Goal: Task Accomplishment & Management: Manage account settings

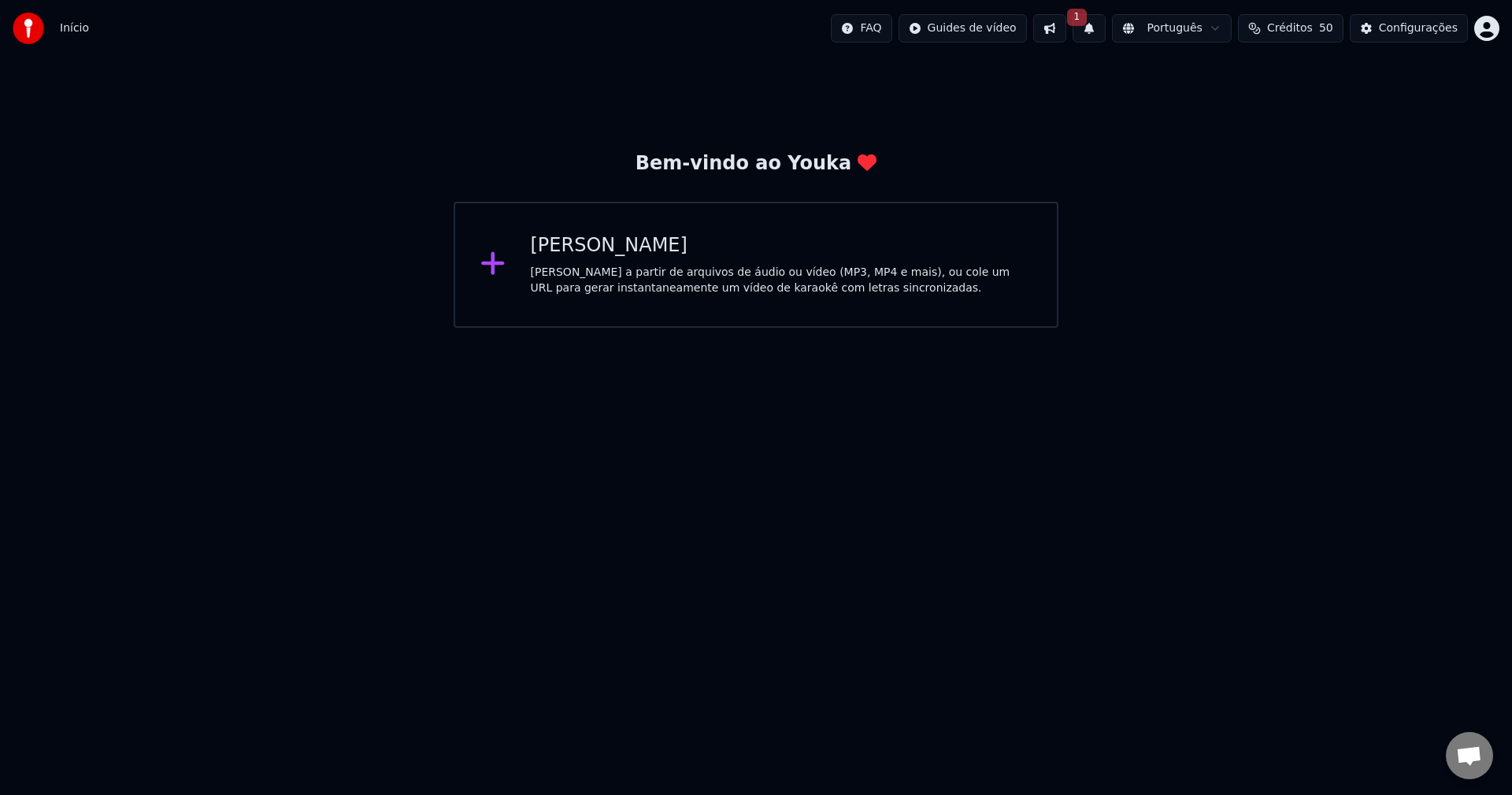
click at [1106, 23] on button "1" at bounding box center [1089, 28] width 33 height 28
click at [1017, 113] on div "Bem-vindo ao Youka Criar Karaokê Crie karaokê a partir de arquivos de áudio ou …" at bounding box center [756, 192] width 1512 height 271
click at [1102, 35] on button "1" at bounding box center [1089, 28] width 33 height 28
click at [1220, 73] on button "Atualizar" at bounding box center [1215, 78] width 75 height 28
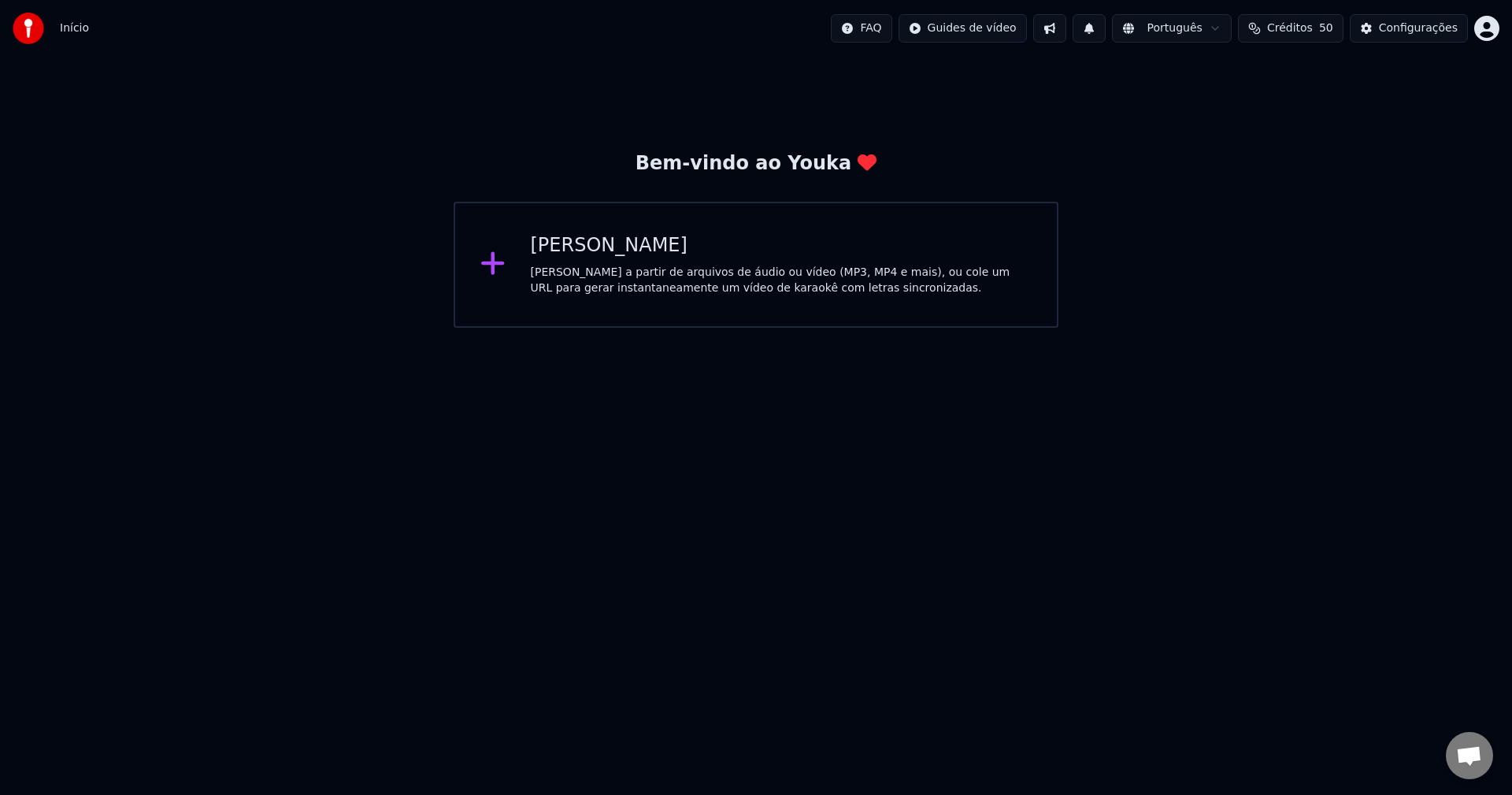
click at [987, 118] on div "Bem-vindo ao Youka Criar Karaokê Crie karaokê a partir de arquivos de áudio ou …" at bounding box center [756, 192] width 1512 height 271
click at [1410, 31] on div "Configurações" at bounding box center [1419, 28] width 79 height 16
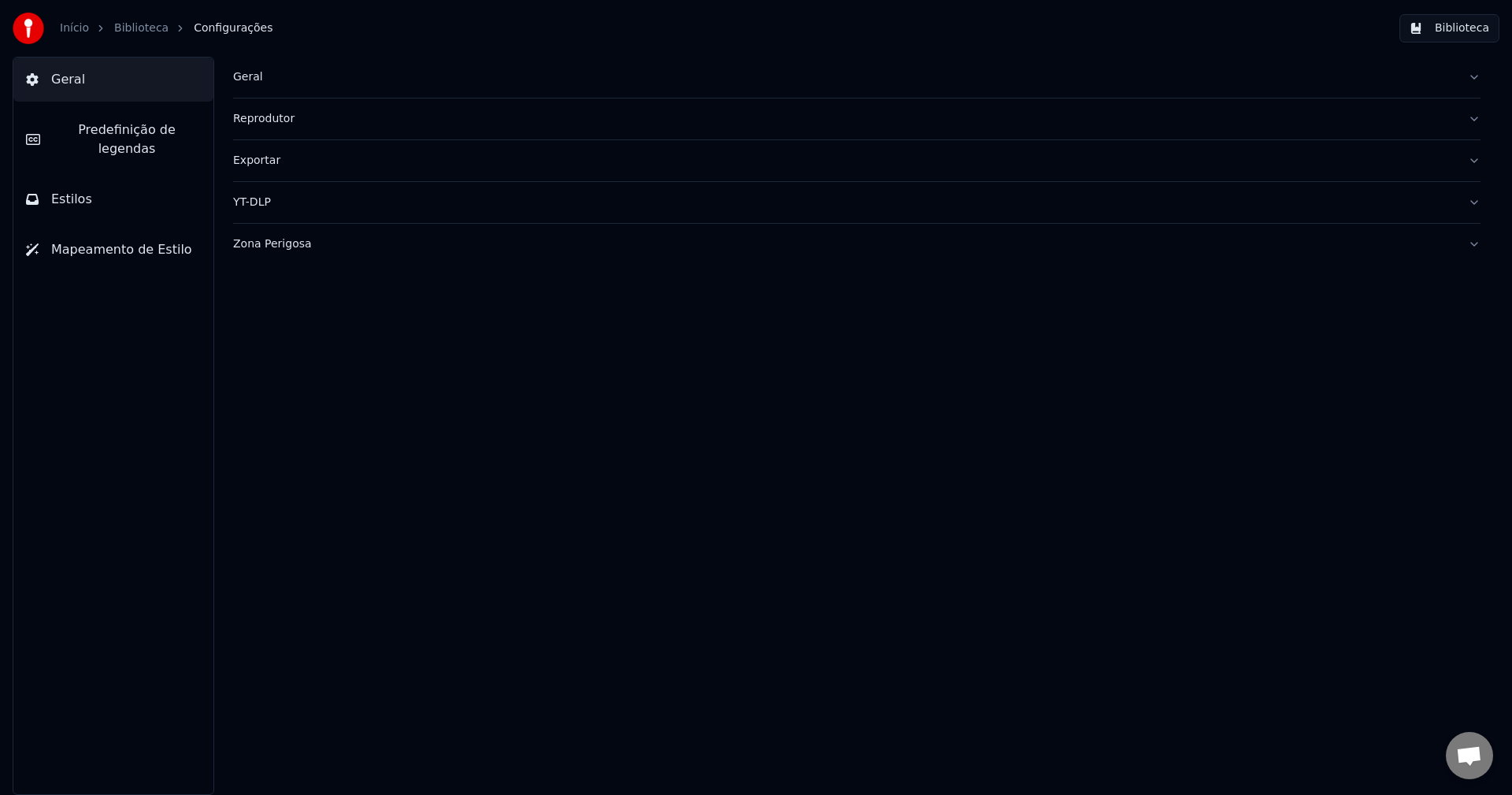
click at [259, 79] on div "Geral" at bounding box center [844, 77] width 1222 height 16
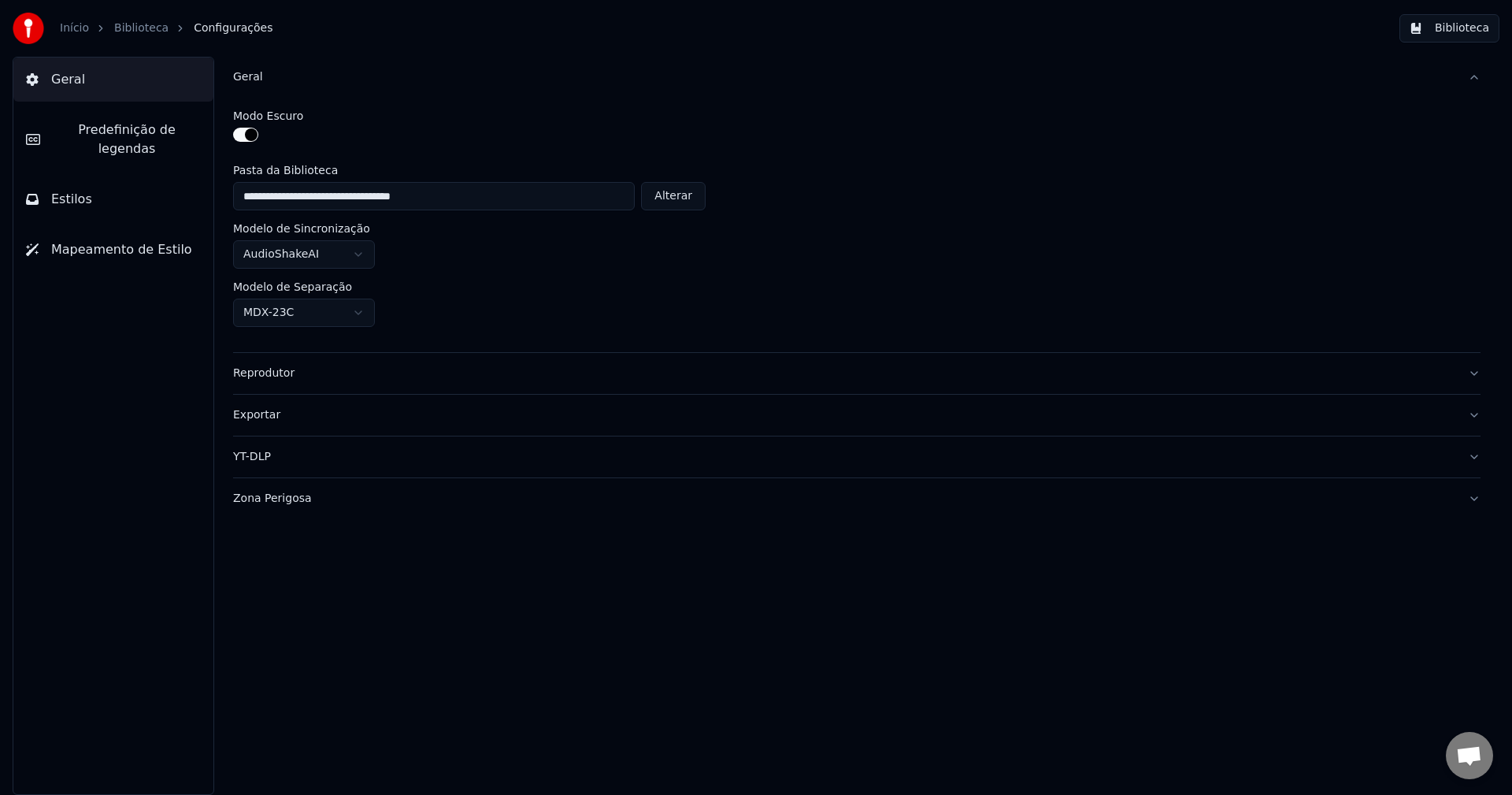
click at [284, 506] on div "Zona Perigosa" at bounding box center [844, 498] width 1222 height 16
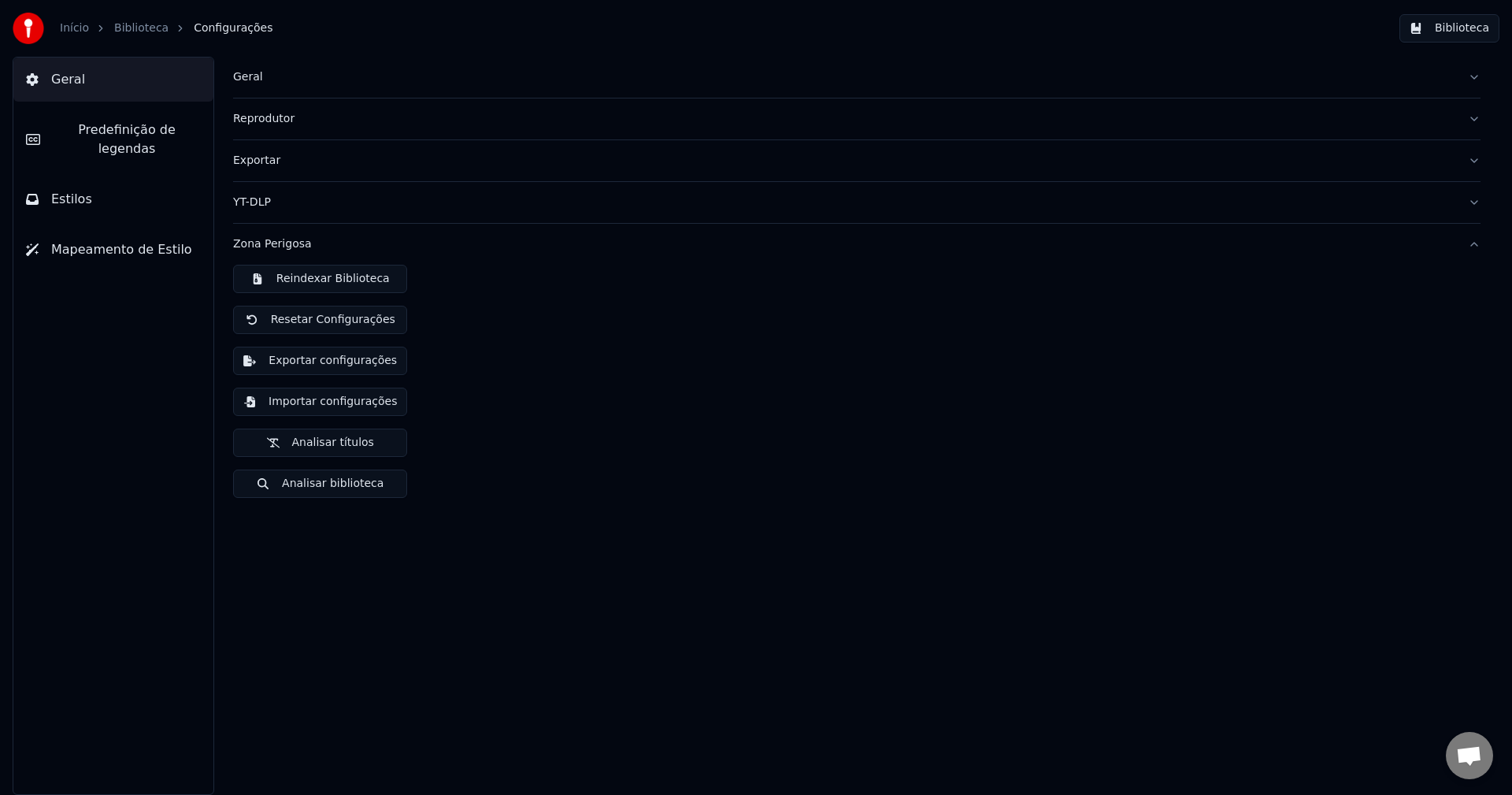
click at [300, 398] on button "Importar configurações" at bounding box center [320, 402] width 174 height 28
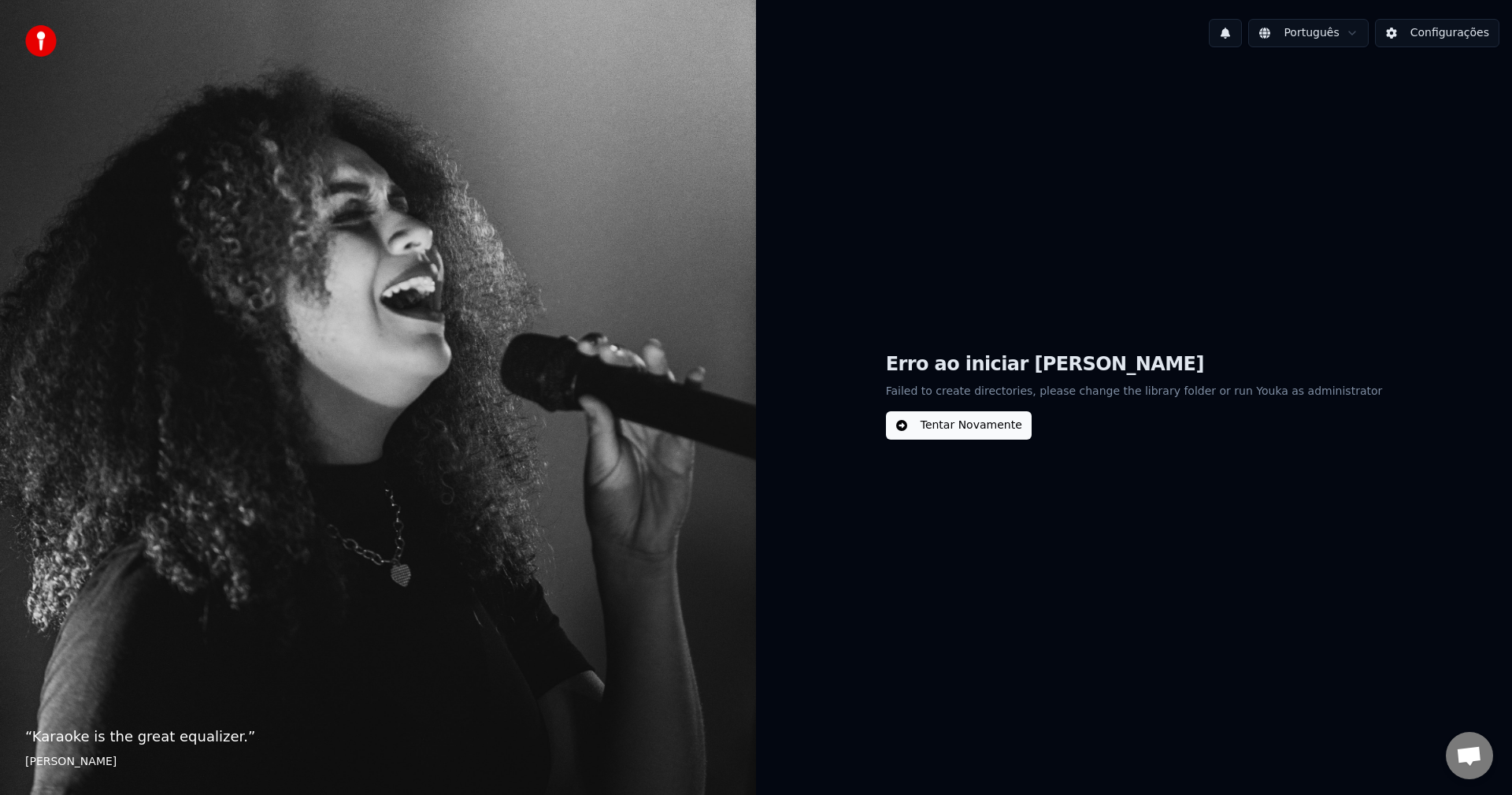
click at [976, 422] on button "Tentar Novamente" at bounding box center [958, 426] width 146 height 28
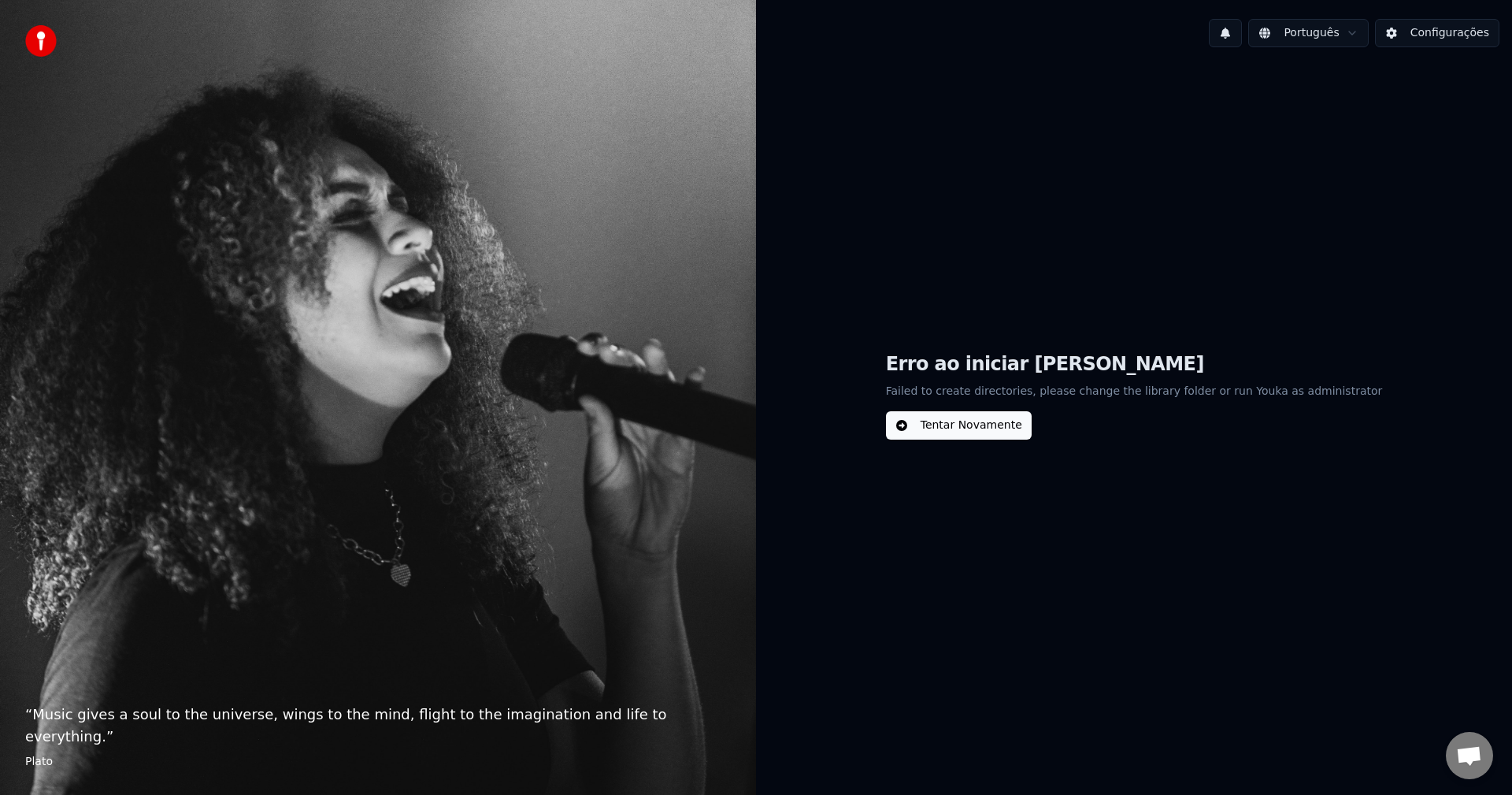
click at [1392, 31] on button "Configurações" at bounding box center [1438, 33] width 124 height 28
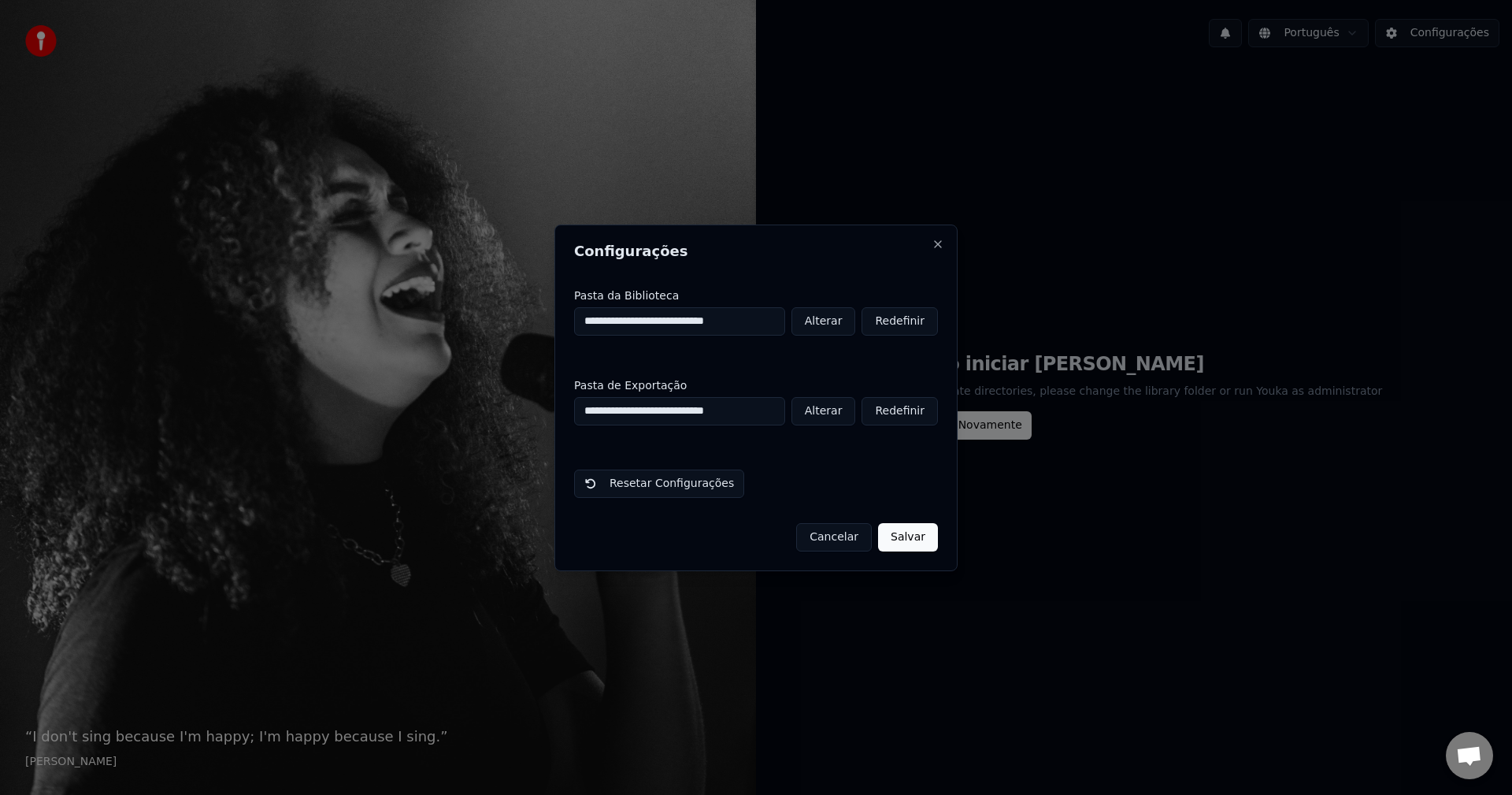
click at [827, 328] on button "Alterar" at bounding box center [824, 321] width 65 height 28
type input "**********"
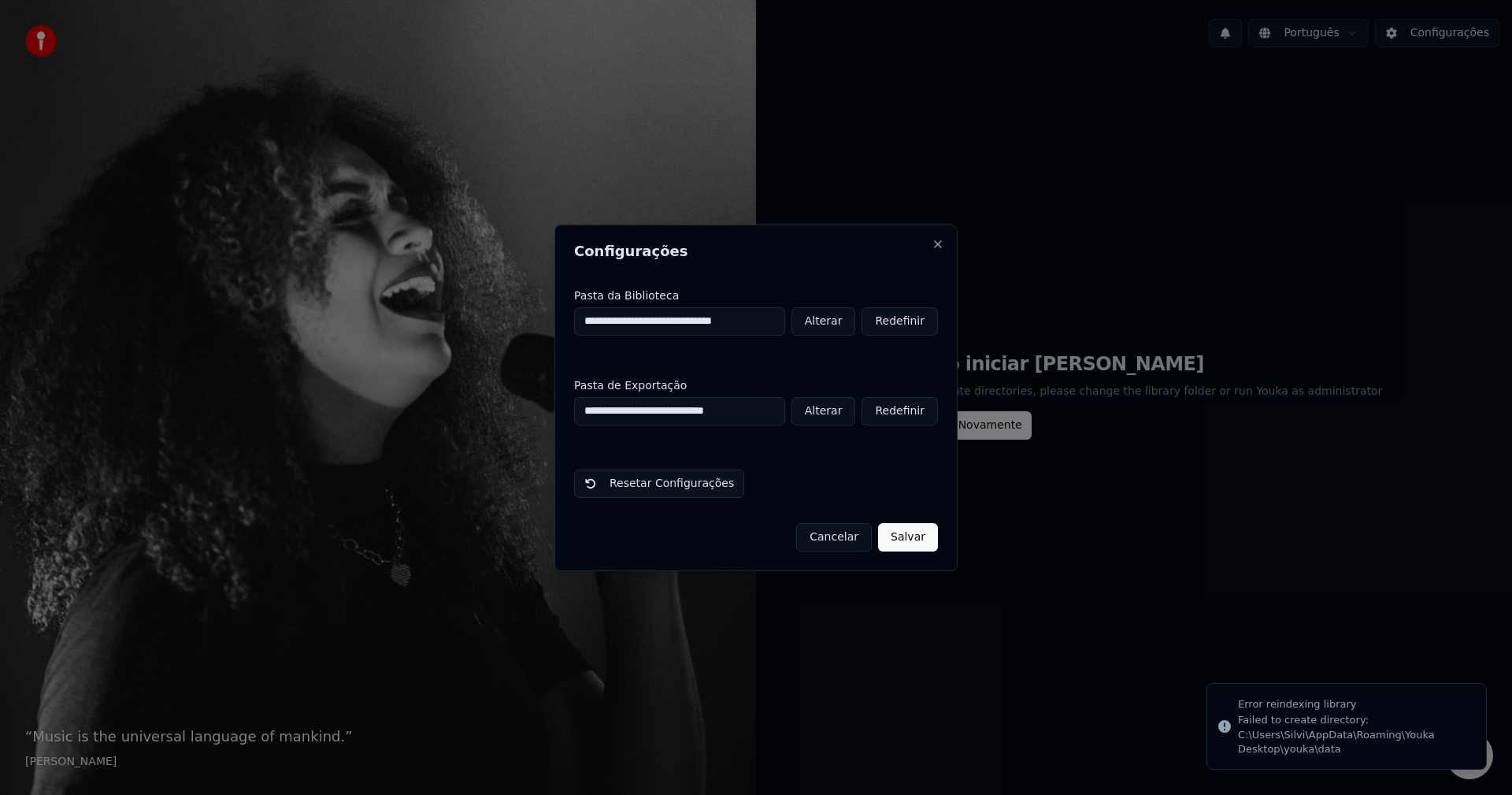
click at [911, 535] on button "Salvar" at bounding box center [909, 538] width 60 height 28
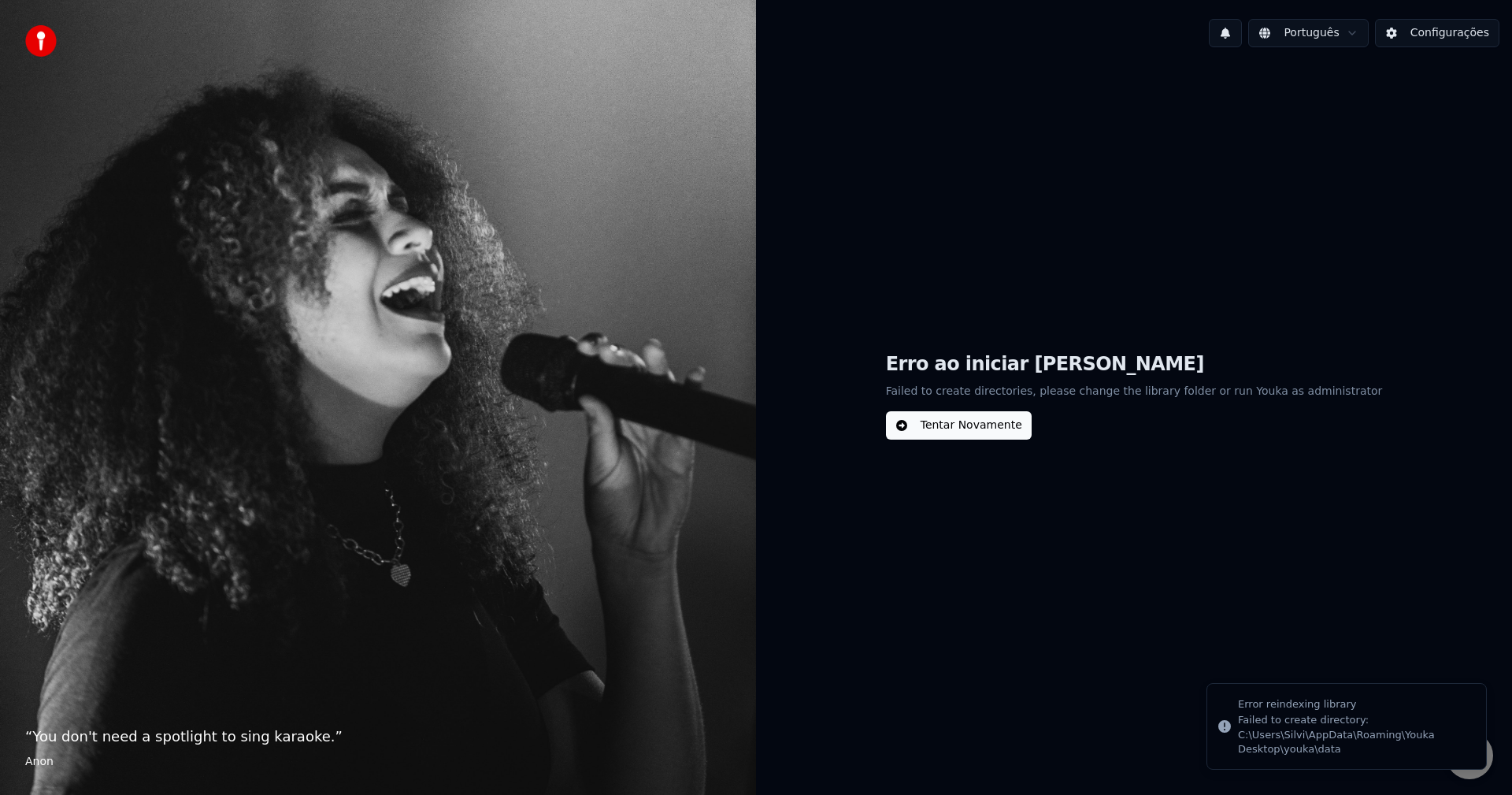
click at [948, 424] on button "Tentar Novamente" at bounding box center [958, 426] width 146 height 28
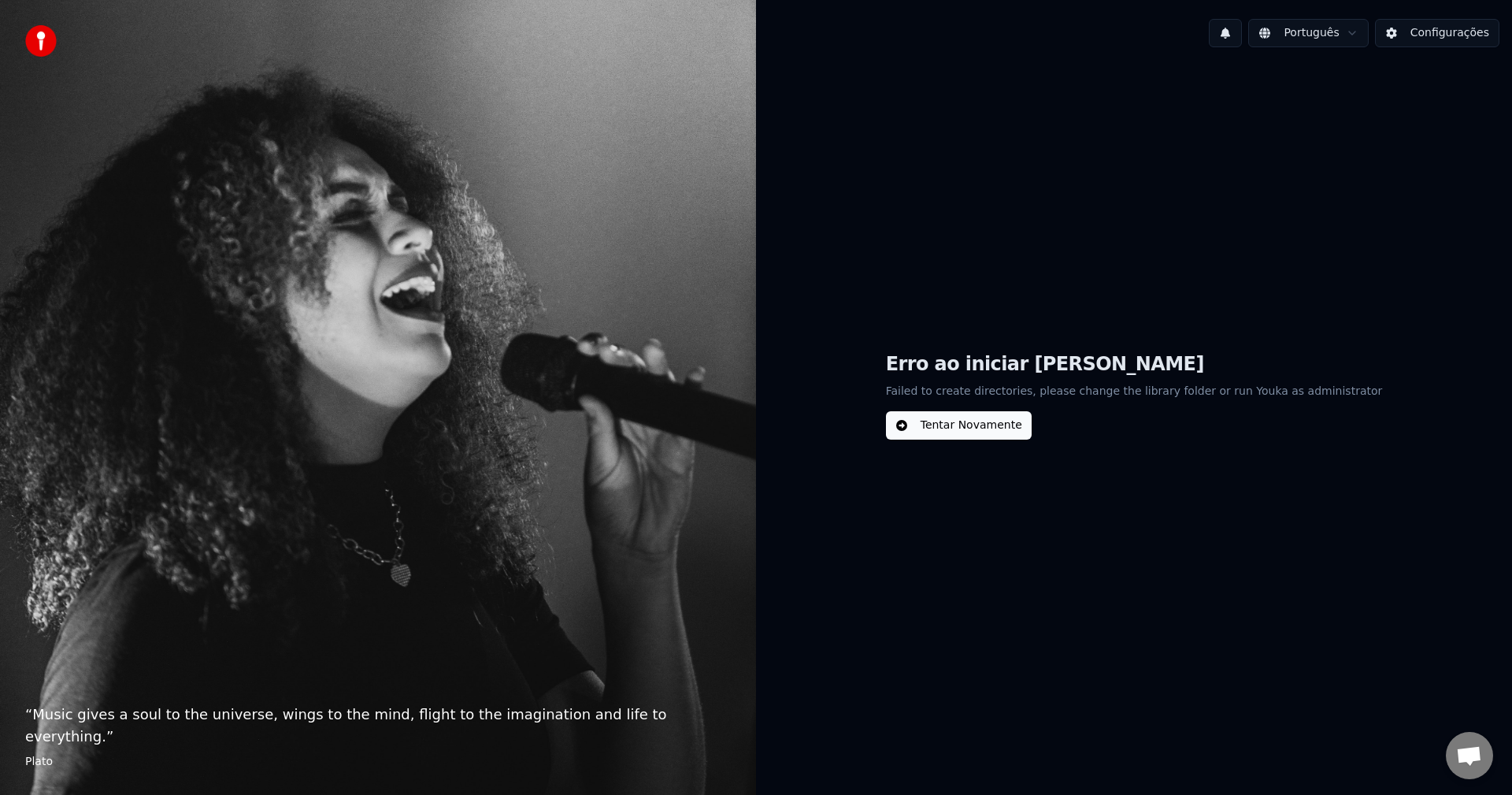
click at [996, 432] on button "Tentar Novamente" at bounding box center [958, 426] width 146 height 28
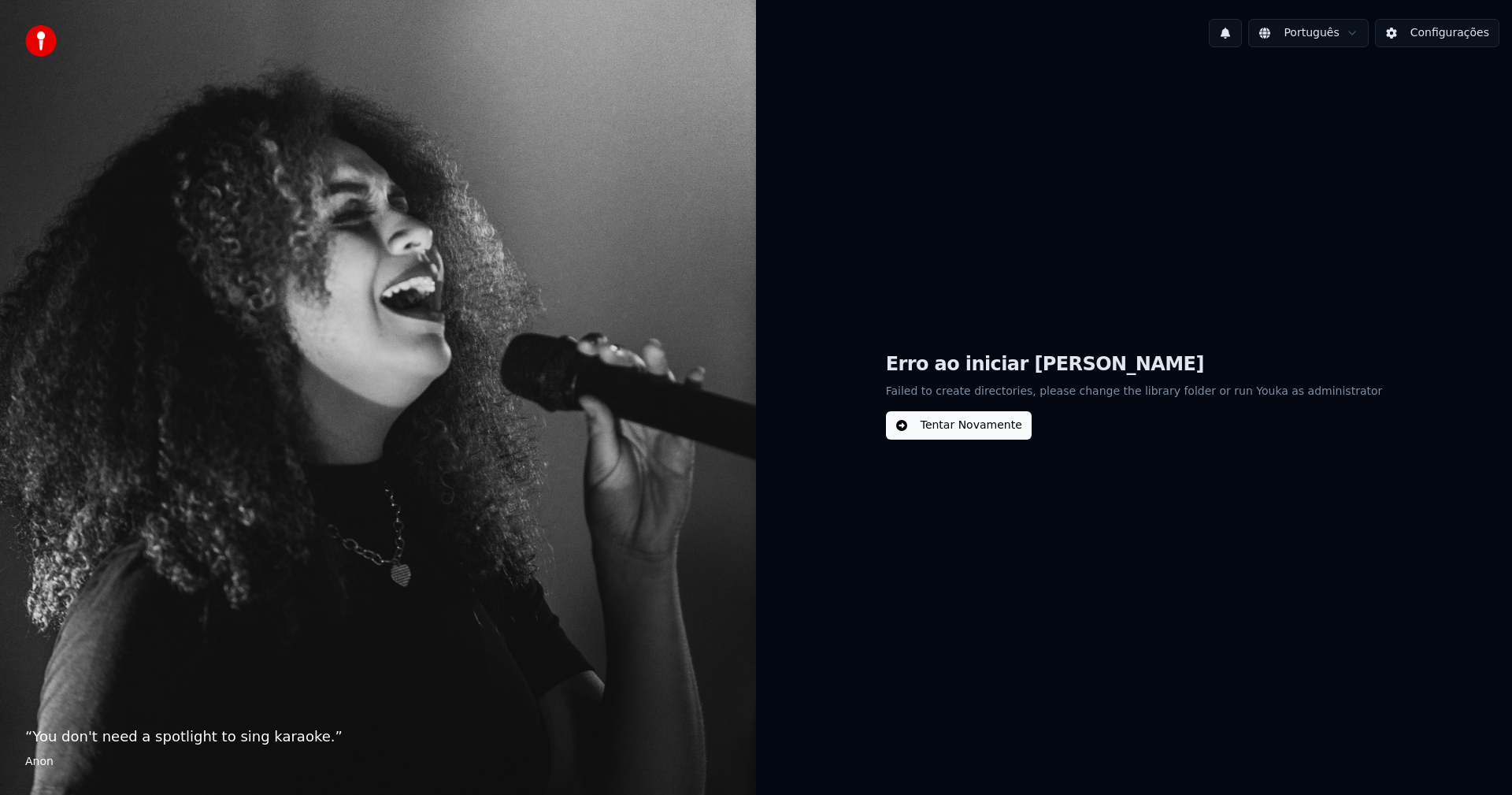
click at [996, 428] on button "Tentar Novamente" at bounding box center [958, 426] width 146 height 28
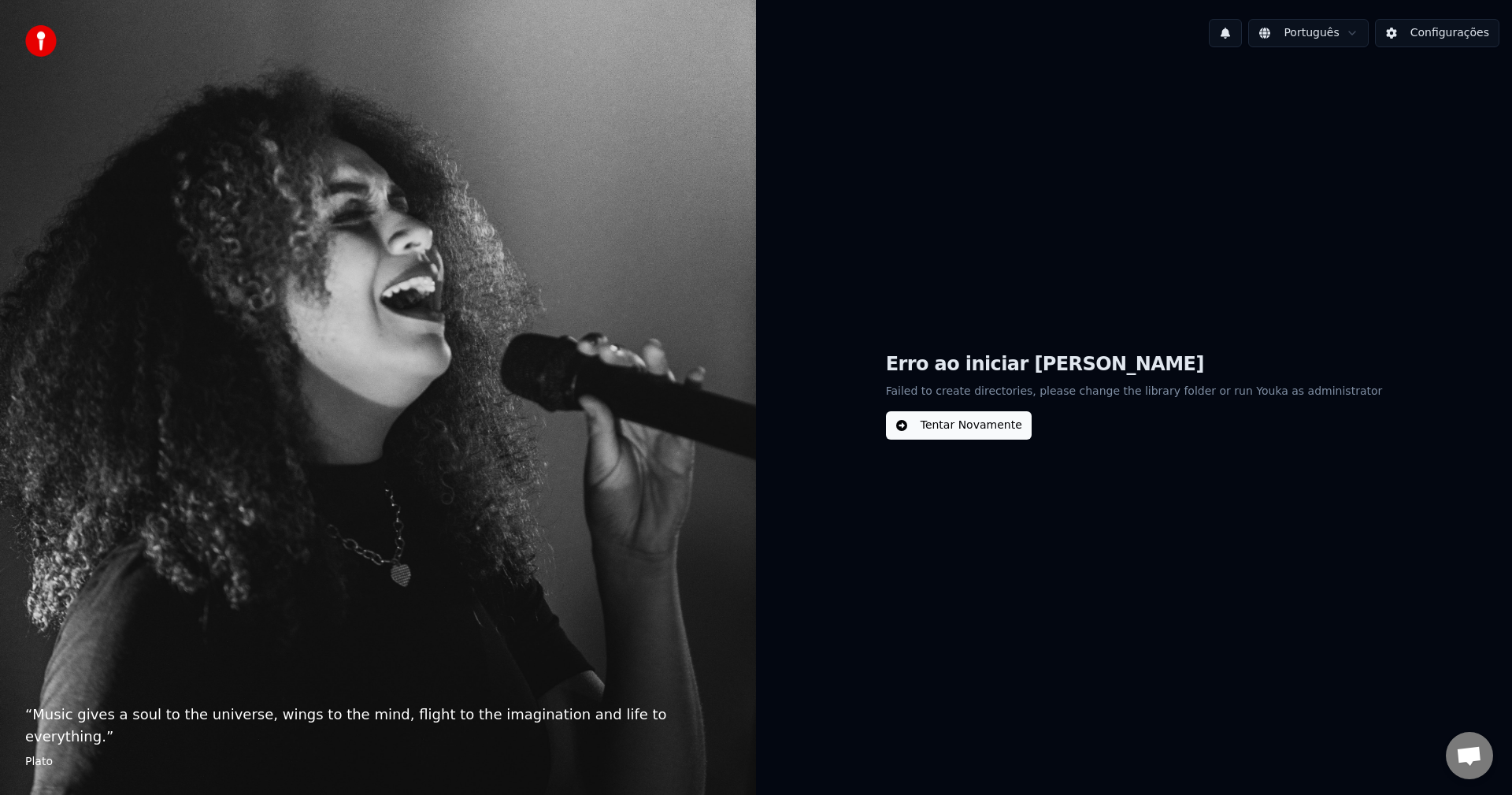
click at [1431, 31] on button "Configurações" at bounding box center [1438, 33] width 124 height 28
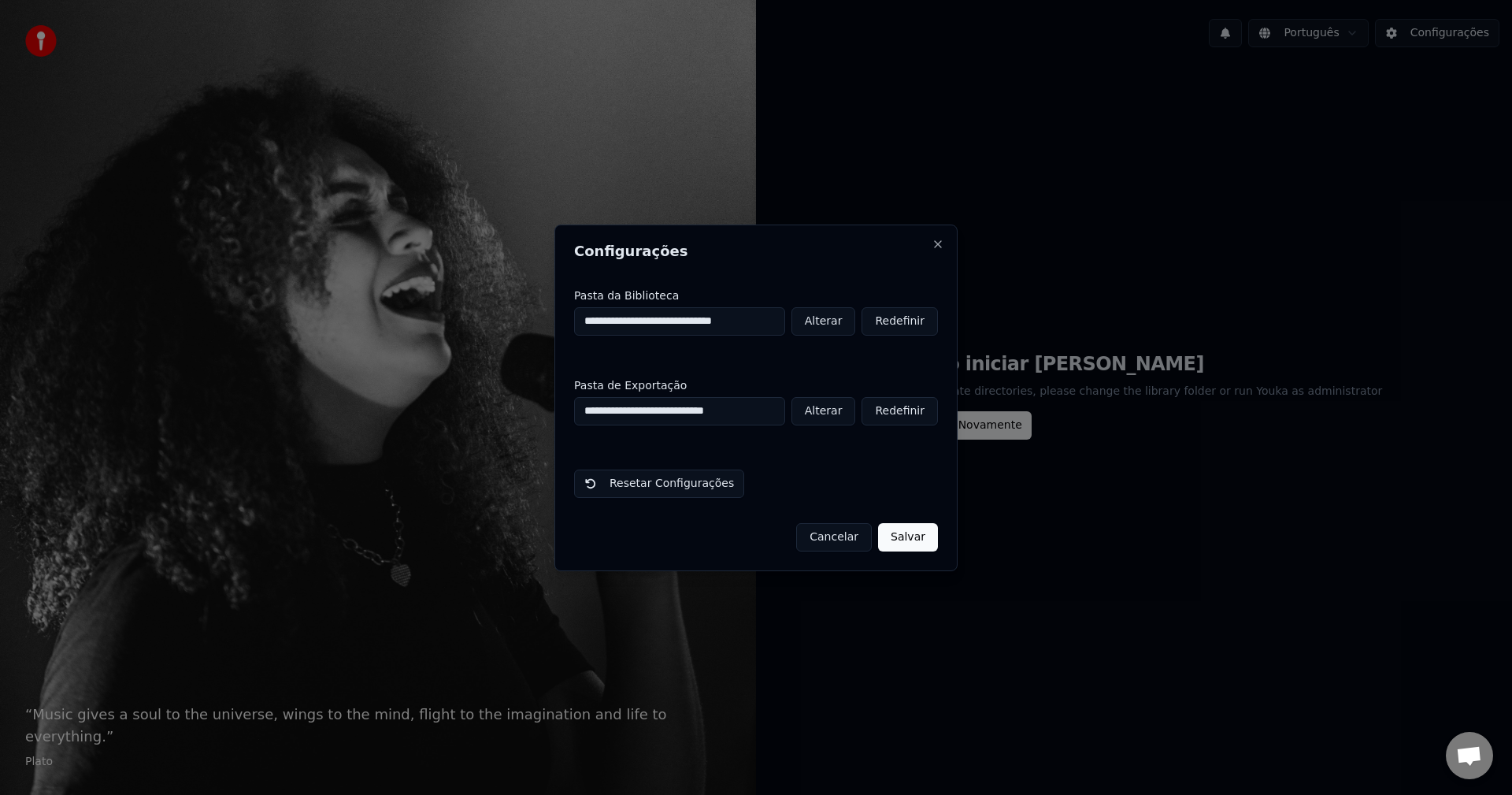
click at [672, 485] on button "Resetar Configurações" at bounding box center [659, 484] width 170 height 28
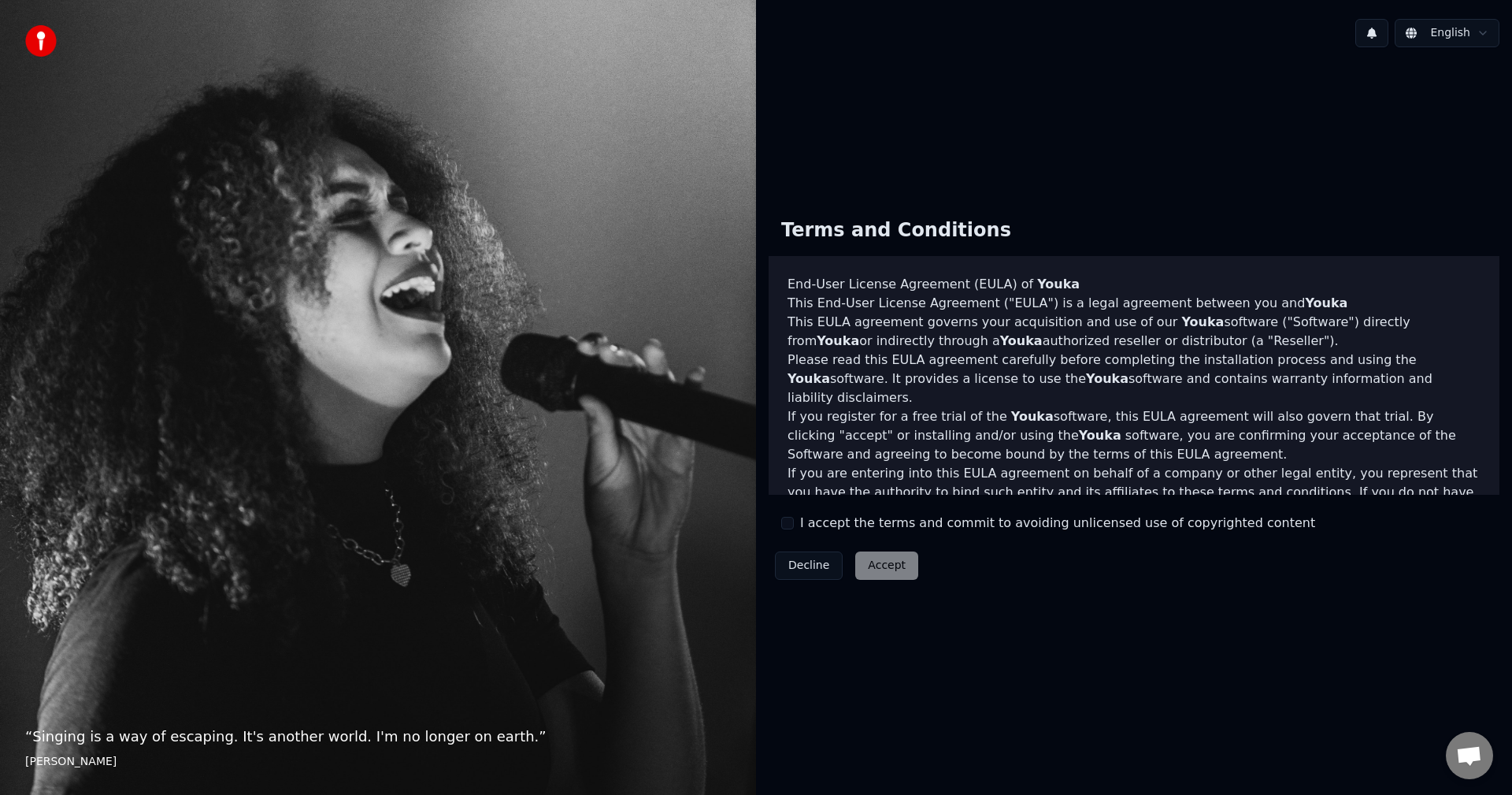
click at [796, 526] on div "I accept the terms and commit to avoiding unlicensed use of copyrighted content" at bounding box center [1048, 523] width 534 height 19
click at [786, 524] on button "I accept the terms and commit to avoiding unlicensed use of copyrighted content" at bounding box center [787, 523] width 12 height 12
click at [866, 566] on button "Accept" at bounding box center [887, 566] width 63 height 28
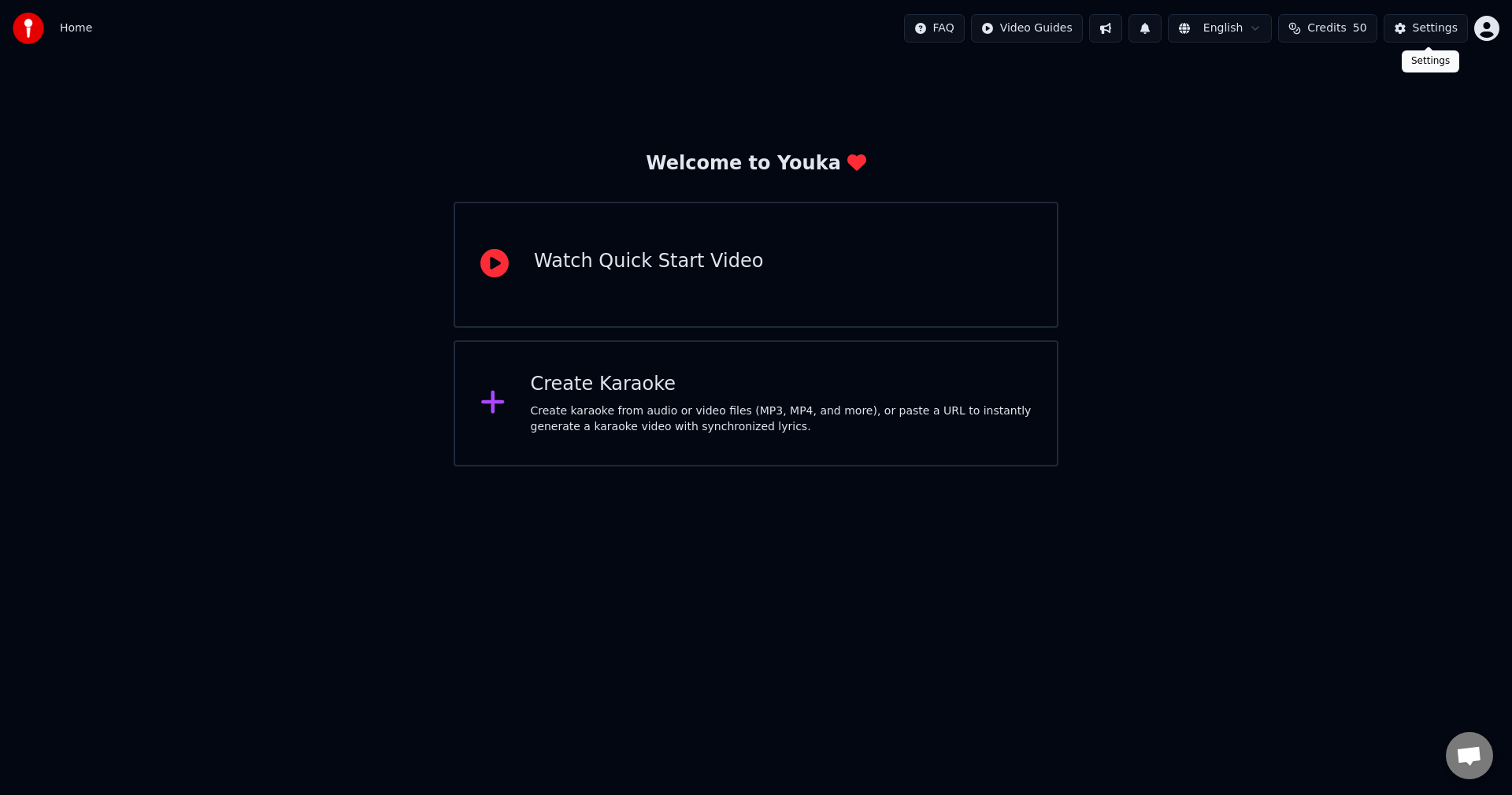
click at [1427, 26] on div "Settings" at bounding box center [1436, 28] width 45 height 16
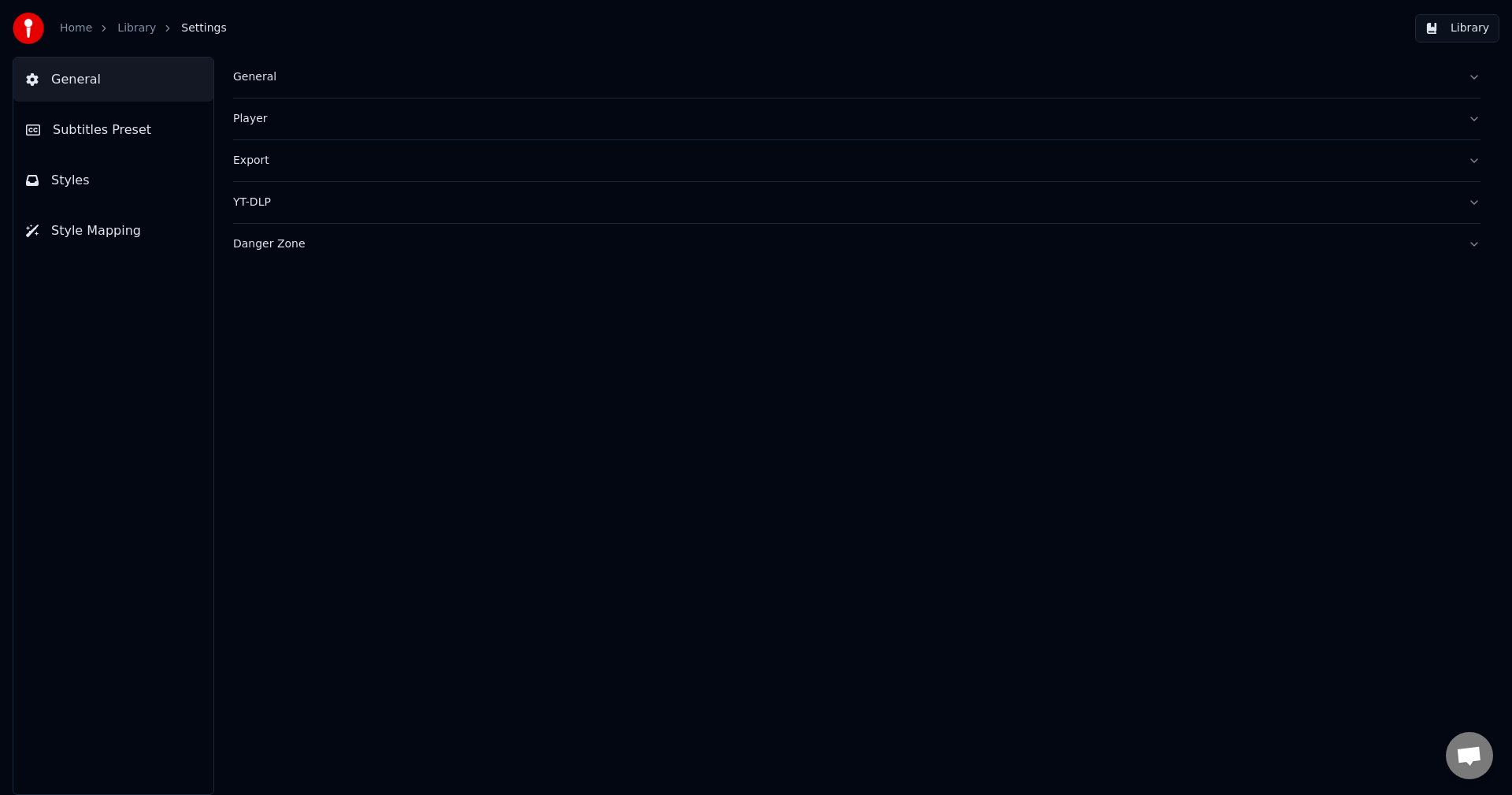
click at [258, 79] on div "General" at bounding box center [844, 77] width 1222 height 16
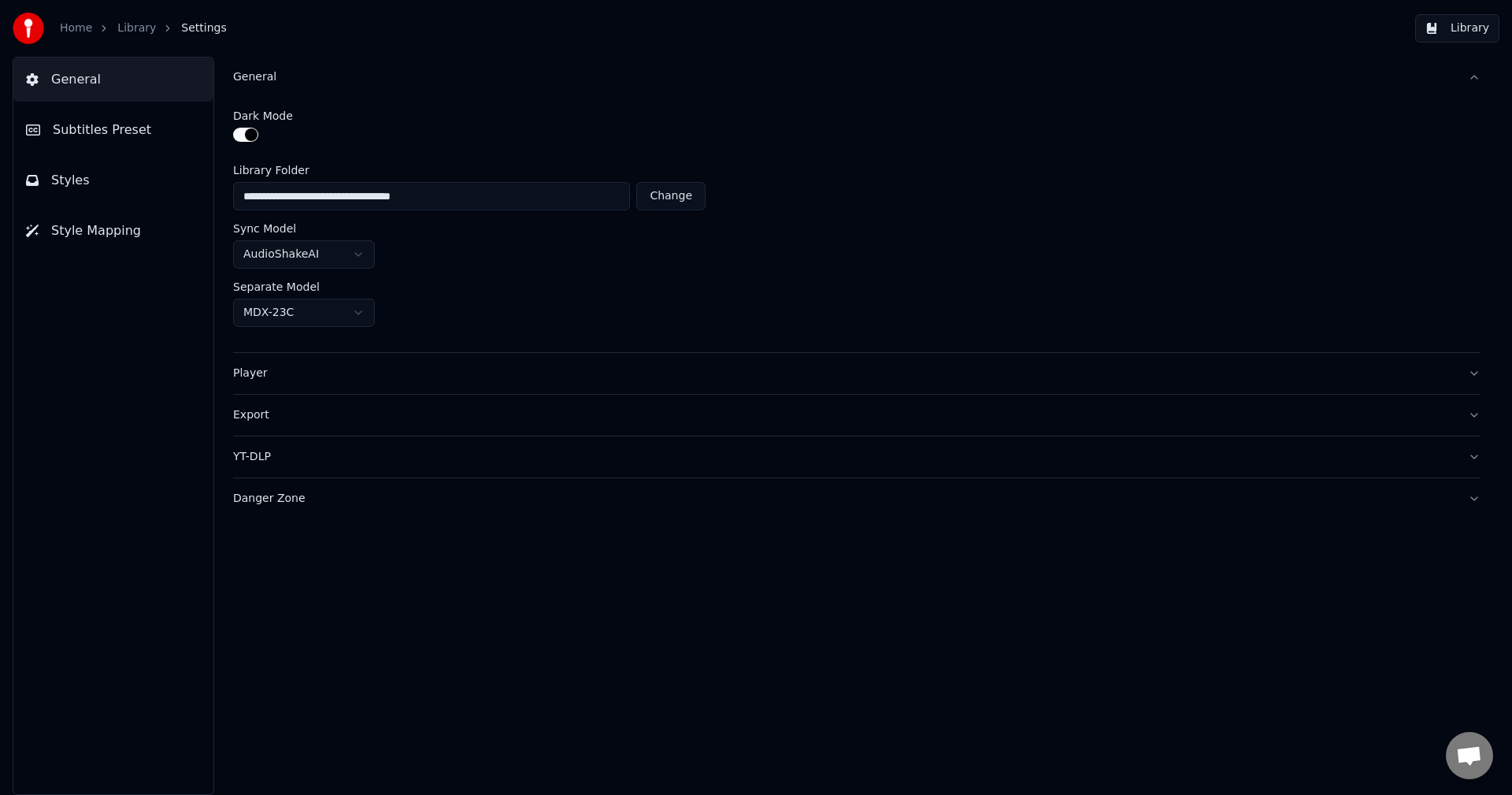
click at [258, 499] on div "Danger Zone" at bounding box center [844, 498] width 1222 height 16
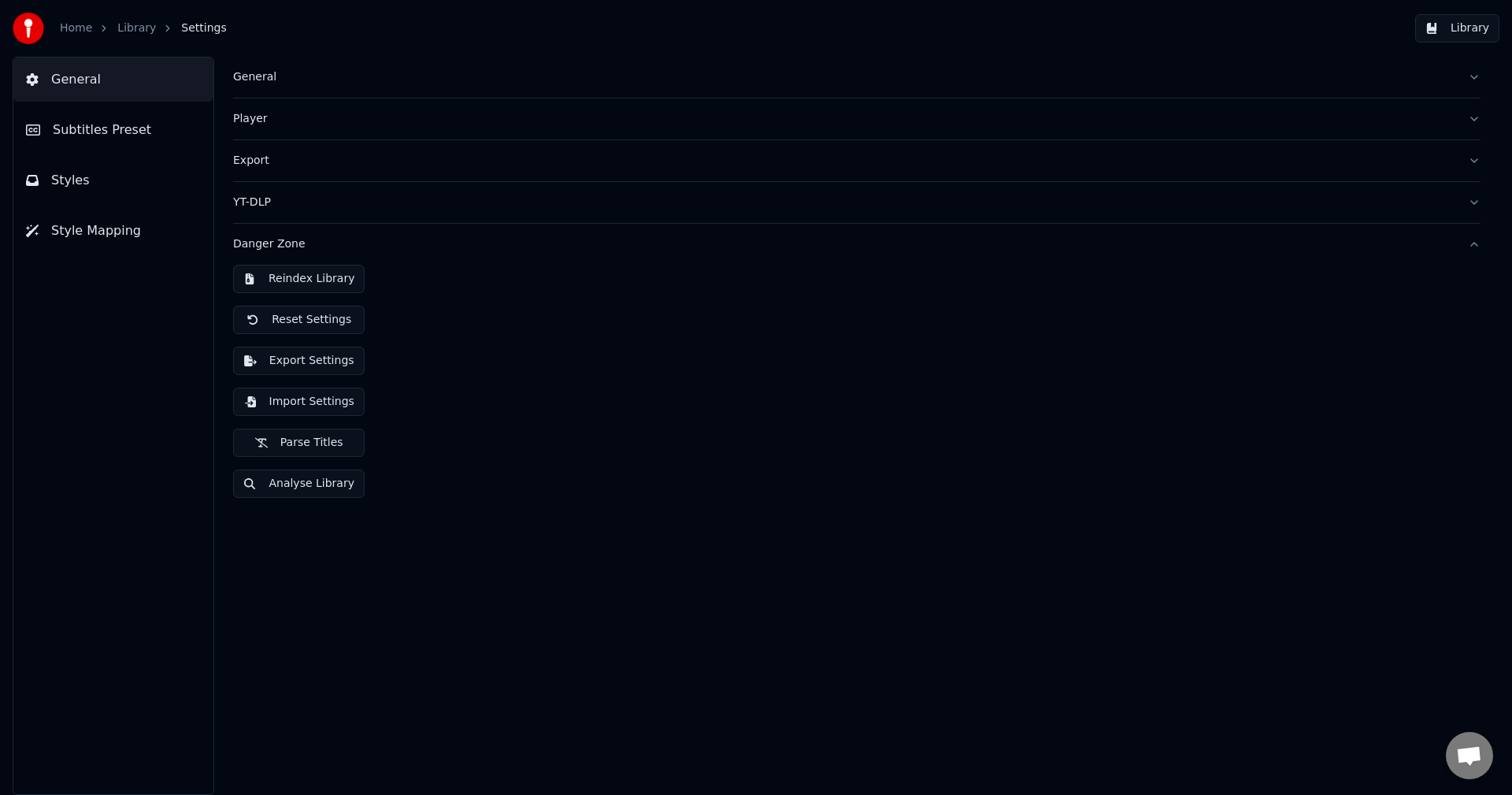
click at [283, 398] on button "Import Settings" at bounding box center [299, 402] width 132 height 28
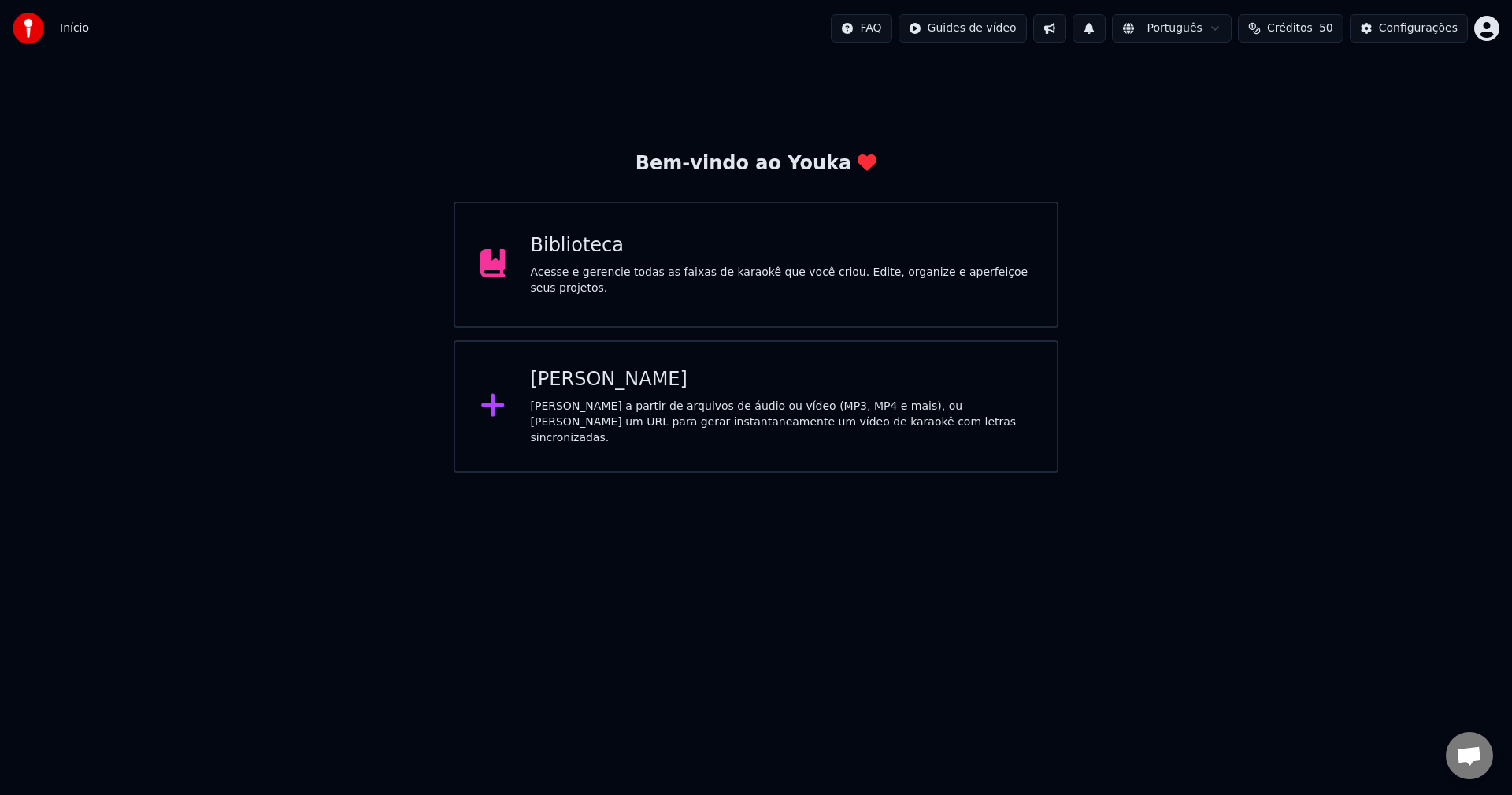
click at [619, 241] on div "Biblioteca" at bounding box center [781, 246] width 502 height 25
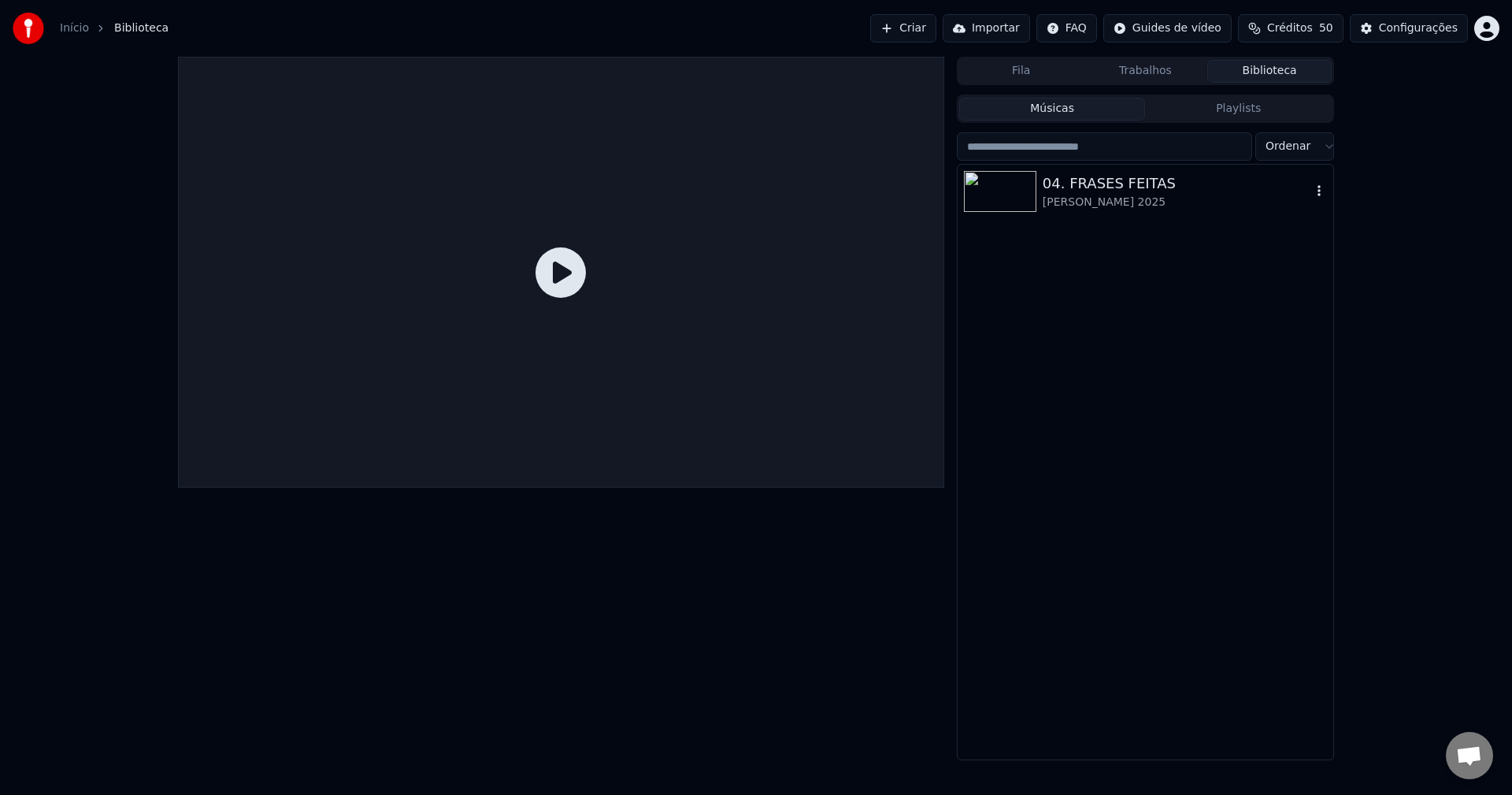
click at [1098, 199] on div "[PERSON_NAME] 2025" at bounding box center [1177, 203] width 268 height 16
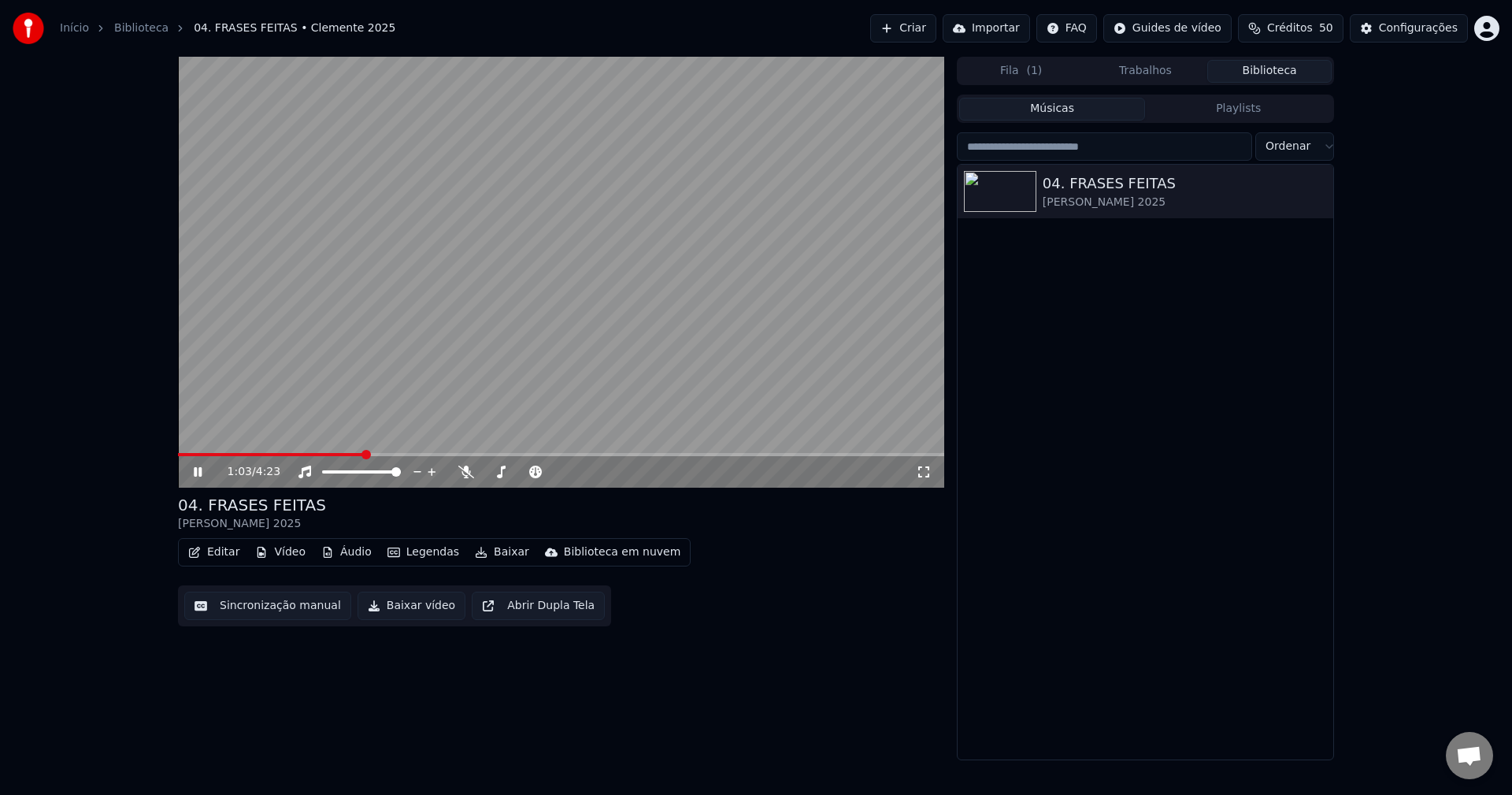
click at [1007, 496] on div "04. FRASES FEITAS [PERSON_NAME] 2025" at bounding box center [1145, 462] width 376 height 595
click at [636, 262] on video at bounding box center [561, 272] width 766 height 431
click at [1438, 22] on div "Configurações" at bounding box center [1419, 28] width 79 height 16
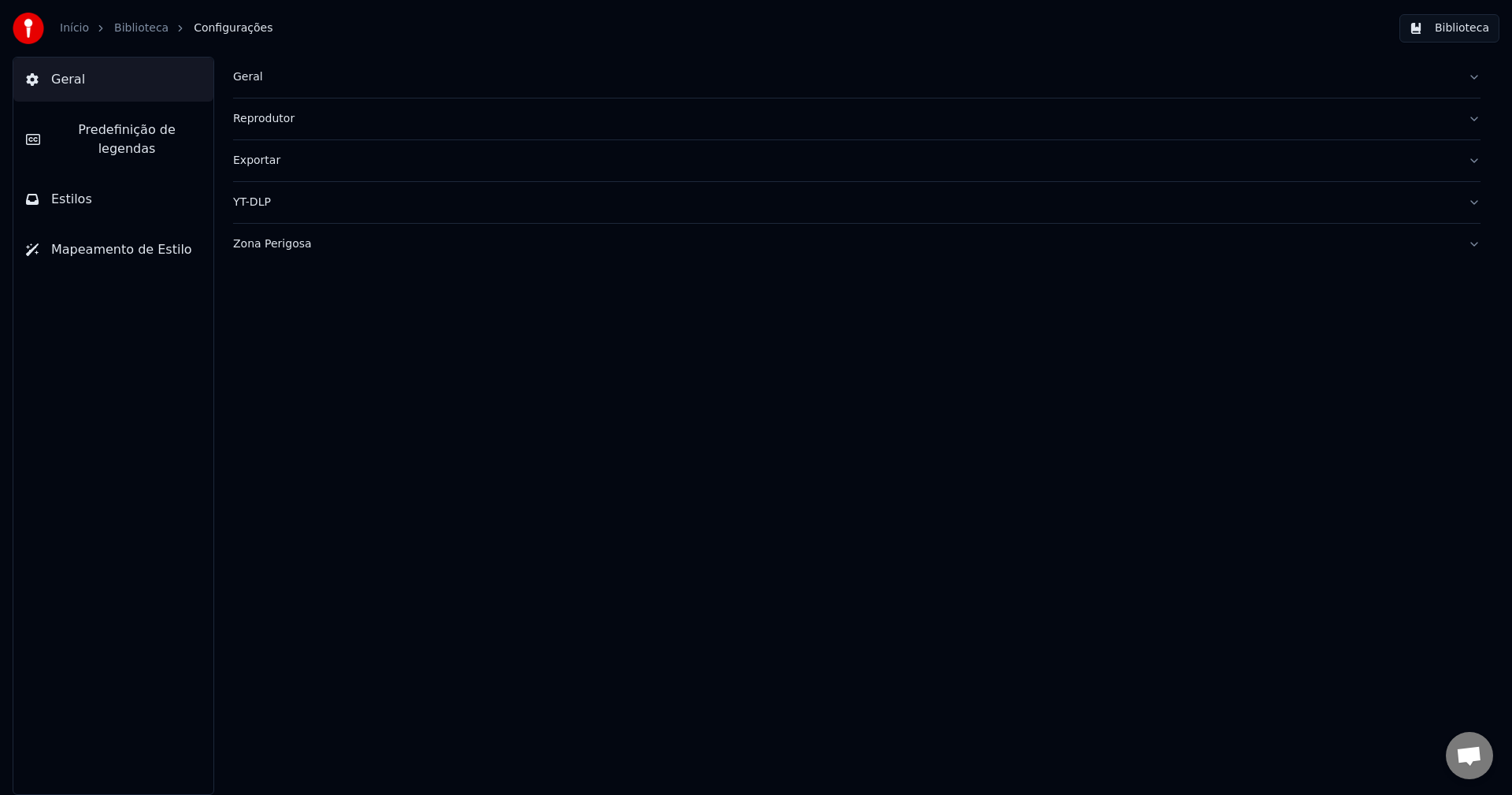
click at [233, 72] on div "Geral" at bounding box center [844, 77] width 1222 height 16
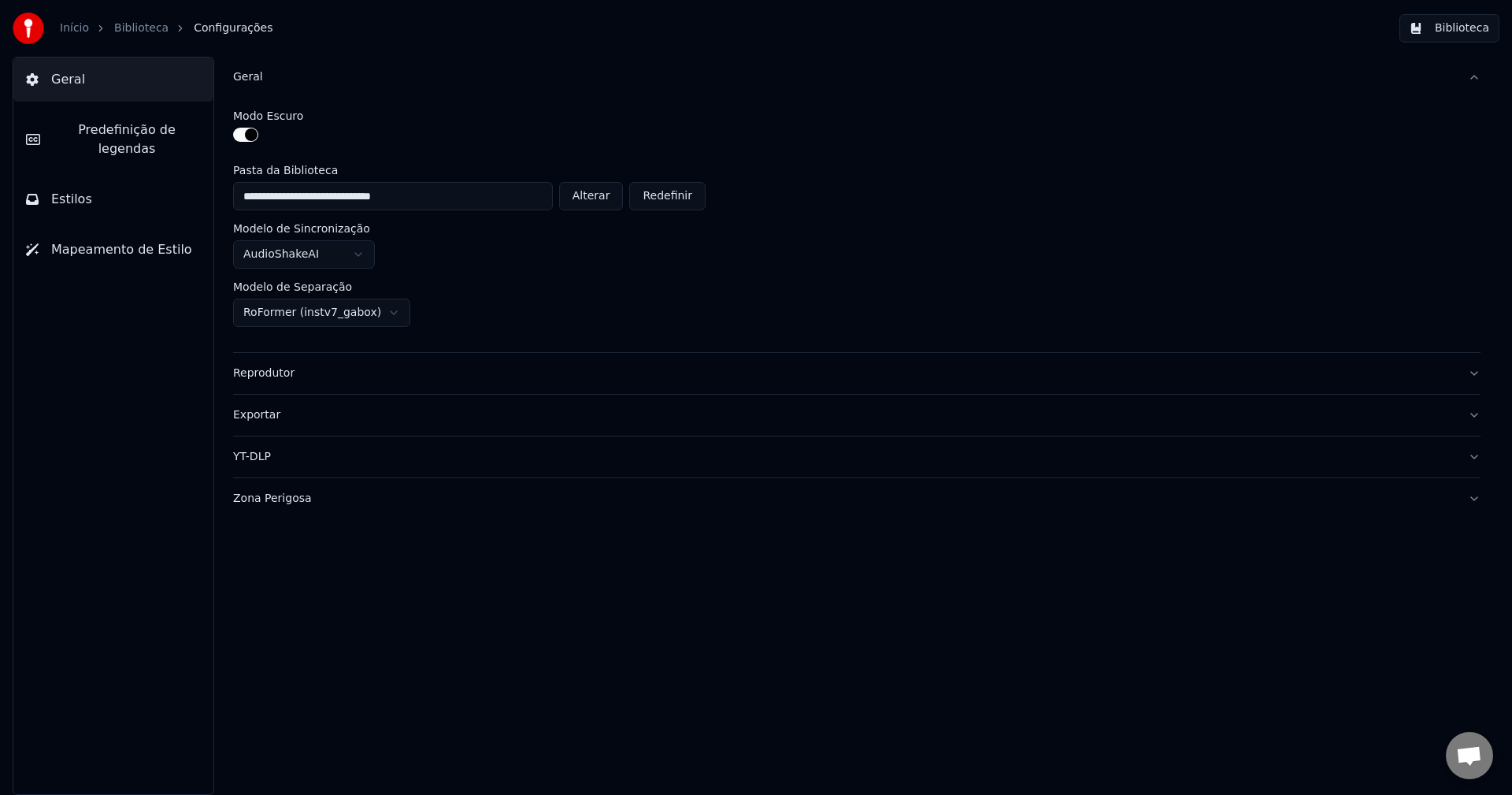
click at [249, 370] on div "Reprodutor" at bounding box center [844, 373] width 1222 height 16
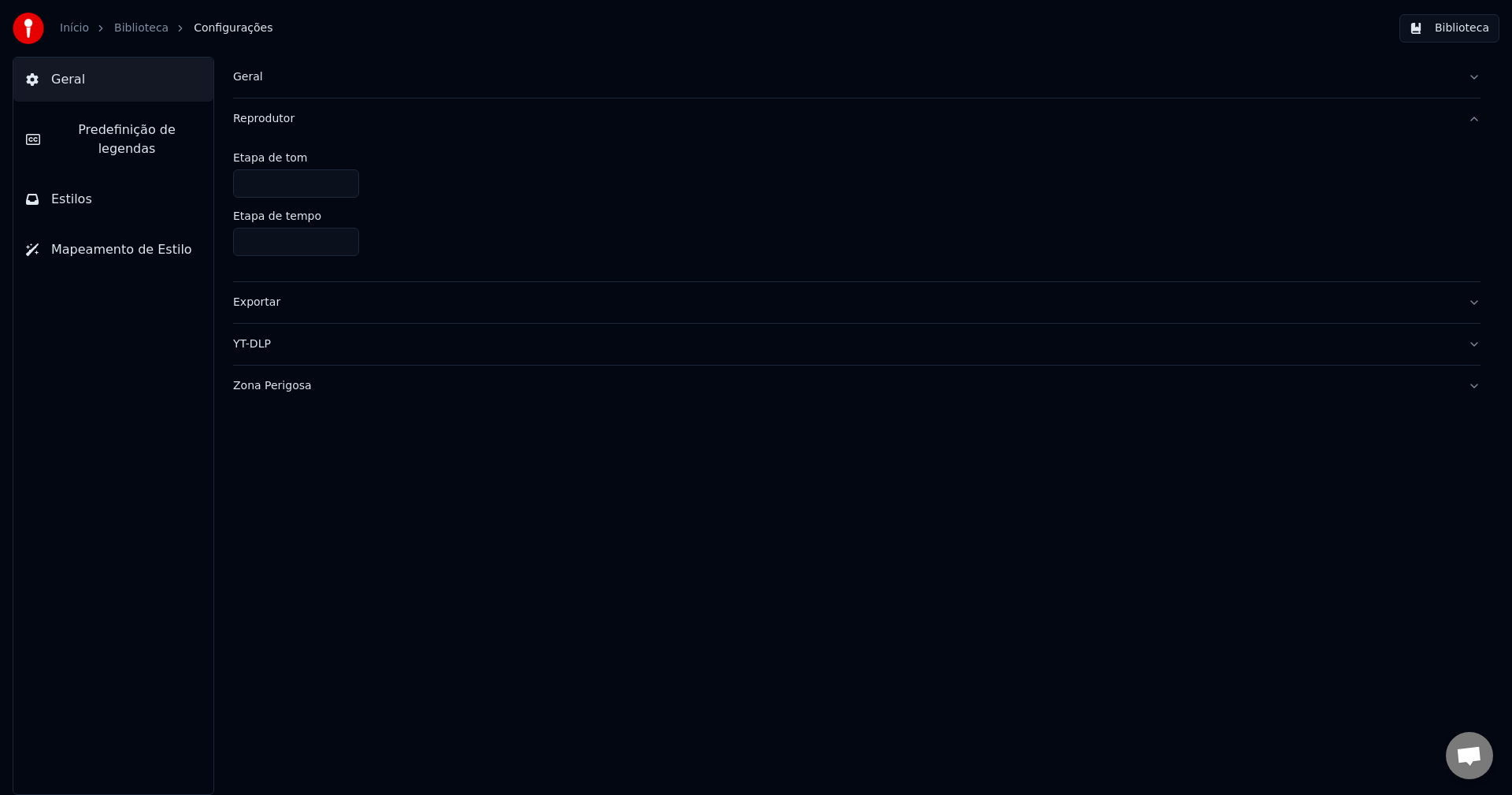
click at [258, 303] on div "Exportar" at bounding box center [844, 302] width 1222 height 16
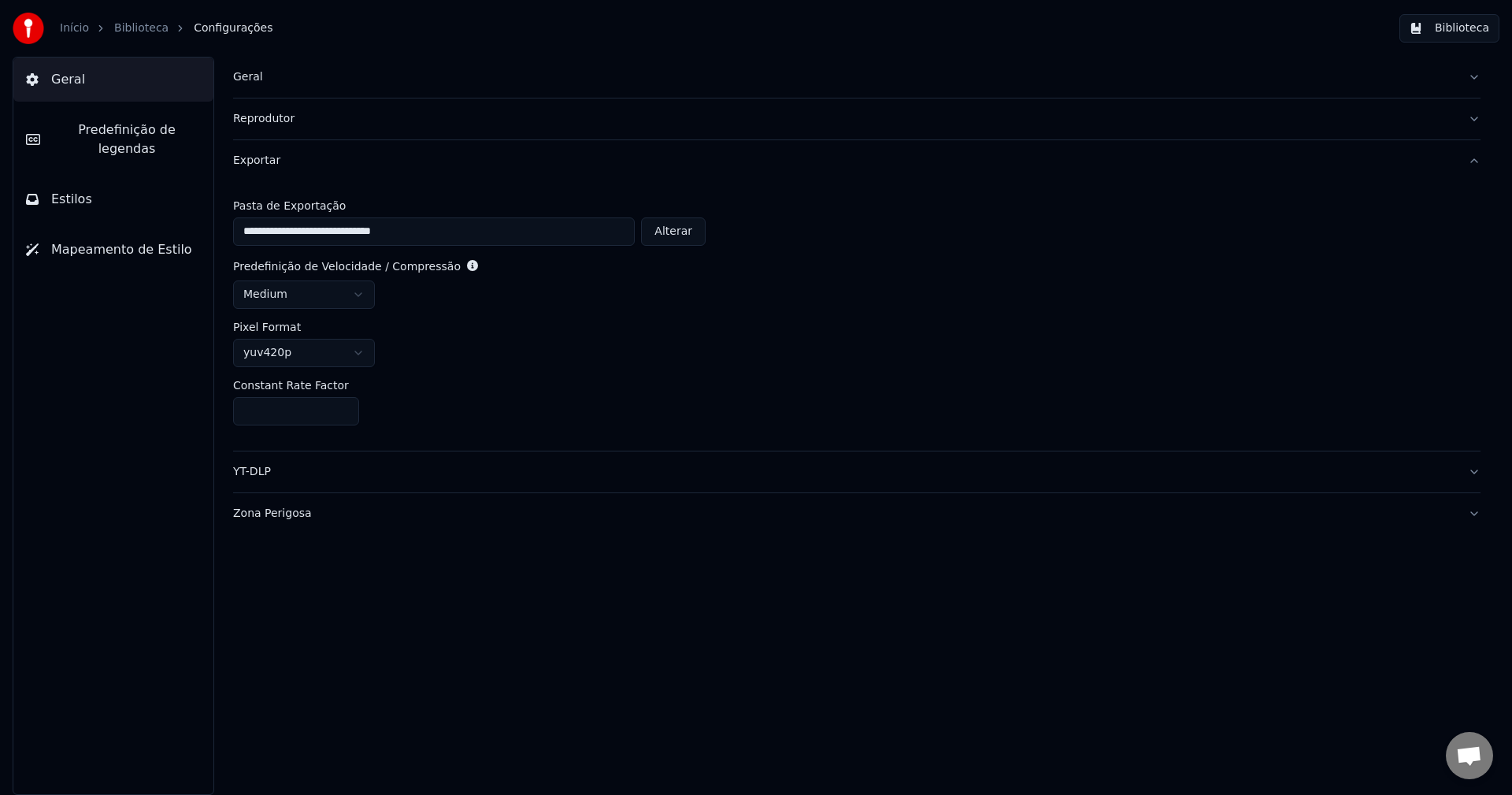
click at [268, 474] on div "YT-DLP" at bounding box center [844, 472] width 1222 height 16
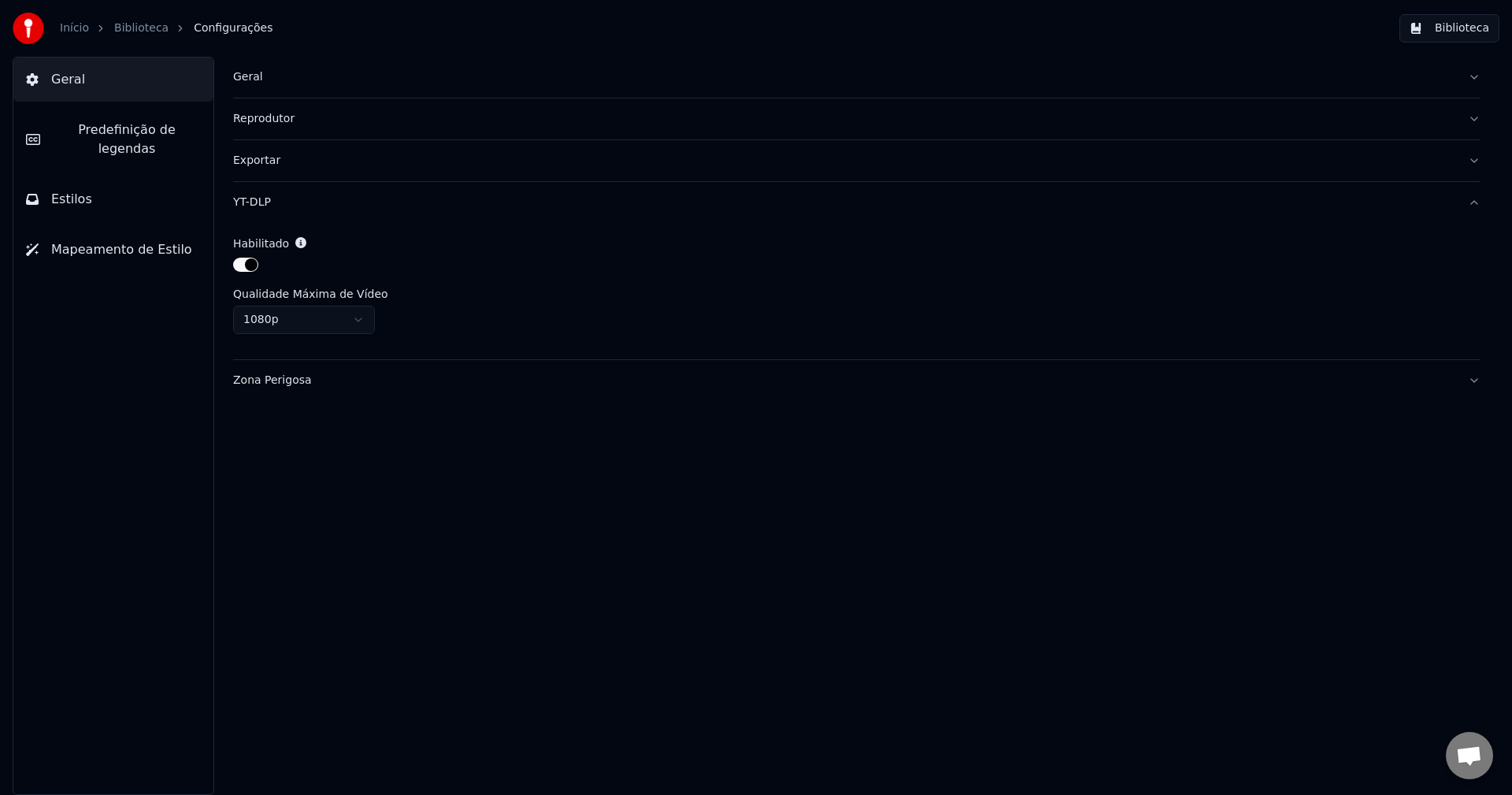
click at [60, 124] on span "Predefinição de legendas" at bounding box center [126, 139] width 148 height 38
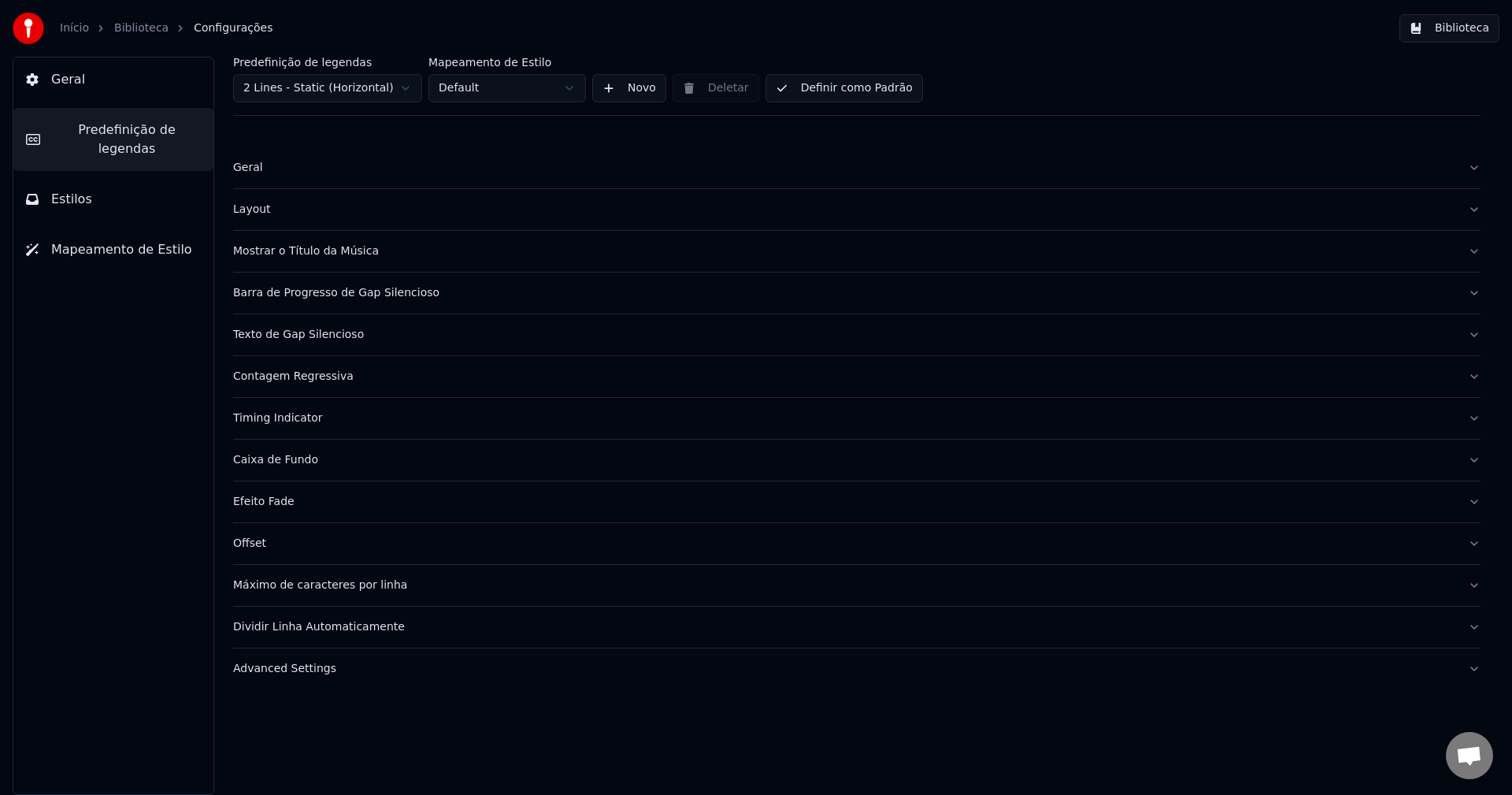
click at [255, 169] on div "Geral" at bounding box center [844, 168] width 1222 height 16
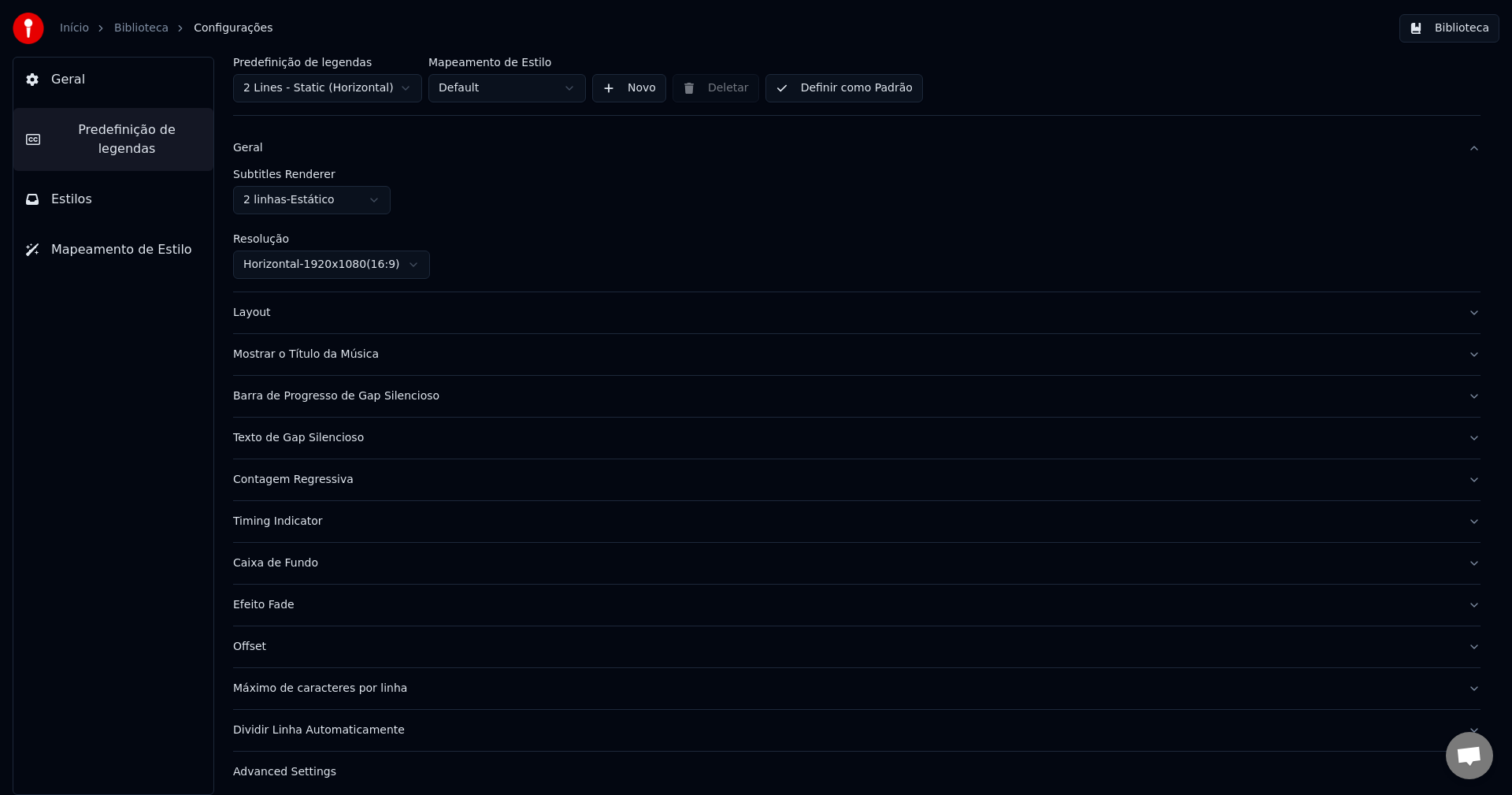
scroll to position [30, 0]
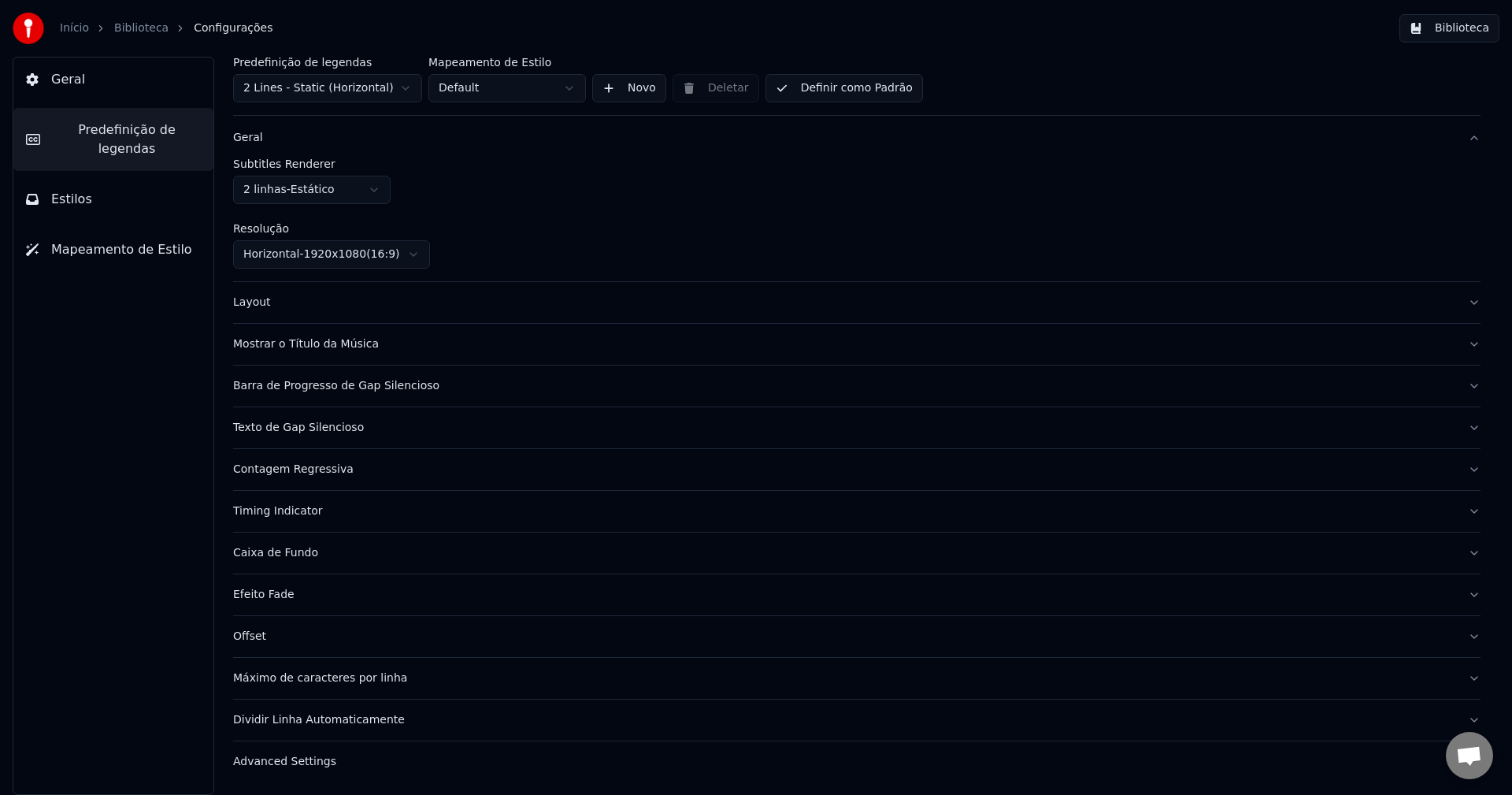
click at [250, 304] on div "Layout" at bounding box center [844, 302] width 1222 height 16
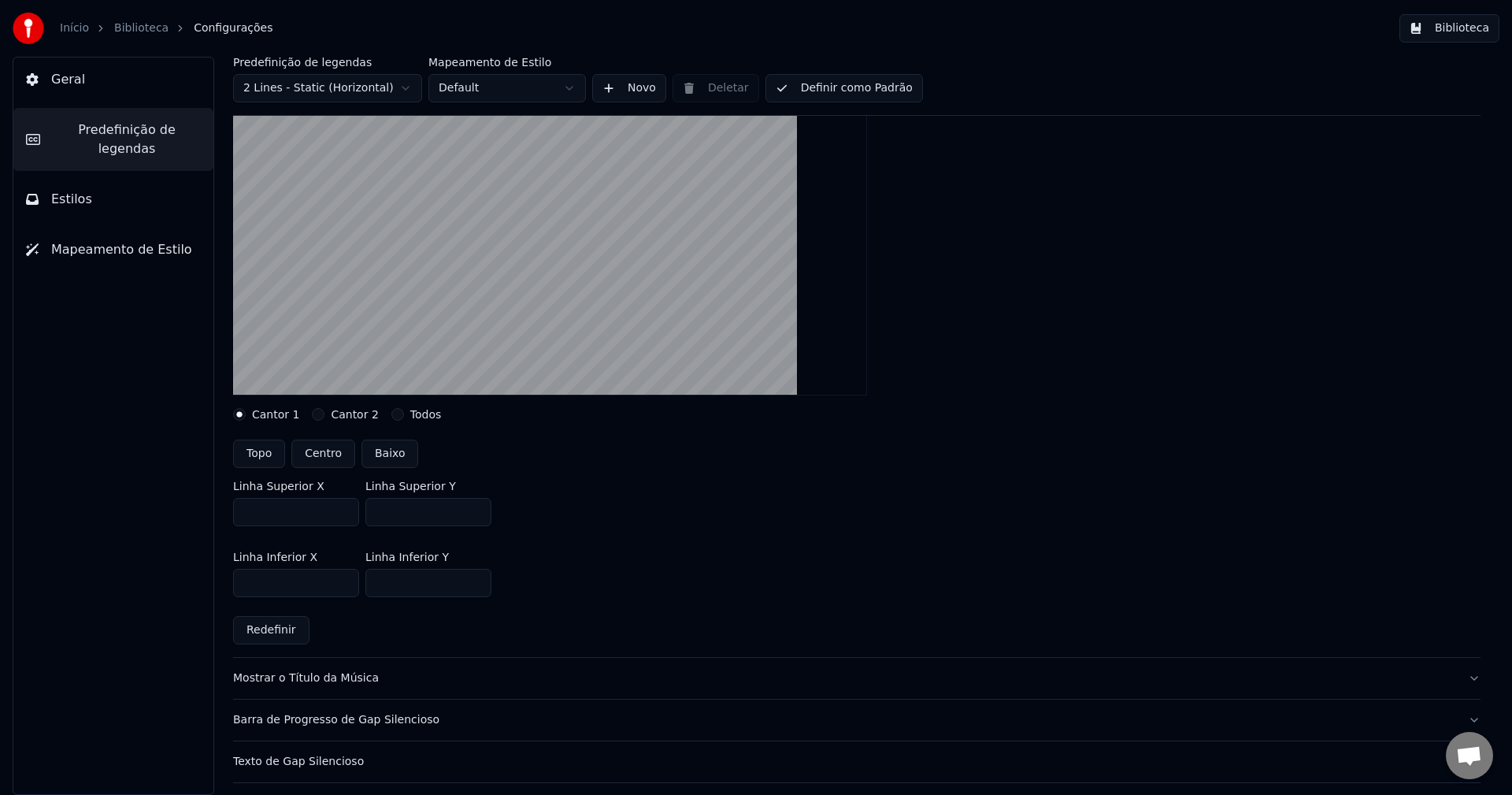
scroll to position [267, 0]
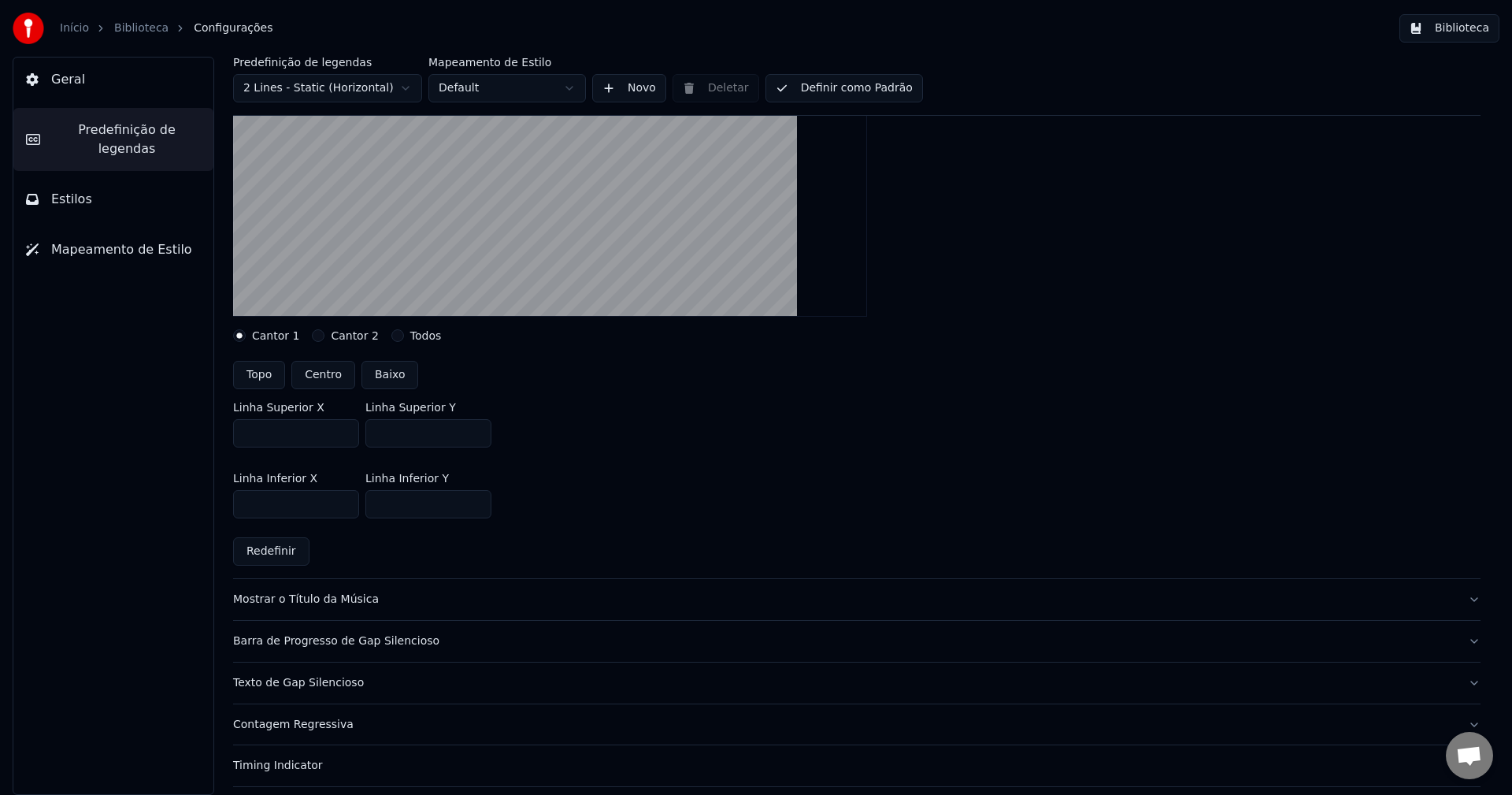
click at [282, 596] on div "Mostrar o Título da Música" at bounding box center [844, 599] width 1222 height 16
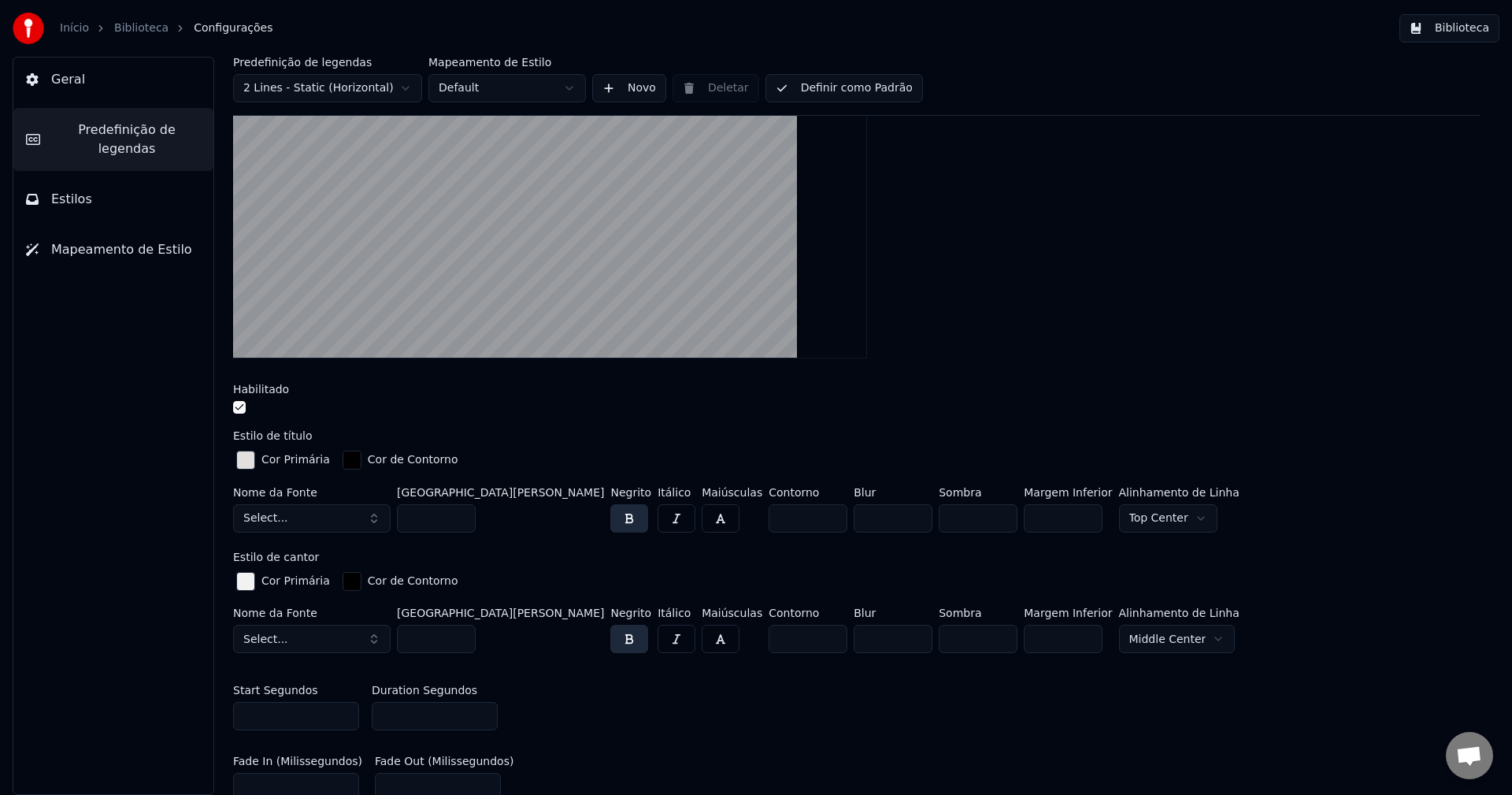
drag, startPoint x: 379, startPoint y: 517, endPoint x: 316, endPoint y: 520, distance: 63.1
click at [379, 517] on button "Select..." at bounding box center [312, 518] width 157 height 28
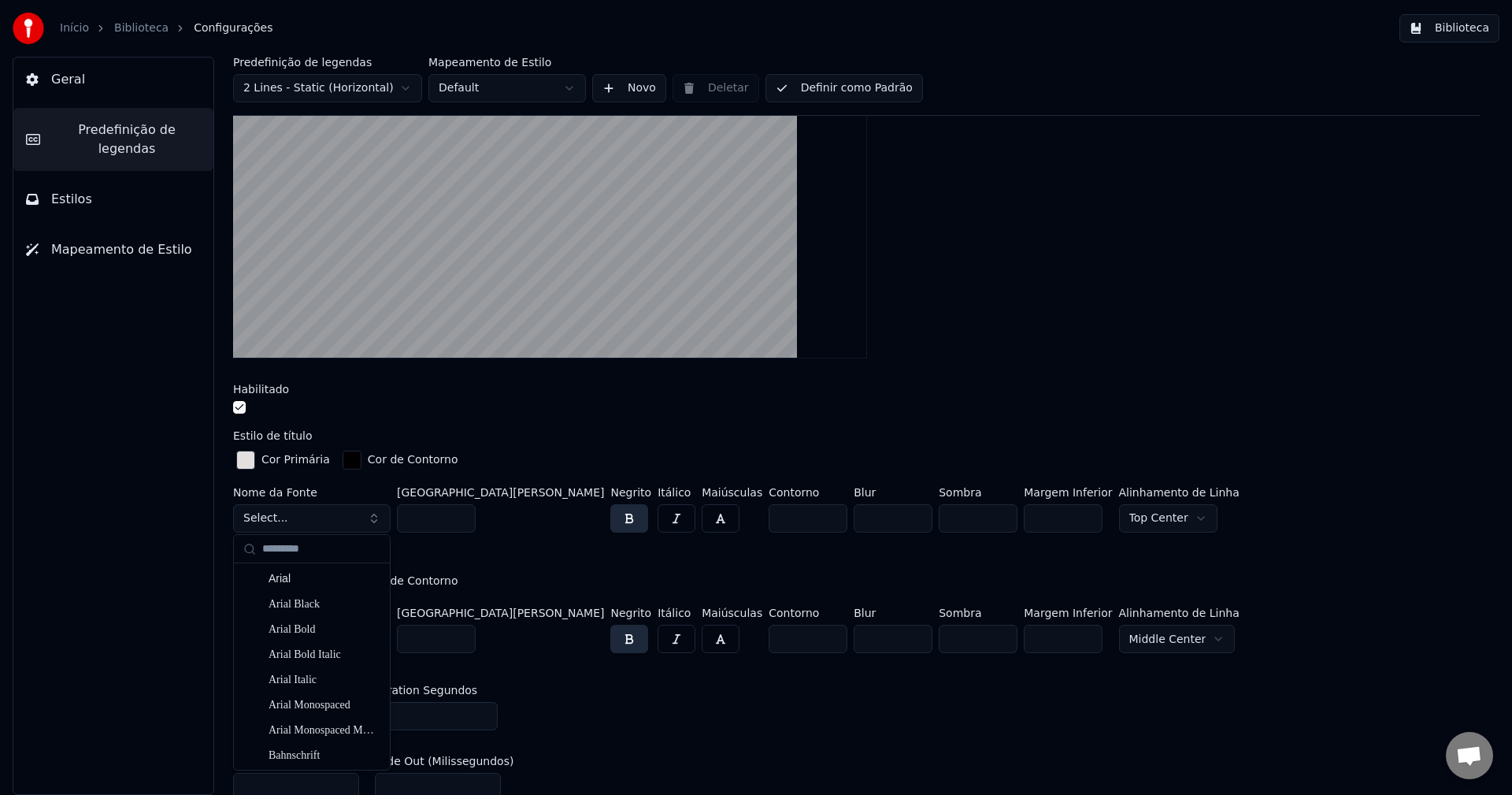
click at [316, 520] on button "Select..." at bounding box center [312, 518] width 157 height 28
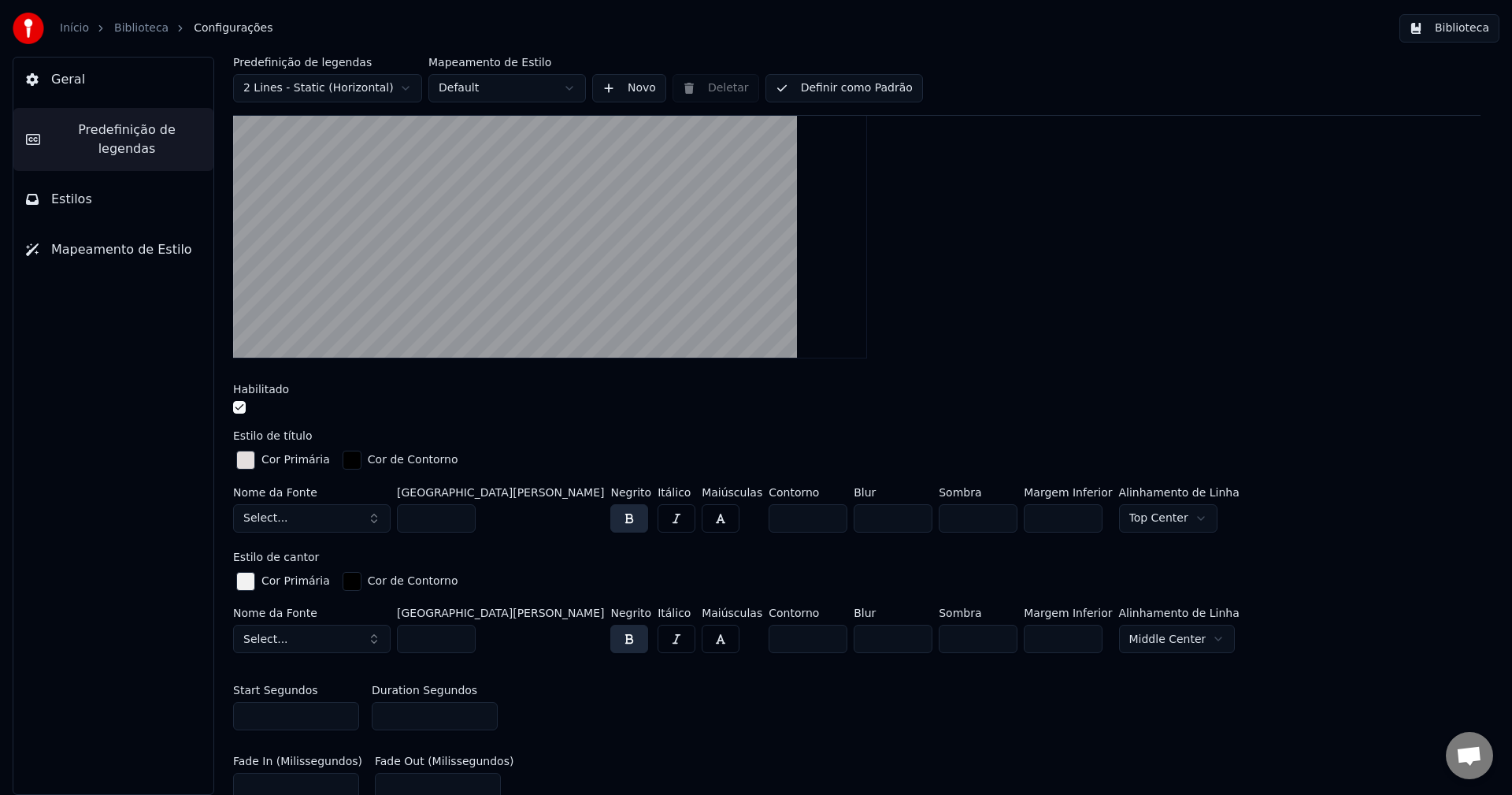
click at [316, 520] on button "Select..." at bounding box center [312, 518] width 157 height 28
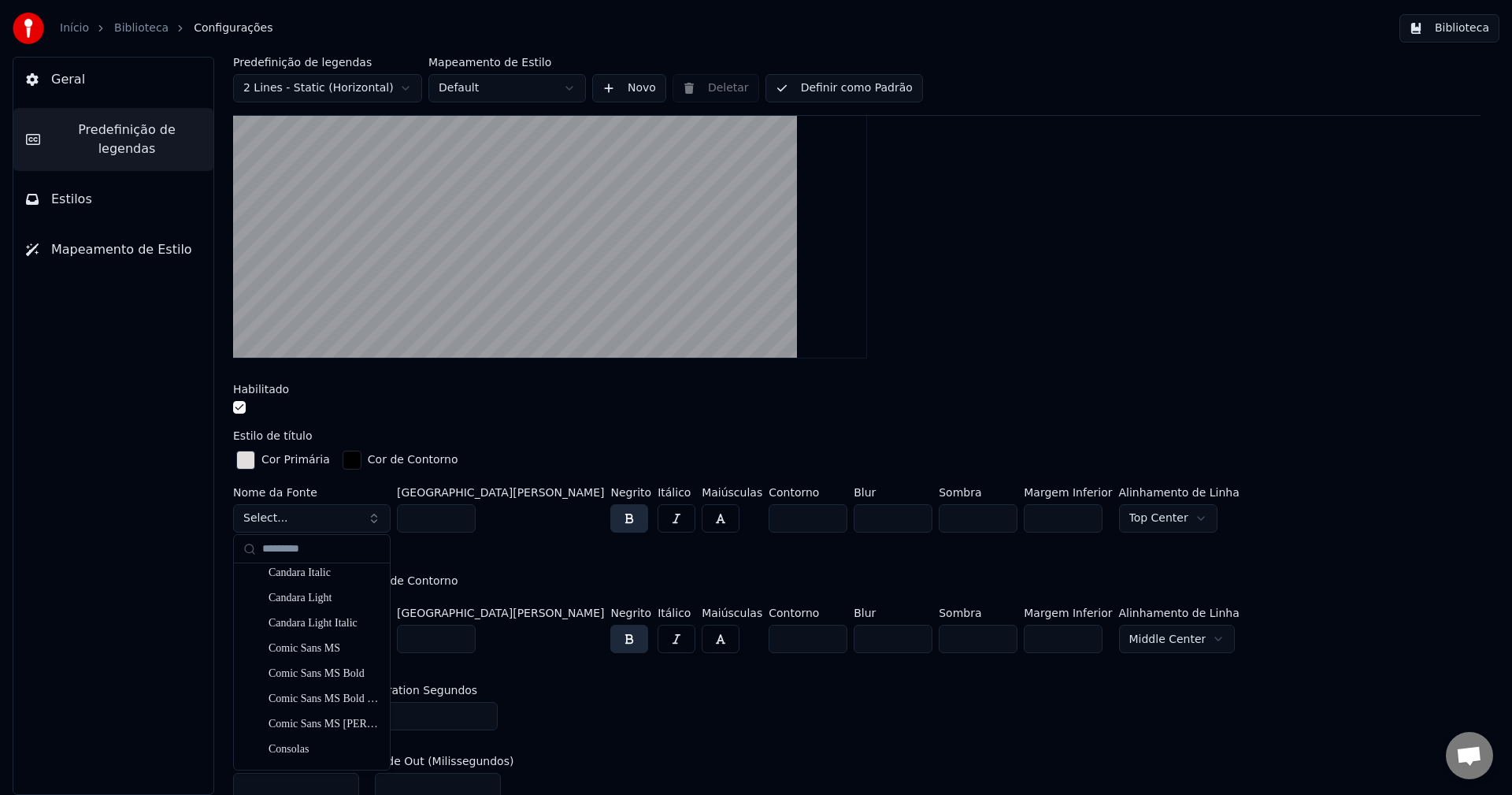
scroll to position [552, 0]
click at [391, 571] on div "Cor de Contorno" at bounding box center [401, 581] width 122 height 25
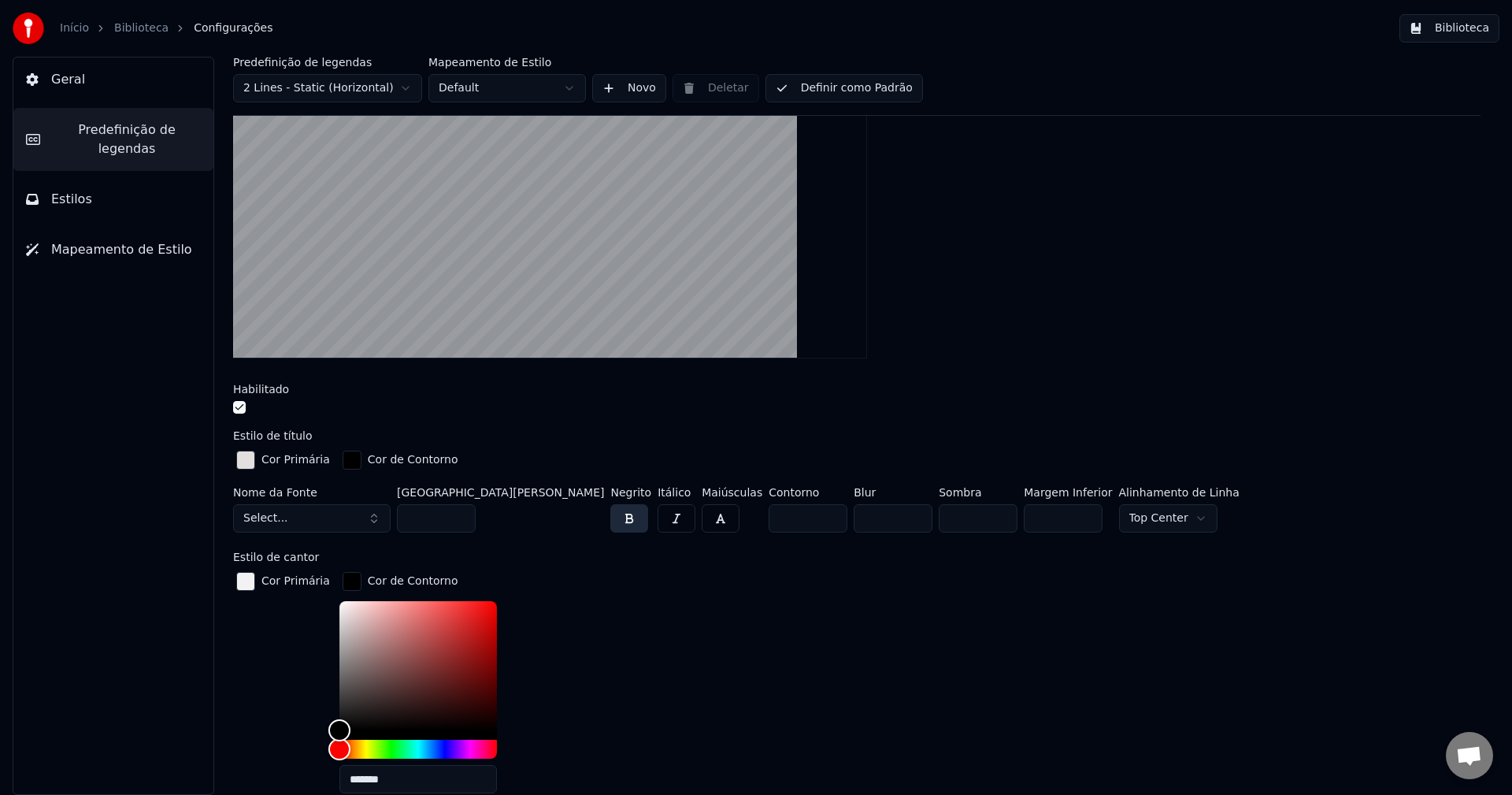
click at [383, 513] on button "Select..." at bounding box center [312, 518] width 157 height 28
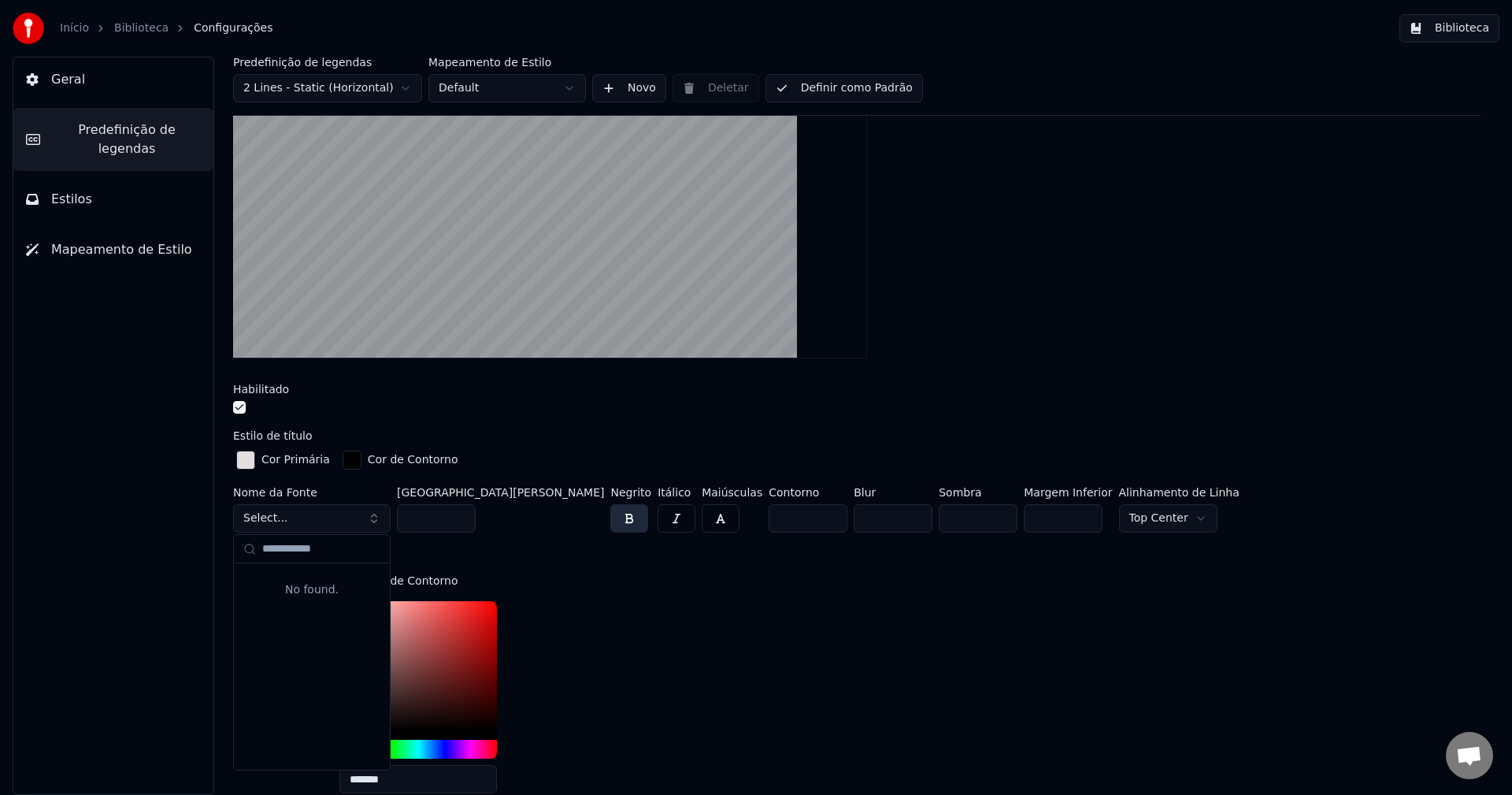
click at [283, 551] on input "**********" at bounding box center [321, 548] width 118 height 31
type input "**********"
click at [300, 662] on div "**********" at bounding box center [312, 652] width 156 height 235
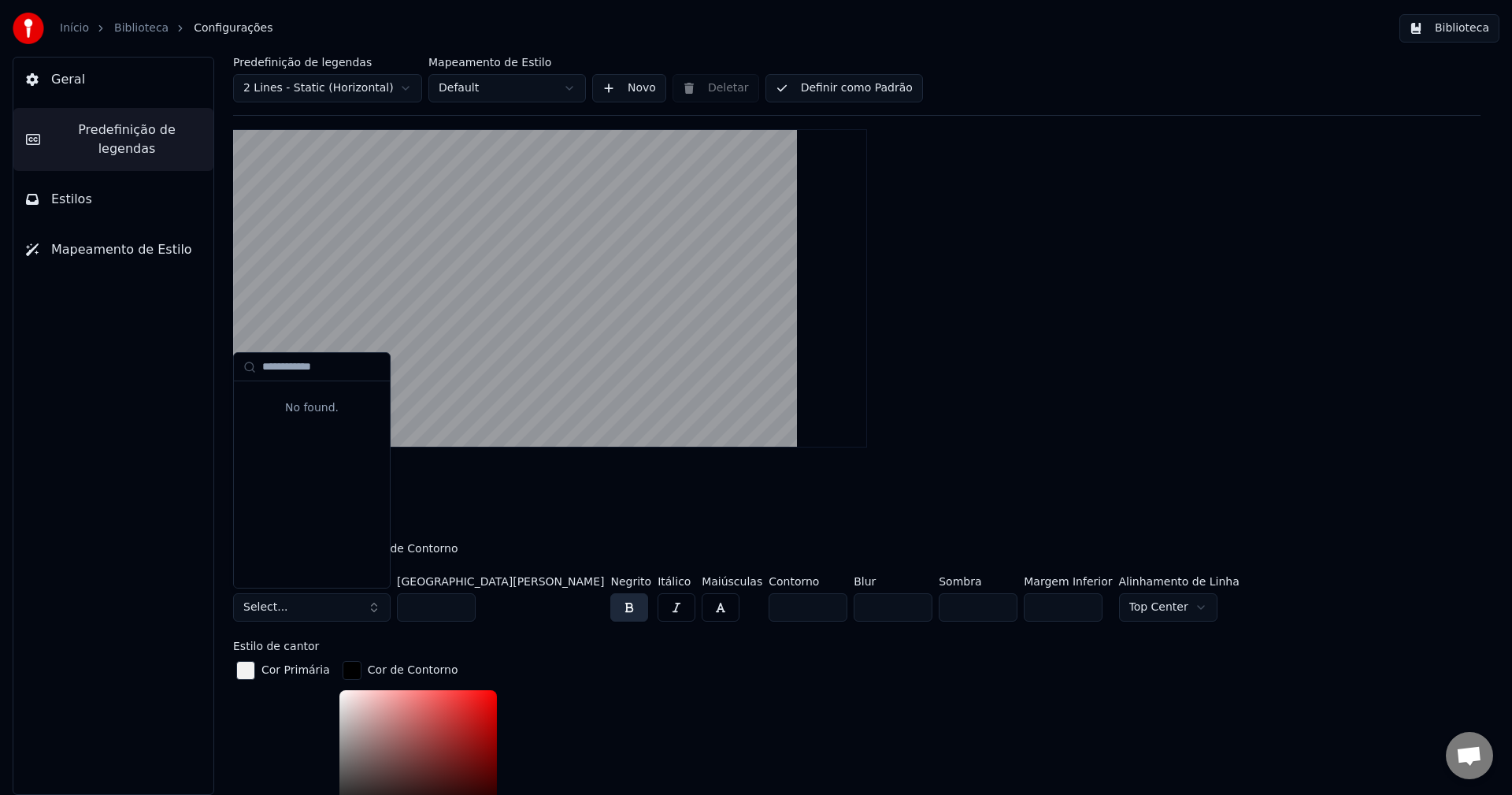
scroll to position [0, 0]
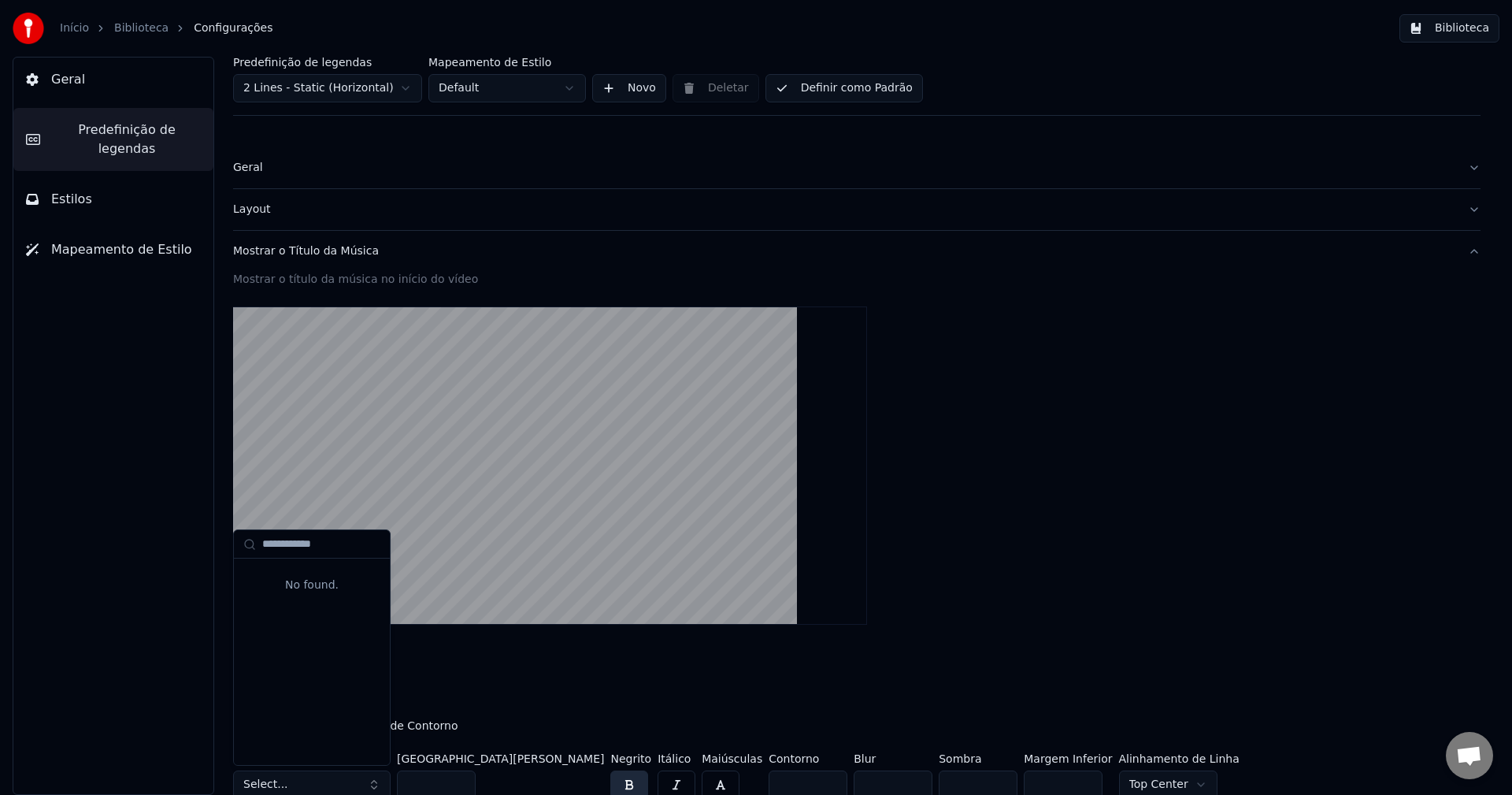
click at [695, 688] on div "Mostrar o título da música no início do vídeo Habilitado Estilo de título Cor P…" at bounding box center [857, 806] width 1247 height 1068
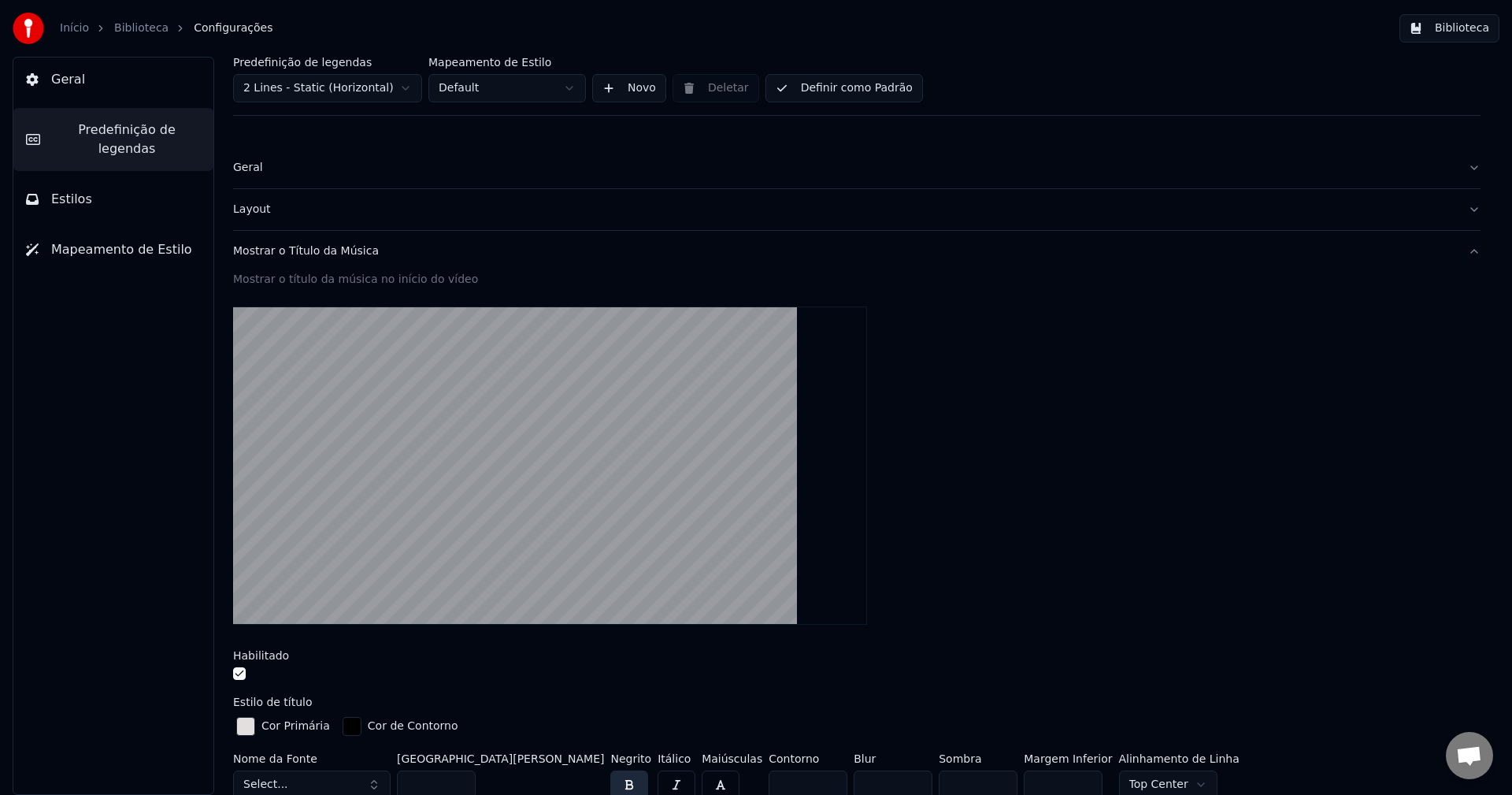
click at [71, 90] on button "Geral" at bounding box center [113, 79] width 201 height 44
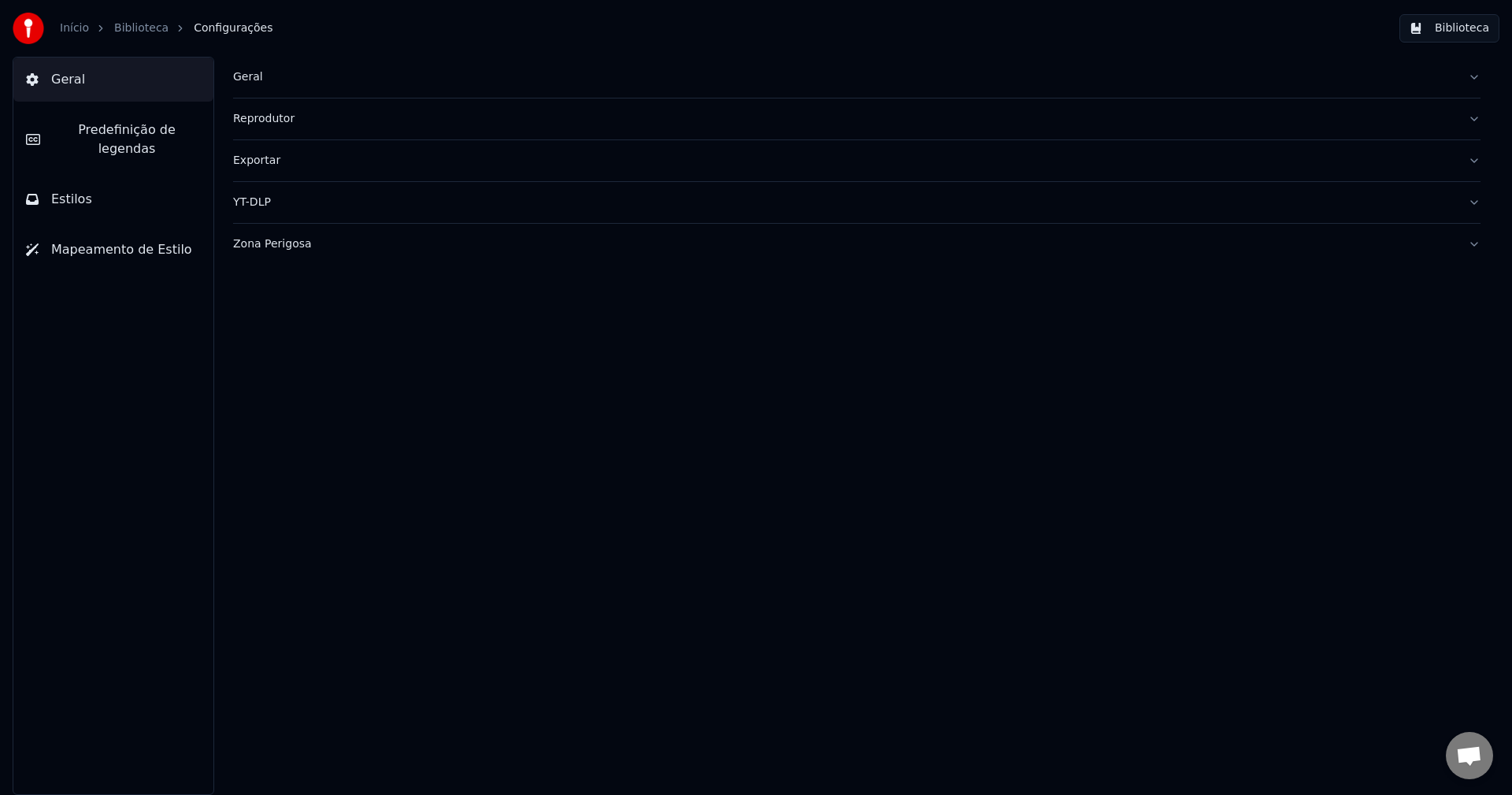
click at [74, 132] on span "Predefinição de legendas" at bounding box center [126, 139] width 148 height 38
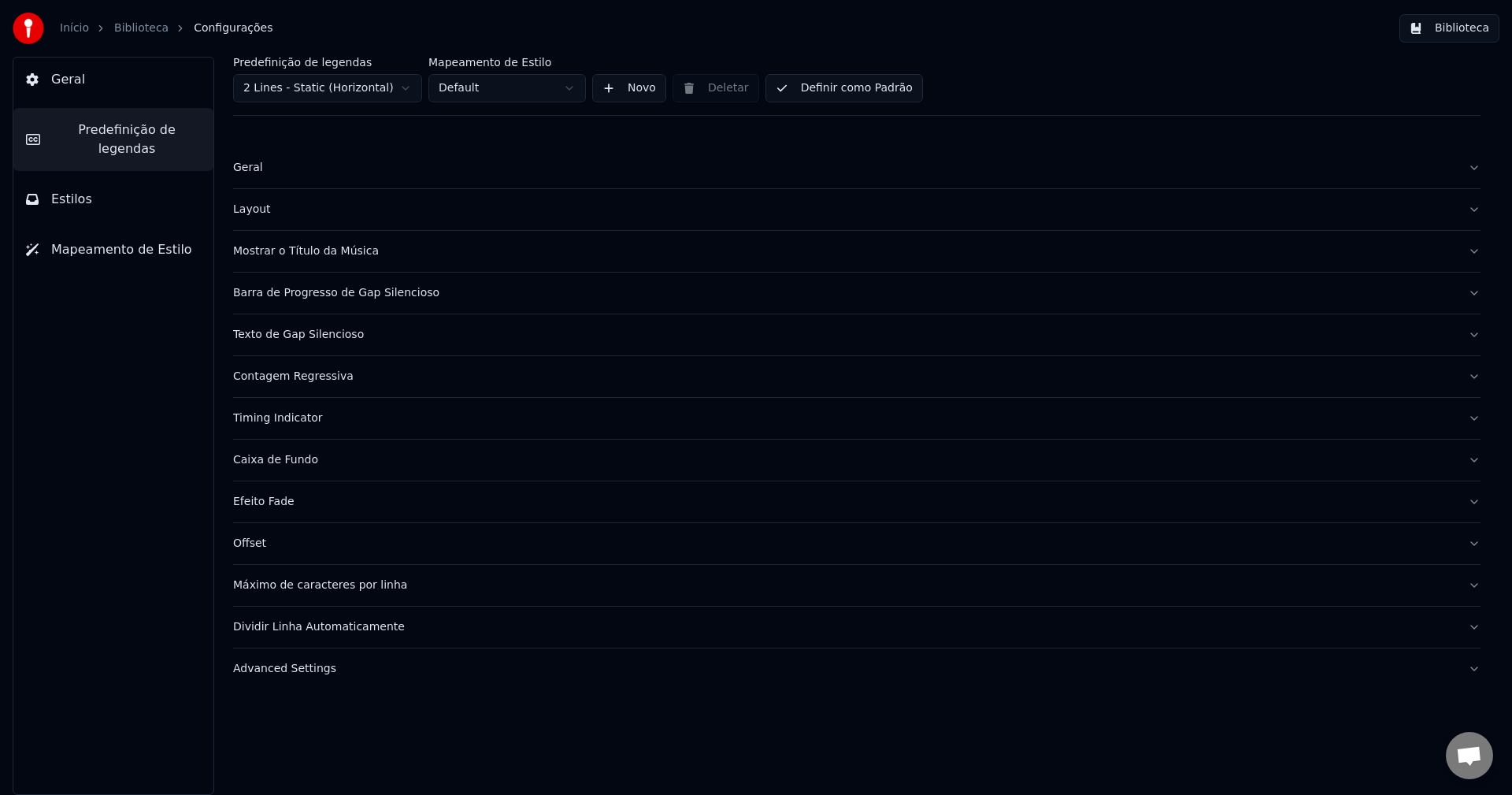
click at [60, 190] on span "Estilos" at bounding box center [72, 200] width 41 height 19
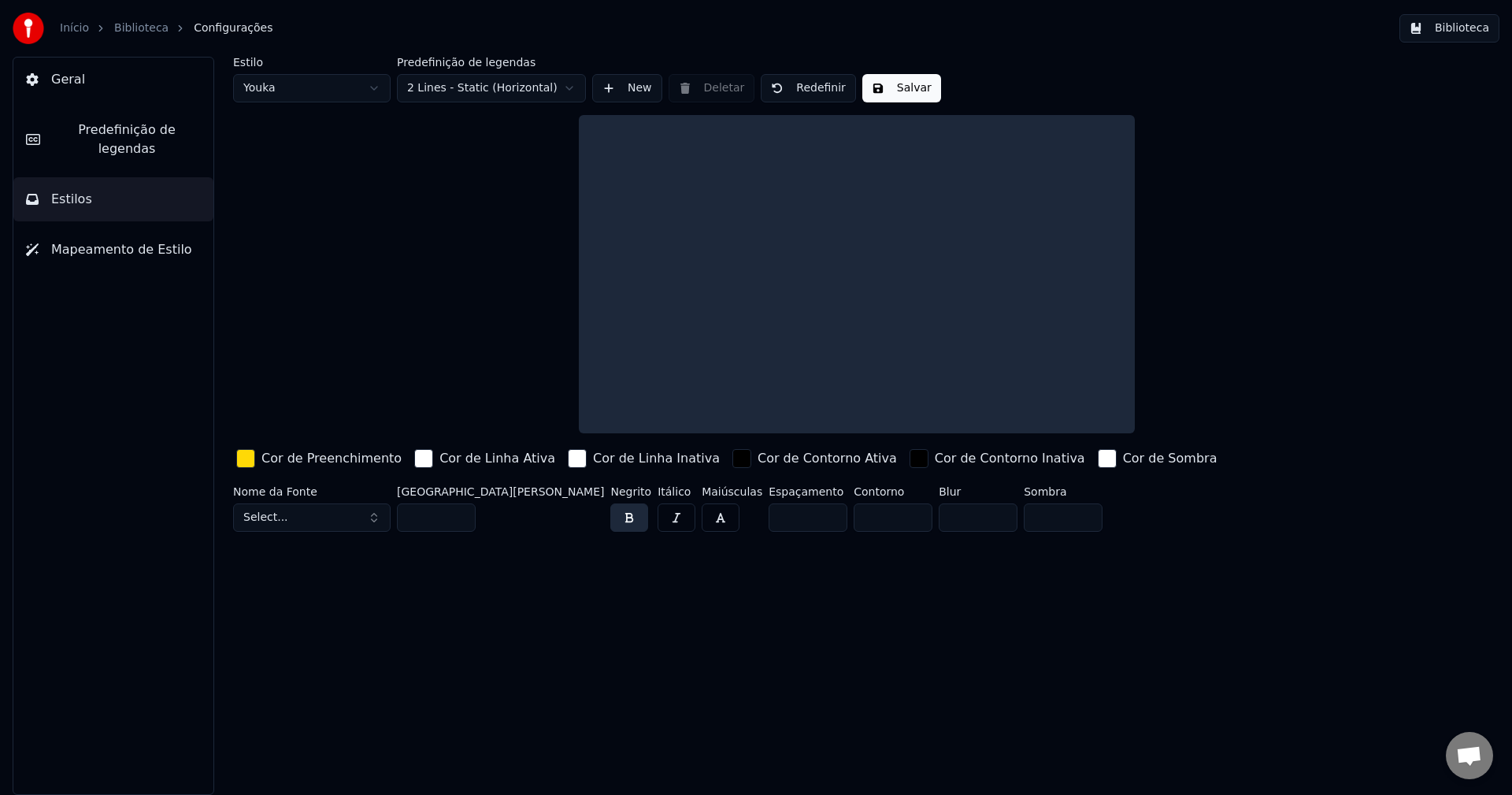
click at [66, 240] on span "Mapeamento de Estilo" at bounding box center [121, 250] width 141 height 19
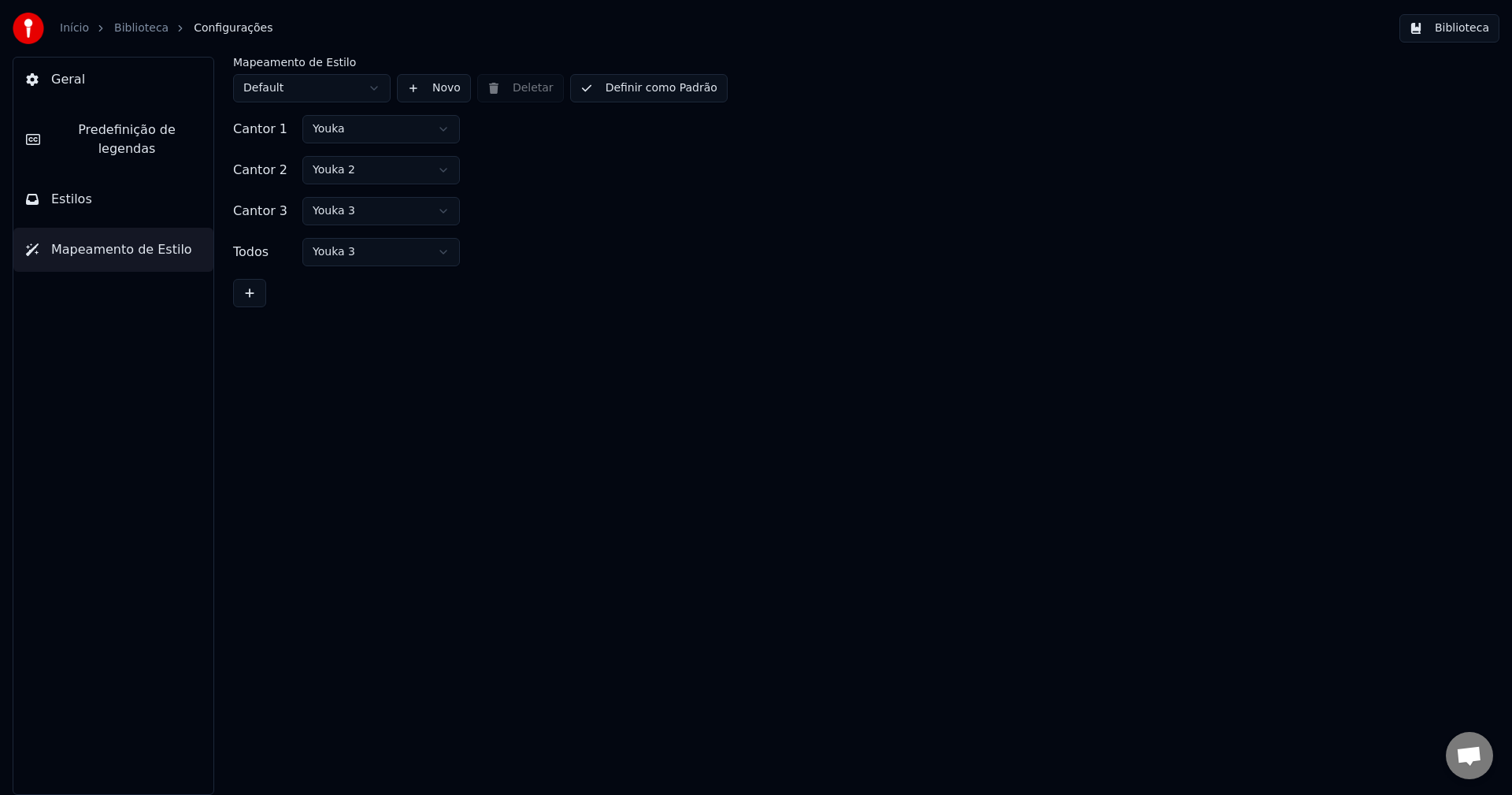
click at [1462, 26] on button "Biblioteca" at bounding box center [1450, 28] width 100 height 28
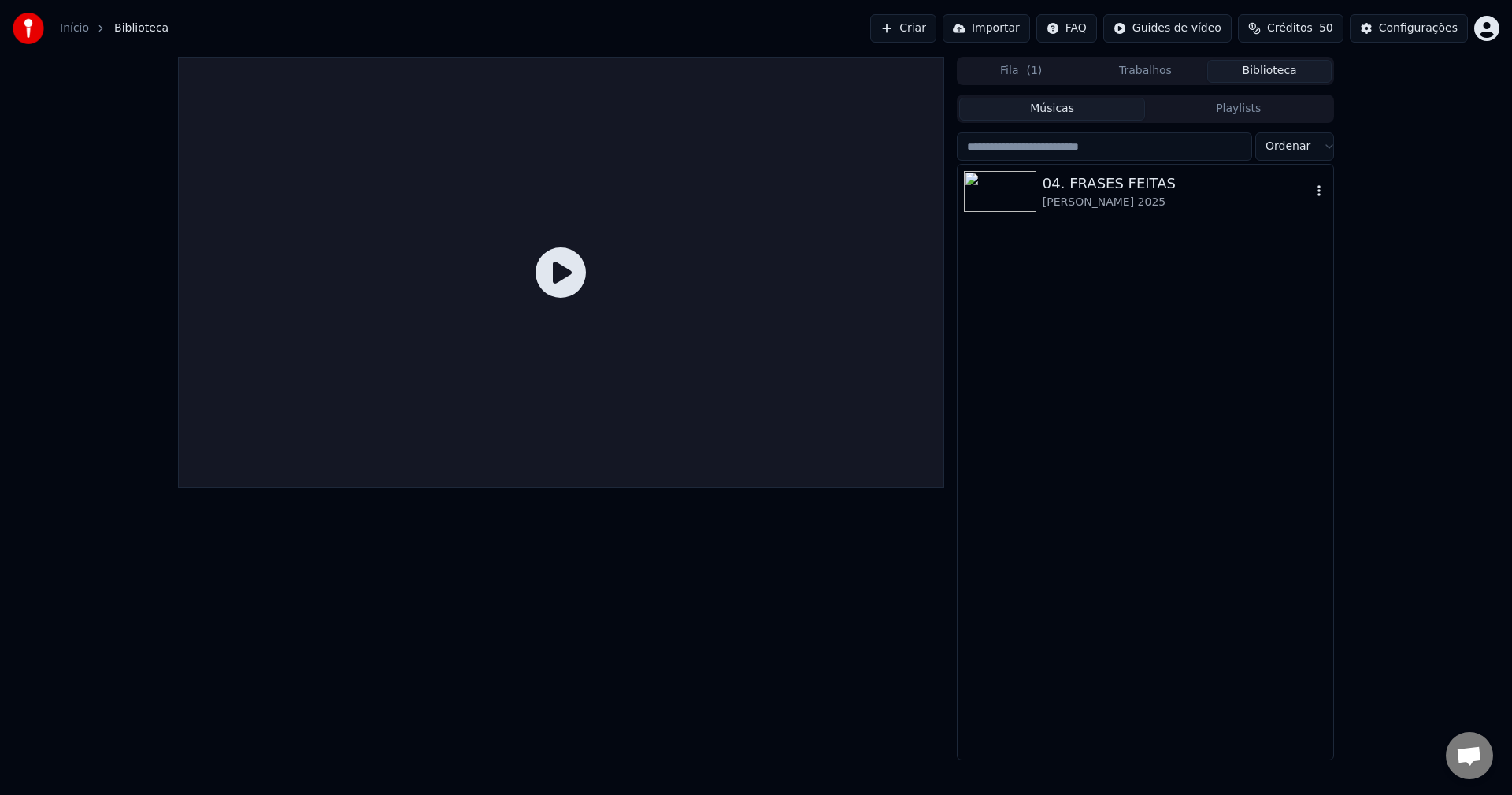
click at [1068, 186] on div "04. FRASES FEITAS" at bounding box center [1177, 183] width 268 height 22
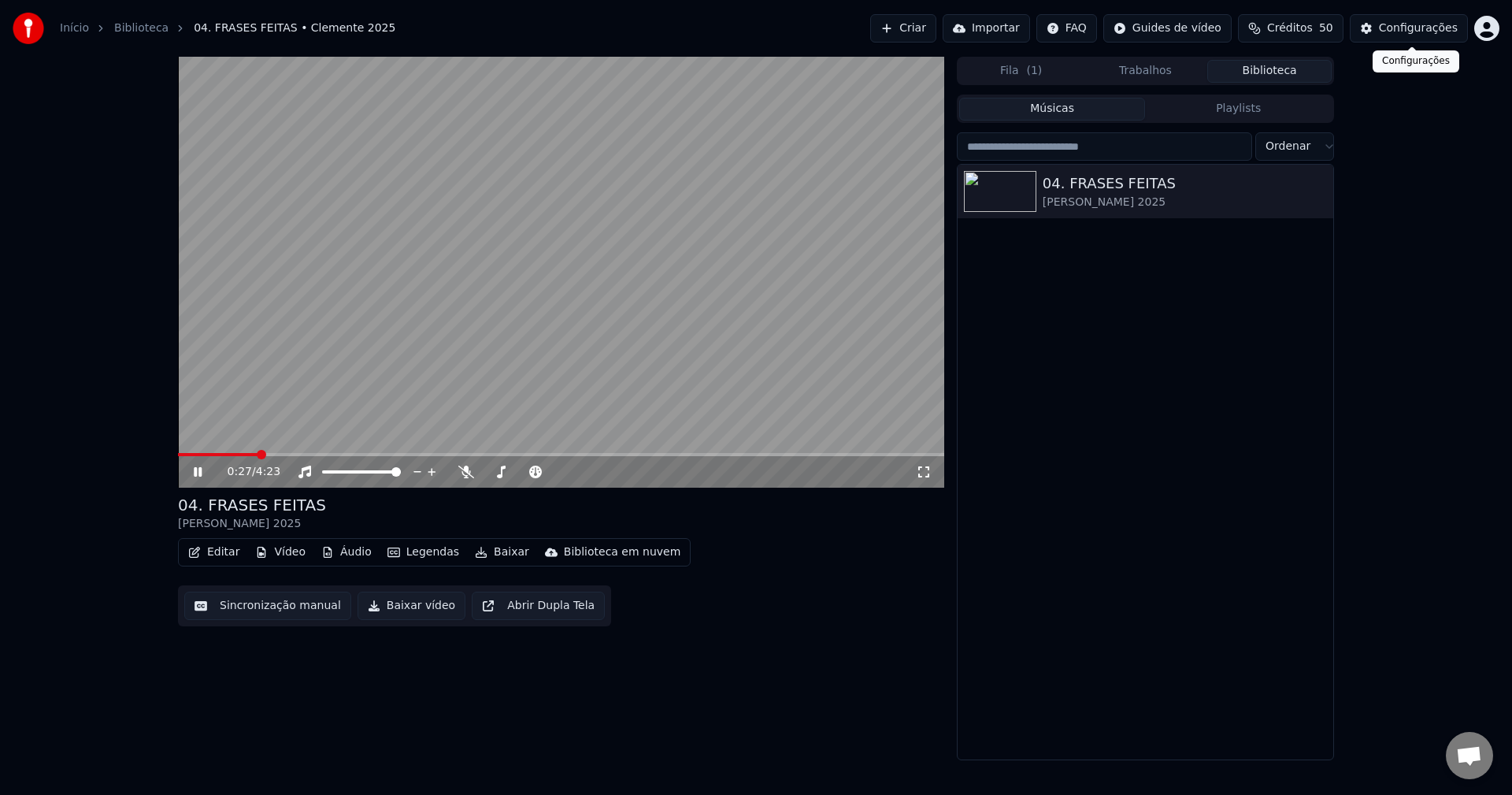
click at [1401, 27] on div "Configurações" at bounding box center [1419, 28] width 79 height 16
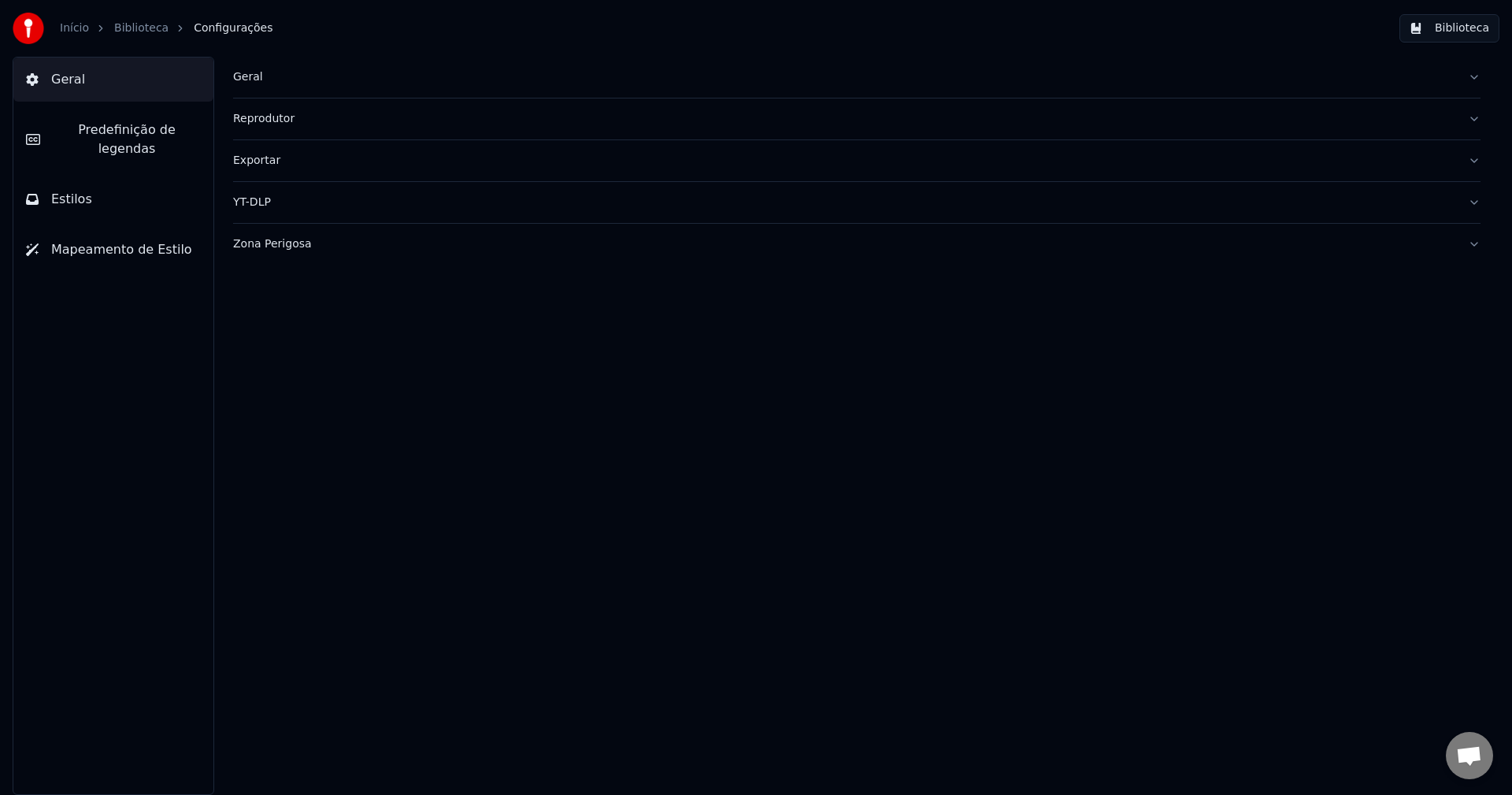
click at [56, 128] on span "Predefinição de legendas" at bounding box center [126, 139] width 148 height 38
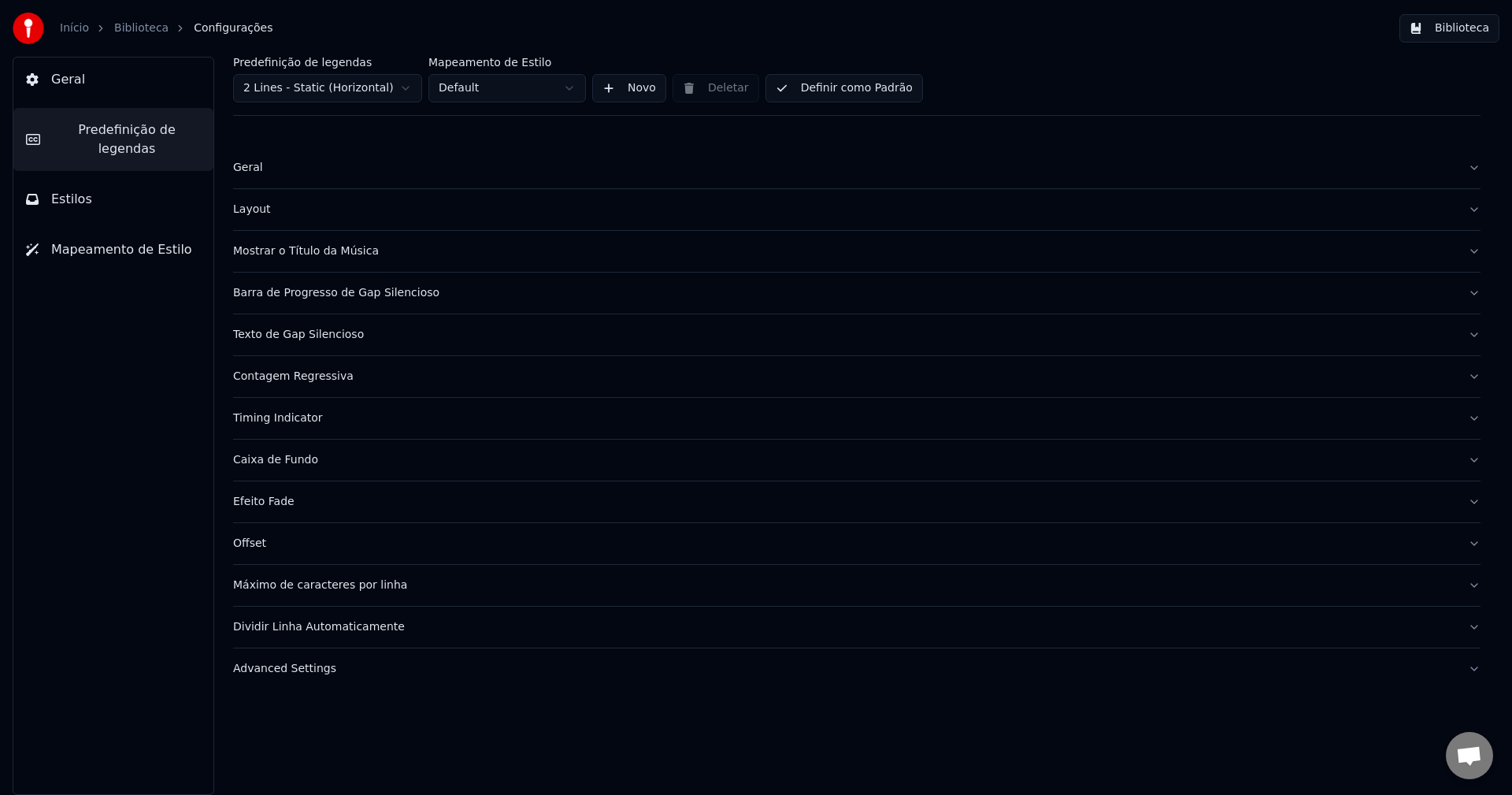
click at [301, 295] on div "Barra de Progresso de Gap Silencioso" at bounding box center [844, 293] width 1222 height 16
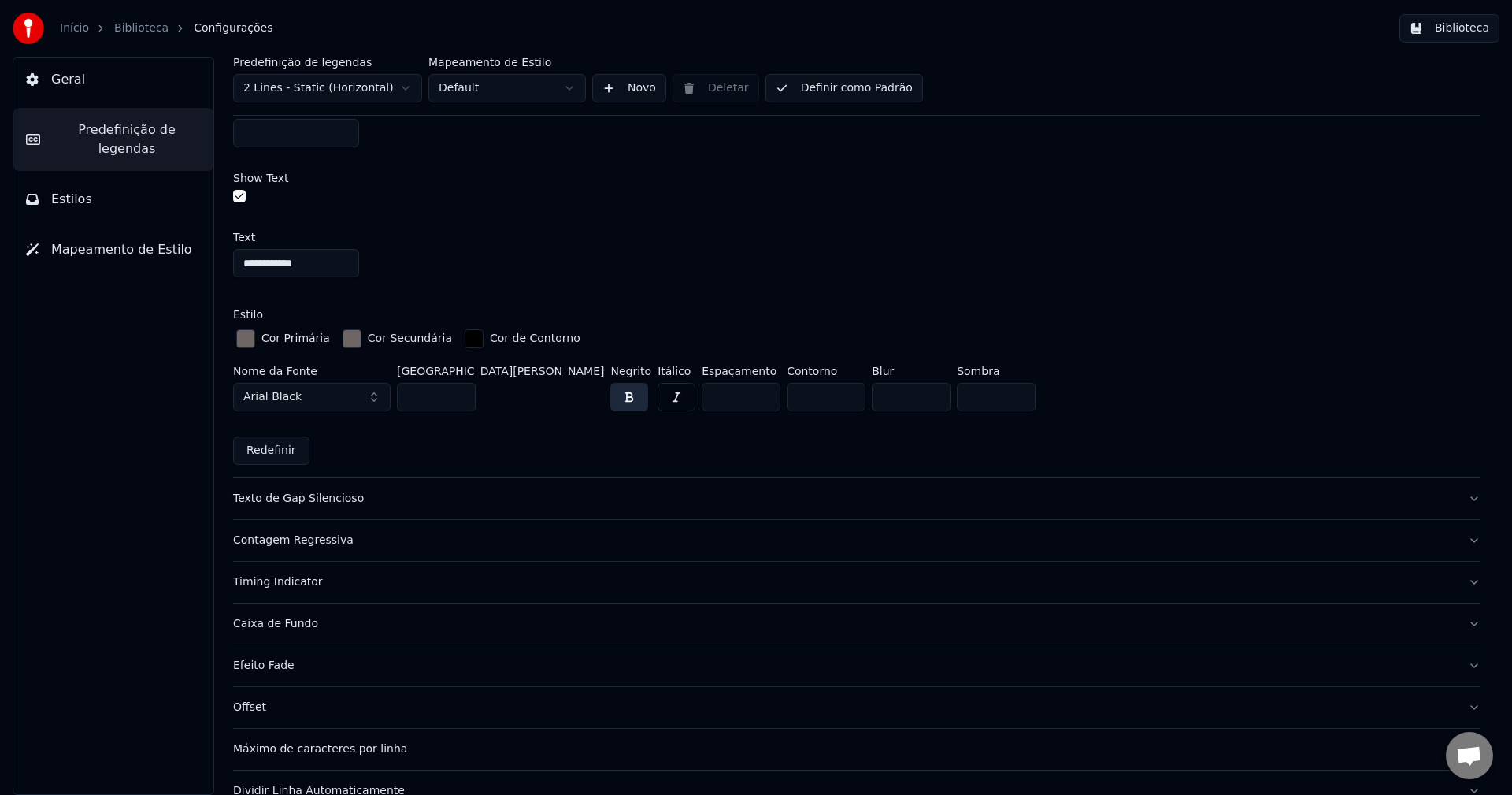
scroll to position [1103, 0]
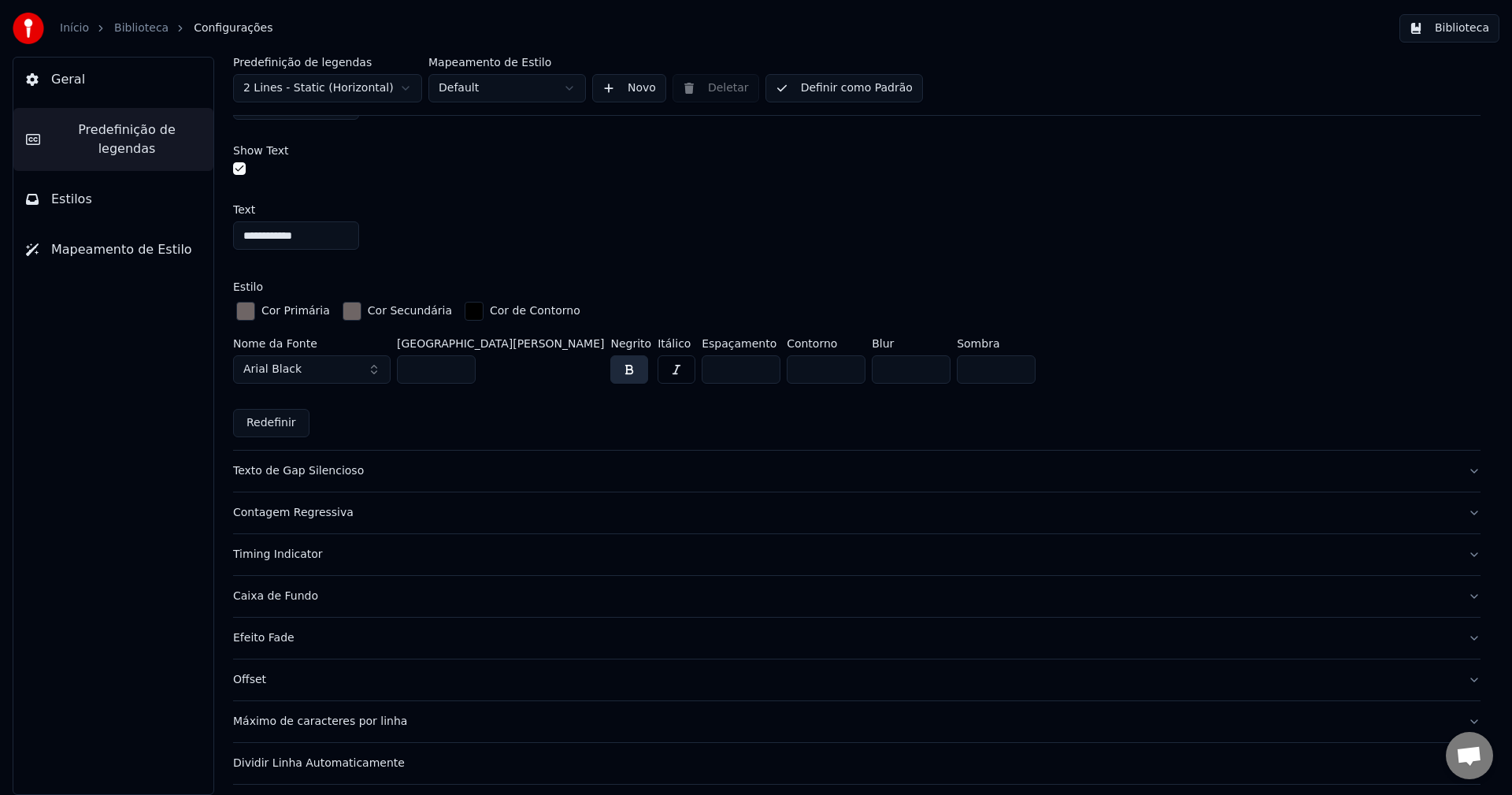
click at [262, 467] on div "Texto de Gap Silencioso" at bounding box center [844, 471] width 1222 height 16
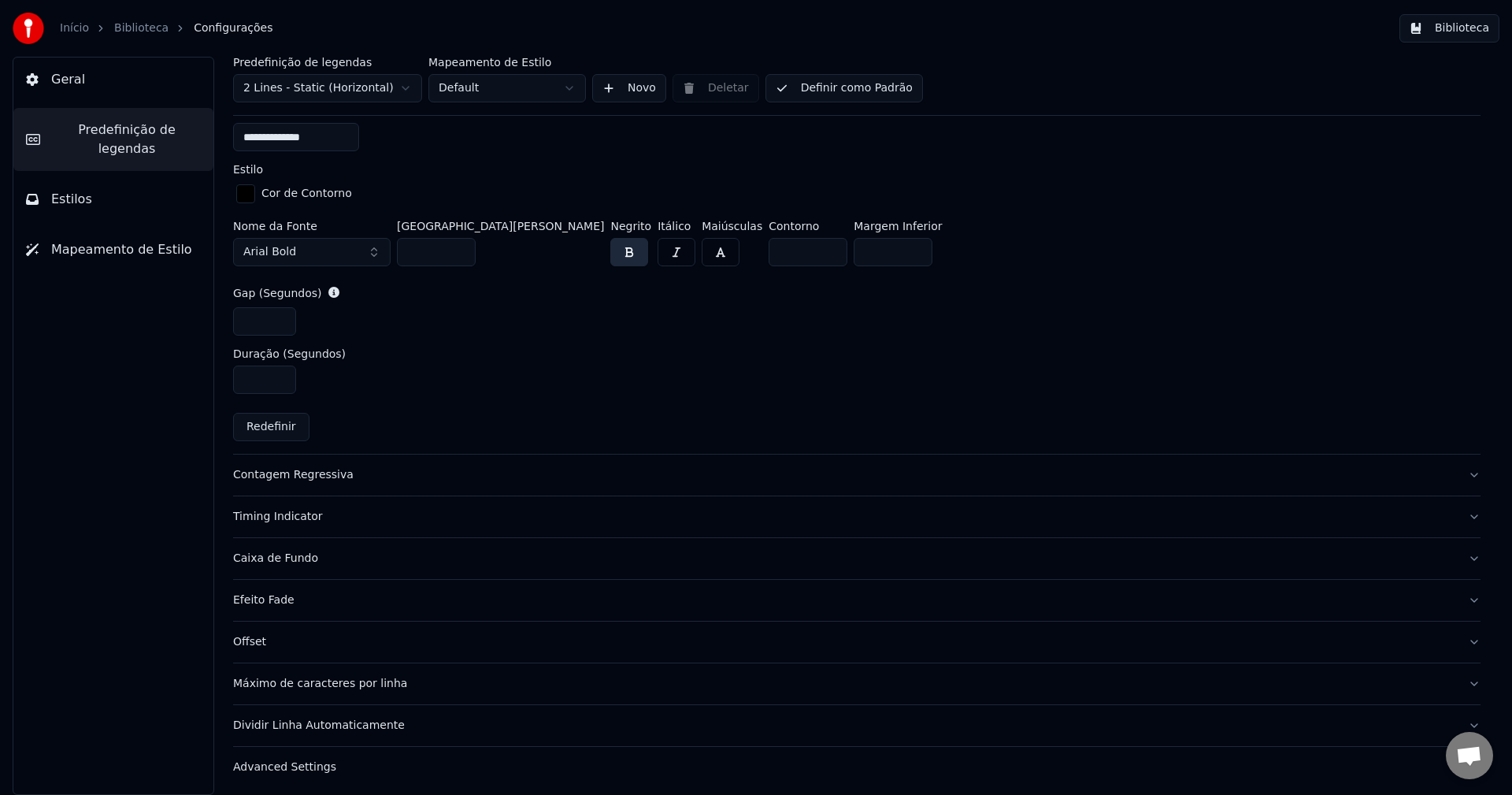
scroll to position [690, 0]
click at [298, 764] on div "Advanced Settings" at bounding box center [844, 763] width 1222 height 16
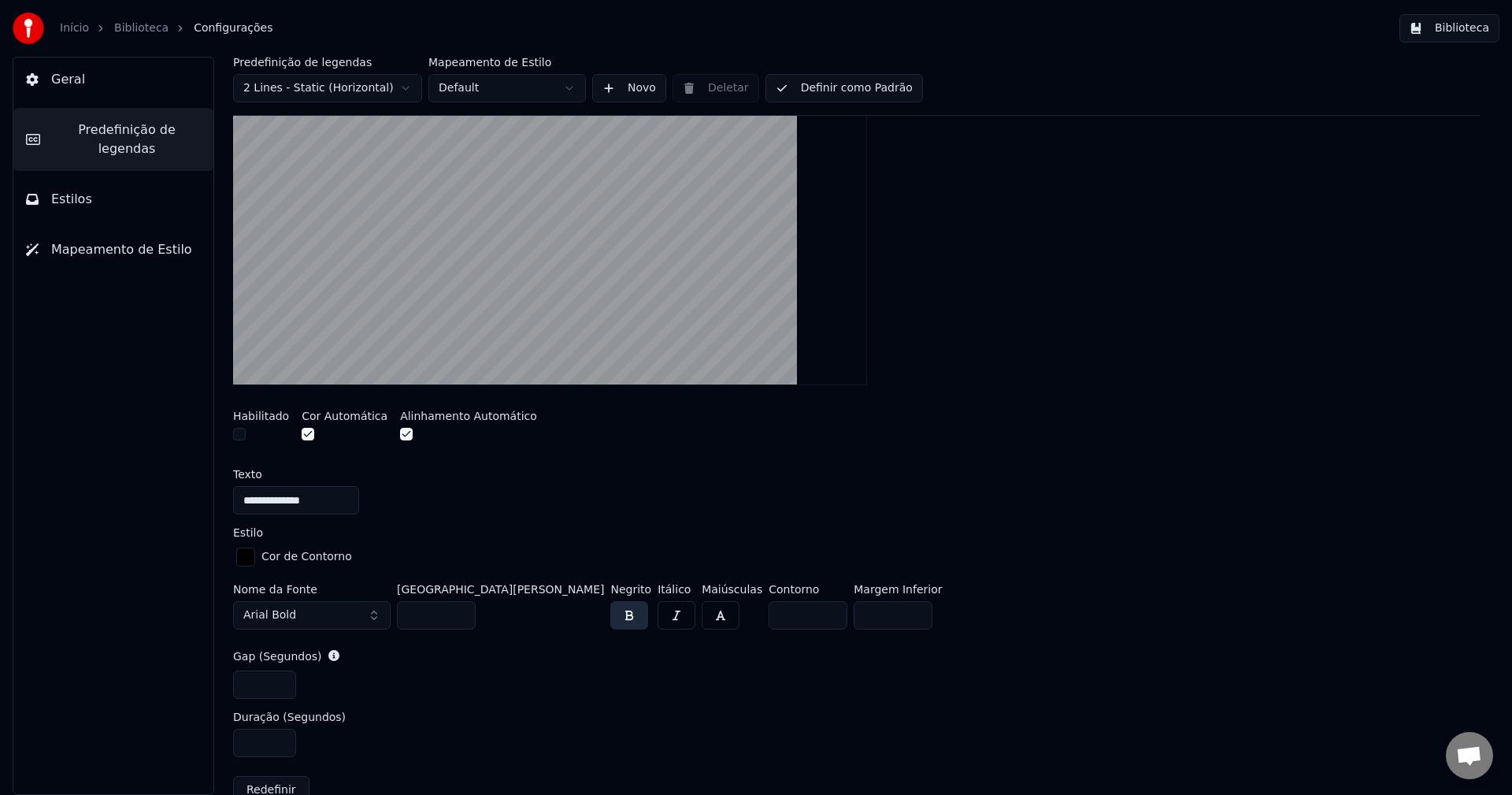
scroll to position [323, 0]
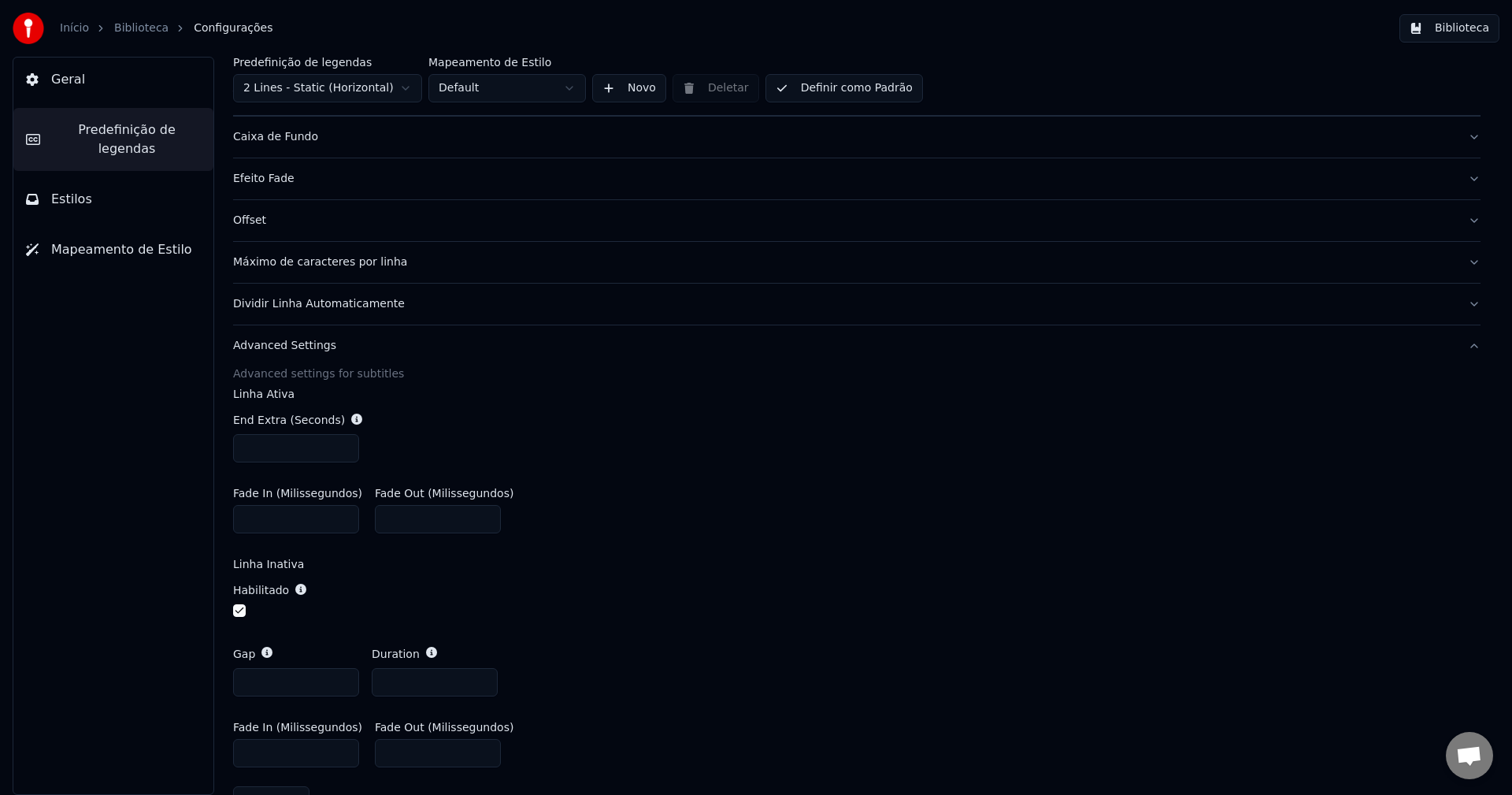
click at [268, 262] on div "Máximo de caracteres por linha" at bounding box center [844, 262] width 1222 height 16
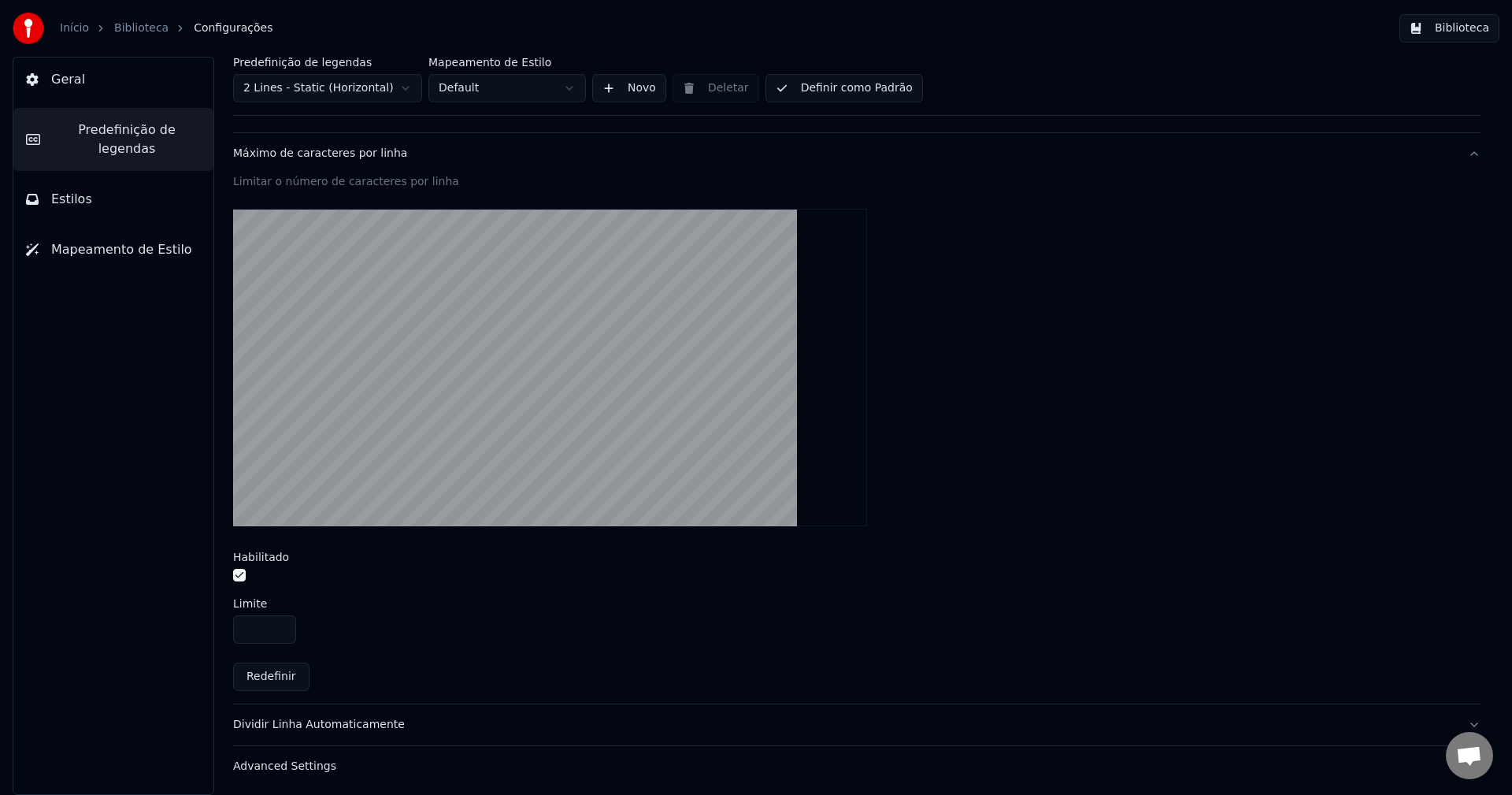
scroll to position [436, 0]
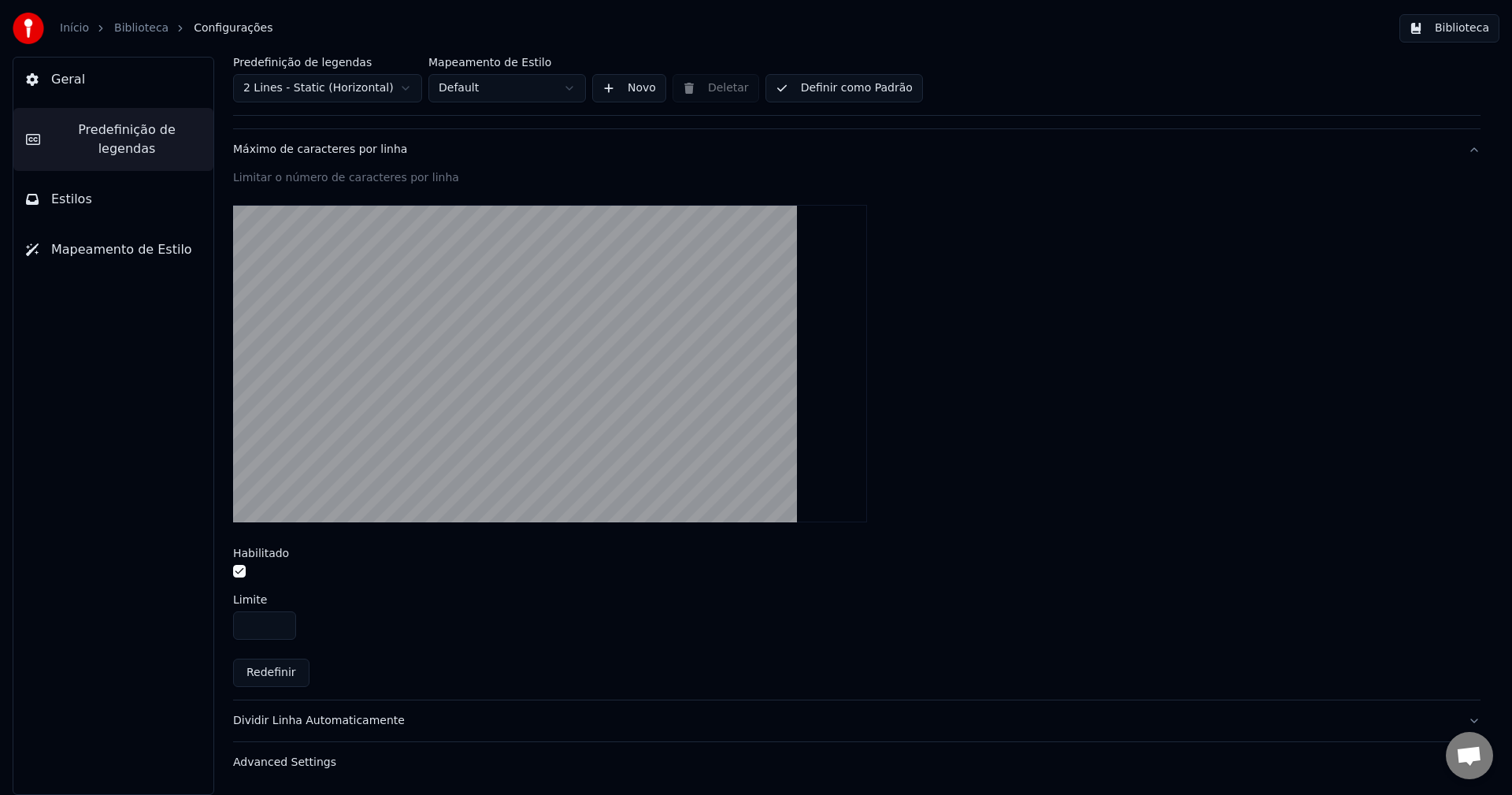
click at [289, 764] on div "Advanced Settings" at bounding box center [844, 763] width 1222 height 16
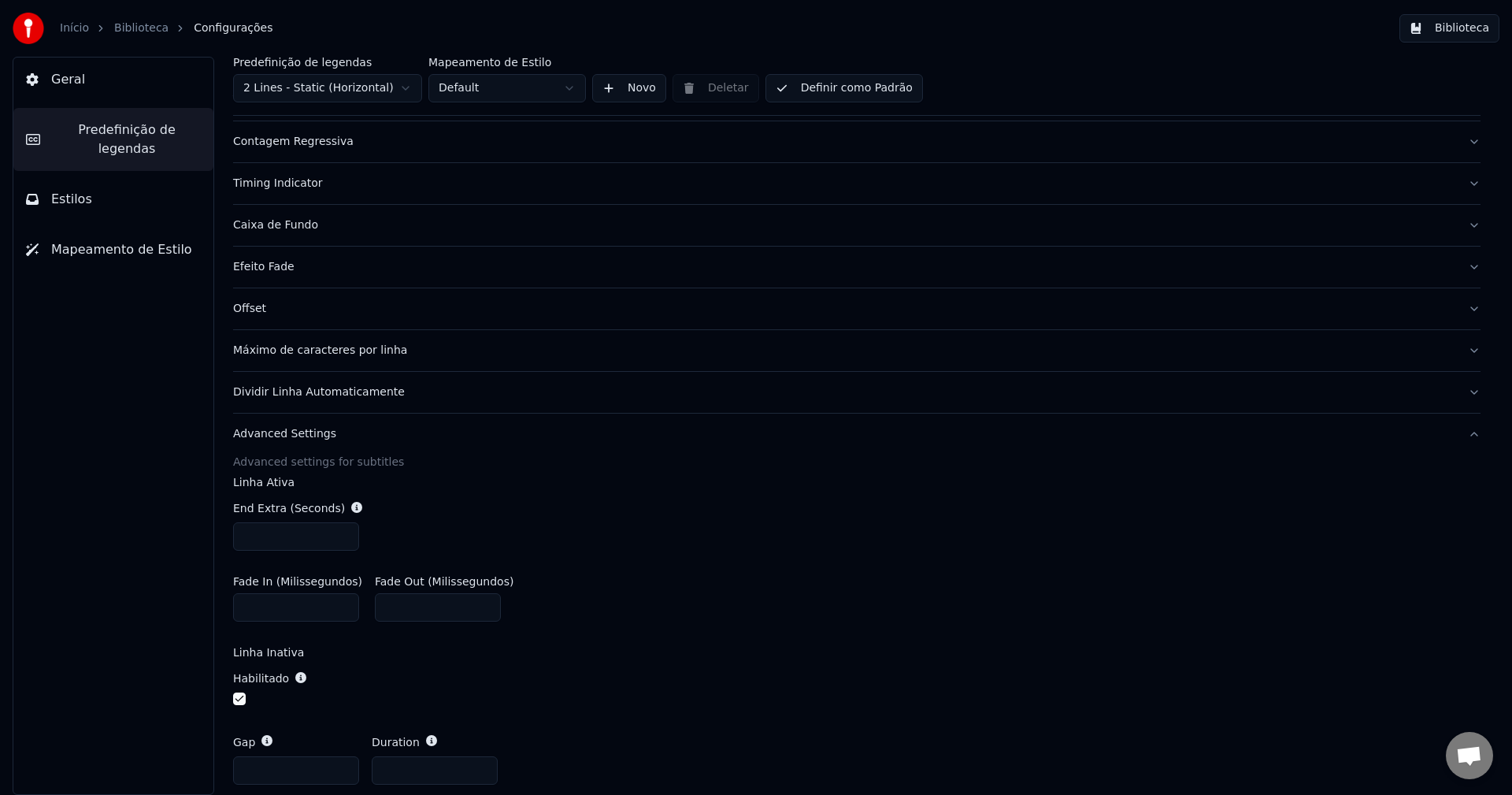
scroll to position [210, 0]
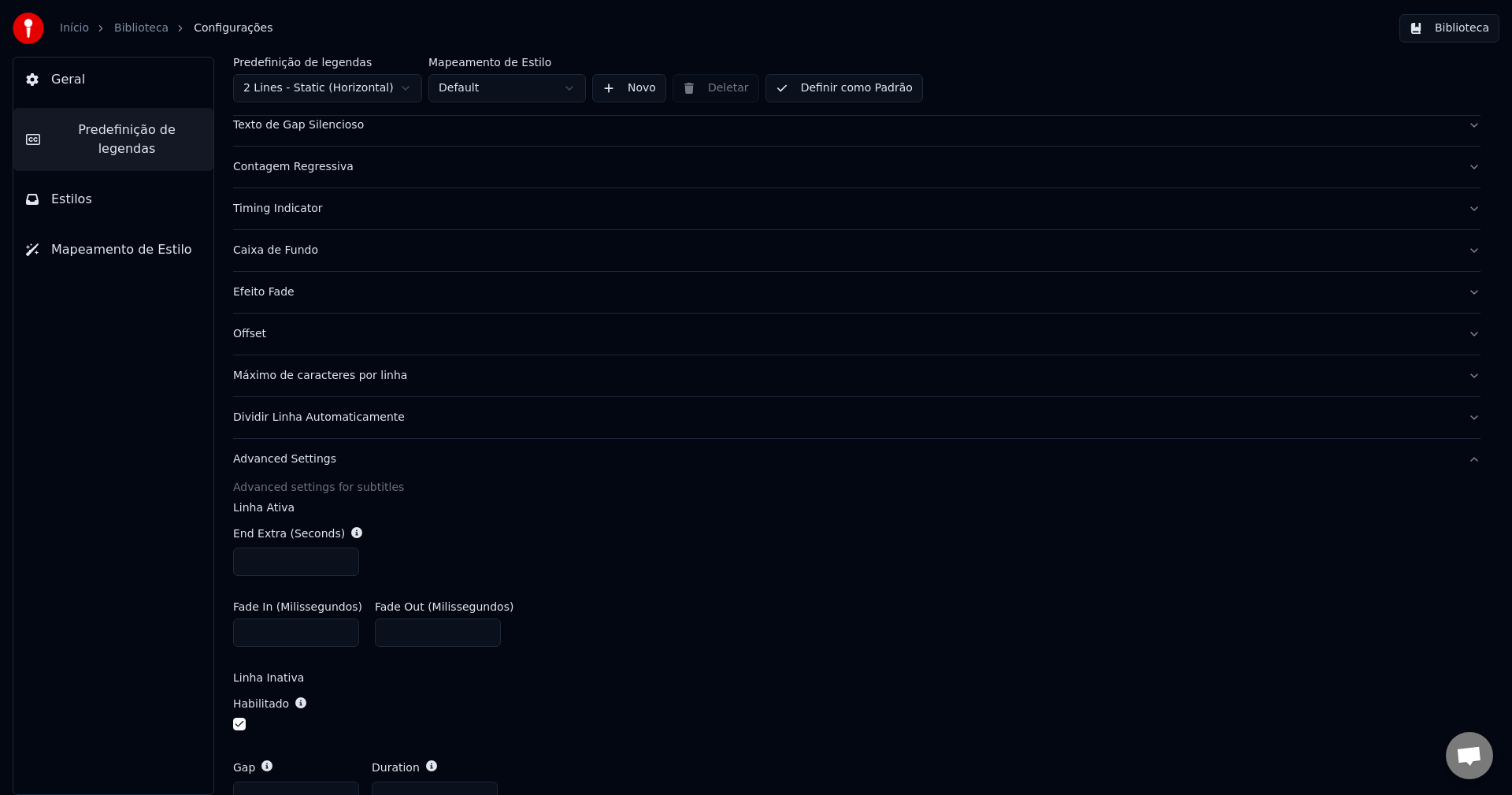
click at [83, 190] on span "Estilos" at bounding box center [72, 200] width 41 height 19
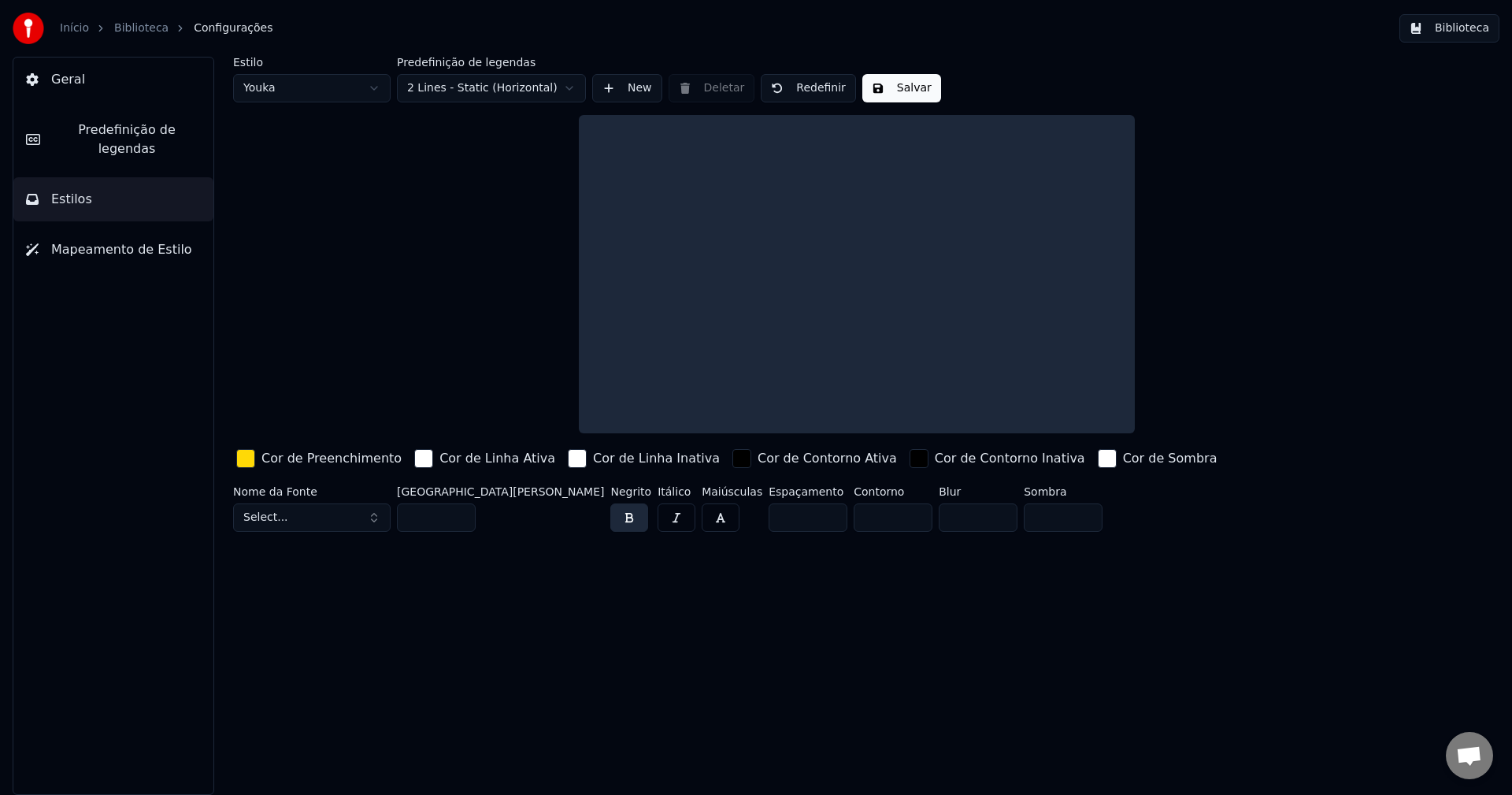
scroll to position [0, 0]
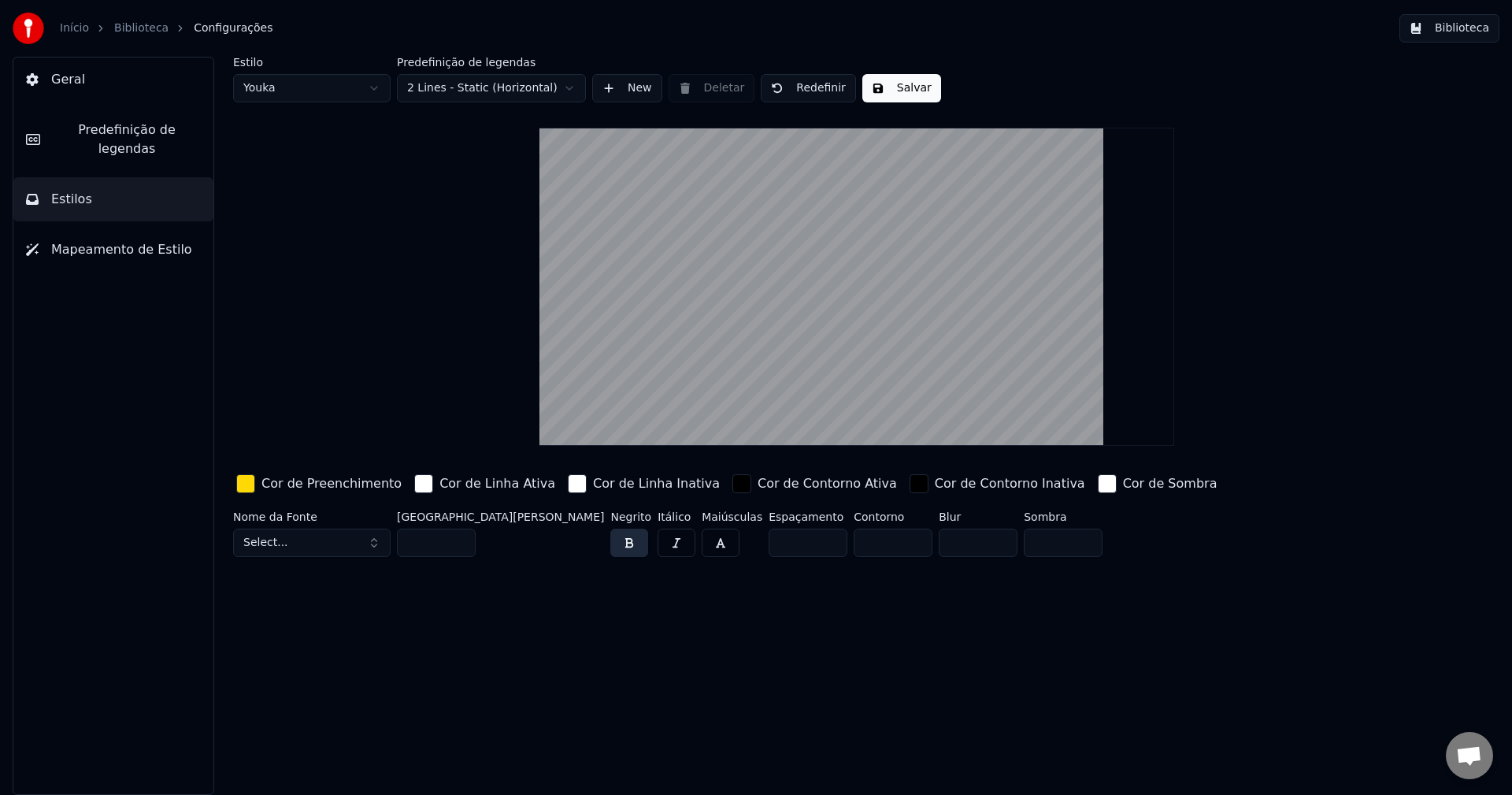
click at [88, 240] on span "Mapeamento de Estilo" at bounding box center [121, 250] width 141 height 19
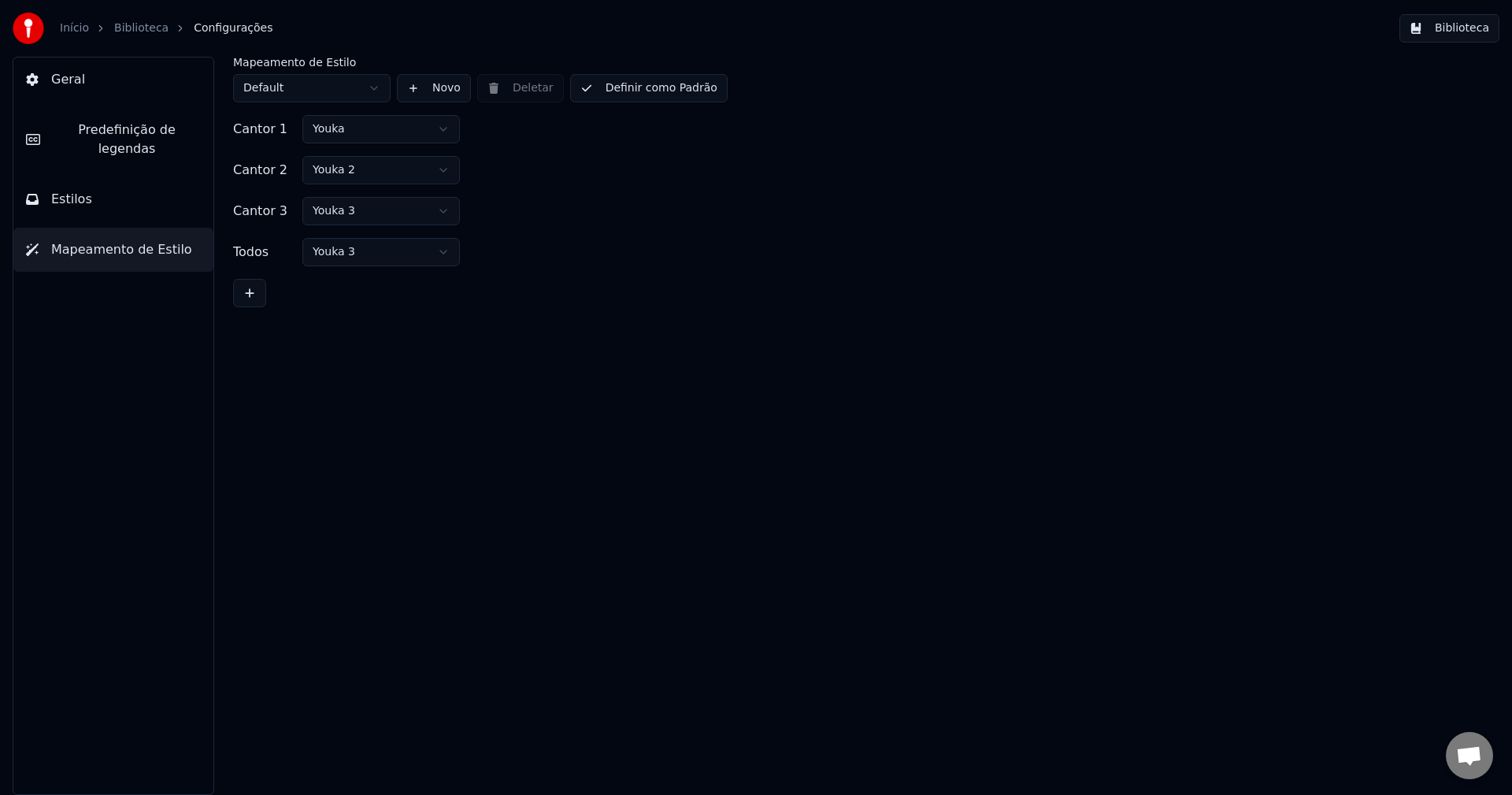
click at [68, 190] on span "Estilos" at bounding box center [72, 200] width 41 height 19
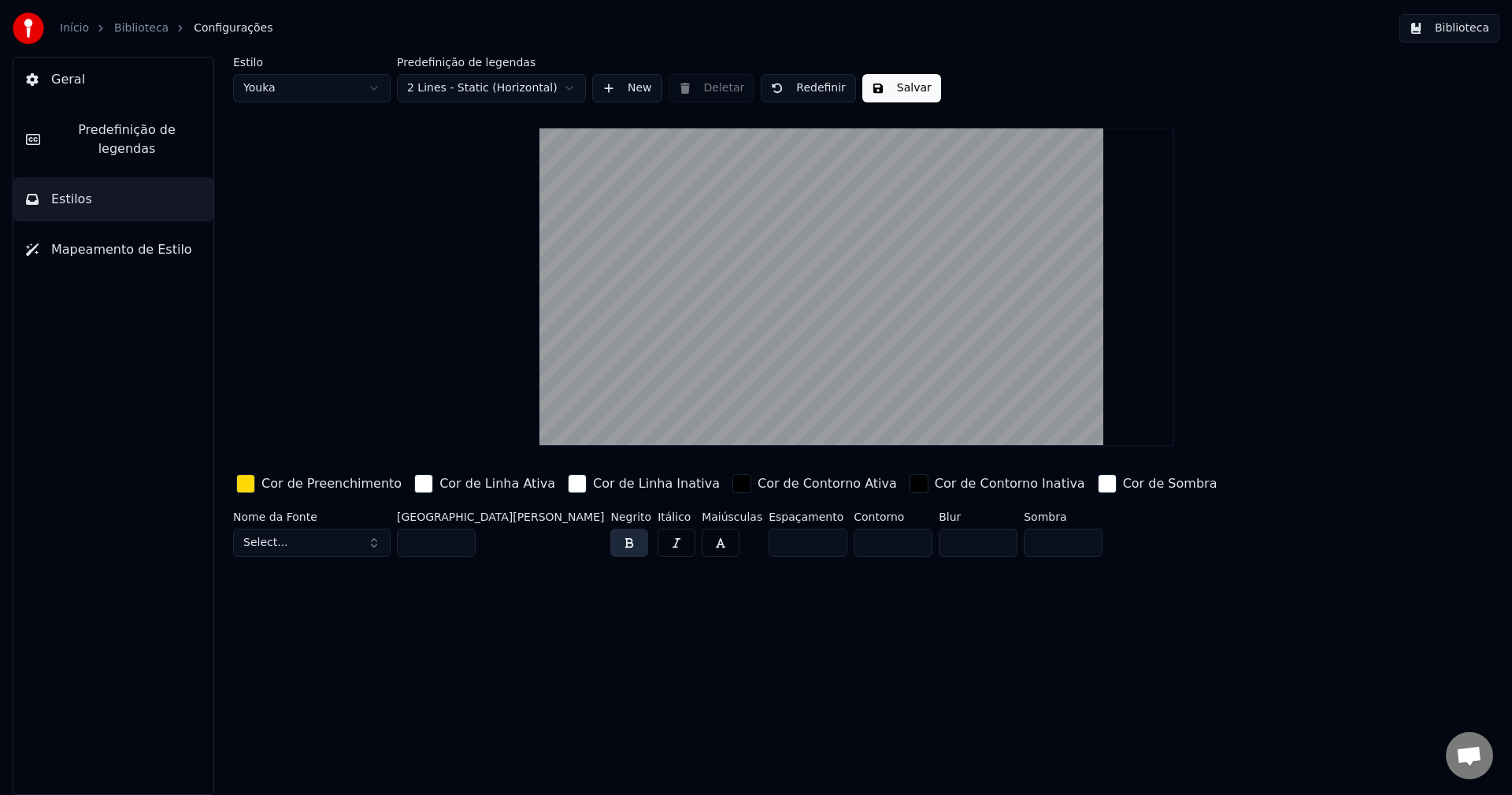
click at [93, 136] on span "Predefinição de legendas" at bounding box center [126, 139] width 148 height 38
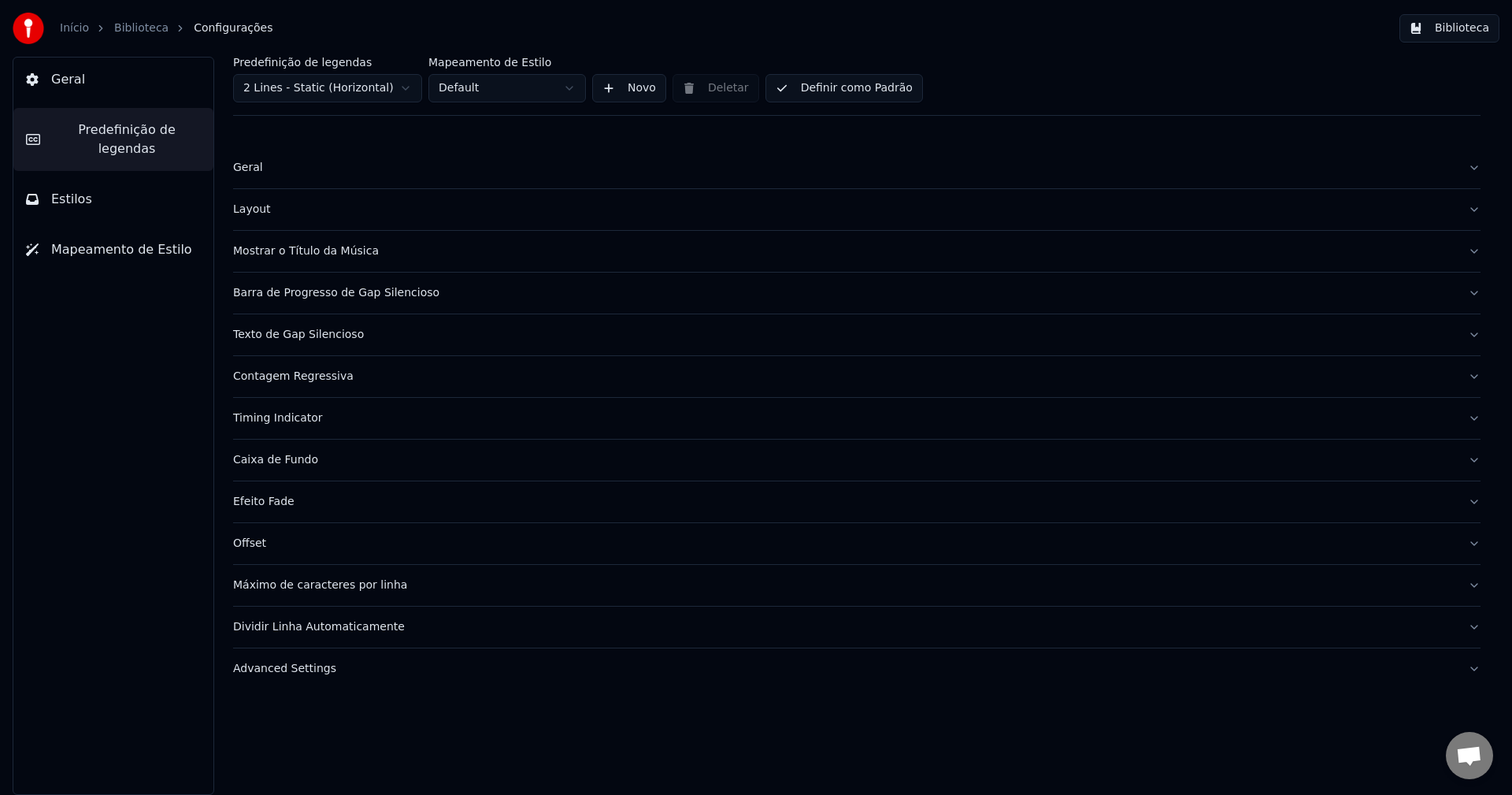
click at [277, 256] on div "Mostrar o Título da Música" at bounding box center [844, 251] width 1222 height 16
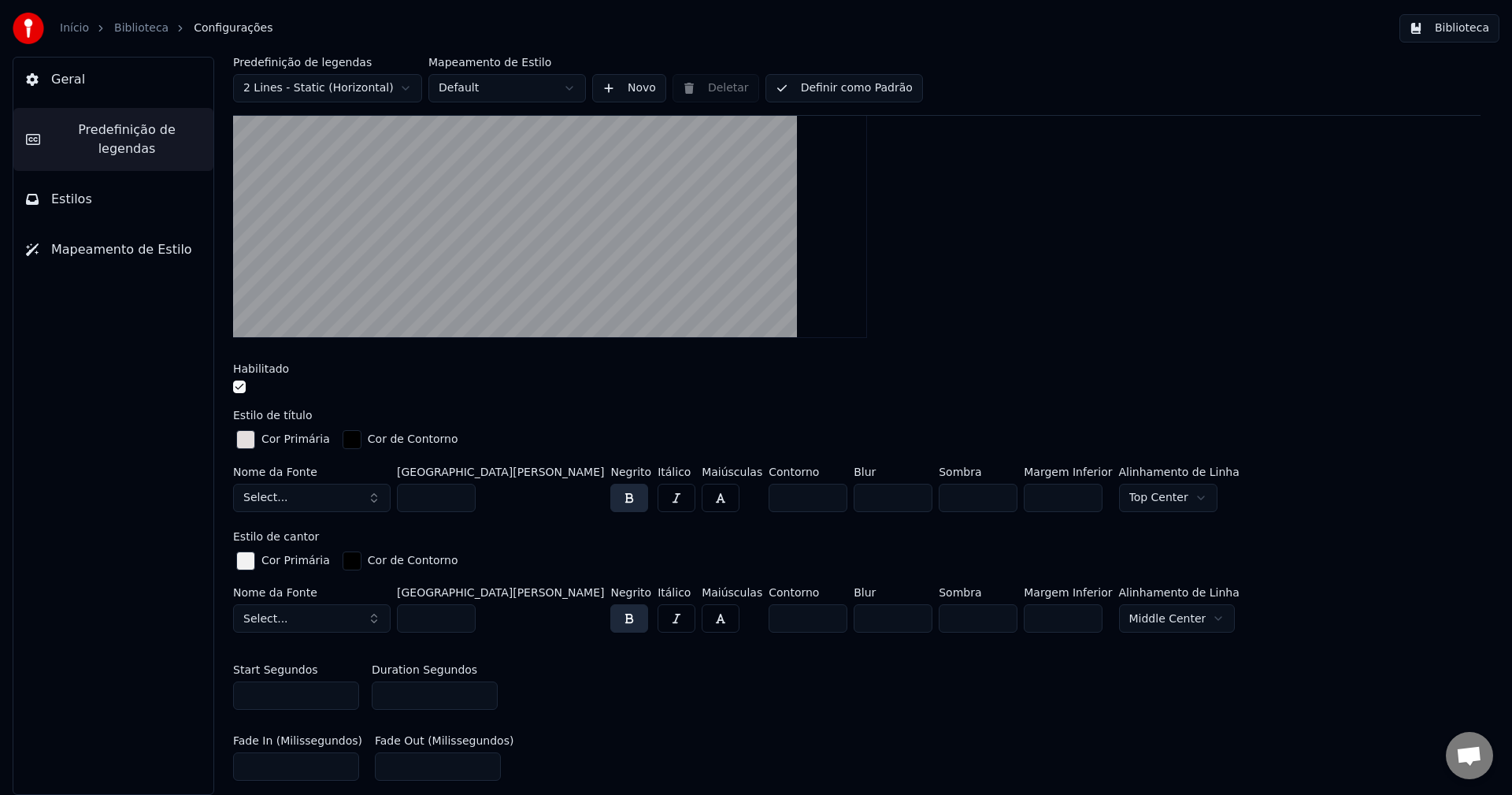
scroll to position [316, 0]
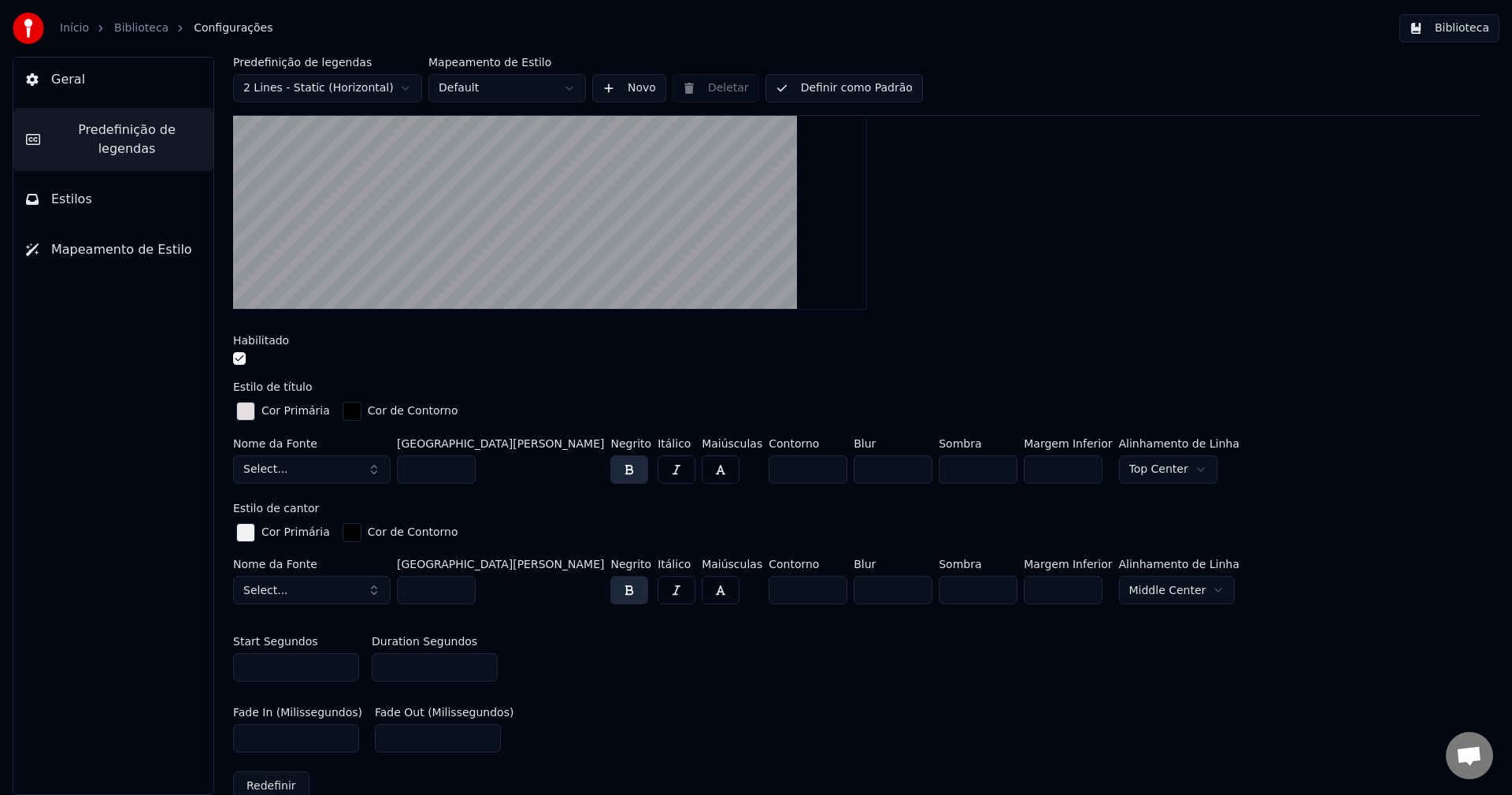
click at [330, 474] on button "Select..." at bounding box center [312, 470] width 157 height 28
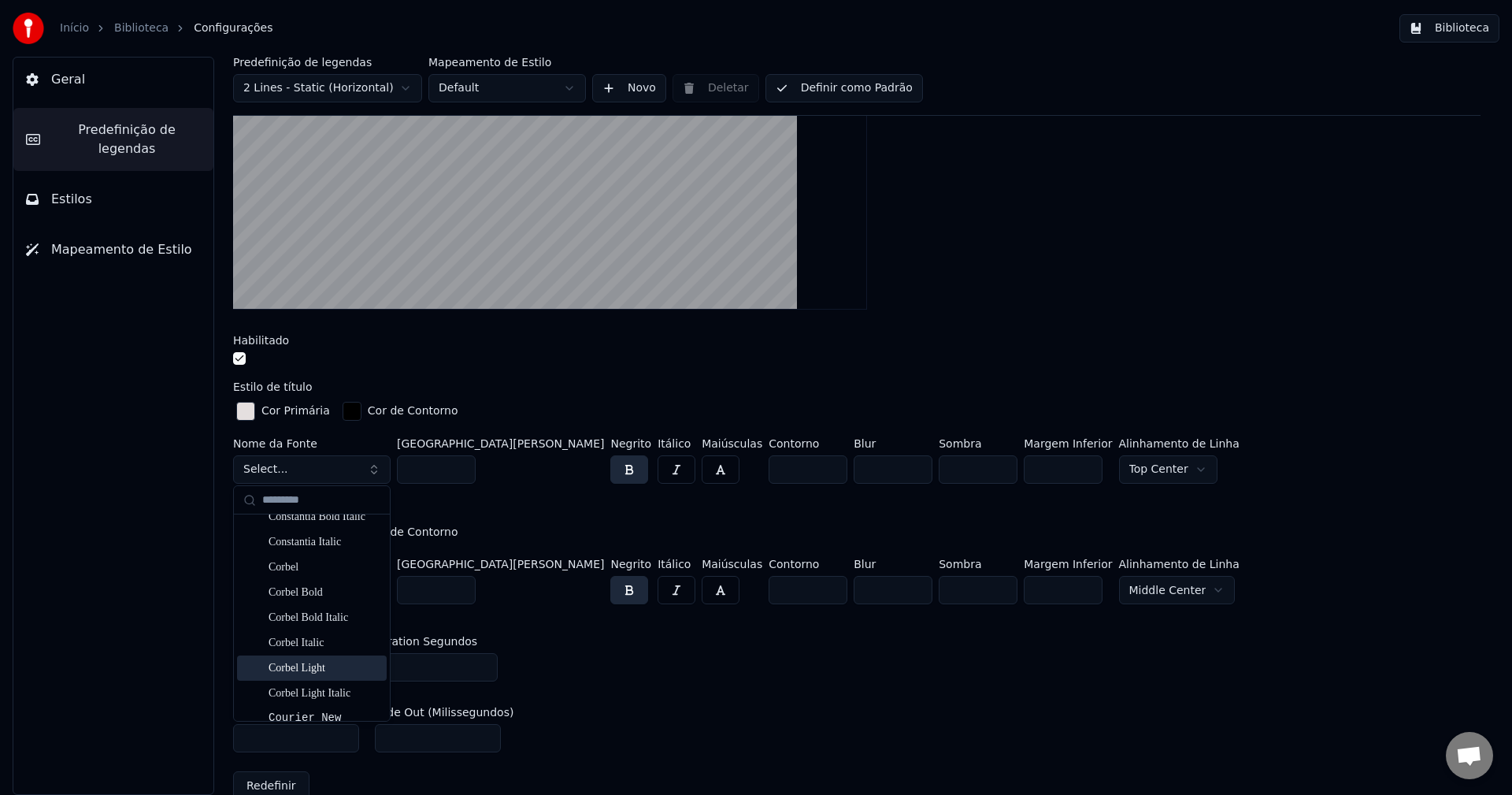
scroll to position [867, 0]
click at [334, 519] on div "Constantia Bold" at bounding box center [324, 520] width 112 height 16
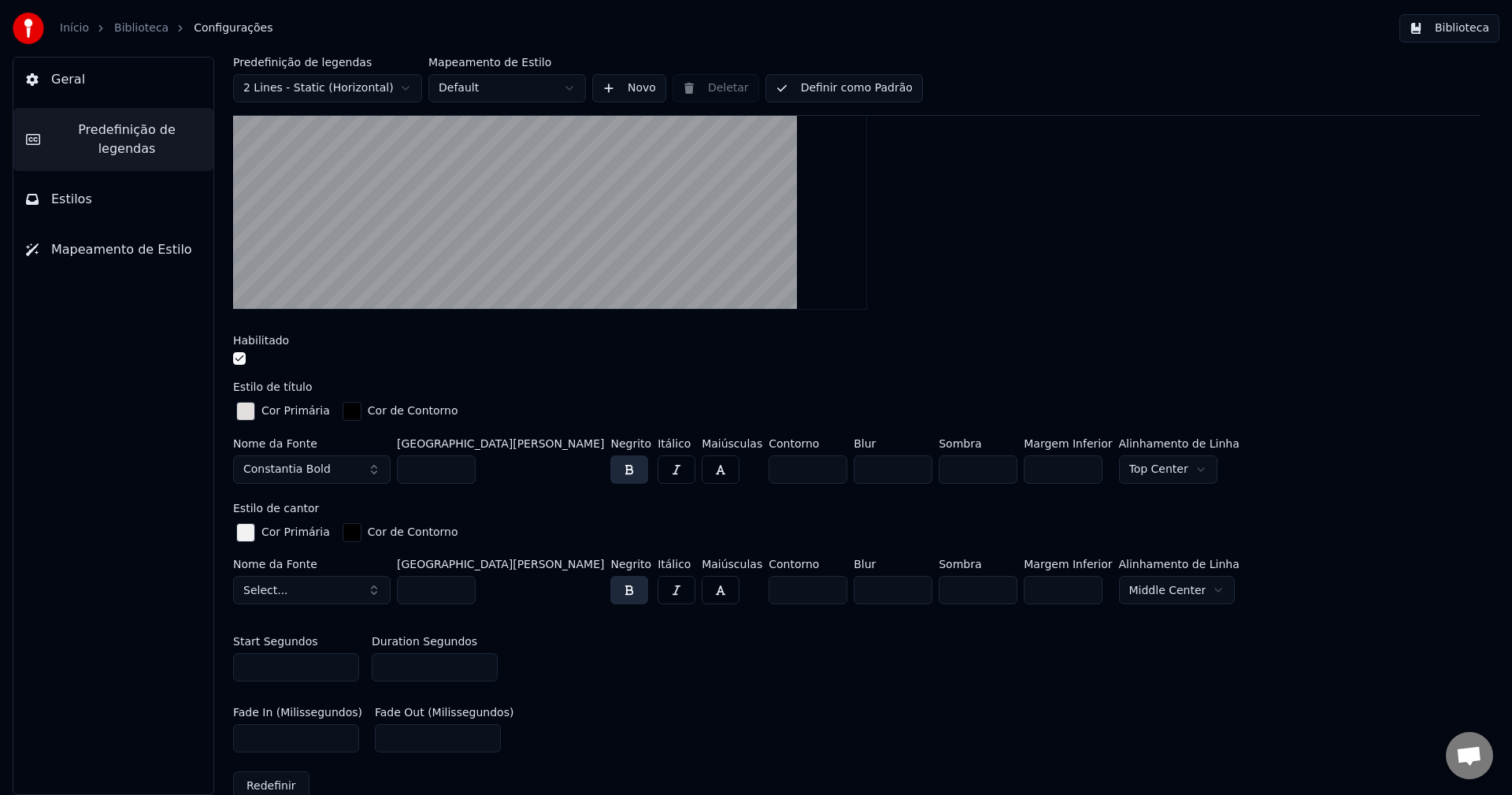
click at [362, 470] on button "Constantia Bold" at bounding box center [312, 470] width 157 height 28
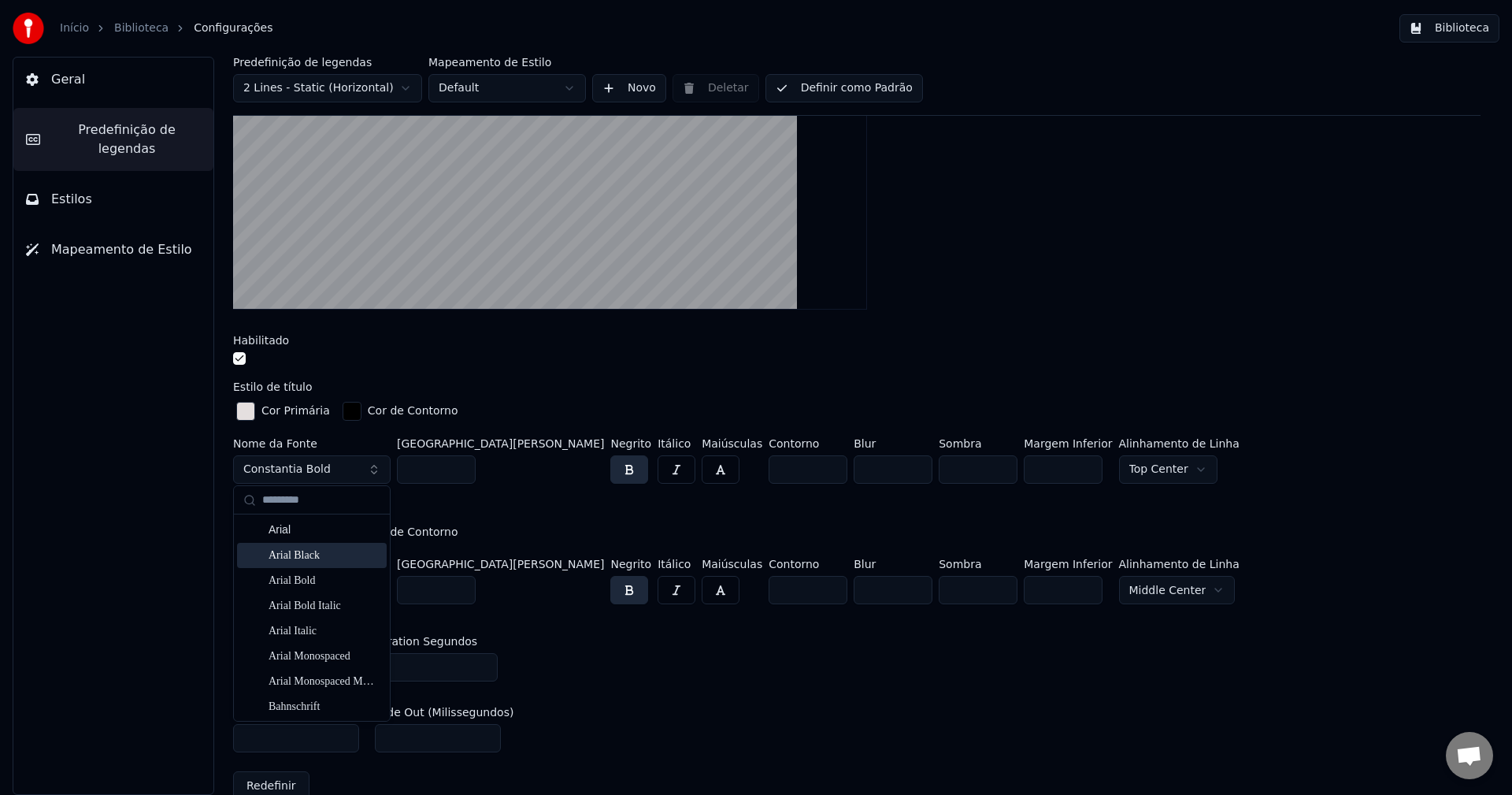
click at [348, 553] on div "Arial Black" at bounding box center [324, 555] width 112 height 16
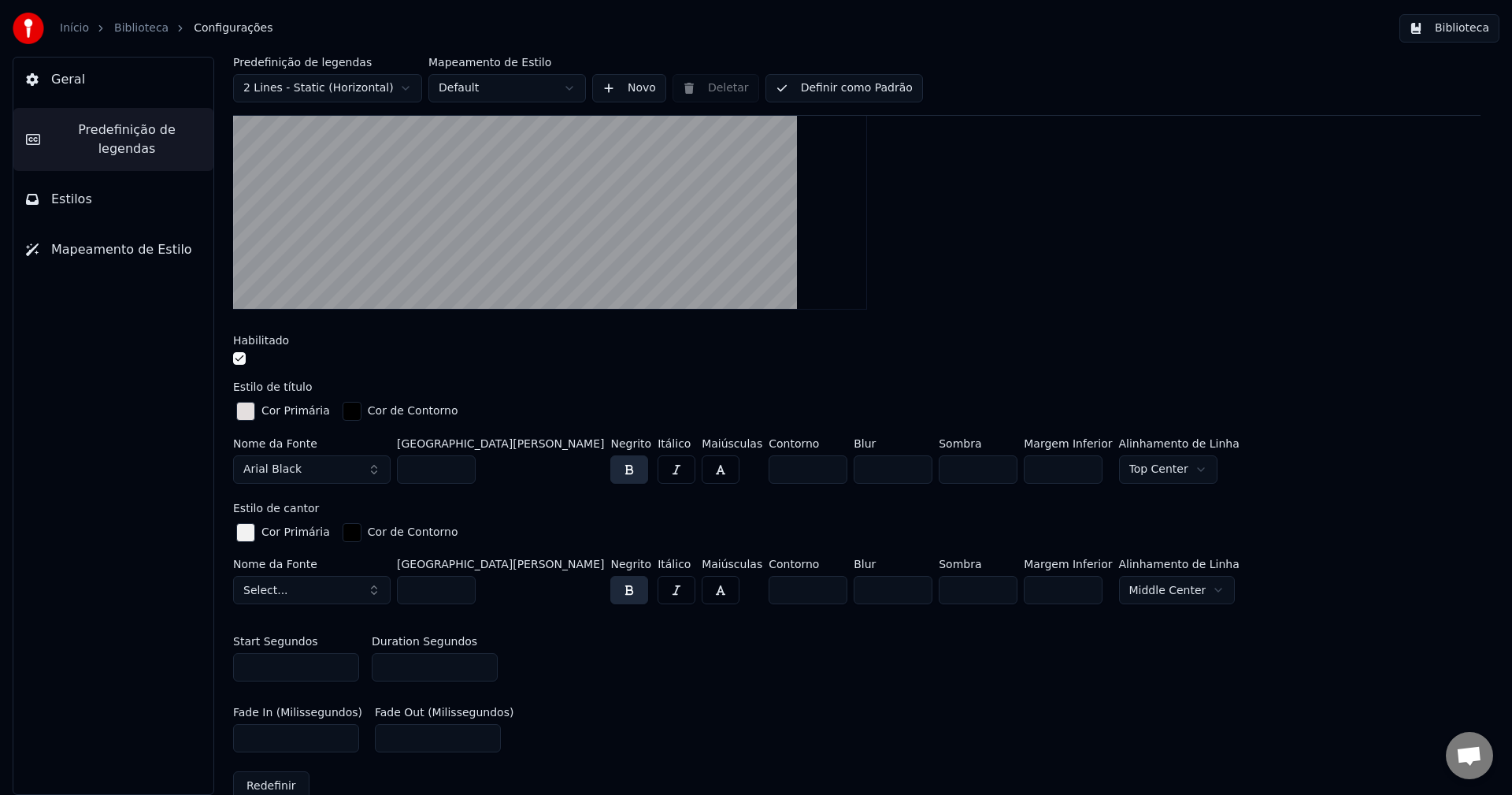
click at [343, 594] on button "Select..." at bounding box center [312, 591] width 157 height 28
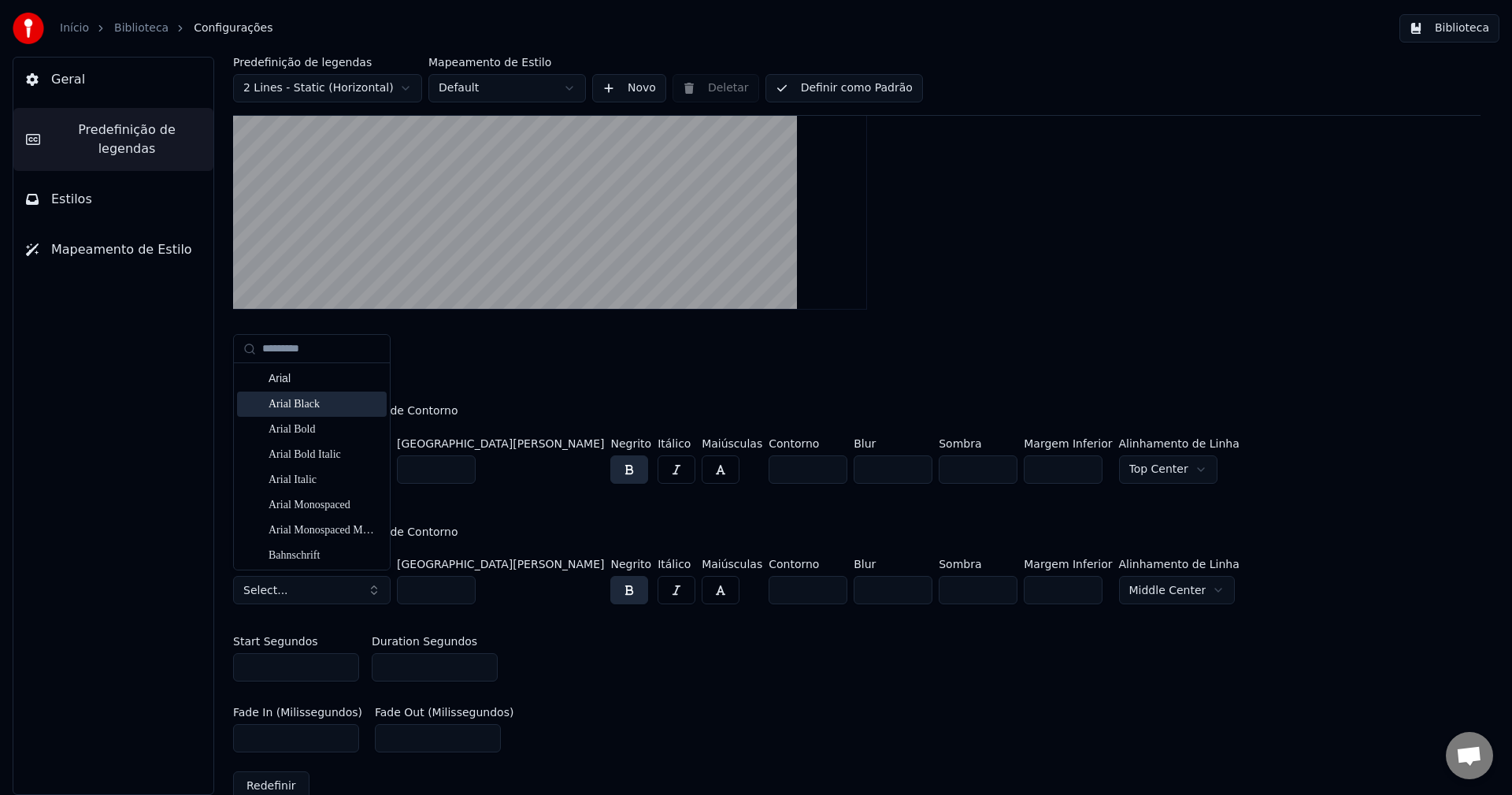
click at [311, 408] on div "Arial Black" at bounding box center [324, 404] width 112 height 16
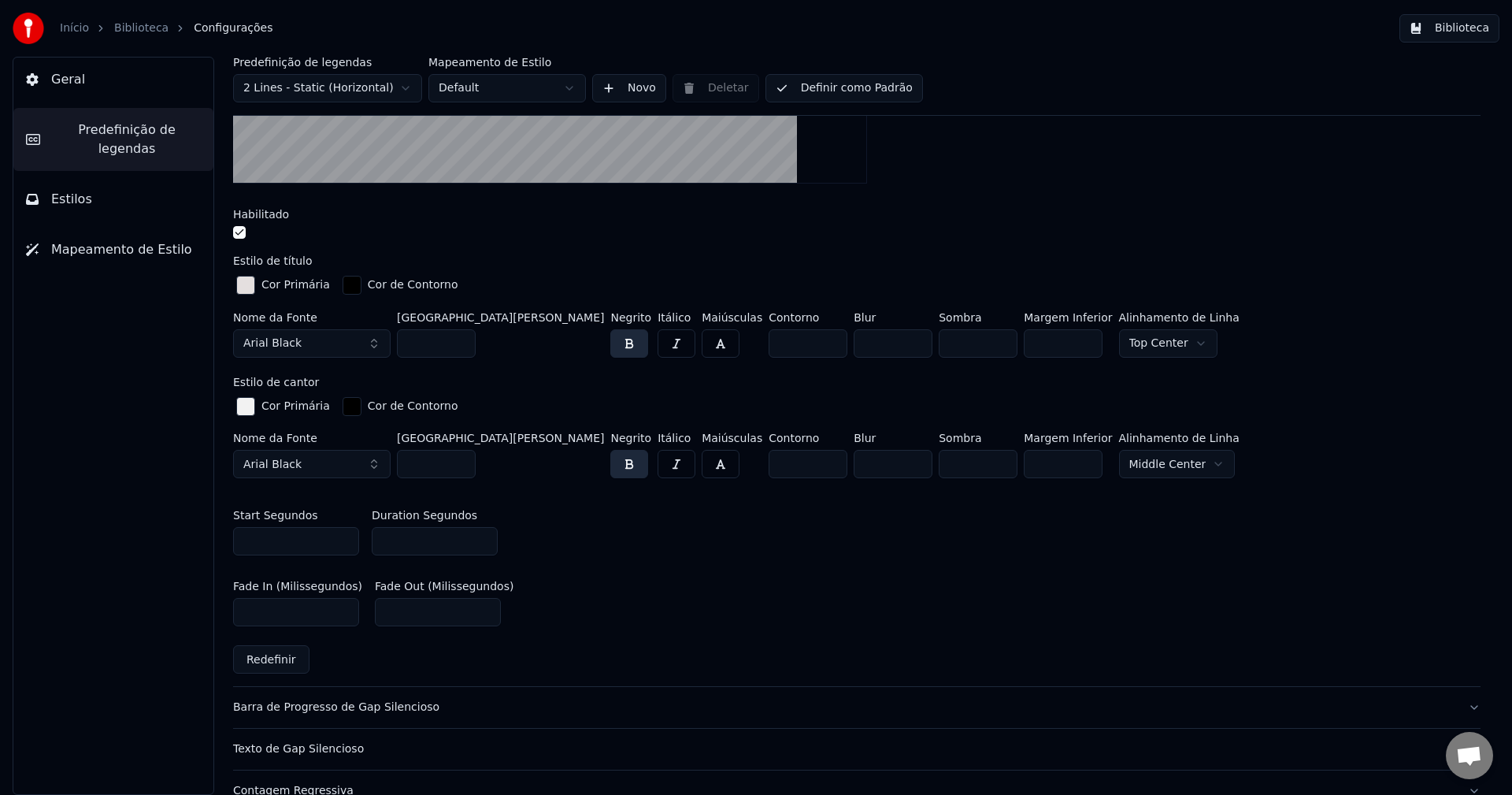
scroll to position [473, 0]
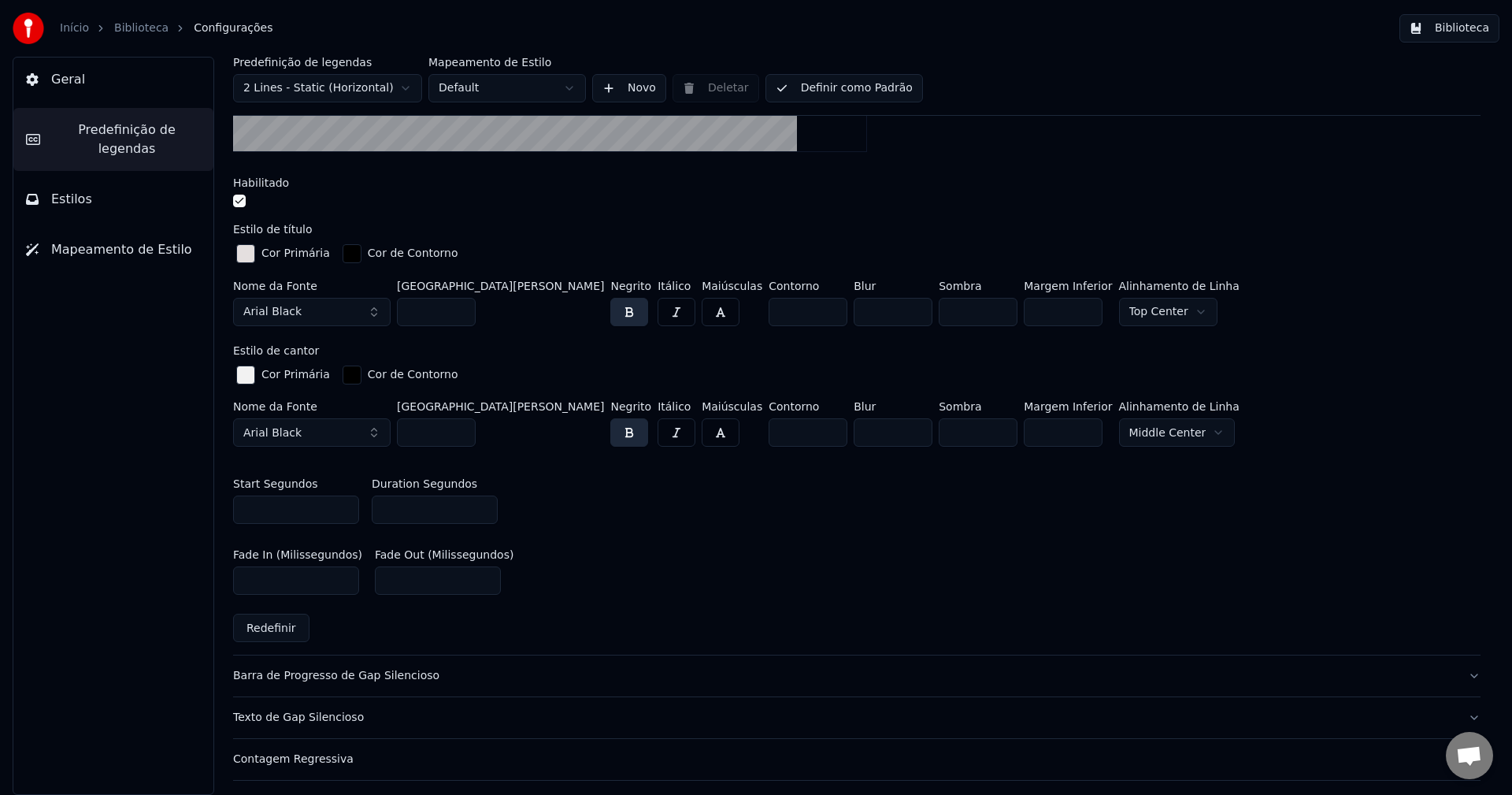
click at [65, 142] on button "Predefinição de legendas" at bounding box center [113, 139] width 201 height 63
click at [398, 672] on div "Barra de Progresso de Gap Silencioso" at bounding box center [844, 675] width 1222 height 16
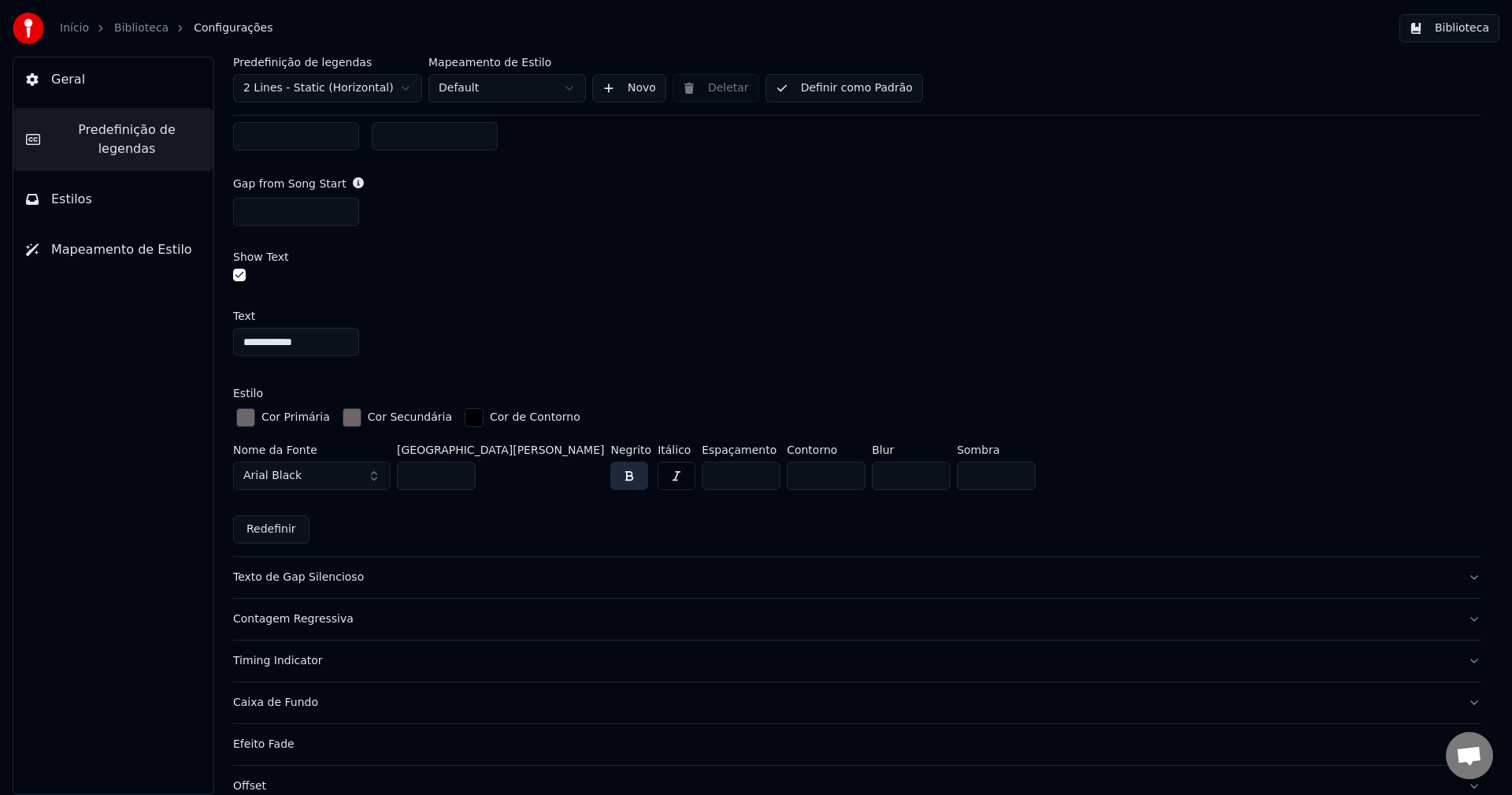
scroll to position [1025, 0]
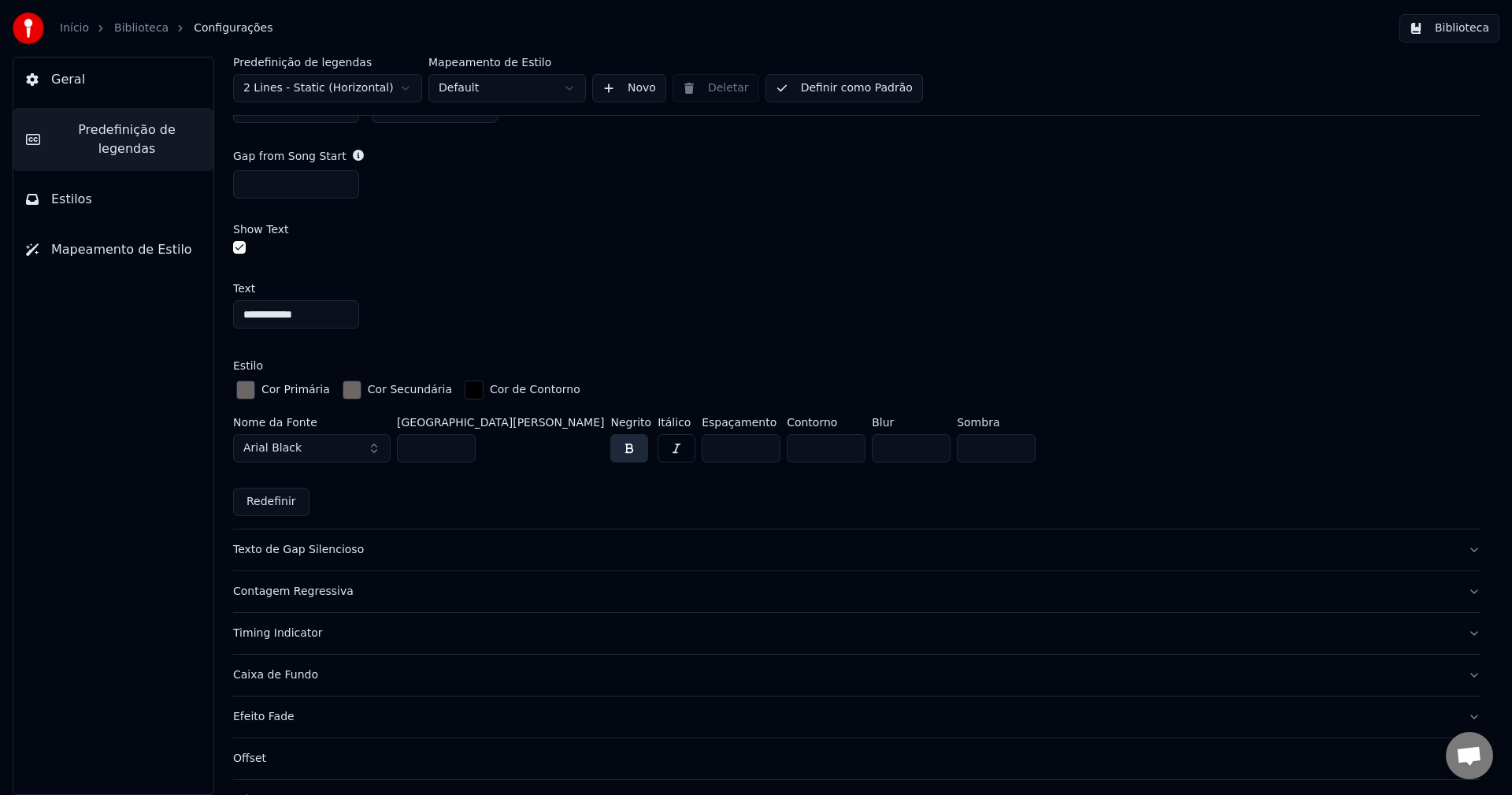
click at [257, 632] on div "Timing Indicator" at bounding box center [844, 633] width 1222 height 16
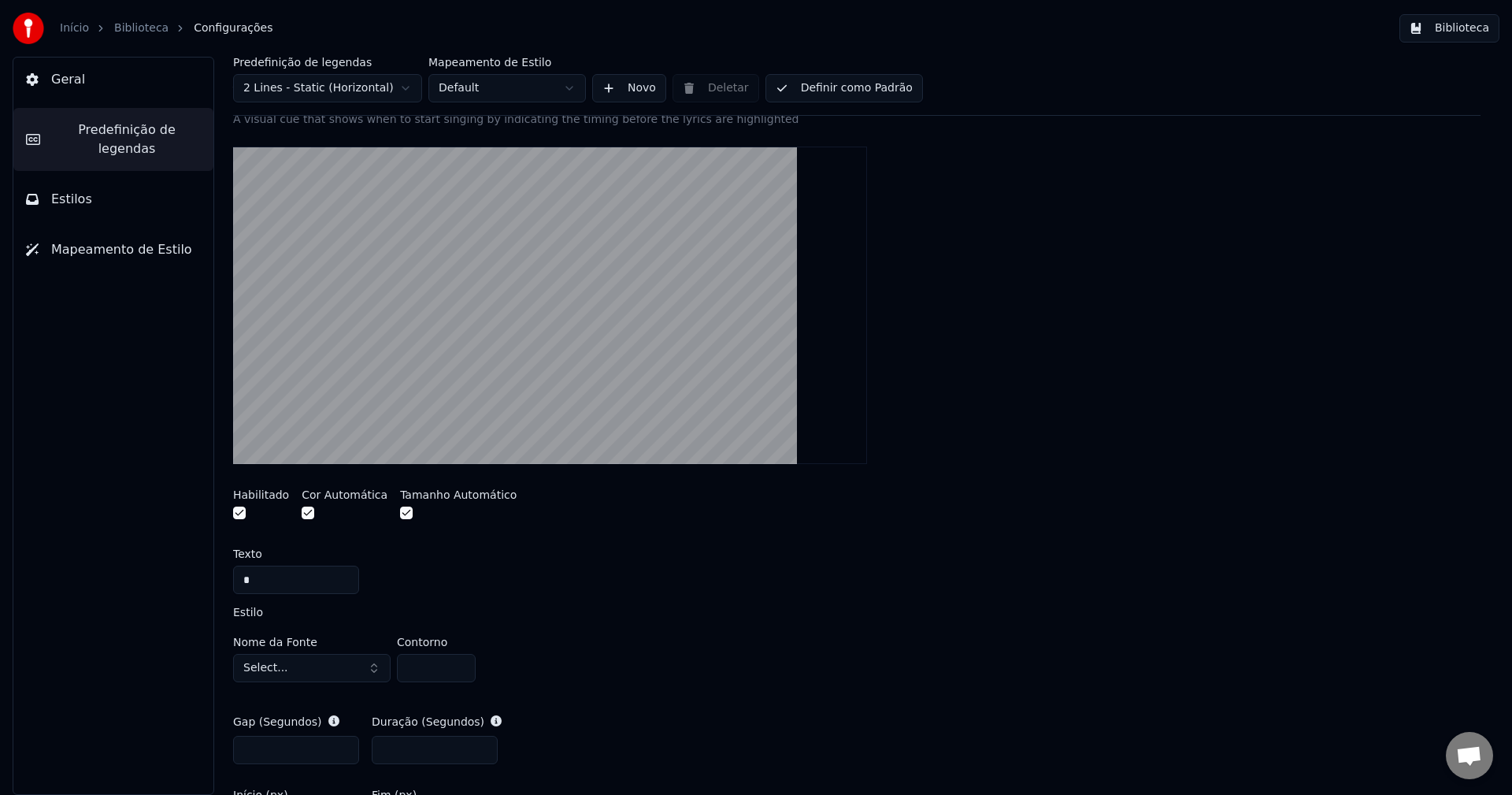
scroll to position [354, 0]
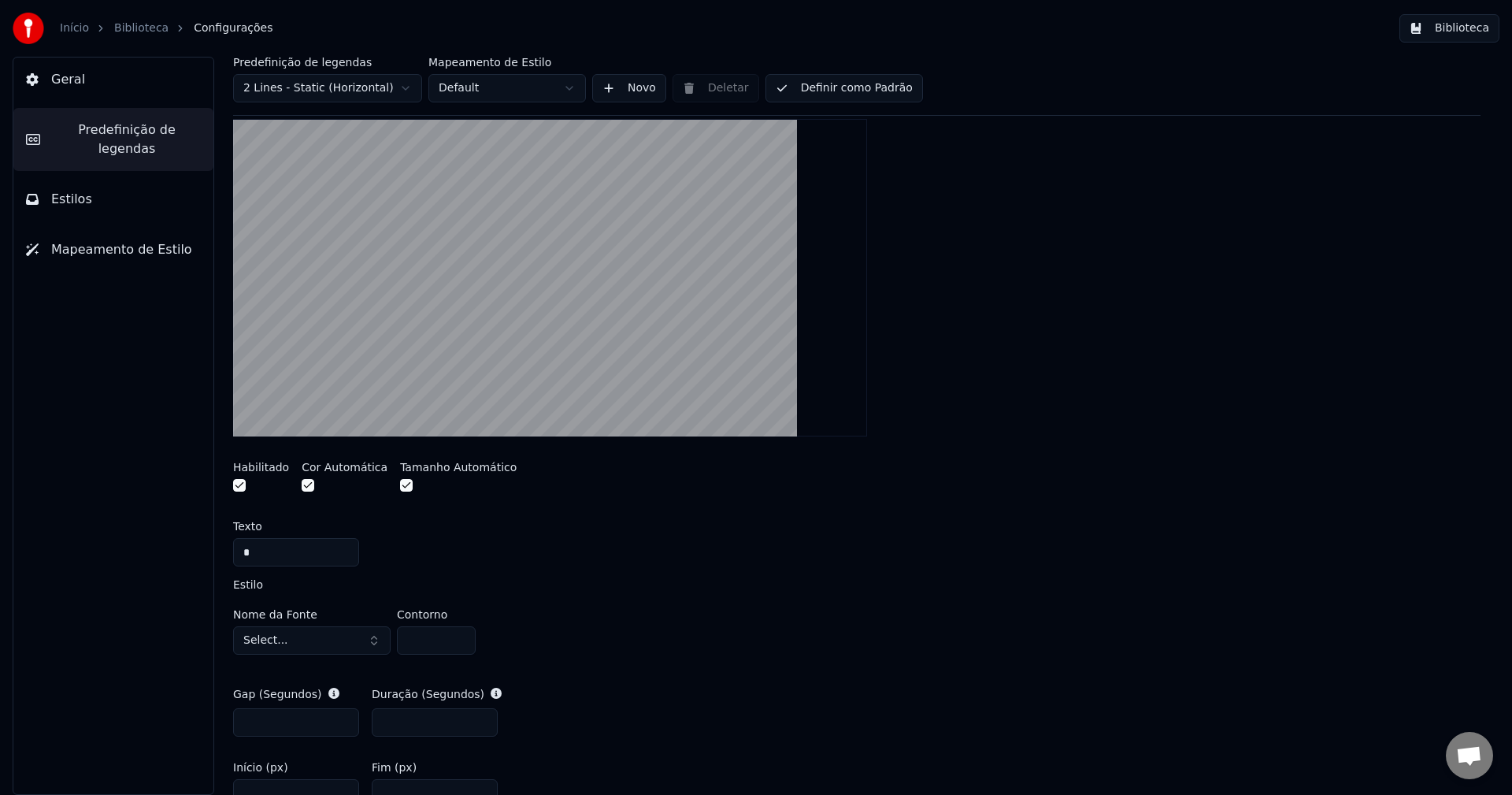
click at [321, 640] on button "Select..." at bounding box center [312, 641] width 157 height 28
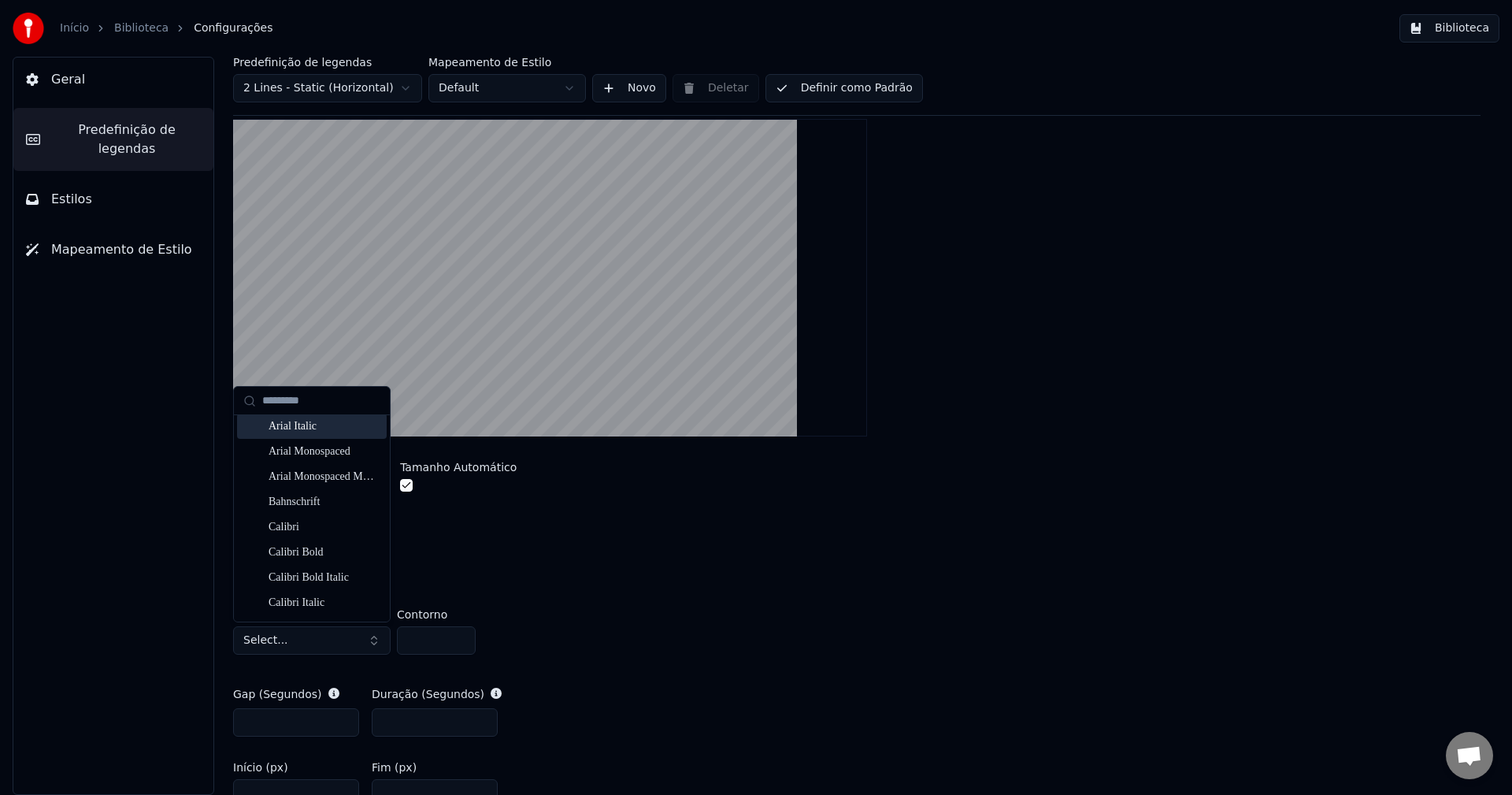
scroll to position [79, 0]
click at [315, 537] on div "Bahnschrift" at bounding box center [312, 528] width 150 height 25
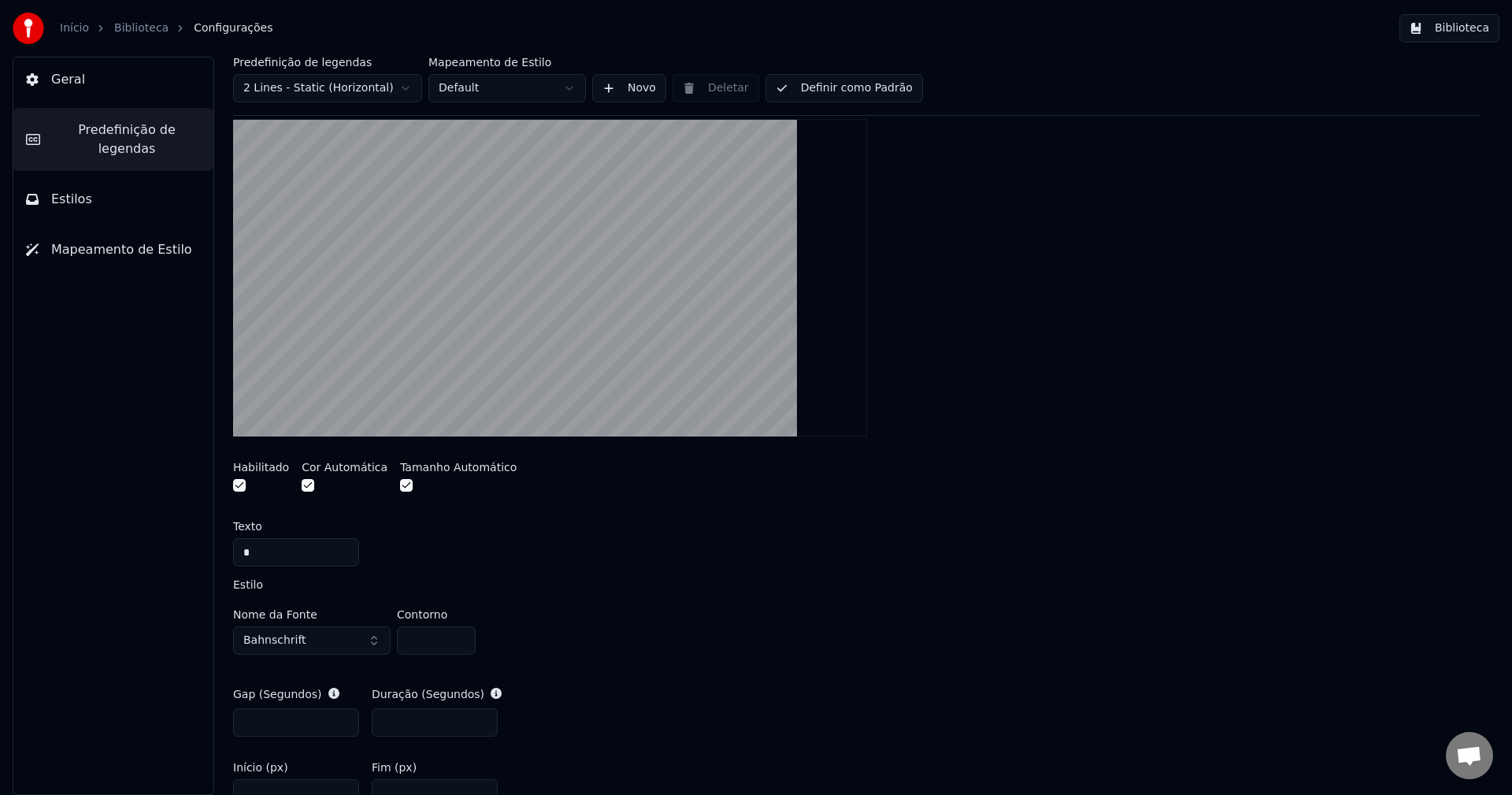
click at [374, 639] on button "Bahnschrift" at bounding box center [312, 641] width 157 height 28
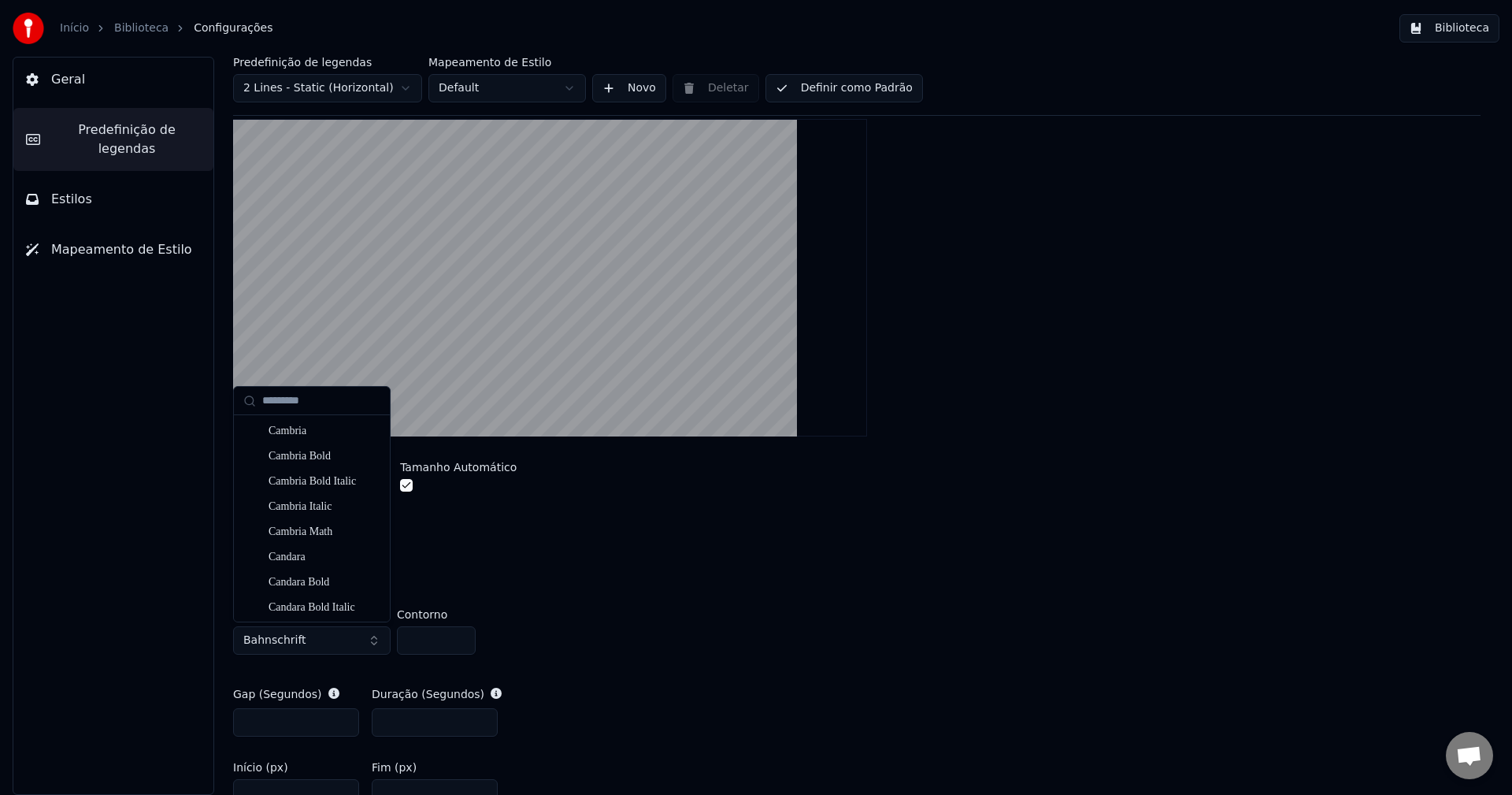
scroll to position [0, 0]
click at [321, 459] on div "Arial Black" at bounding box center [324, 456] width 112 height 16
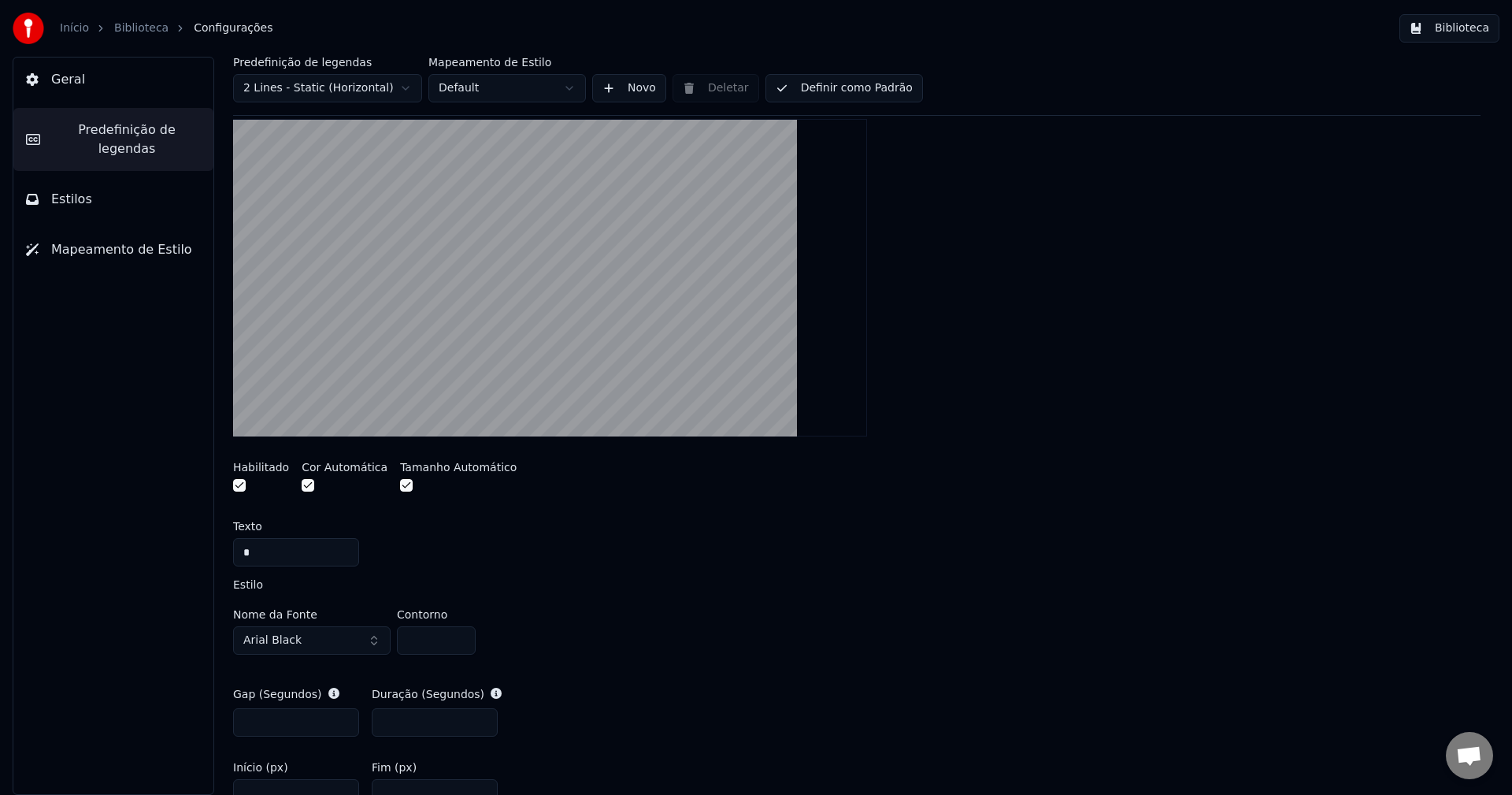
click at [367, 644] on button "Arial Black" at bounding box center [312, 641] width 157 height 28
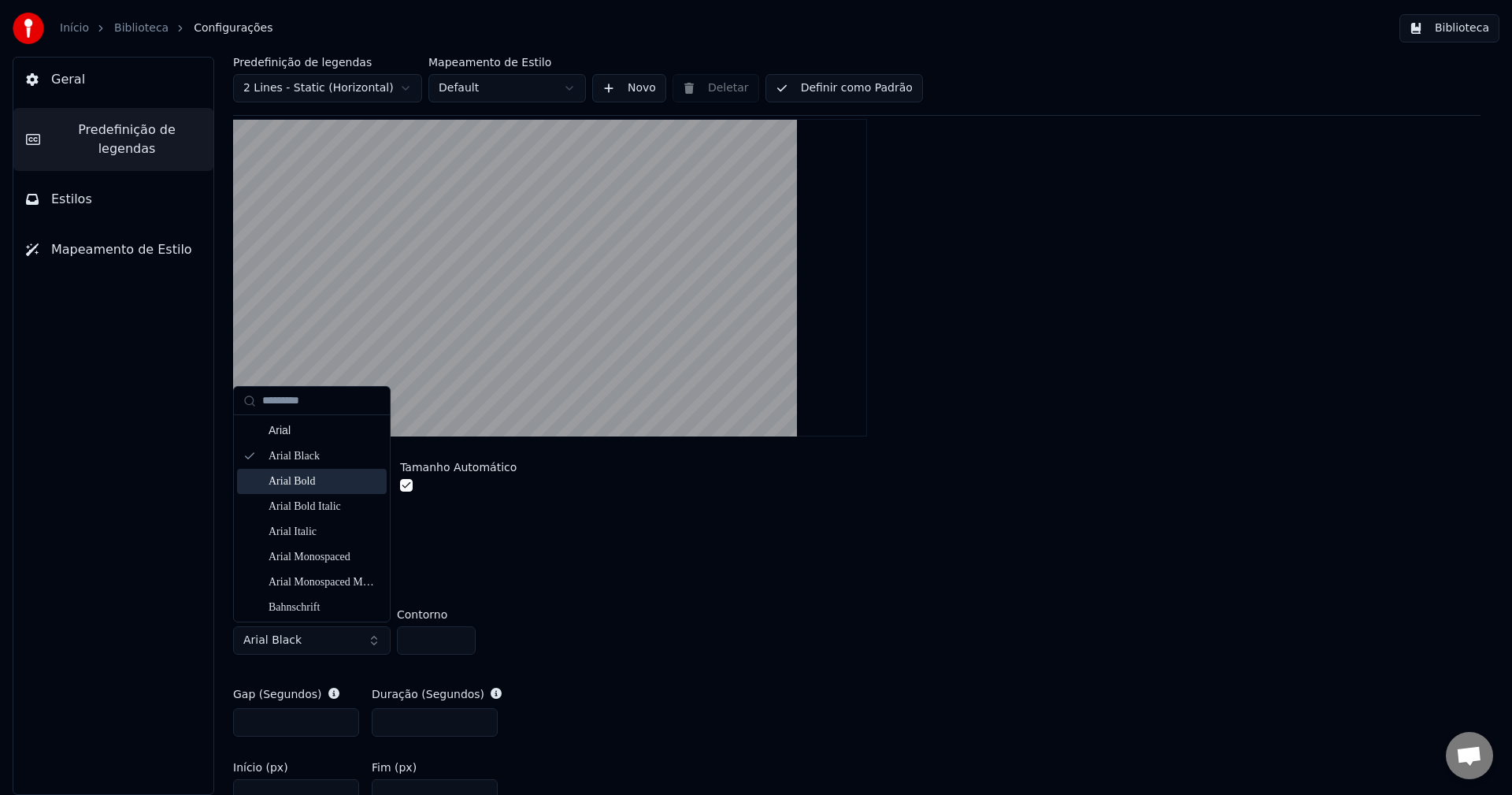
click at [300, 472] on div "Arial Bold" at bounding box center [312, 481] width 150 height 25
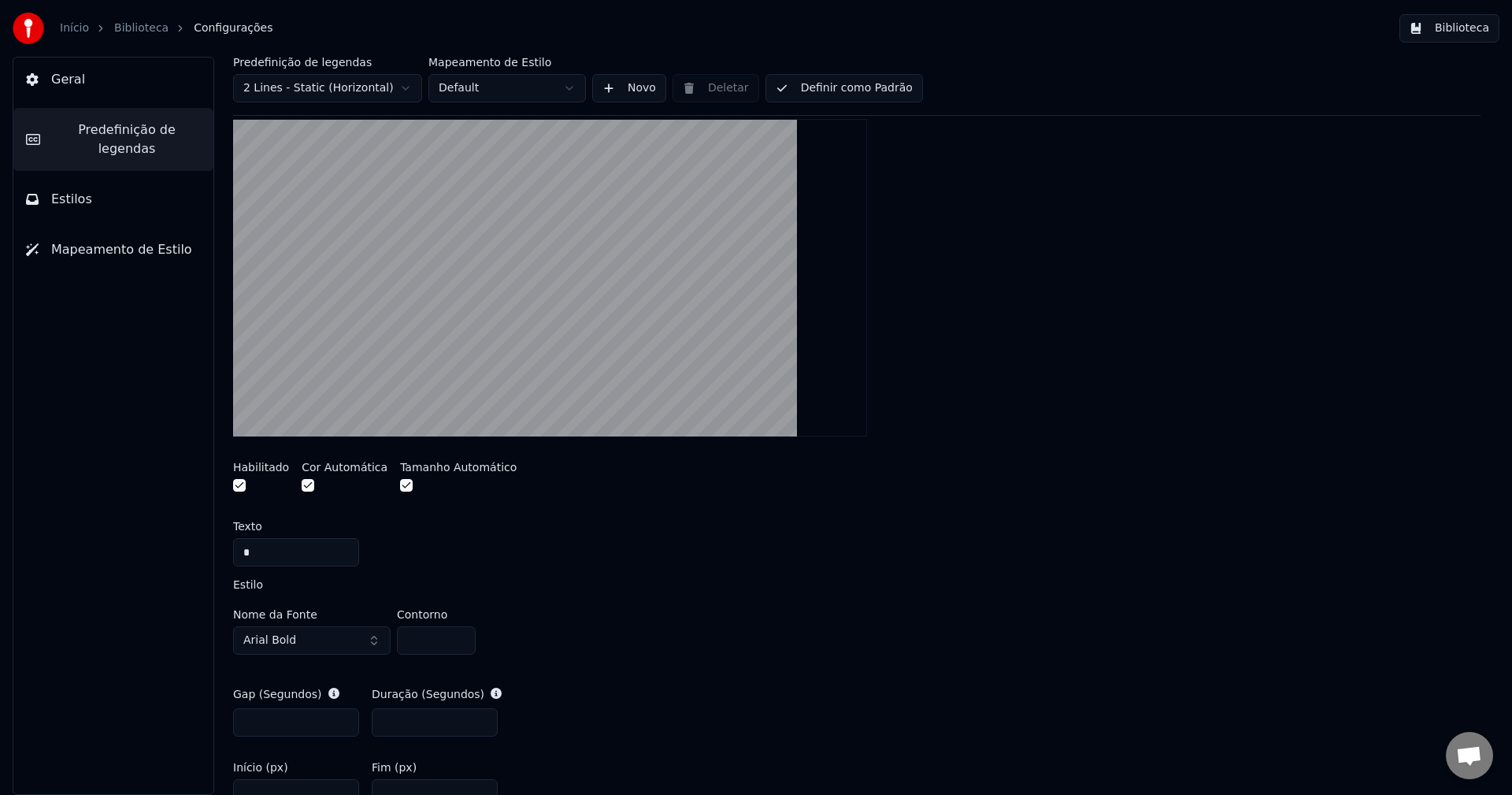
click at [346, 646] on button "Arial Bold" at bounding box center [312, 641] width 157 height 28
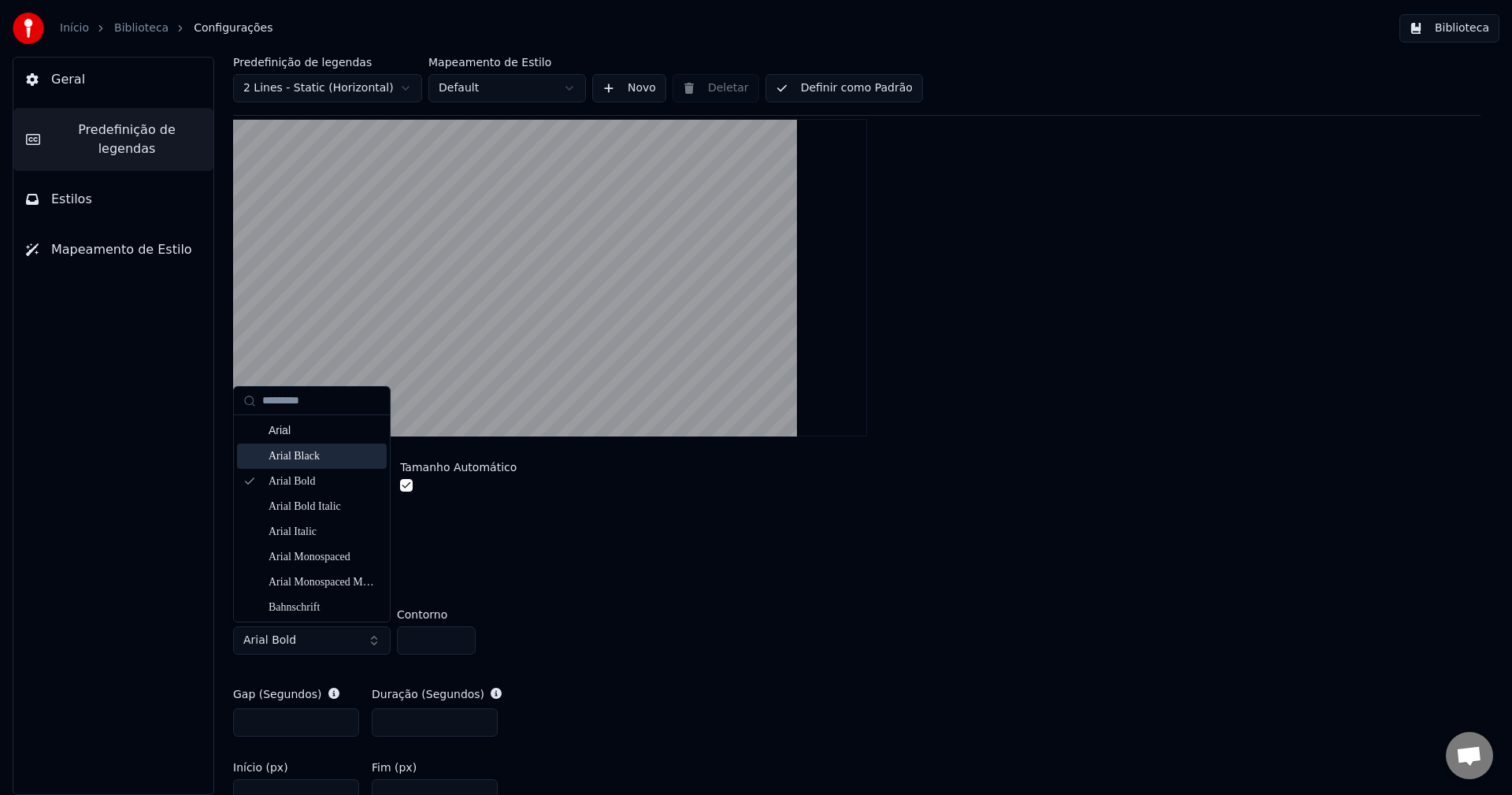
click at [301, 451] on div "Arial Black" at bounding box center [324, 456] width 112 height 16
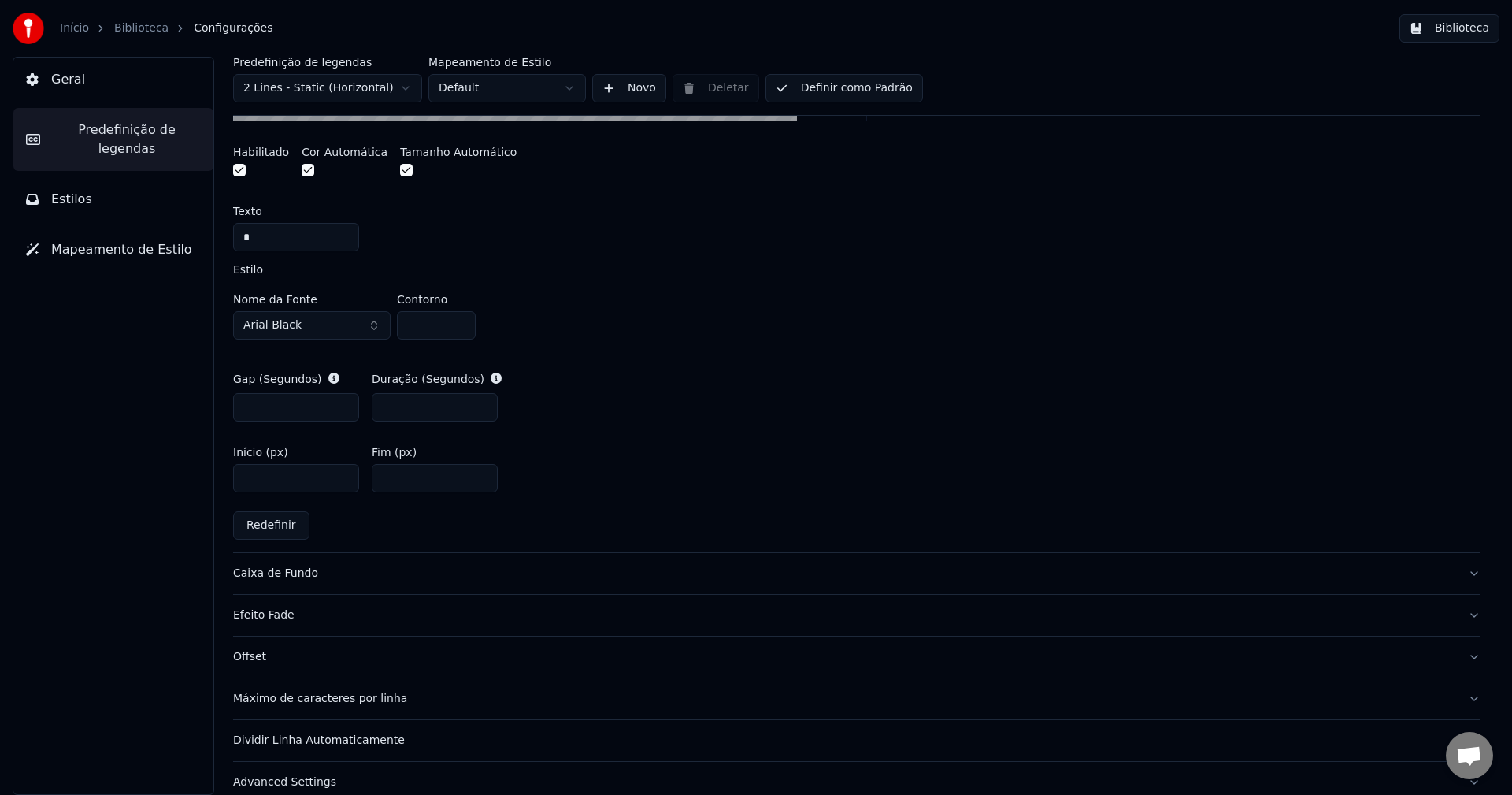
scroll to position [690, 0]
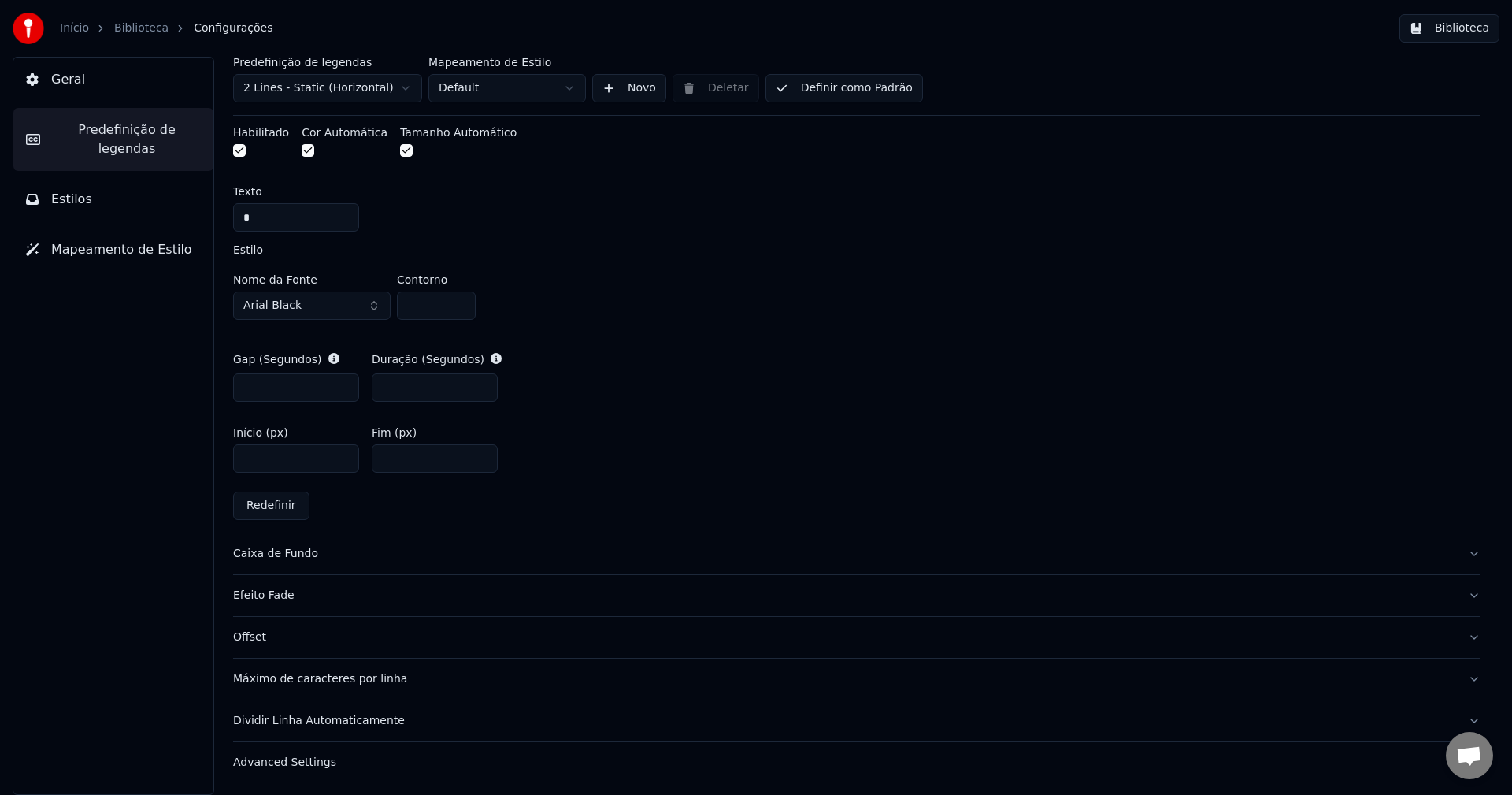
click at [1454, 32] on button "Biblioteca" at bounding box center [1450, 28] width 100 height 28
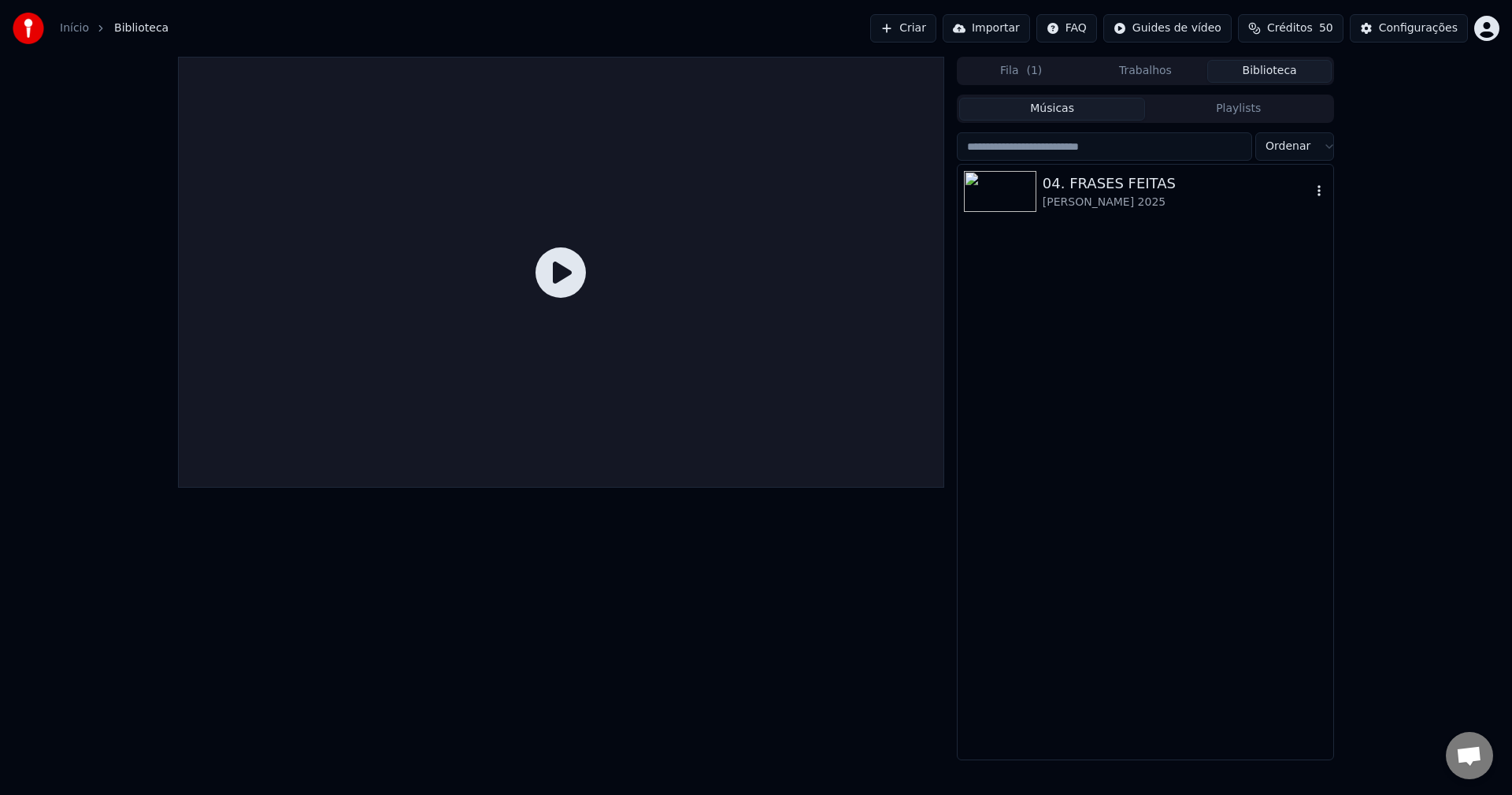
click at [984, 191] on img at bounding box center [1000, 192] width 72 height 41
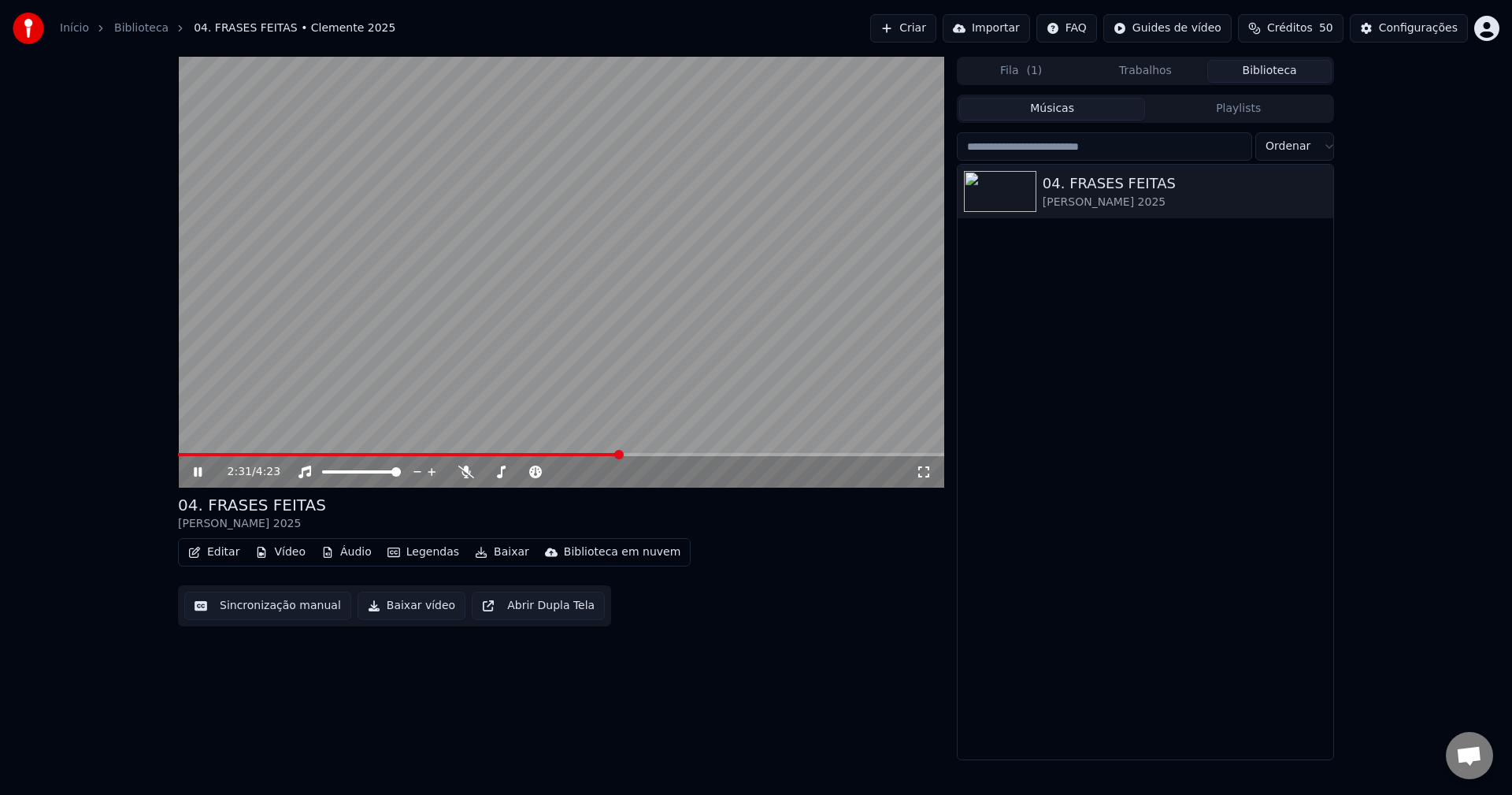
click at [688, 219] on video at bounding box center [561, 272] width 766 height 431
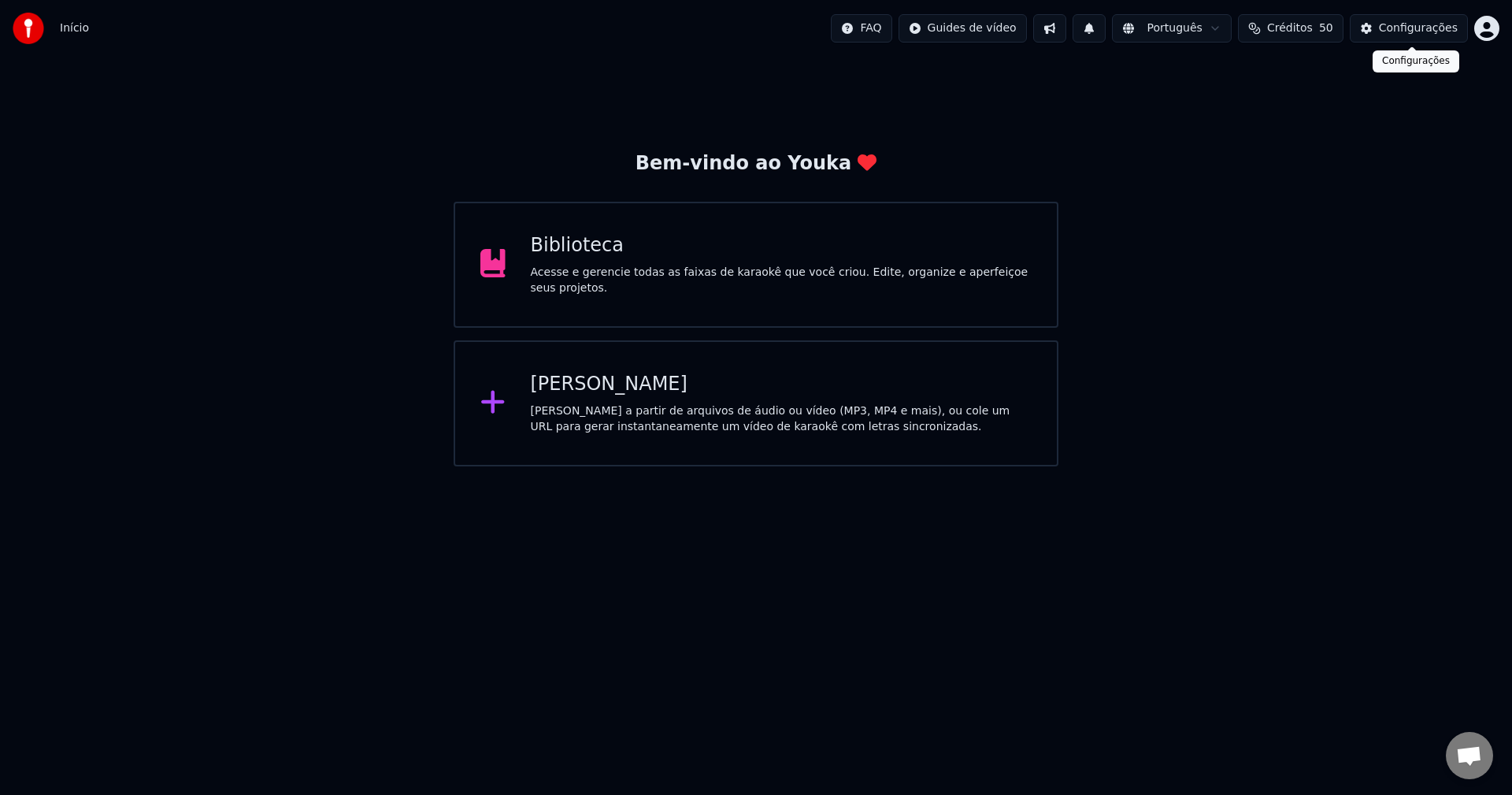
click at [1420, 24] on div "Configurações" at bounding box center [1419, 28] width 79 height 16
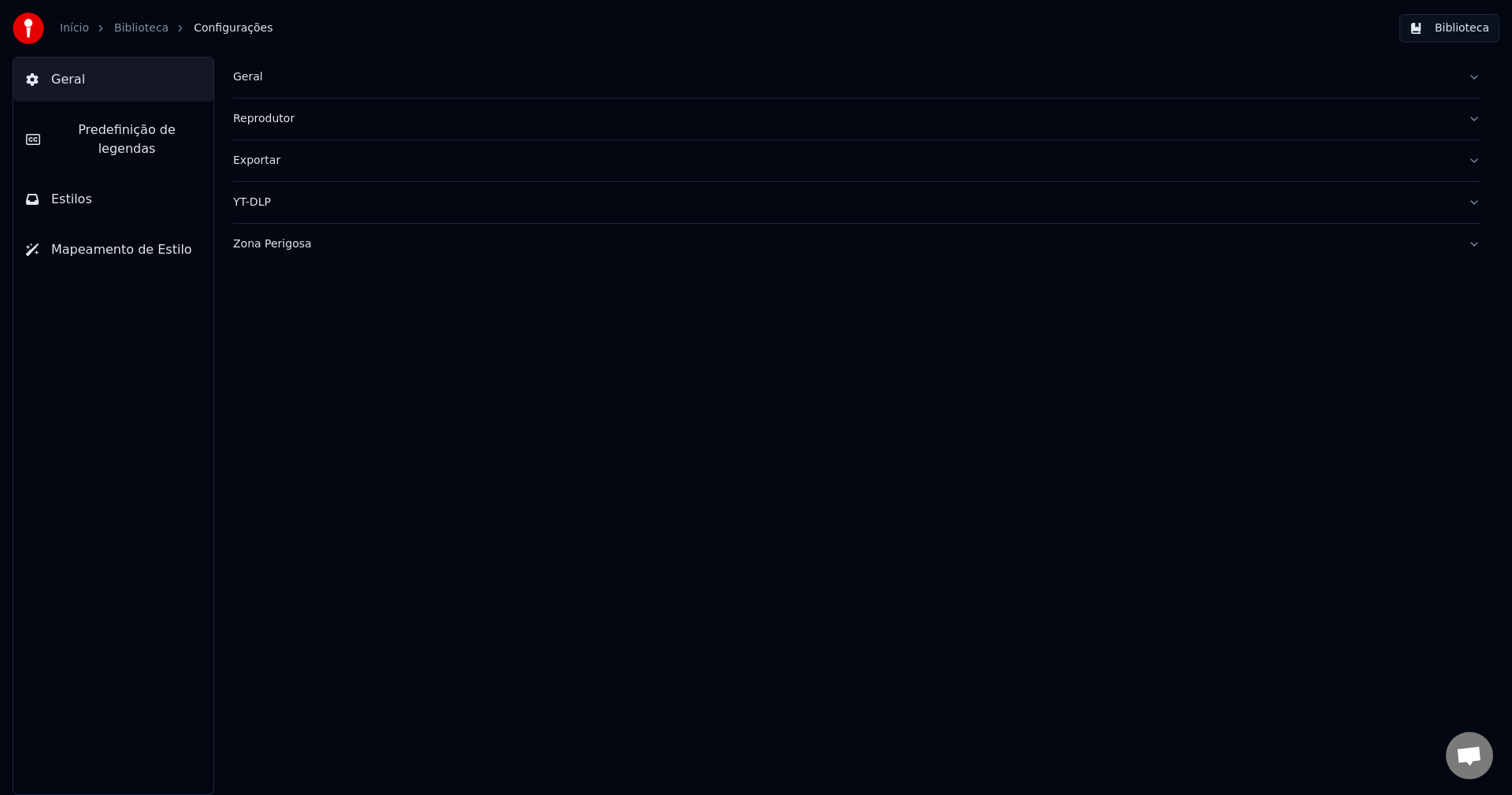
click at [89, 129] on span "Predefinição de legendas" at bounding box center [126, 139] width 148 height 38
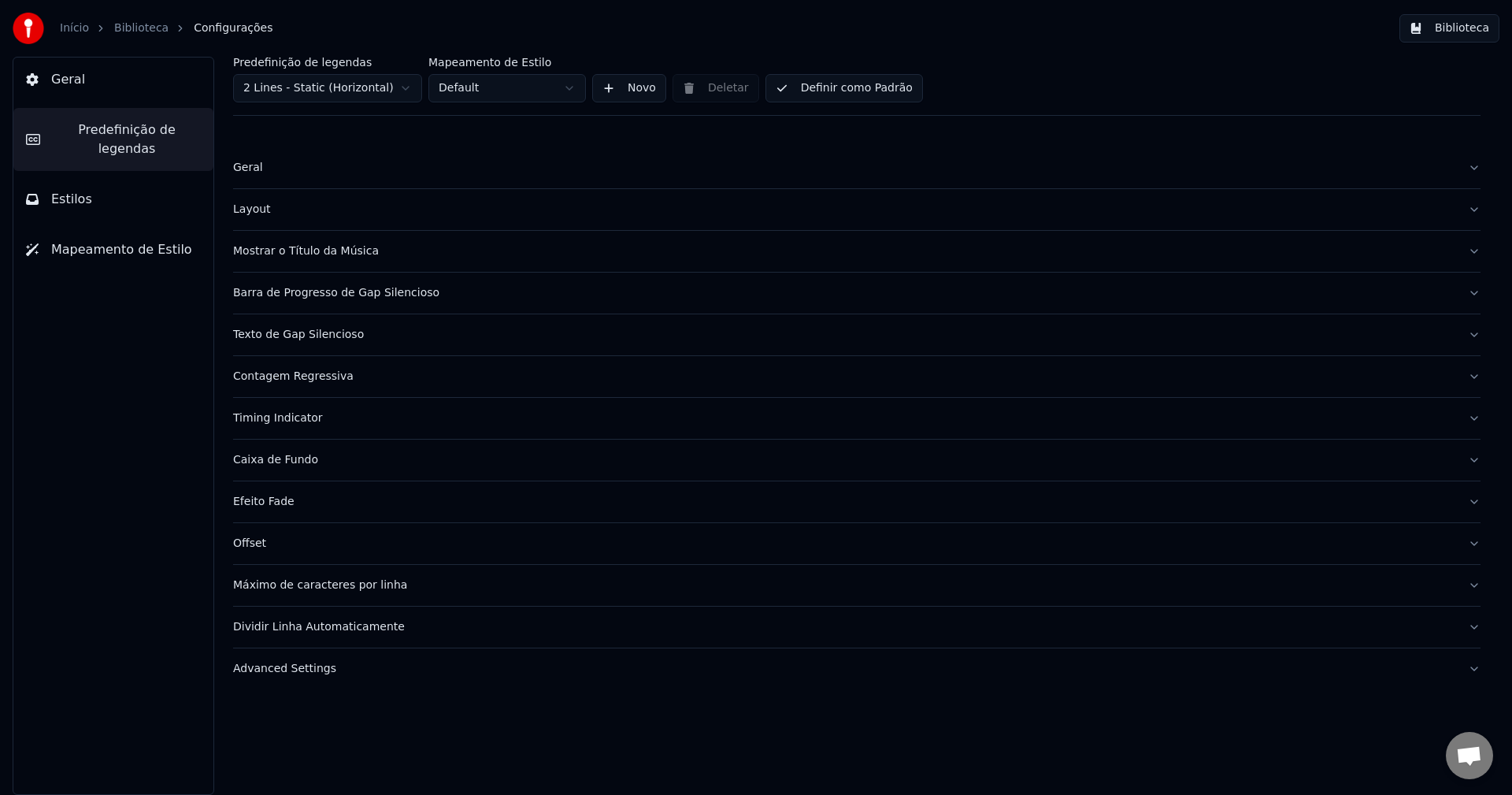
click at [268, 176] on button "Geral" at bounding box center [857, 168] width 1247 height 41
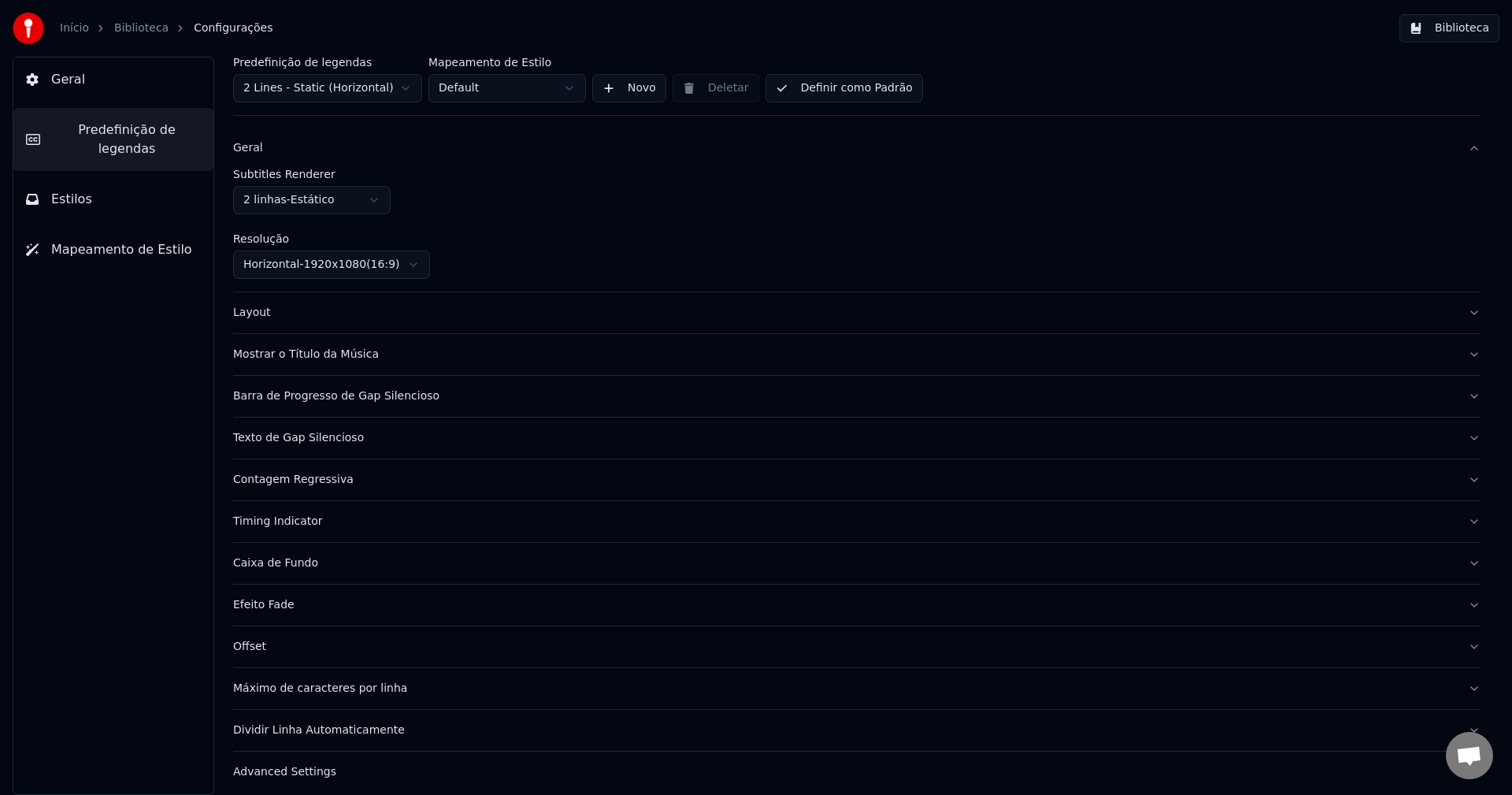
scroll to position [30, 0]
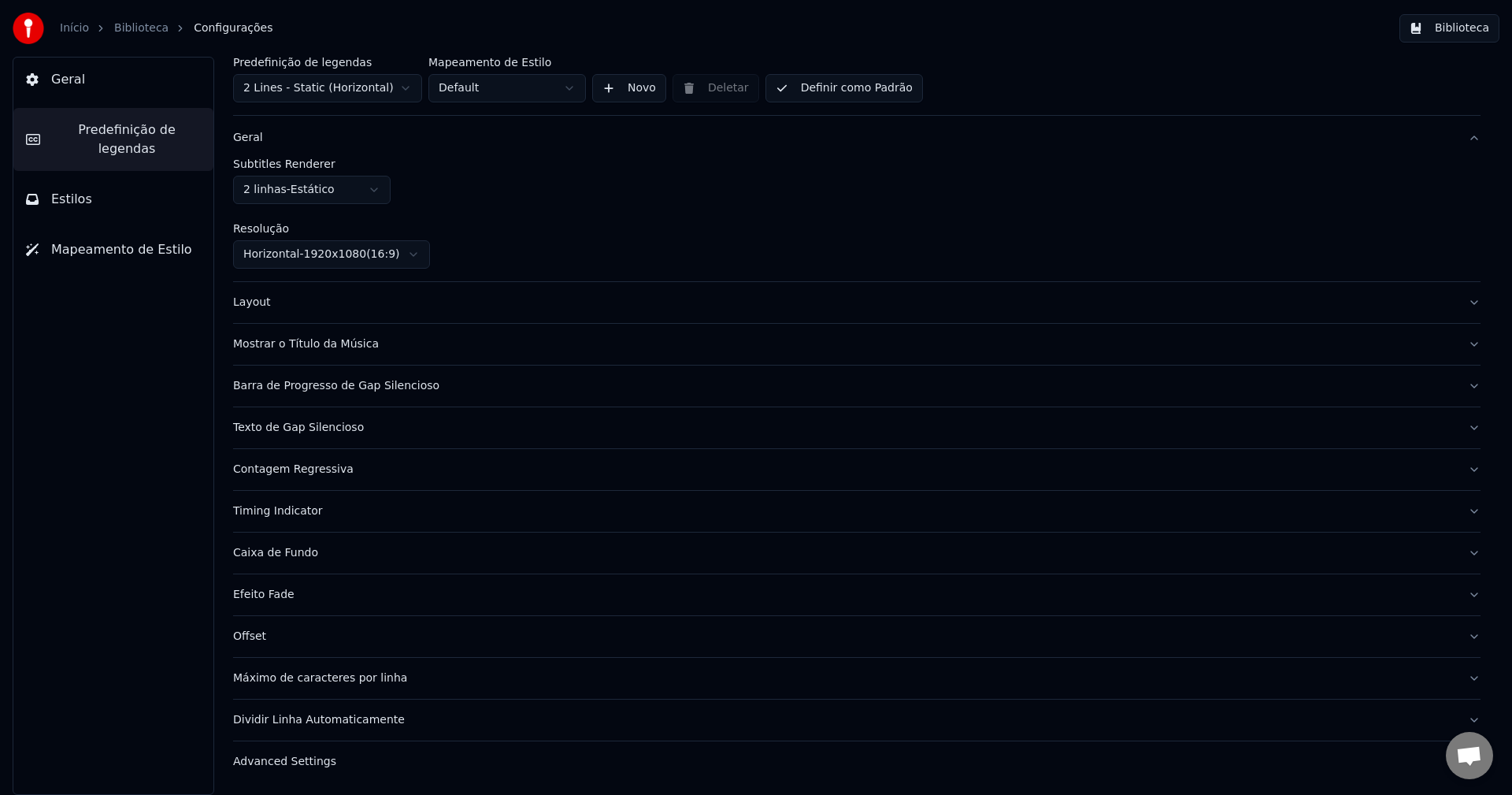
click at [315, 764] on div "Advanced Settings" at bounding box center [844, 762] width 1222 height 16
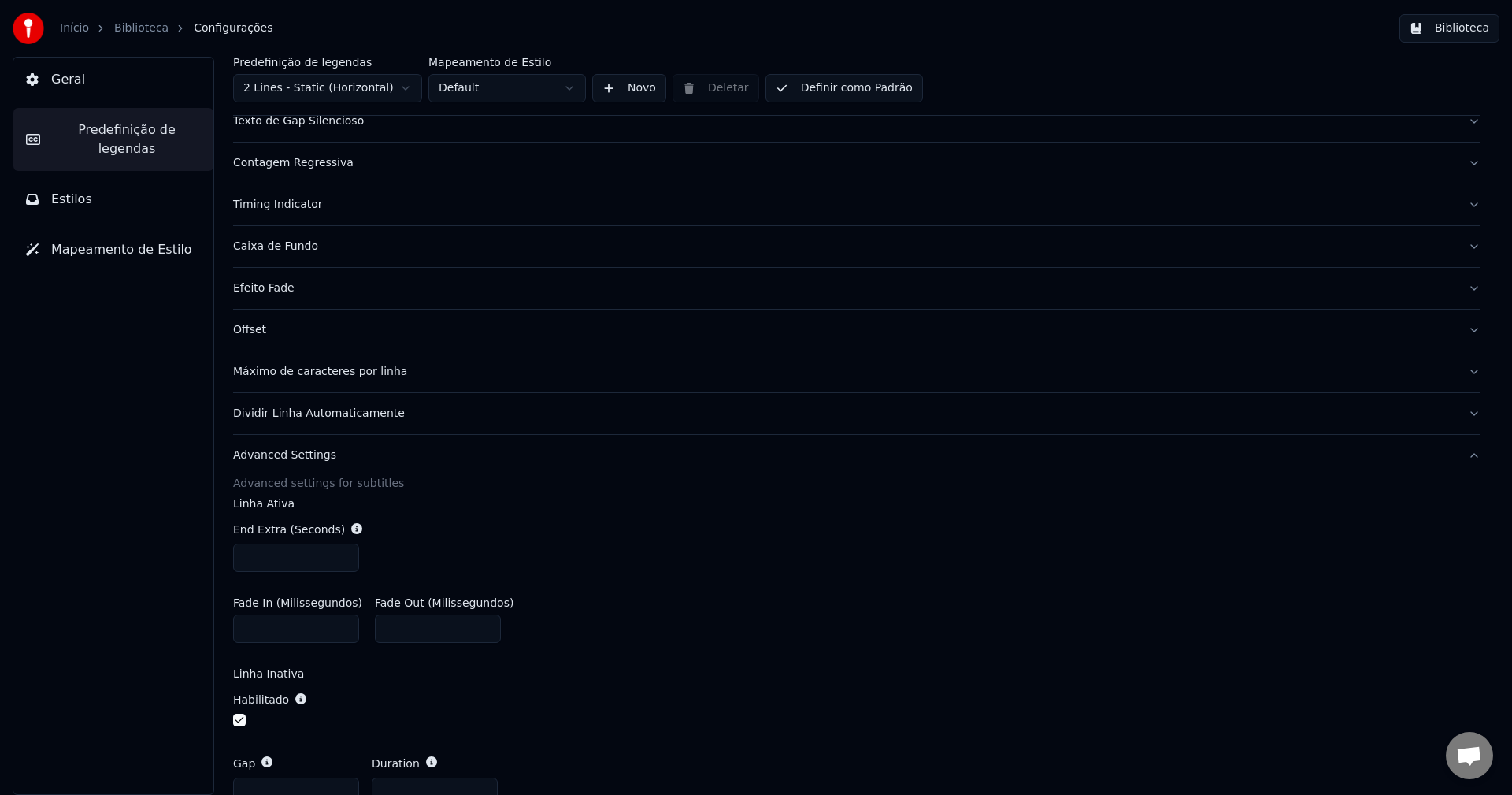
scroll to position [0, 0]
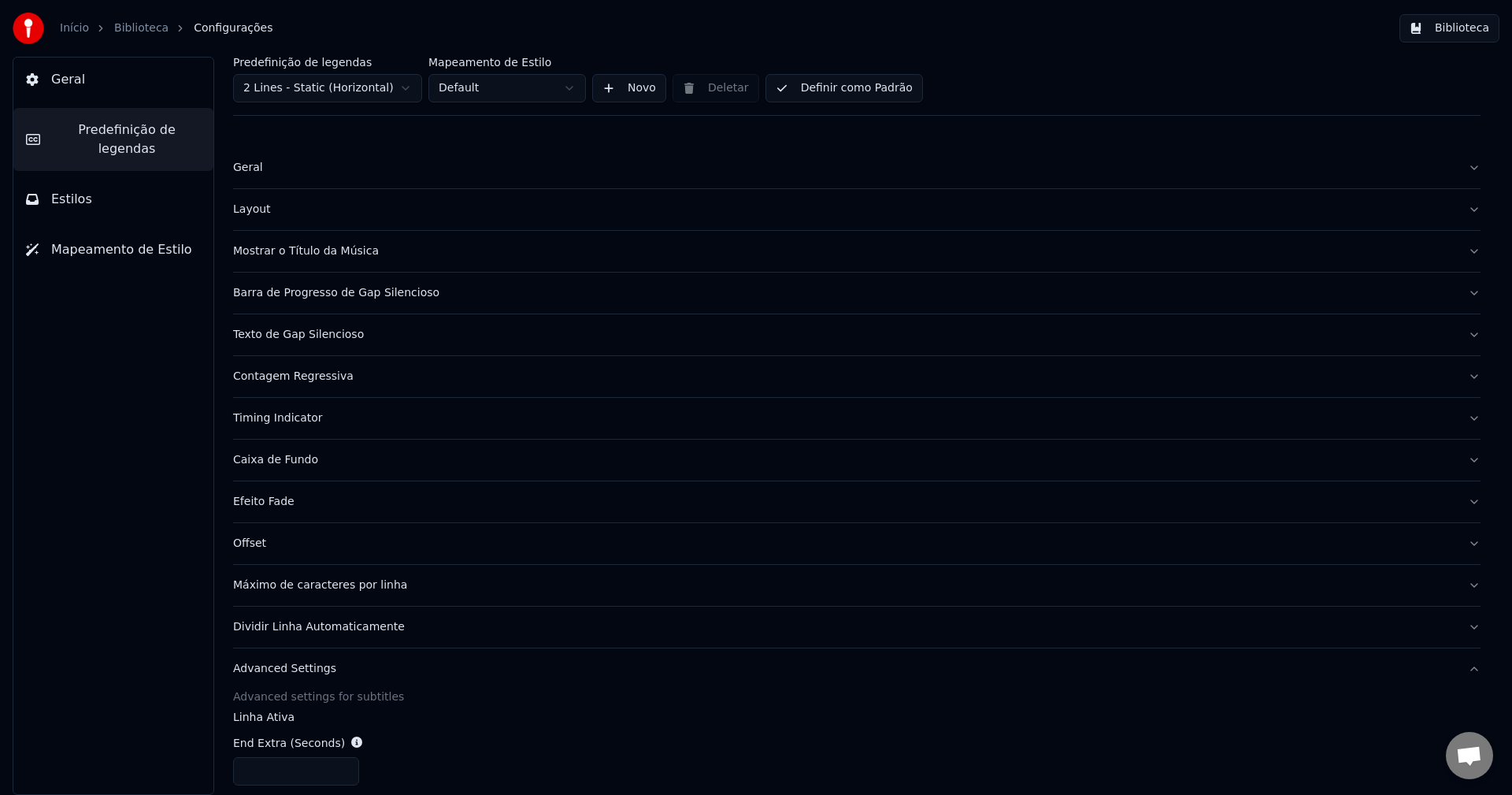
click at [67, 190] on span "Estilos" at bounding box center [72, 200] width 41 height 19
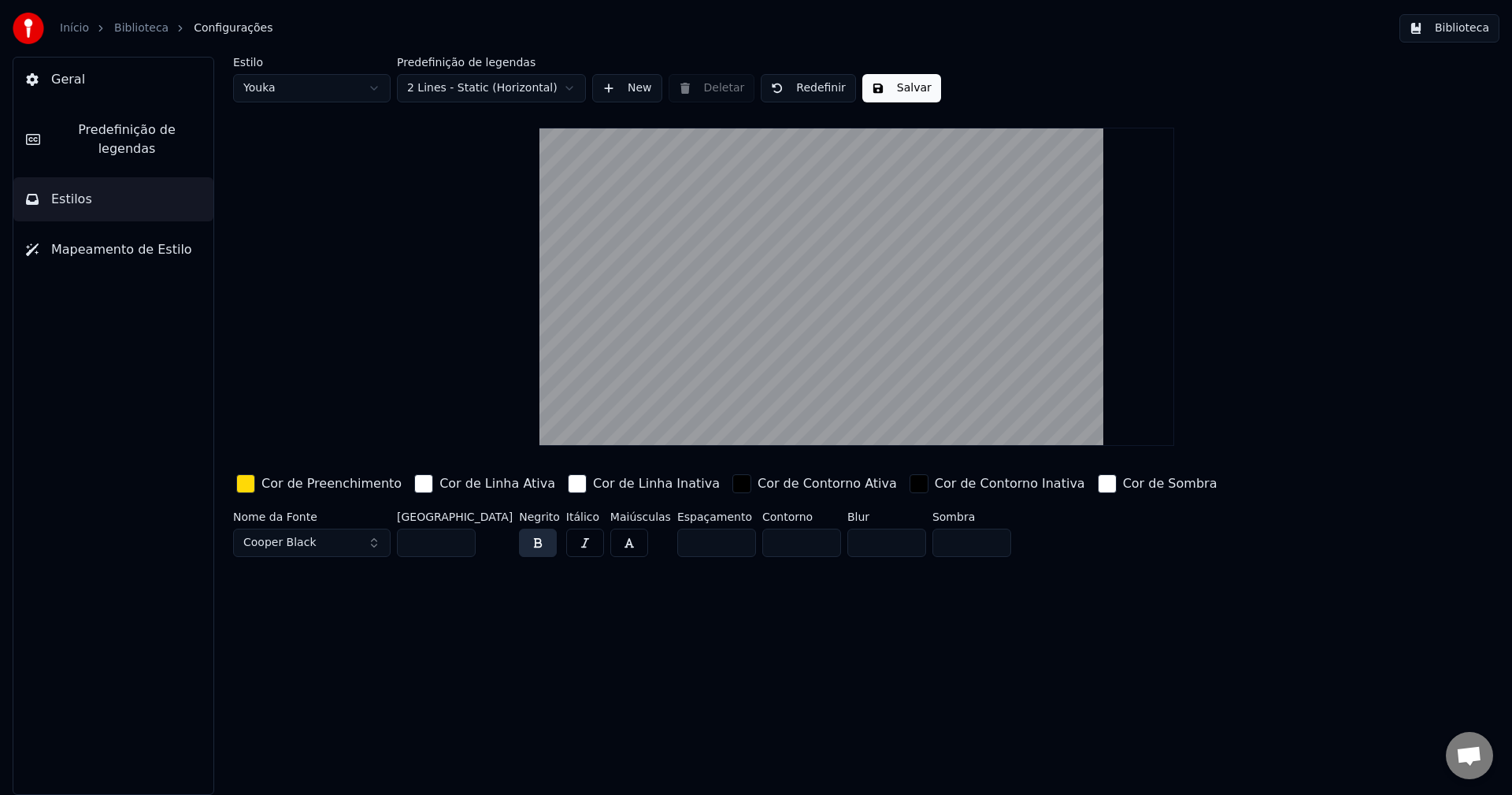
click at [326, 544] on button "Cooper Black" at bounding box center [312, 543] width 157 height 28
click at [331, 543] on button "Cooper Black" at bounding box center [312, 543] width 157 height 28
click at [356, 607] on div "Estilo Youka Predefinição de legendas 2 Lines - Static (Horizontal) New Deletar…" at bounding box center [857, 426] width 1311 height 738
click at [44, 141] on button "Predefinição de legendas" at bounding box center [113, 139] width 201 height 63
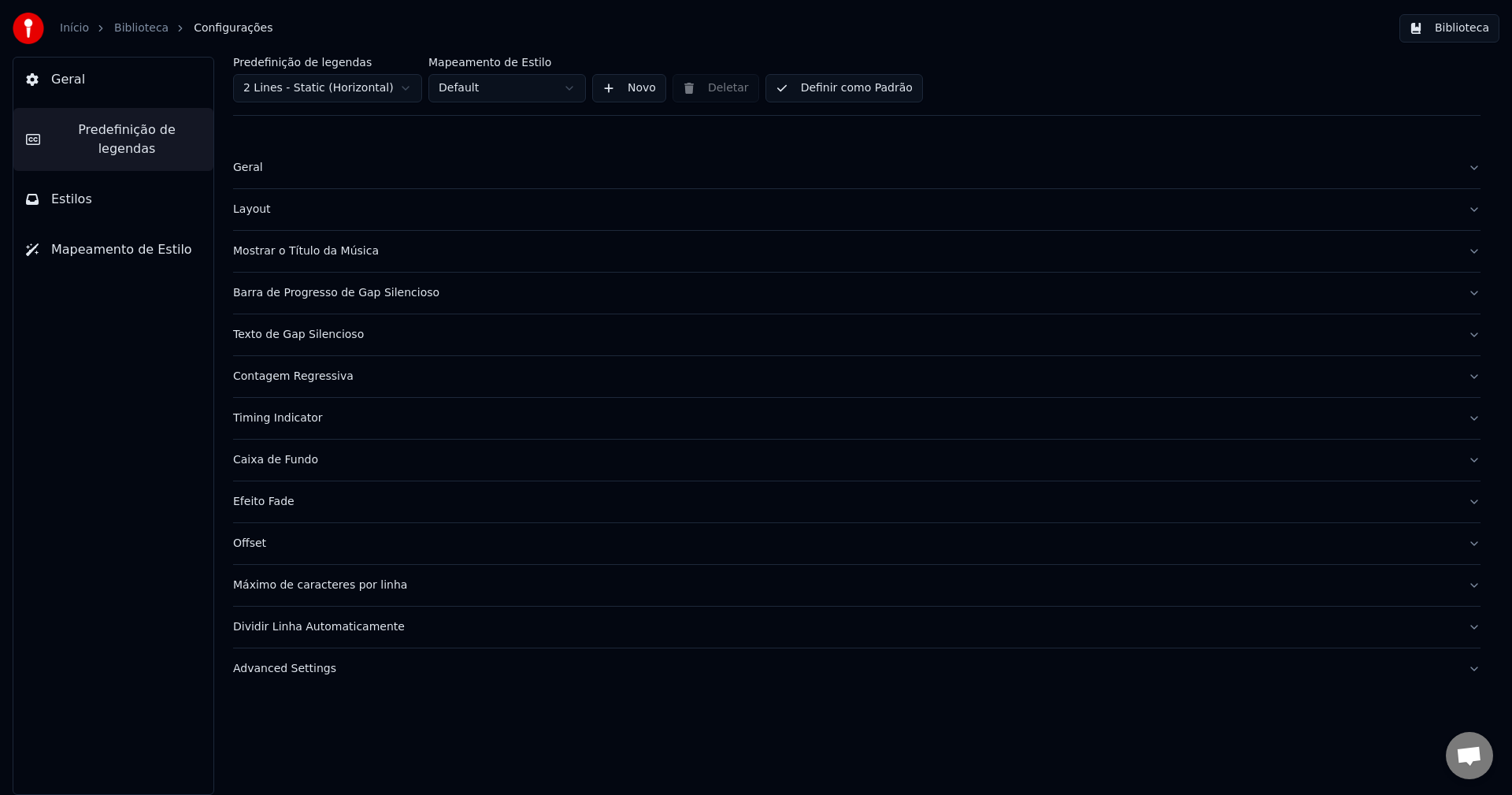
click at [289, 421] on div "Timing Indicator" at bounding box center [844, 418] width 1222 height 16
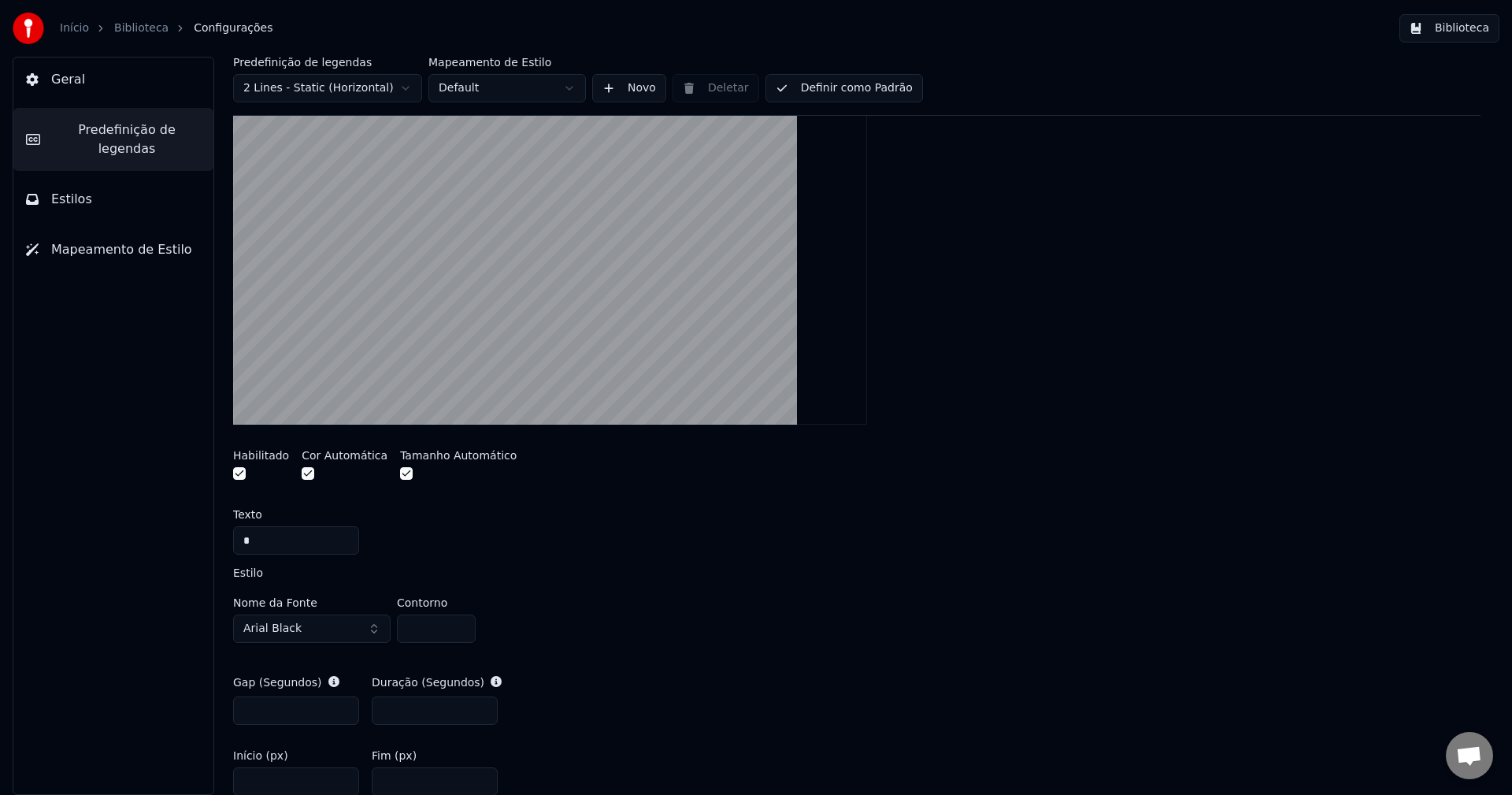
scroll to position [394, 0]
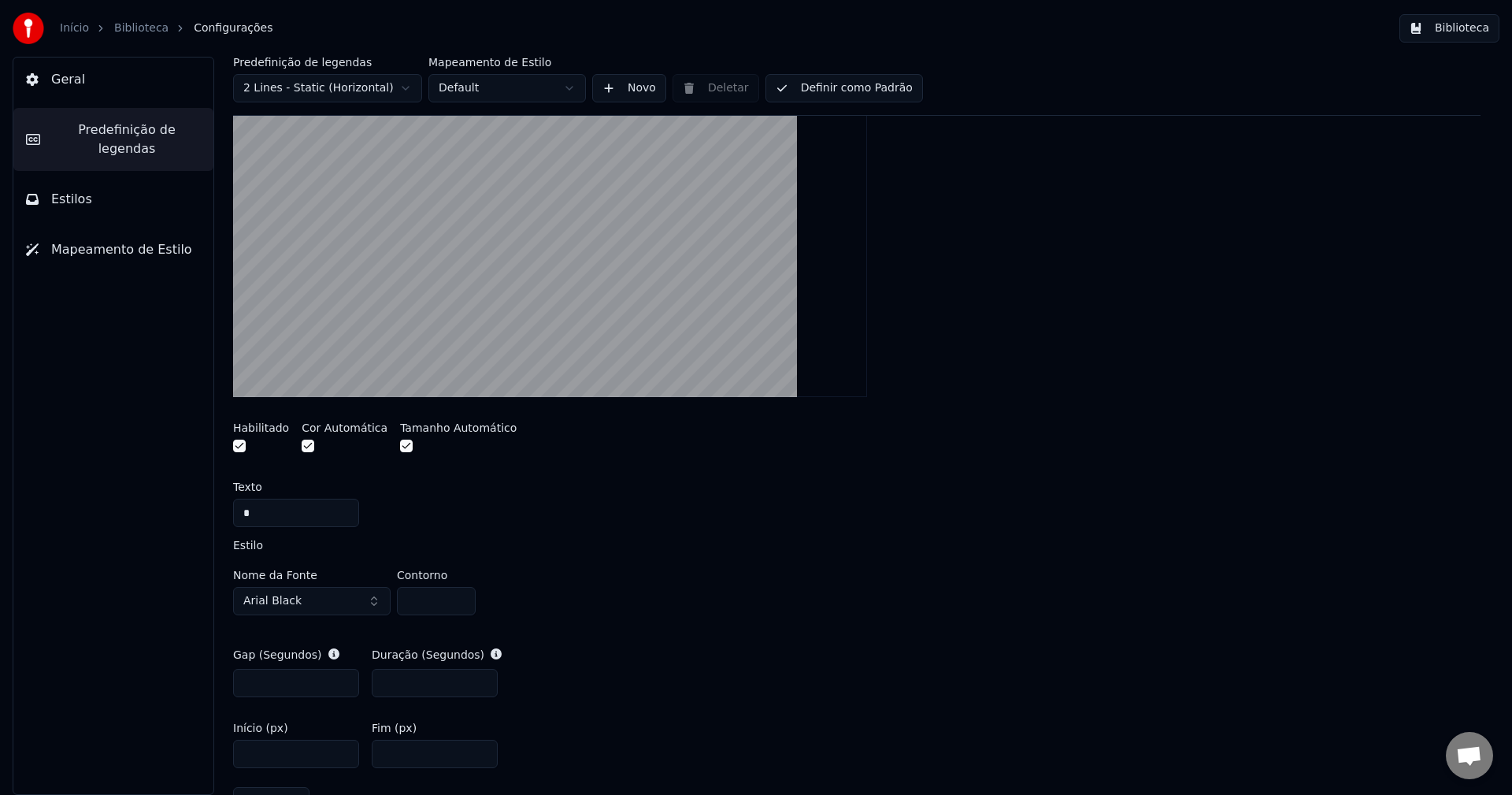
click at [330, 603] on button "Arial Black" at bounding box center [312, 601] width 157 height 28
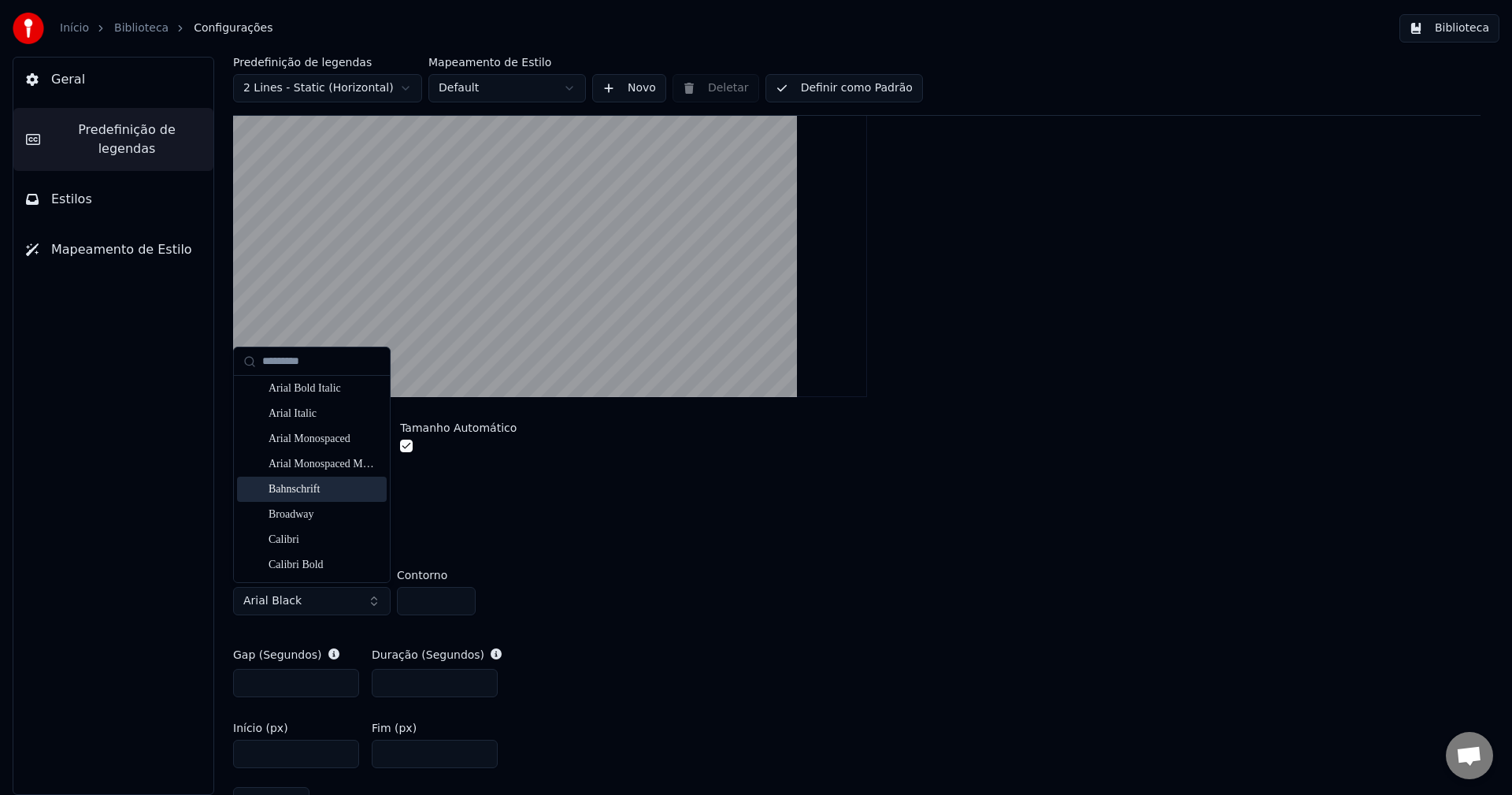
scroll to position [0, 0]
type input "***"
click at [310, 392] on div "Broadway" at bounding box center [324, 391] width 112 height 16
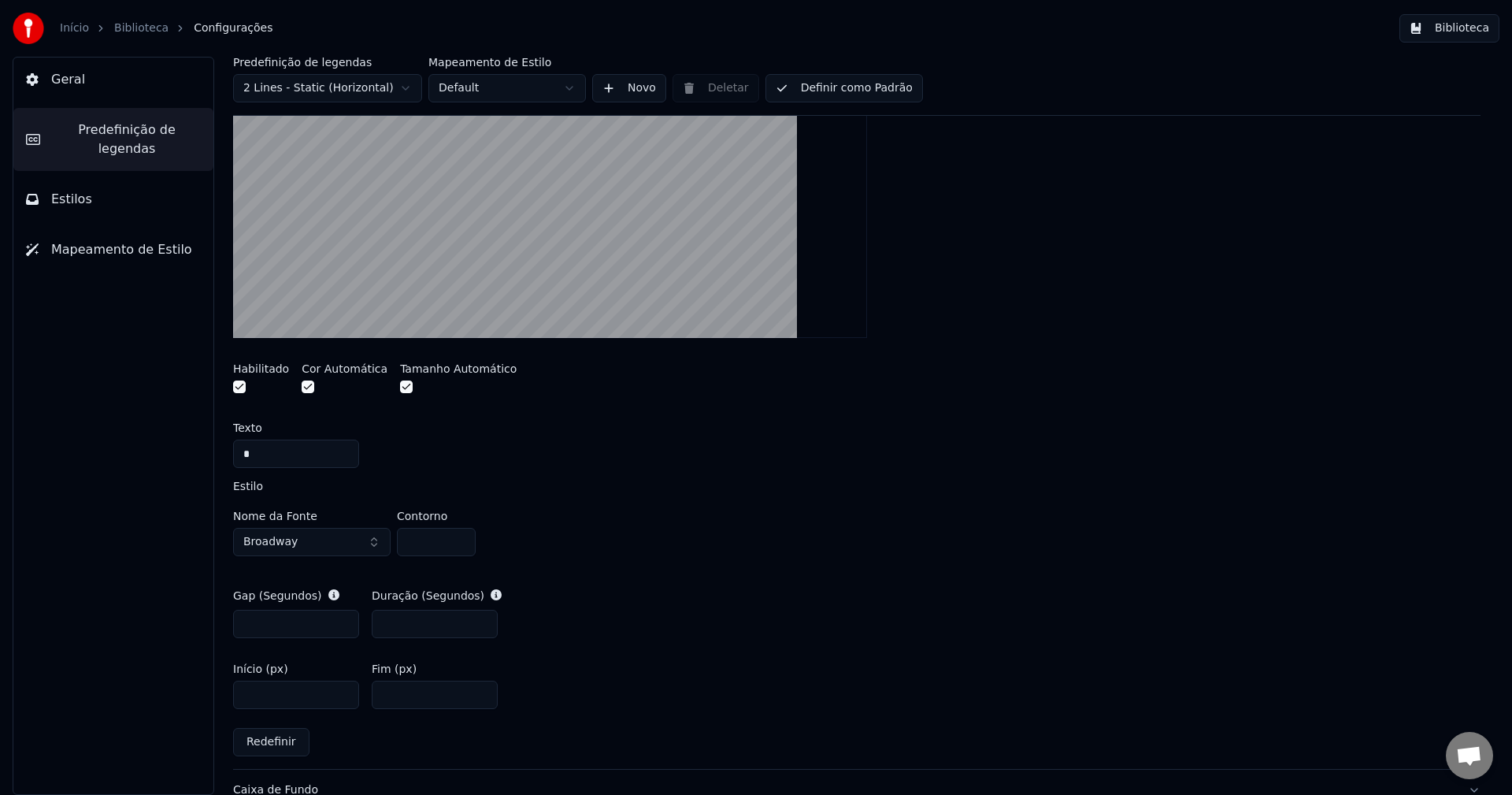
scroll to position [59, 0]
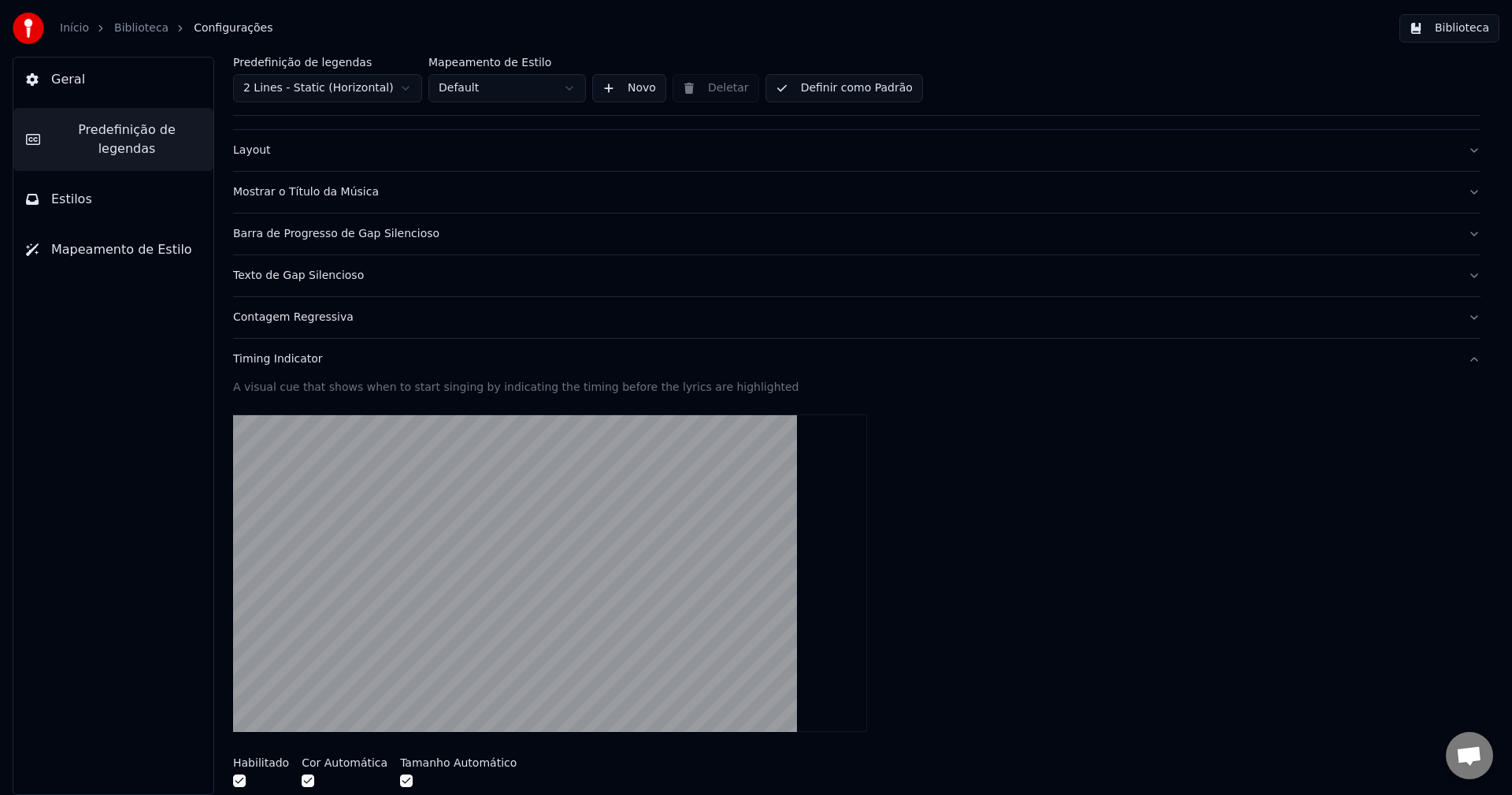
click at [1460, 36] on button "Biblioteca" at bounding box center [1450, 28] width 100 height 28
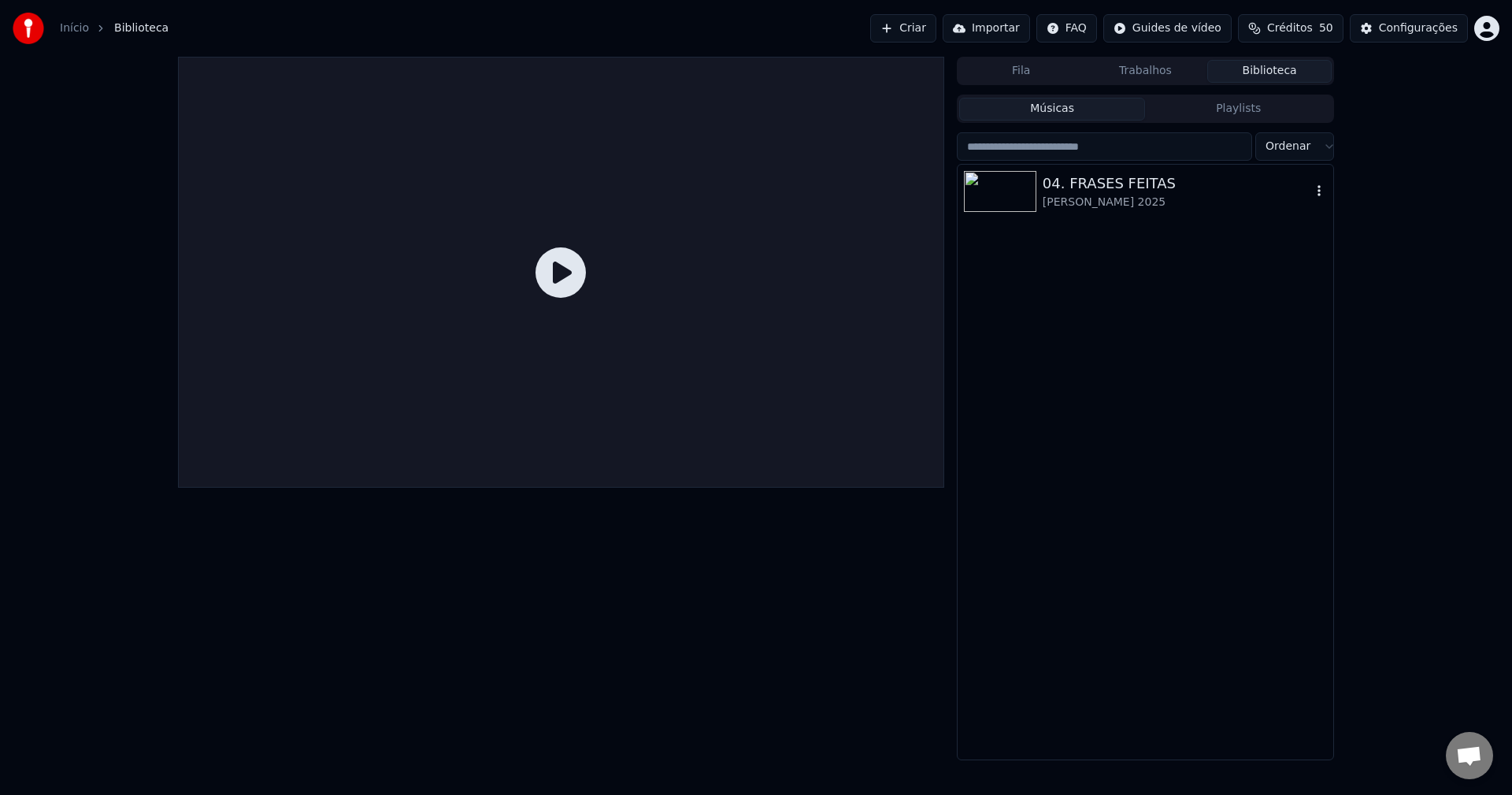
click at [1035, 181] on img at bounding box center [1000, 192] width 72 height 41
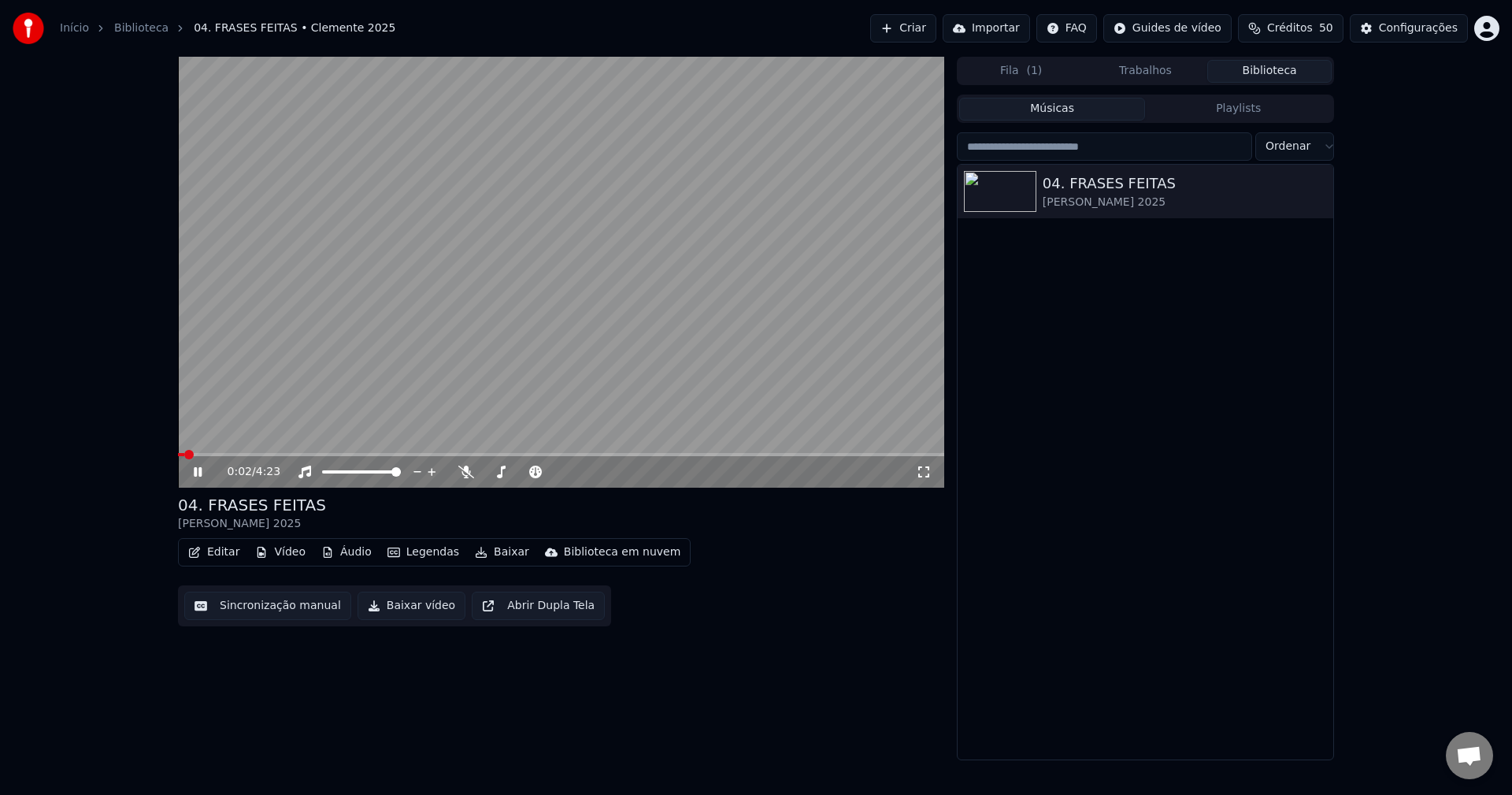
click at [643, 274] on video at bounding box center [561, 272] width 766 height 431
click at [1111, 198] on div "[PERSON_NAME] 2025" at bounding box center [1177, 203] width 268 height 16
click at [1426, 32] on div "Configurações" at bounding box center [1419, 28] width 79 height 16
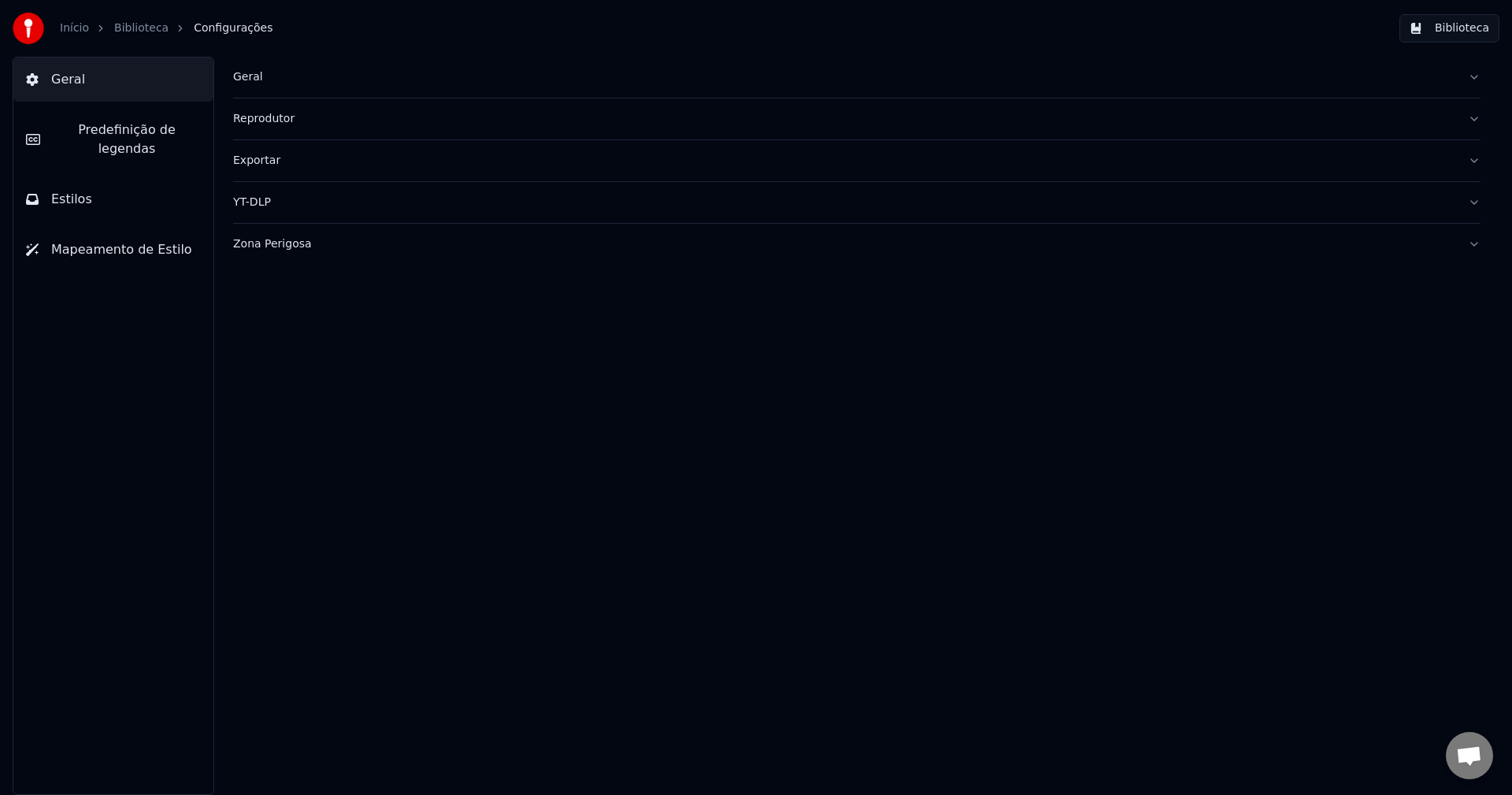
click at [102, 138] on span "Predefinição de legendas" at bounding box center [126, 139] width 148 height 38
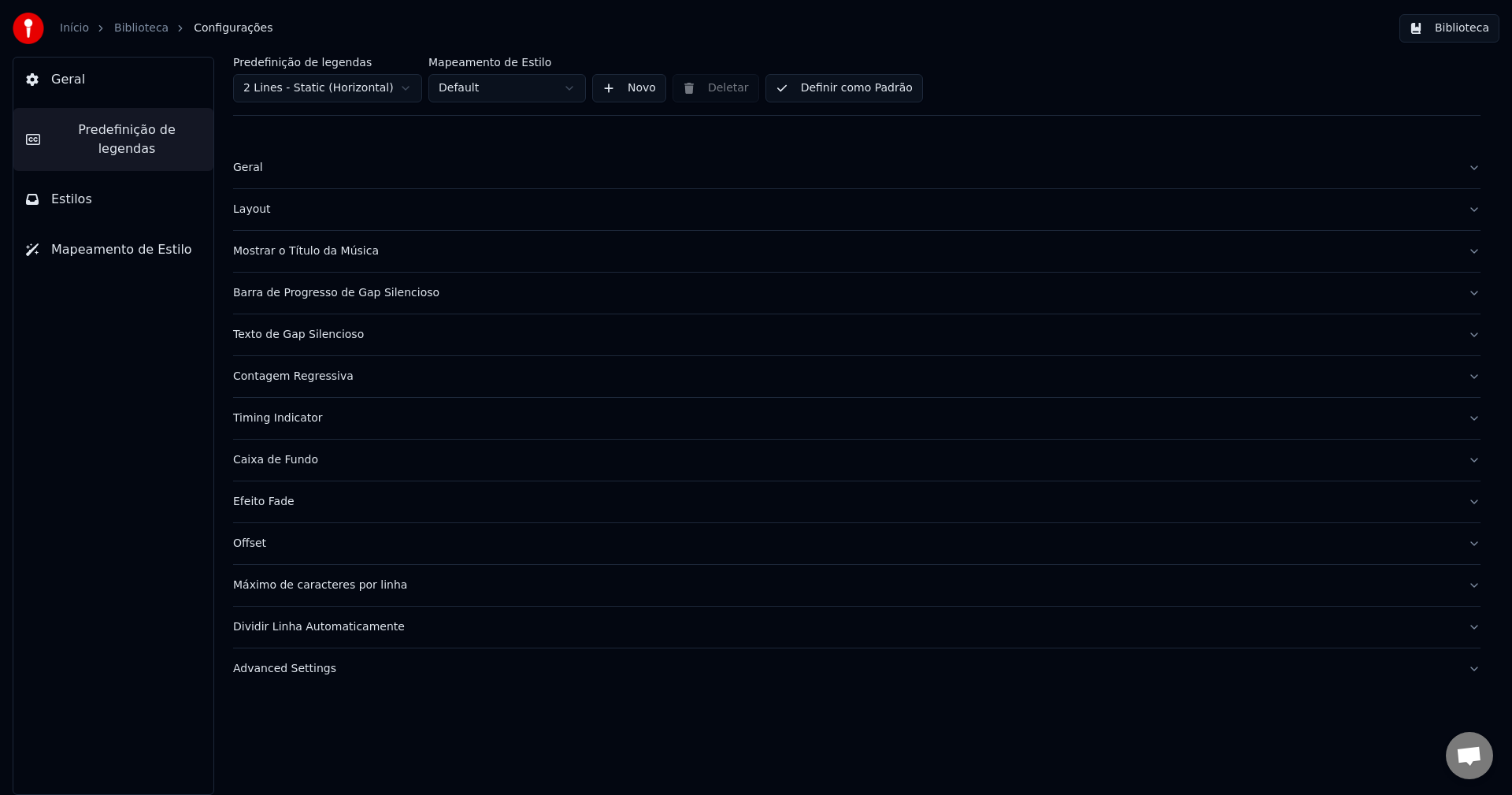
click at [275, 253] on div "Mostrar o Título da Música" at bounding box center [844, 251] width 1222 height 16
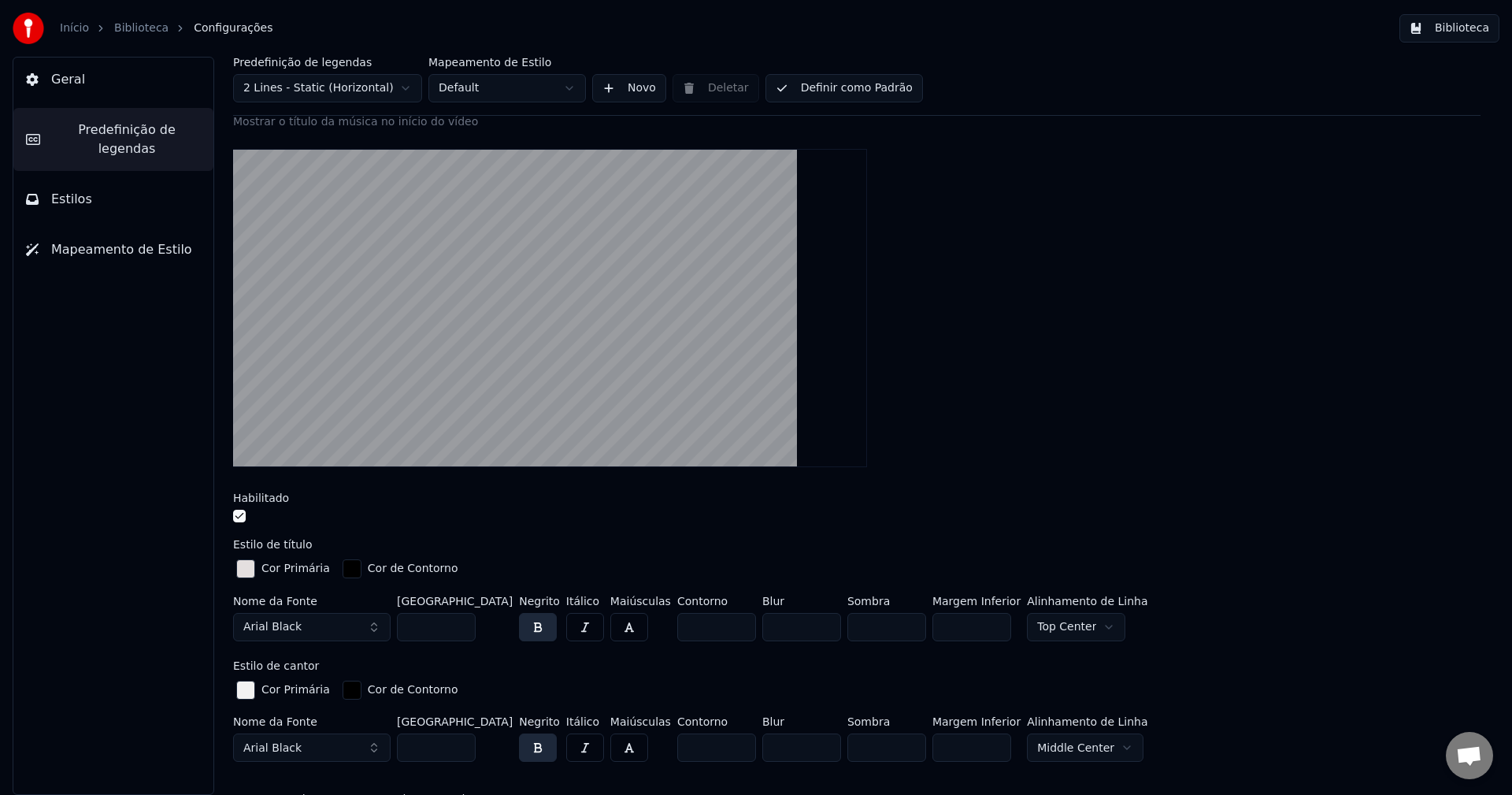
scroll to position [236, 0]
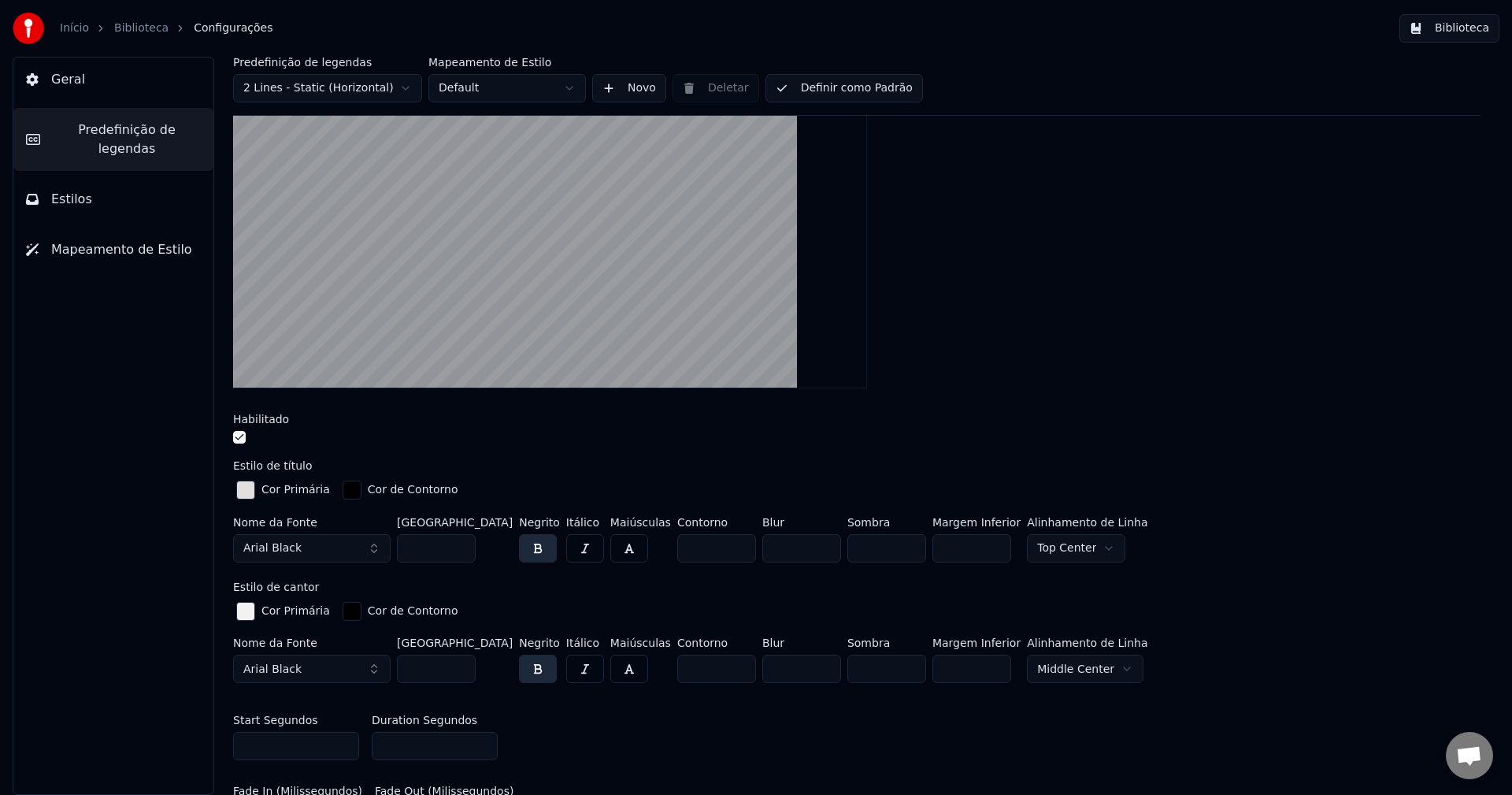
click at [326, 552] on button "Arial Black" at bounding box center [312, 548] width 157 height 28
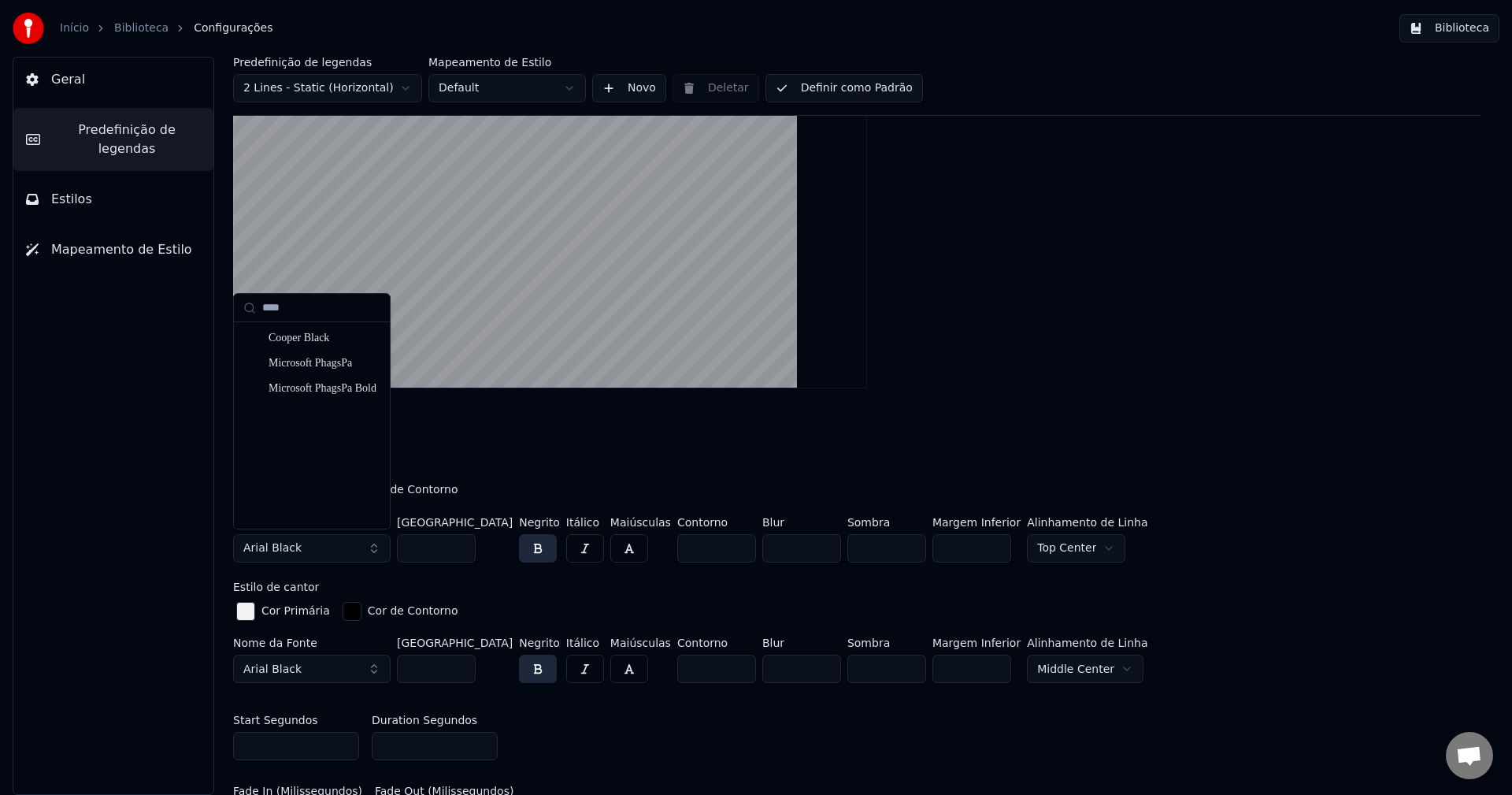
scroll to position [0, 0]
type input "****"
click at [281, 334] on div "Cooper Black" at bounding box center [324, 338] width 112 height 16
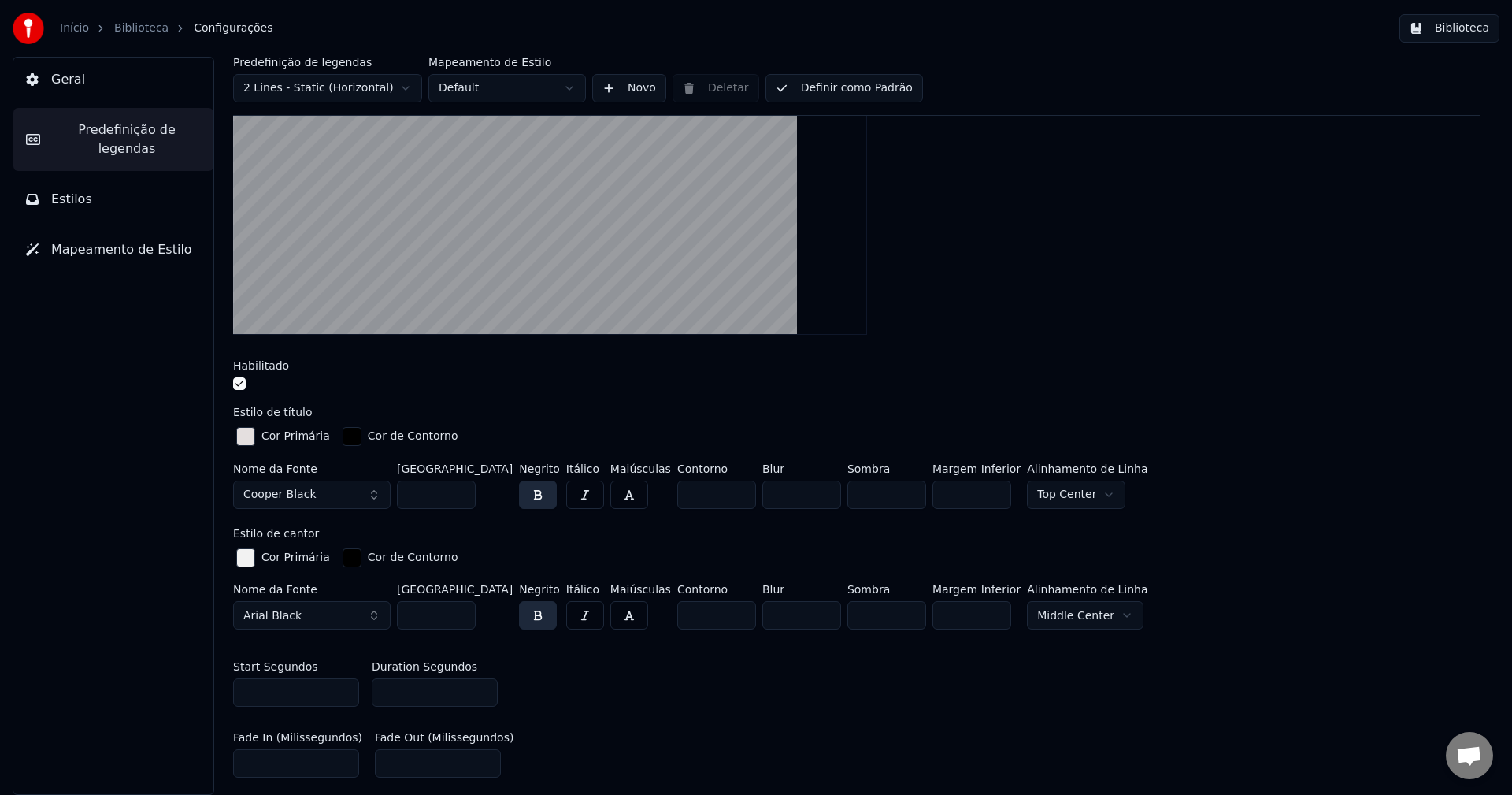
scroll to position [394, 0]
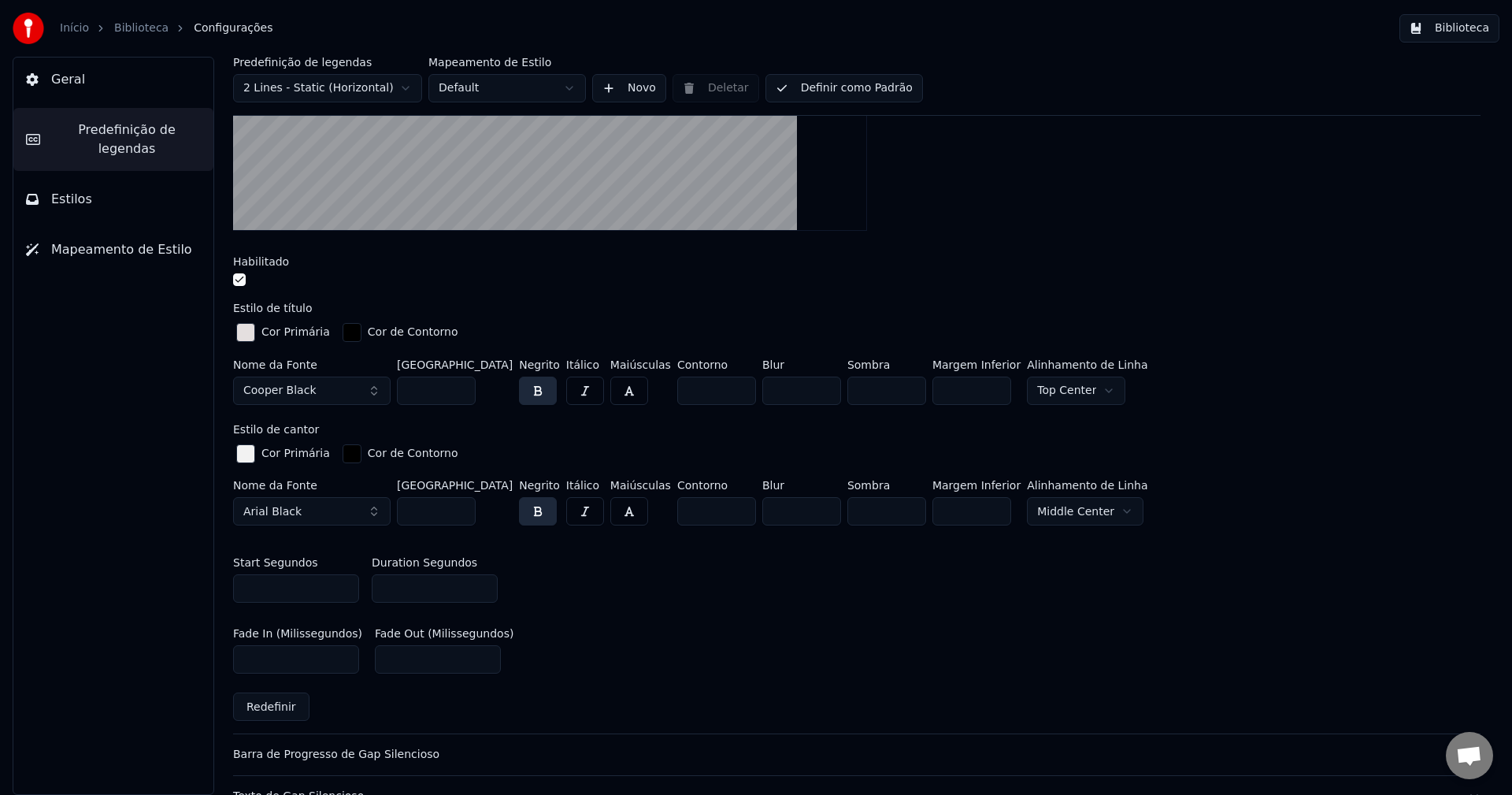
click at [313, 501] on button "Arial Black" at bounding box center [312, 511] width 157 height 28
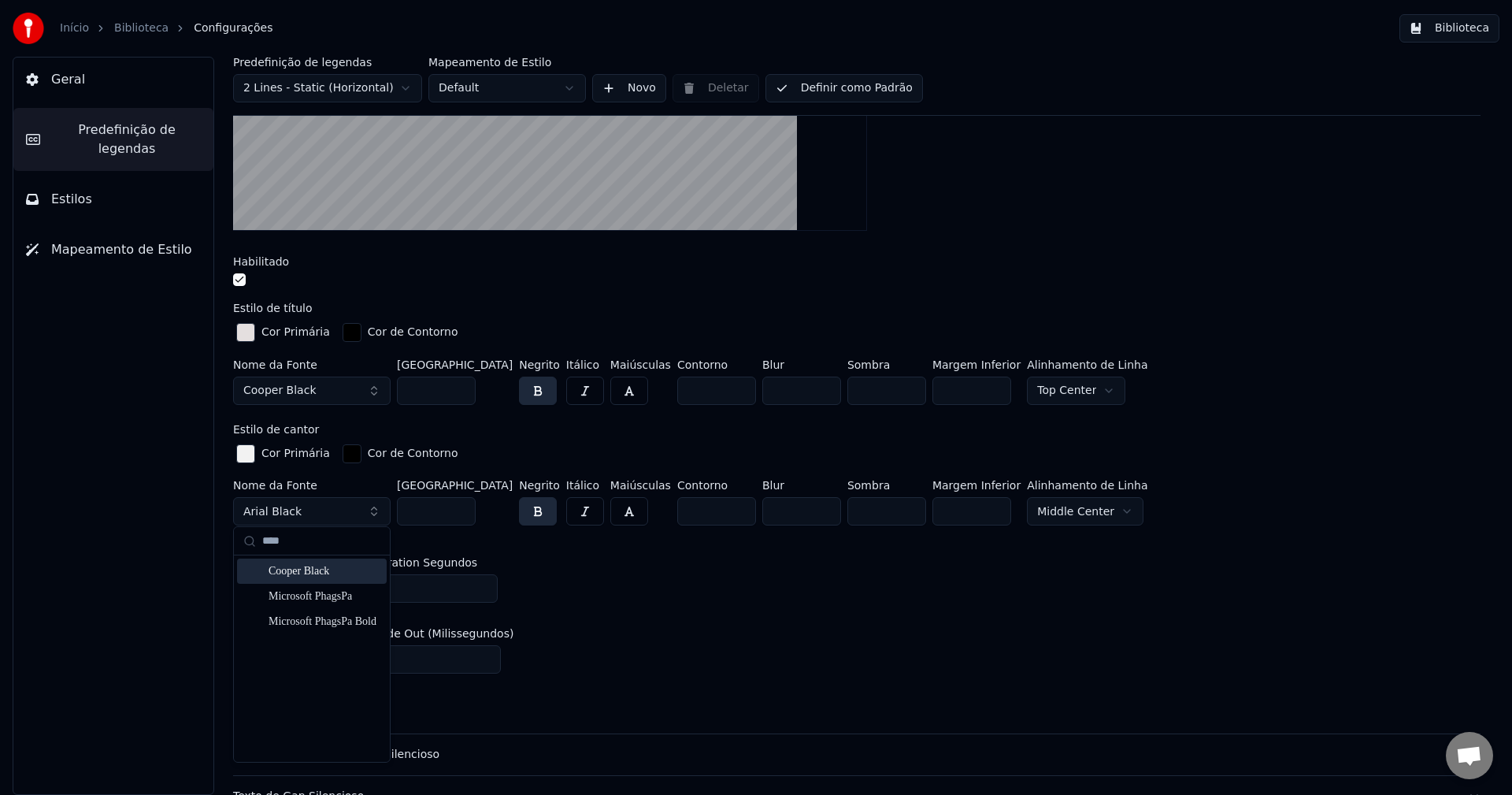
type input "****"
click at [326, 576] on div "Cooper Black" at bounding box center [324, 571] width 112 height 16
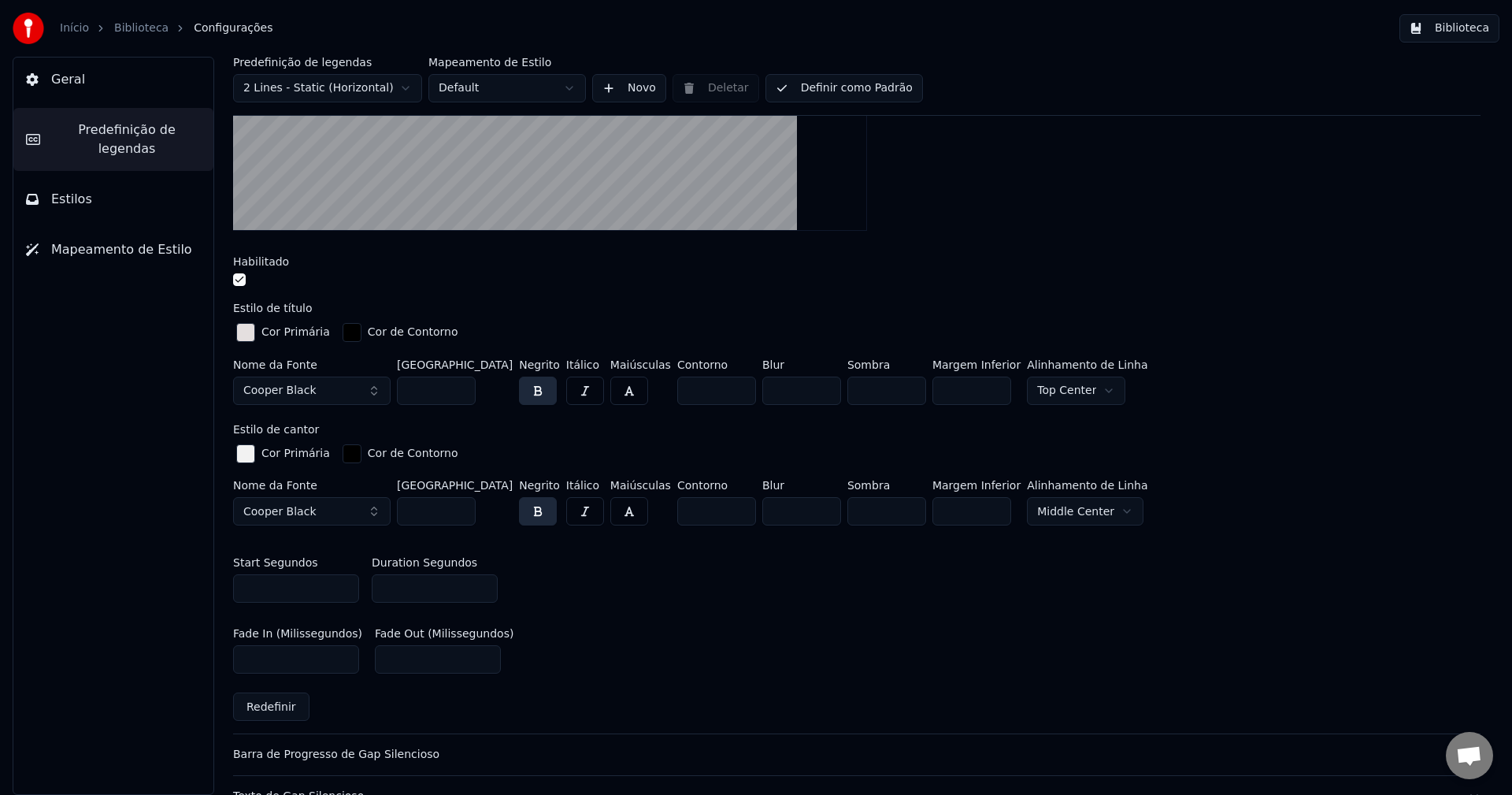
click at [812, 638] on div "Fade In (Milissegundos) *** Fade Out (Milissegundos) ***" at bounding box center [857, 650] width 1247 height 71
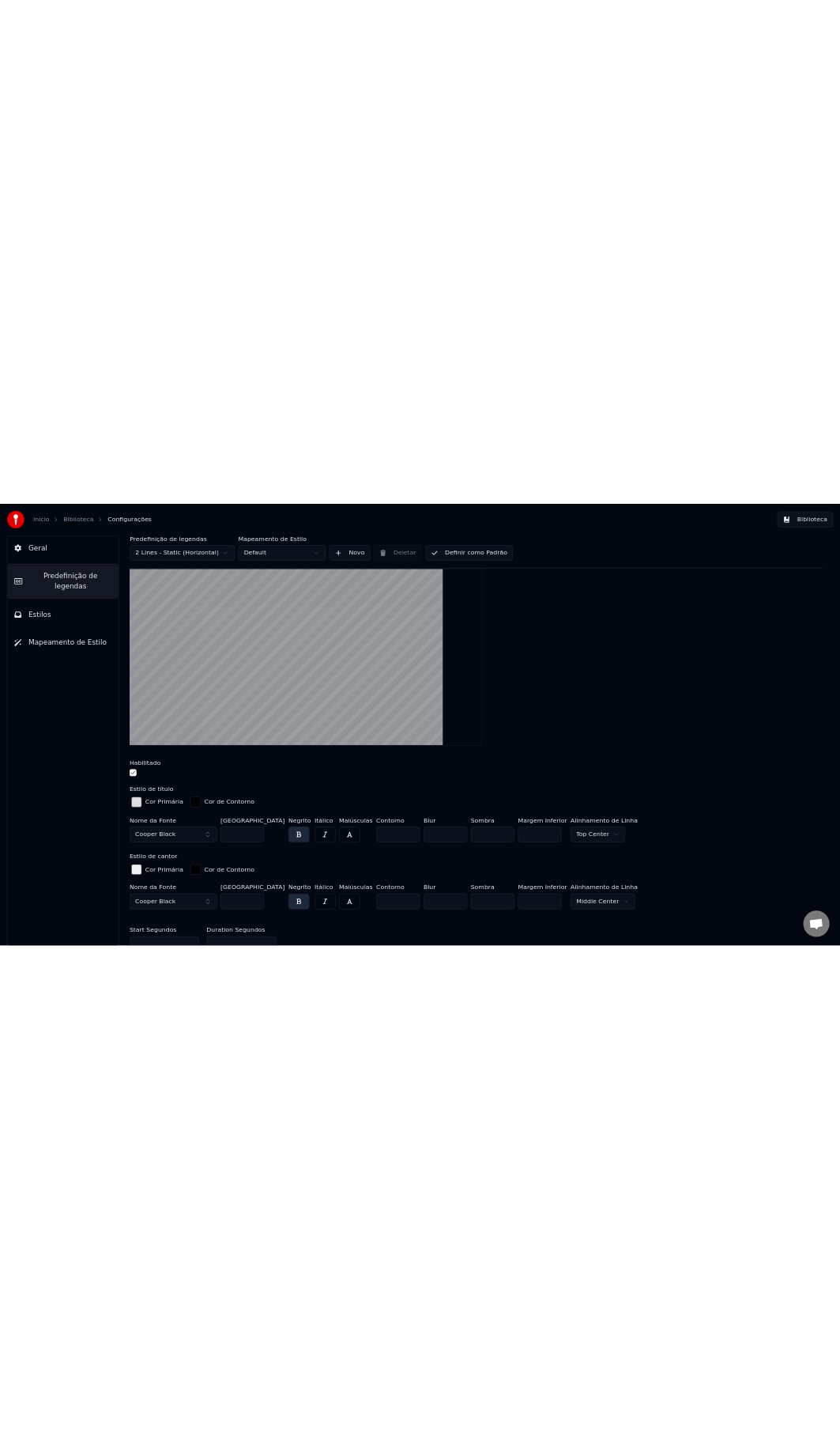
scroll to position [0, 0]
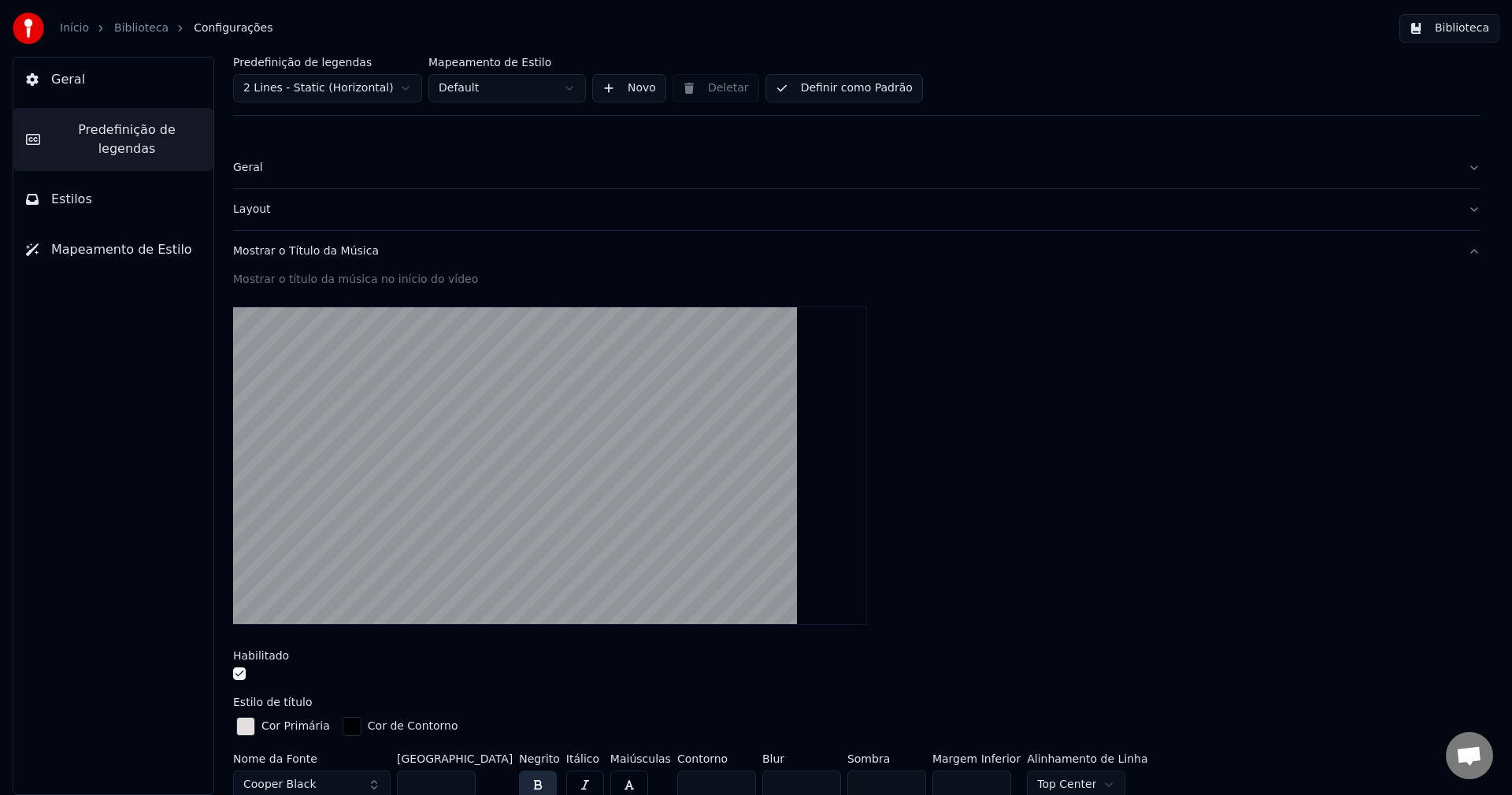
click at [1422, 32] on button "Biblioteca" at bounding box center [1450, 28] width 100 height 28
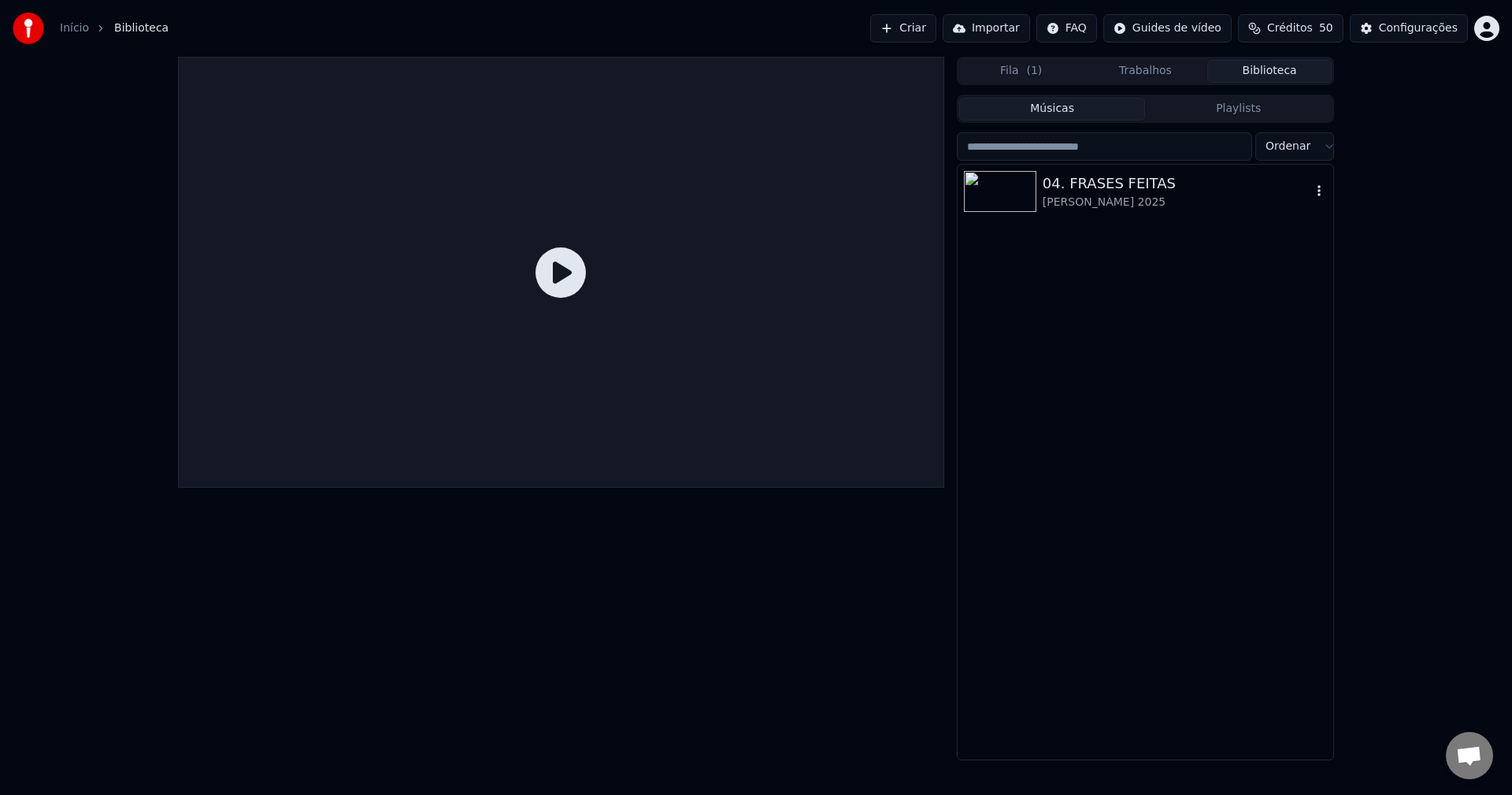
click at [1055, 174] on div "04. FRASES FEITAS" at bounding box center [1177, 183] width 268 height 22
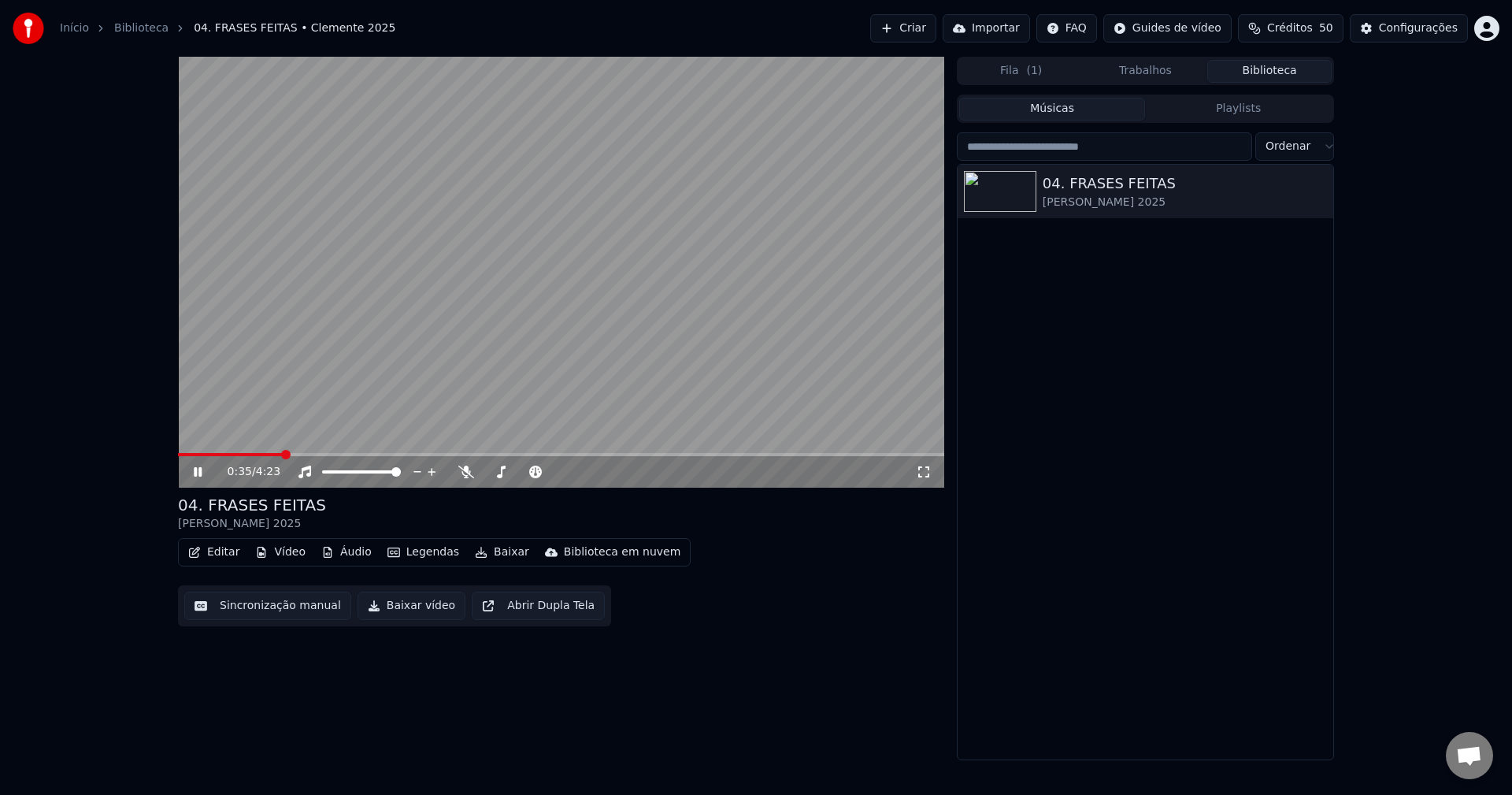
click at [199, 472] on icon at bounding box center [208, 471] width 37 height 12
click at [1309, 22] on span "Créditos" at bounding box center [1290, 28] width 46 height 16
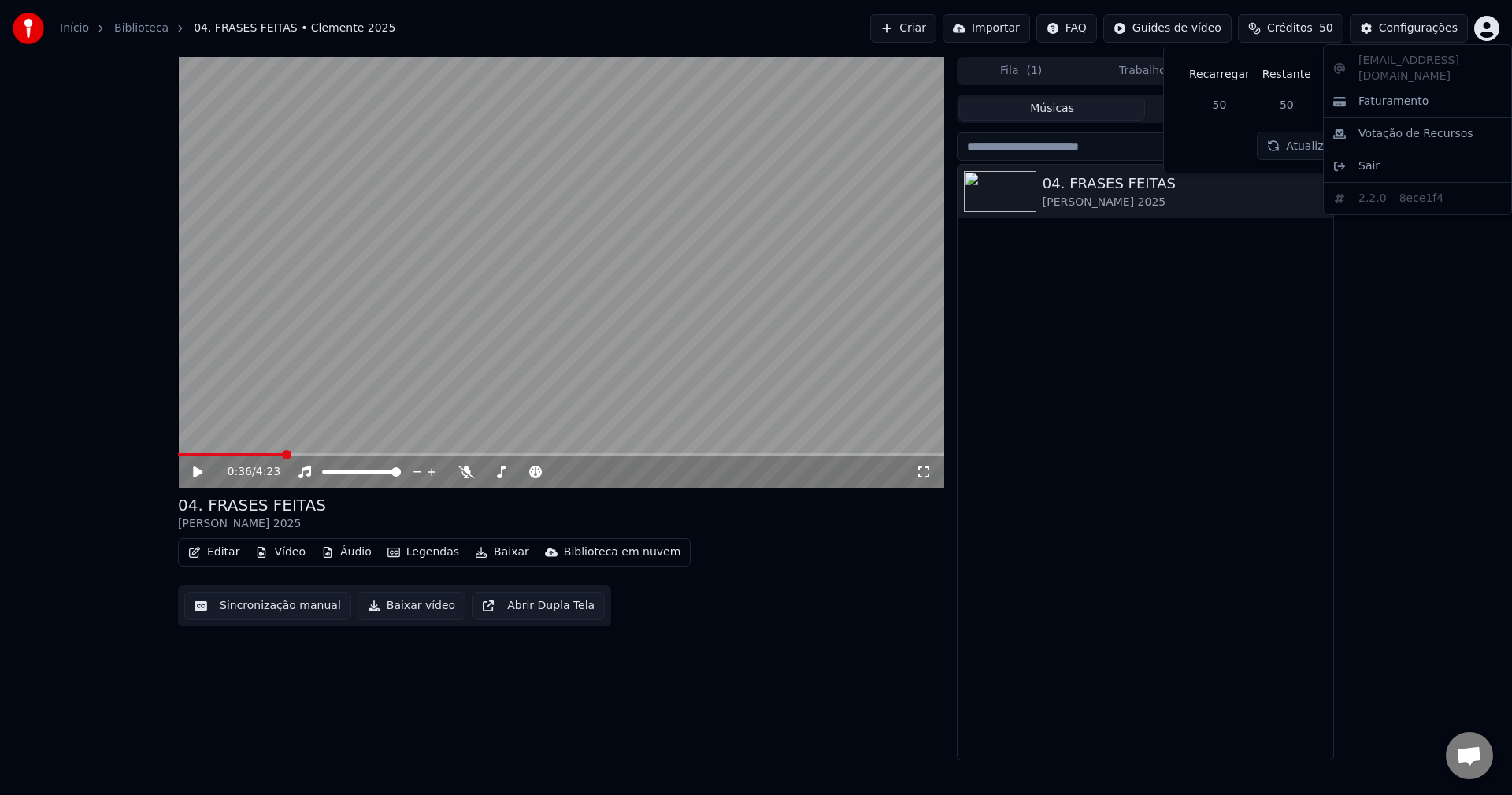
click at [1492, 39] on html "Início Biblioteca 04. FRASES FEITAS • Clemente 2025 Criar Importar FAQ Guides d…" at bounding box center [756, 398] width 1512 height 795
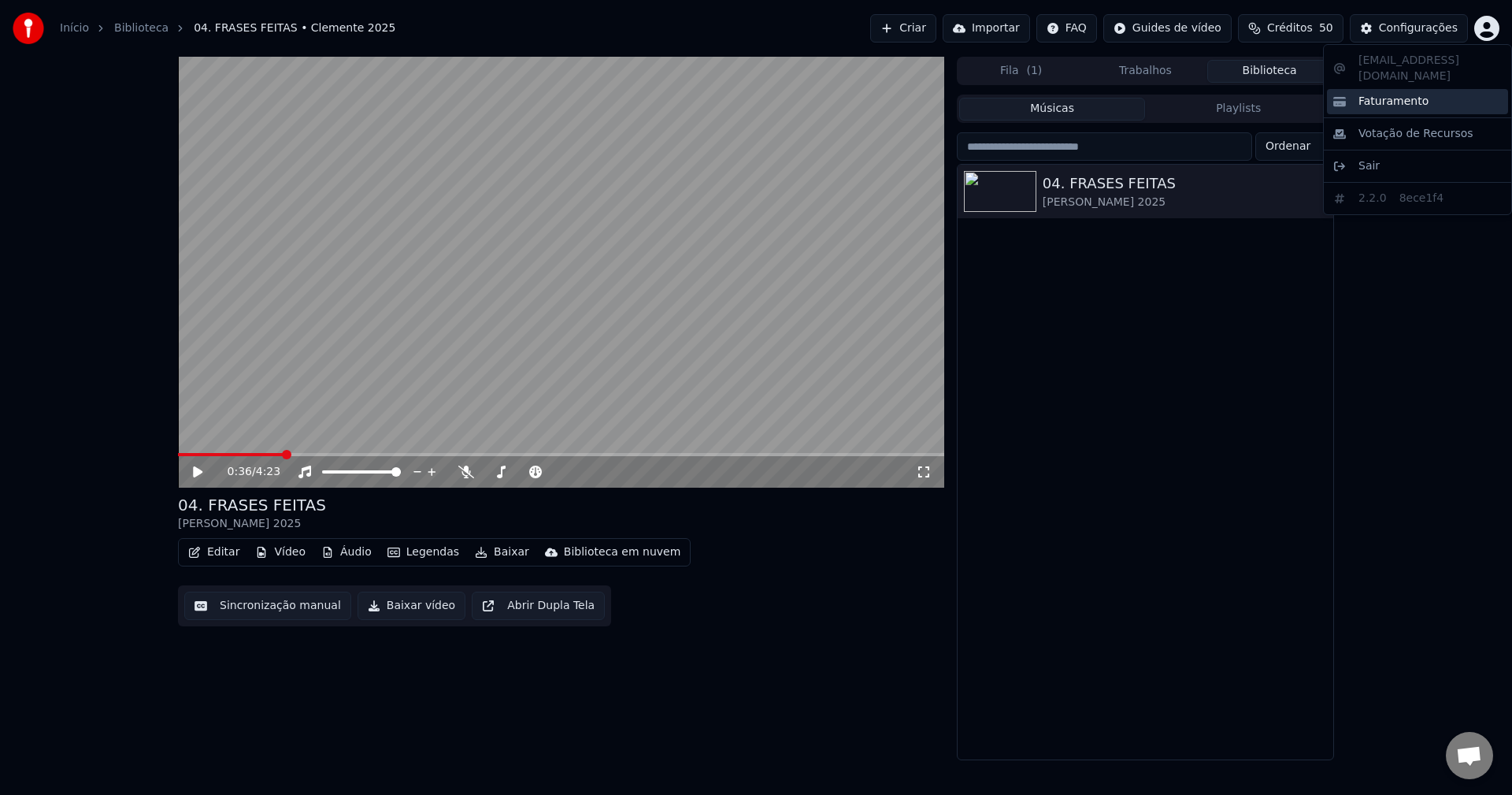
click at [1396, 94] on span "Faturamento" at bounding box center [1393, 102] width 70 height 16
click at [1035, 308] on div "04. FRASES FEITAS [PERSON_NAME] 2025" at bounding box center [1145, 462] width 376 height 595
click at [1313, 33] on span "Créditos" at bounding box center [1290, 28] width 46 height 16
